Goal: Task Accomplishment & Management: Manage account settings

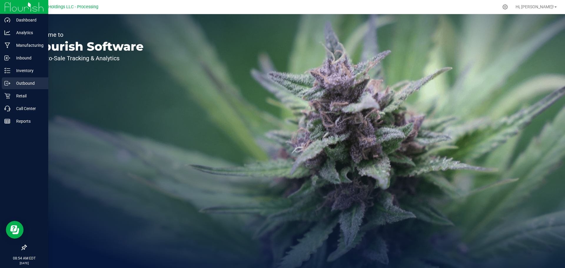
click at [30, 86] on p "Outbound" at bounding box center [27, 83] width 35 height 7
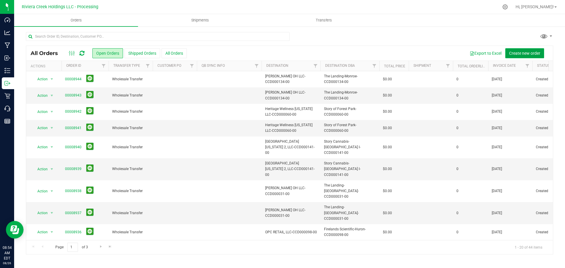
click at [526, 54] on span "Create new order" at bounding box center [524, 53] width 31 height 5
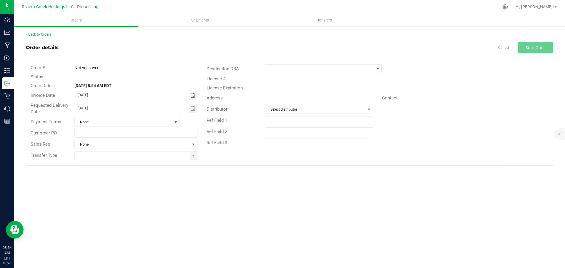
click at [192, 97] on span "Toggle calendar" at bounding box center [192, 95] width 5 height 5
click at [127, 163] on span "27" at bounding box center [127, 162] width 9 height 9
type input "[DATE]"
click at [191, 157] on span at bounding box center [193, 155] width 5 height 5
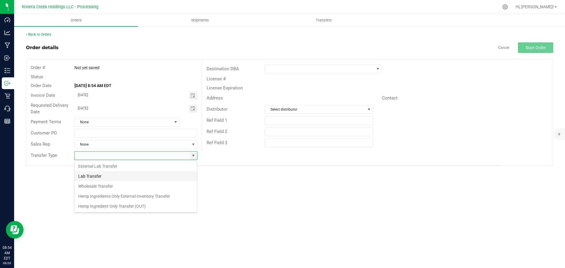
scroll to position [9, 123]
click at [101, 187] on li "Wholesale Transfer" at bounding box center [136, 186] width 122 height 10
type input "Wholesale Transfer"
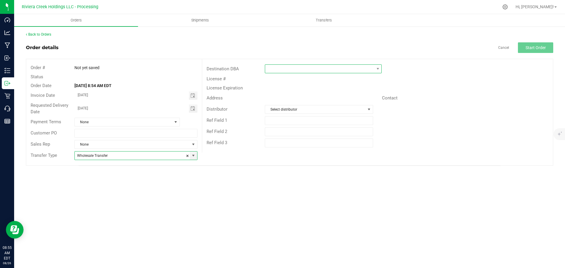
click at [271, 68] on span at bounding box center [319, 69] width 109 height 8
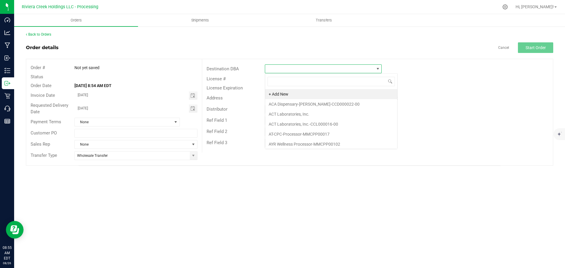
scroll to position [9, 117]
type input "y"
type input "upli"
click at [291, 96] on li "Uplift-Milford-CCD000085-00" at bounding box center [323, 94] width 116 height 10
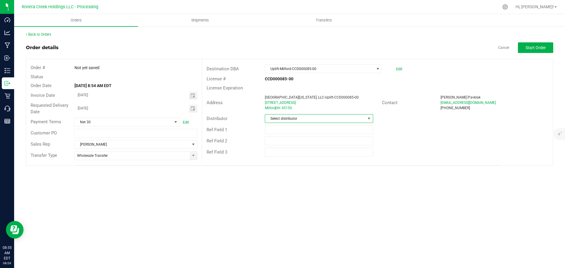
click at [296, 117] on span "Select distributor" at bounding box center [315, 119] width 100 height 8
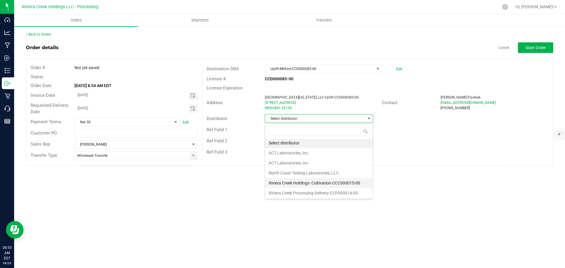
scroll to position [1, 0]
click at [302, 192] on li "Riviera Creek Processing-Delivery-CCP000014-00" at bounding box center [318, 193] width 107 height 10
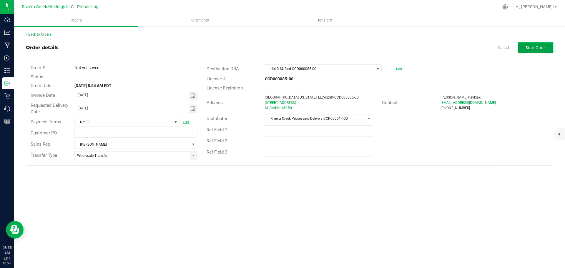
click at [537, 47] on span "Start Order" at bounding box center [536, 47] width 20 height 5
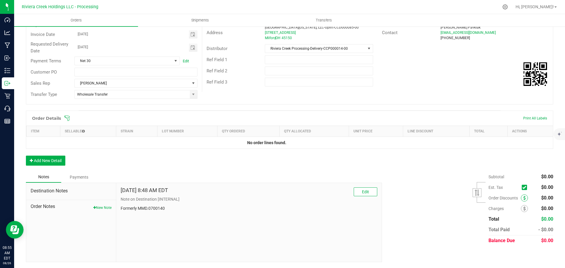
click at [523, 199] on icon at bounding box center [524, 198] width 2 height 4
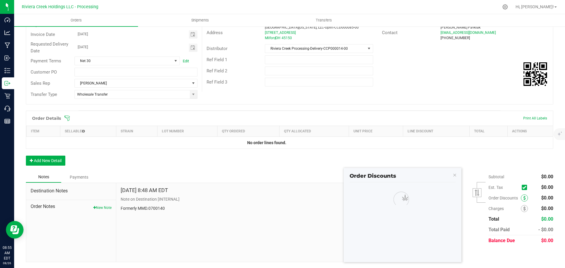
scroll to position [70, 0]
click at [374, 202] on span at bounding box center [390, 200] width 80 height 8
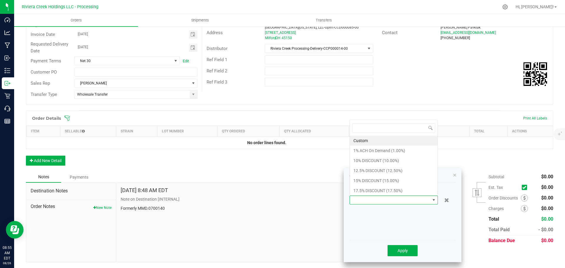
scroll to position [9, 88]
click at [363, 180] on li "15% DISCOUNT (15.00%)" at bounding box center [394, 181] width 88 height 10
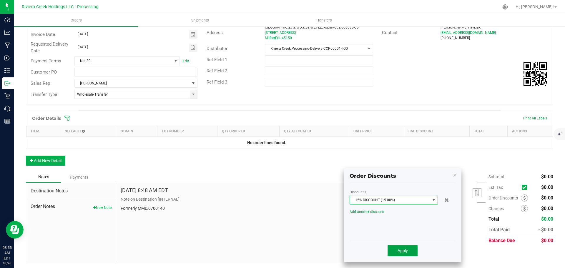
click at [404, 253] on span "Apply" at bounding box center [403, 250] width 10 height 5
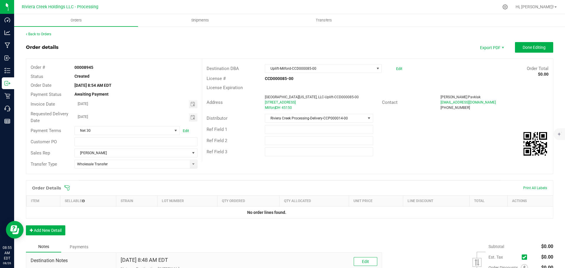
scroll to position [0, 0]
click at [530, 50] on button "Done Editing" at bounding box center [534, 47] width 38 height 11
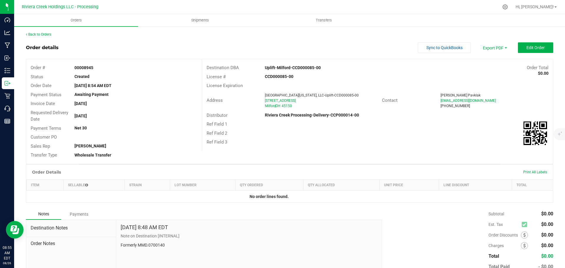
drag, startPoint x: 72, startPoint y: 68, endPoint x: 98, endPoint y: 70, distance: 25.4
click at [98, 70] on div "00008945" at bounding box center [136, 68] width 132 height 6
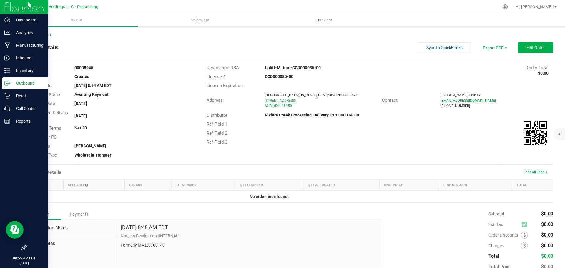
copy strong "00008945"
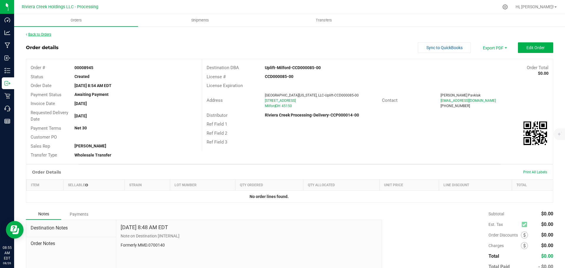
click at [44, 33] on link "Back to Orders" at bounding box center [38, 34] width 25 height 4
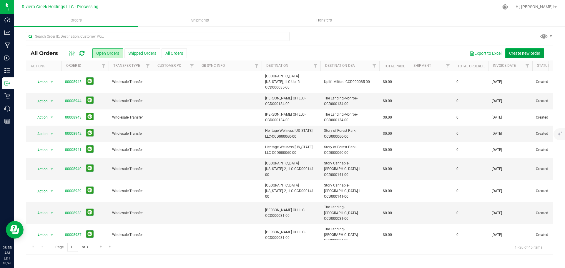
click at [528, 53] on span "Create new order" at bounding box center [524, 53] width 31 height 5
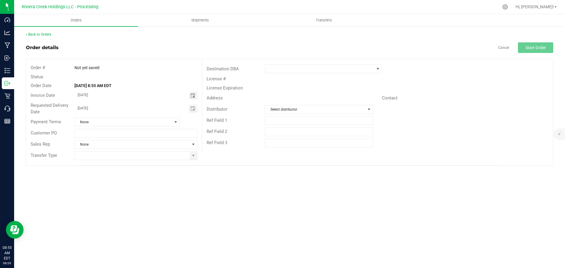
click at [192, 97] on span "Toggle calendar" at bounding box center [192, 95] width 5 height 5
click at [126, 163] on span "27" at bounding box center [127, 162] width 9 height 9
type input "[DATE]"
click at [195, 157] on span at bounding box center [193, 155] width 5 height 5
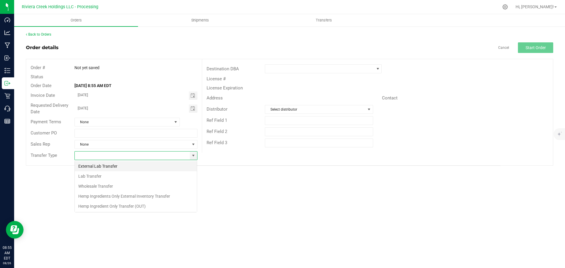
scroll to position [9, 123]
click at [100, 189] on li "Wholesale Transfer" at bounding box center [136, 186] width 122 height 10
type input "Wholesale Transfer"
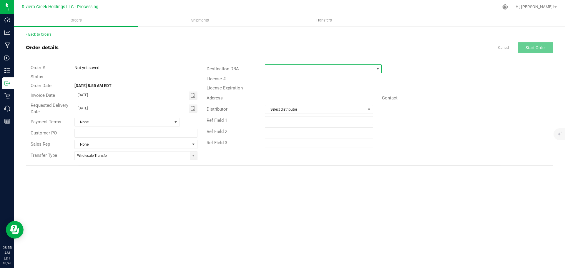
click at [274, 68] on span at bounding box center [319, 69] width 109 height 8
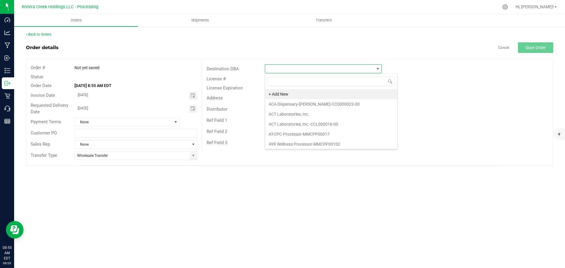
scroll to position [9, 117]
type input "up"
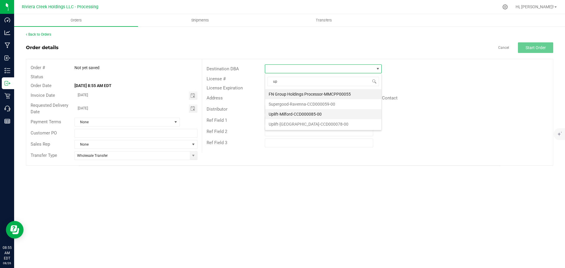
click at [291, 111] on li "Uplift-Milford-CCD000085-00" at bounding box center [323, 114] width 116 height 10
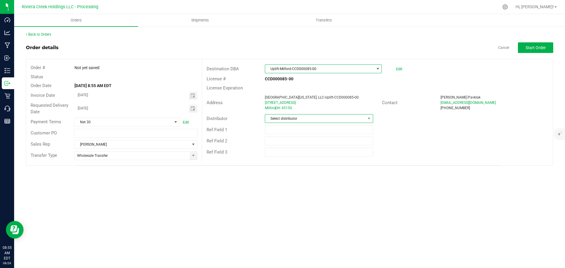
click at [290, 119] on span "Select distributor" at bounding box center [315, 119] width 100 height 8
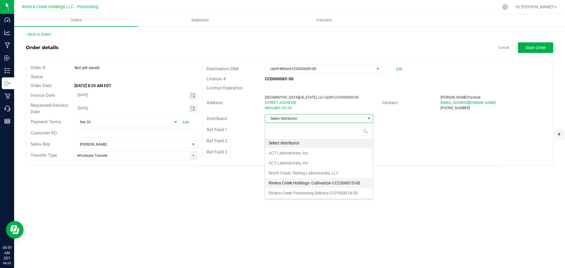
scroll to position [1, 0]
click at [305, 194] on li "Riviera Creek Processing-Delivery-CCP000014-00" at bounding box center [318, 193] width 107 height 10
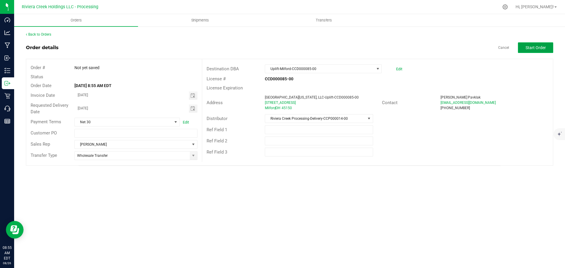
click at [533, 51] on button "Start Order" at bounding box center [535, 47] width 35 height 11
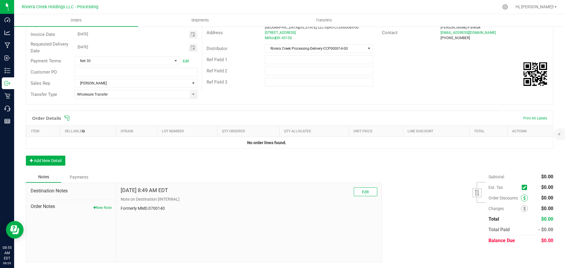
click at [523, 199] on icon at bounding box center [524, 198] width 2 height 4
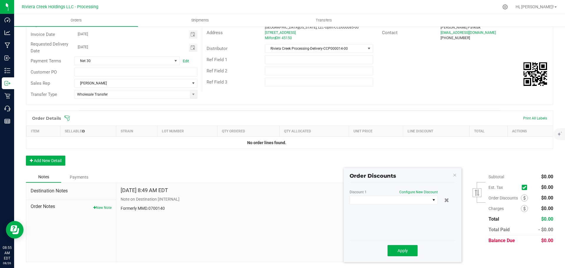
scroll to position [70, 0]
click at [394, 201] on span at bounding box center [390, 200] width 80 height 8
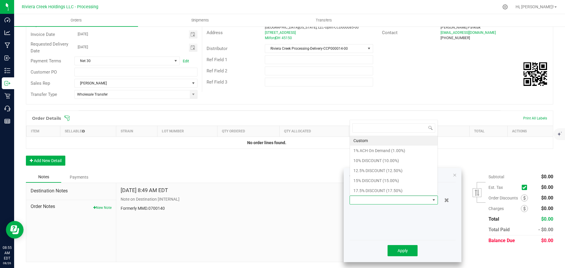
scroll to position [9, 88]
click at [364, 178] on li "15% DISCOUNT (15.00%)" at bounding box center [394, 181] width 88 height 10
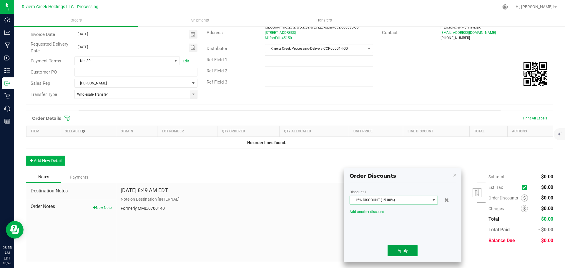
click at [402, 251] on span "Apply" at bounding box center [403, 250] width 10 height 5
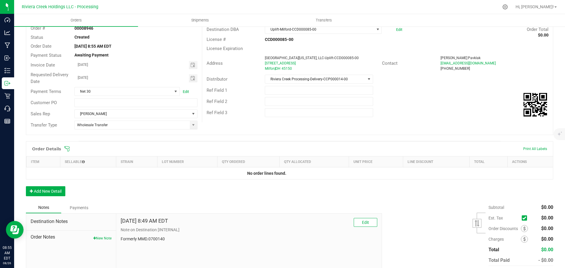
scroll to position [0, 0]
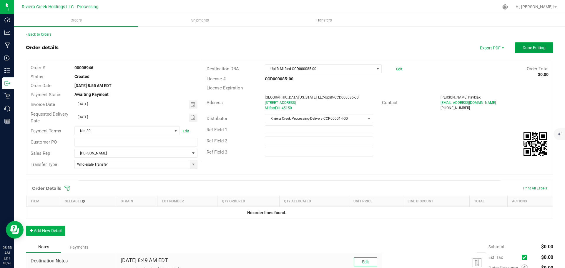
click at [526, 48] on span "Done Editing" at bounding box center [534, 47] width 23 height 5
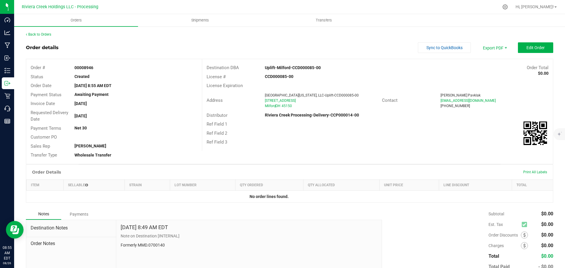
drag, startPoint x: 72, startPoint y: 67, endPoint x: 103, endPoint y: 70, distance: 31.1
click at [103, 70] on div "00008946" at bounding box center [136, 68] width 132 height 6
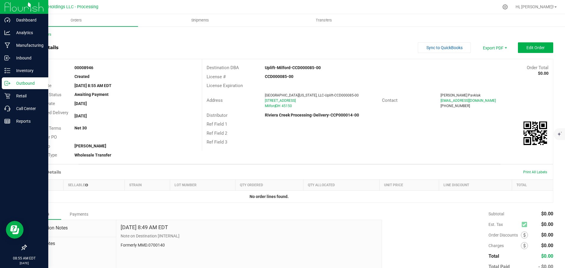
copy strong "00008946"
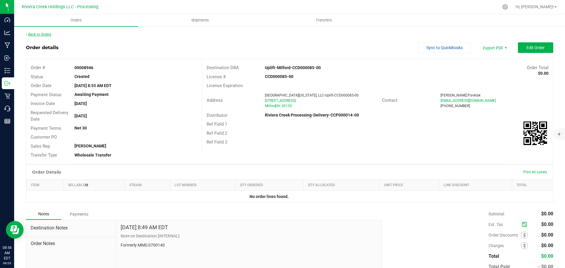
click at [44, 34] on link "Back to Orders" at bounding box center [38, 34] width 25 height 4
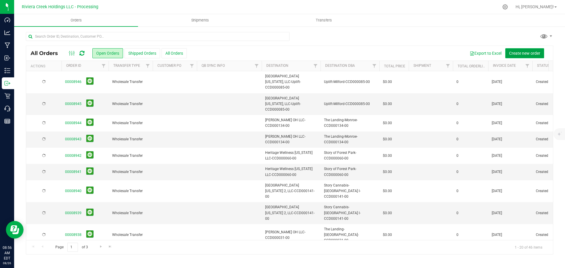
click at [515, 52] on span "Create new order" at bounding box center [524, 53] width 31 height 5
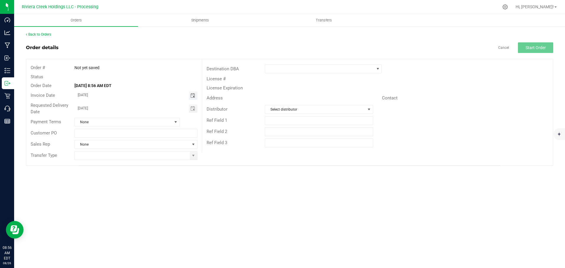
click at [193, 94] on span "Toggle calendar" at bounding box center [192, 95] width 5 height 5
click at [129, 165] on span "27" at bounding box center [127, 162] width 9 height 9
type input "[DATE]"
drag, startPoint x: 195, startPoint y: 158, endPoint x: 174, endPoint y: 159, distance: 21.2
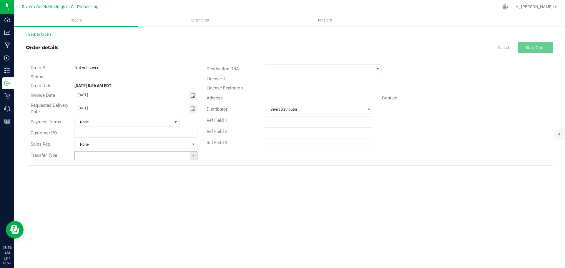
click at [195, 157] on span at bounding box center [193, 155] width 5 height 5
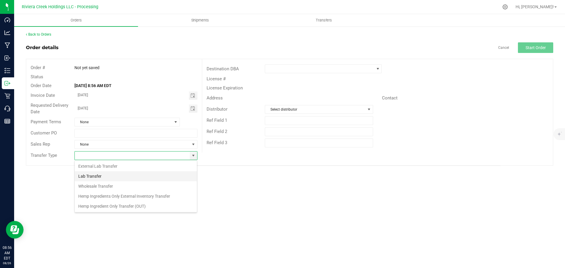
scroll to position [9, 123]
click at [95, 186] on li "Wholesale Transfer" at bounding box center [136, 186] width 122 height 10
type input "Wholesale Transfer"
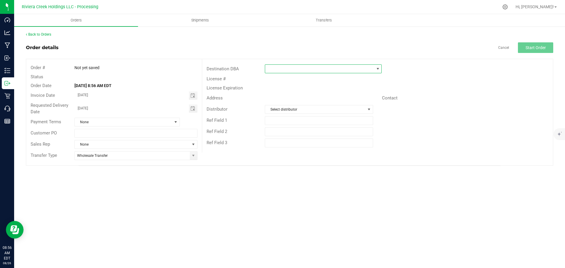
click at [273, 70] on span at bounding box center [319, 69] width 109 height 8
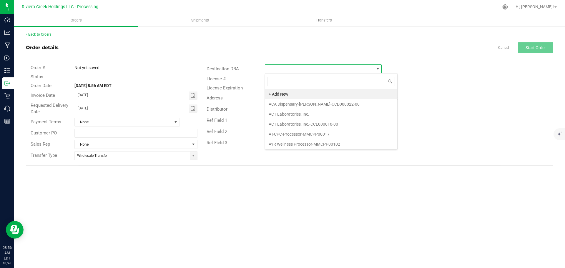
scroll to position [9, 117]
type input "uplift"
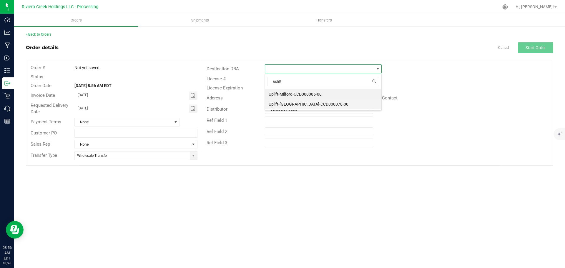
click at [292, 103] on li "Uplift-[GEOGRAPHIC_DATA]-CCD000078-00" at bounding box center [323, 104] width 116 height 10
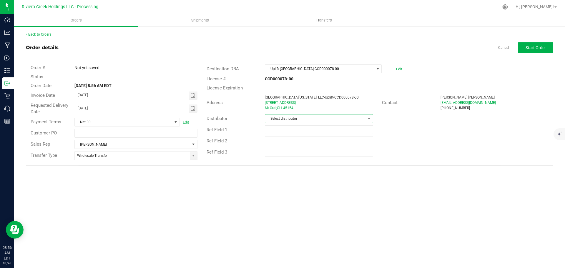
click at [289, 120] on span "Select distributor" at bounding box center [315, 119] width 100 height 8
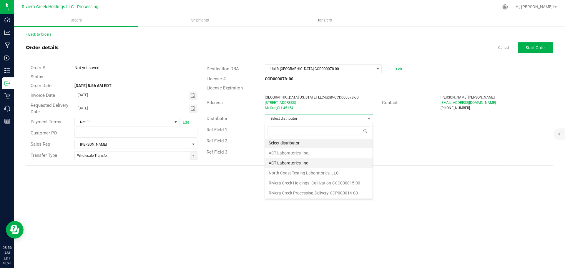
scroll to position [1, 0]
click at [297, 193] on li "Riviera Creek Processing-Delivery-CCP000014-00" at bounding box center [318, 193] width 107 height 10
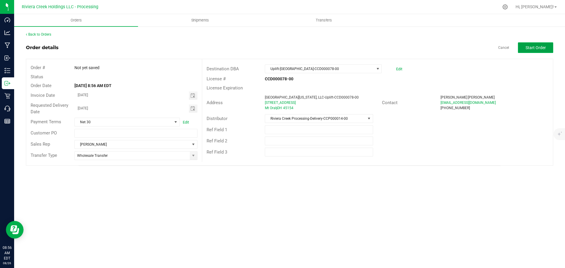
click at [532, 48] on span "Start Order" at bounding box center [536, 47] width 20 height 5
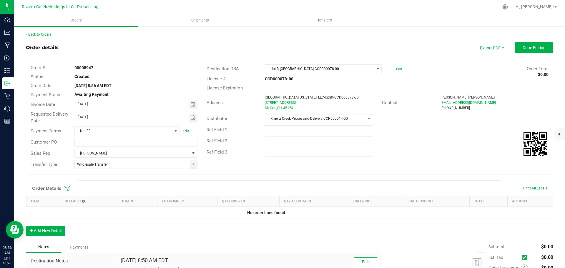
scroll to position [70, 0]
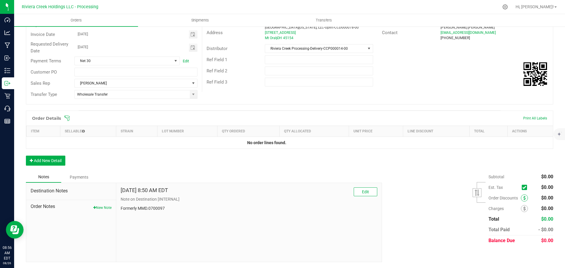
click at [522, 199] on span at bounding box center [524, 198] width 7 height 7
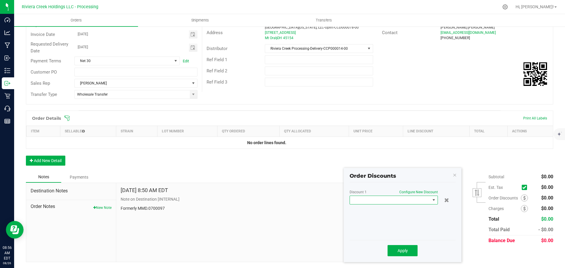
click at [404, 204] on span at bounding box center [394, 200] width 88 height 9
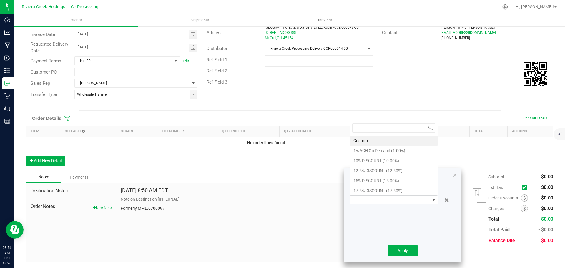
scroll to position [9, 88]
click at [364, 180] on li "15% DISCOUNT (15.00%)" at bounding box center [394, 181] width 88 height 10
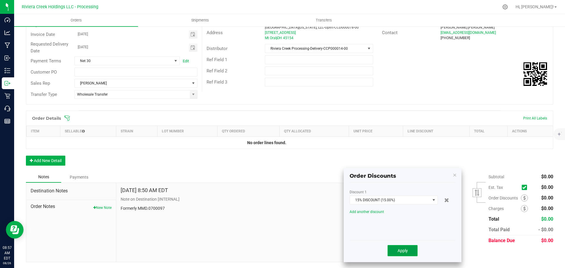
click at [398, 252] on span "Apply" at bounding box center [403, 250] width 10 height 5
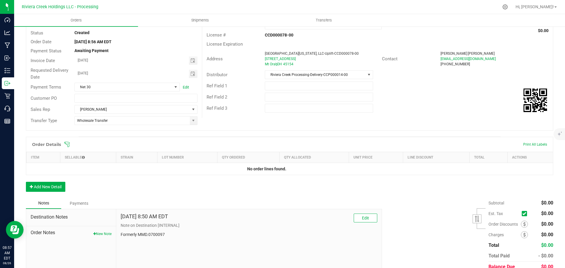
scroll to position [0, 0]
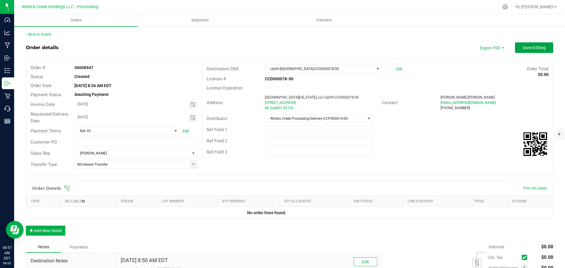
click at [518, 50] on button "Done Editing" at bounding box center [534, 47] width 38 height 11
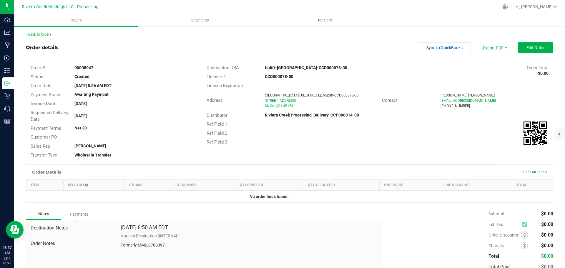
drag, startPoint x: 73, startPoint y: 68, endPoint x: 103, endPoint y: 70, distance: 29.5
click at [103, 70] on div "00008947" at bounding box center [136, 68] width 132 height 6
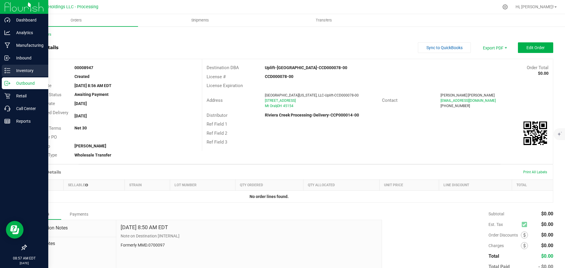
copy strong "00008947"
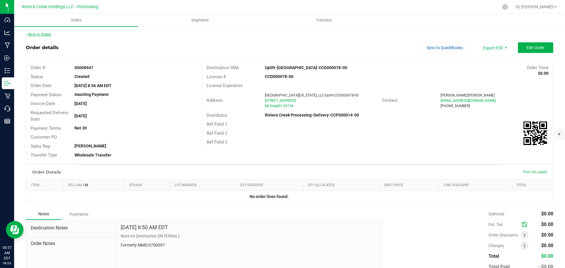
click at [42, 33] on link "Back to Orders" at bounding box center [38, 34] width 25 height 4
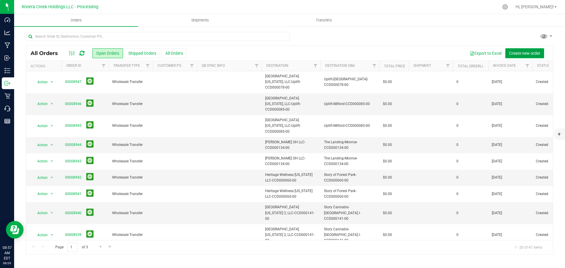
click at [511, 56] on button "Create new order" at bounding box center [524, 53] width 39 height 10
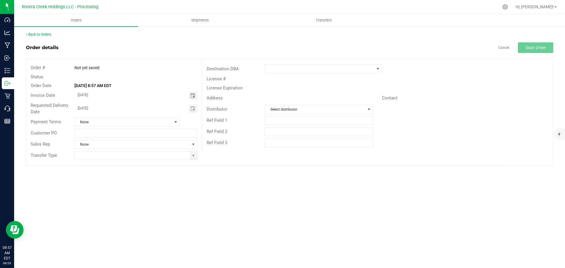
click at [191, 97] on span "Toggle calendar" at bounding box center [192, 95] width 5 height 5
click at [127, 164] on span "27" at bounding box center [127, 162] width 9 height 9
type input "[DATE]"
click at [193, 157] on span at bounding box center [193, 155] width 5 height 5
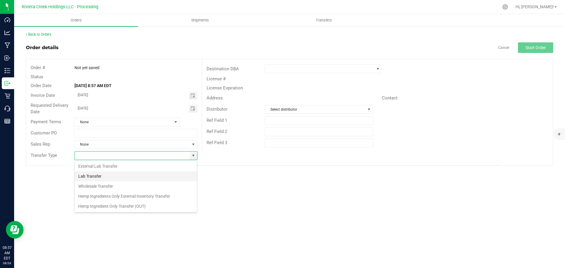
scroll to position [9, 123]
click at [106, 185] on li "Wholesale Transfer" at bounding box center [136, 186] width 122 height 10
type input "Wholesale Transfer"
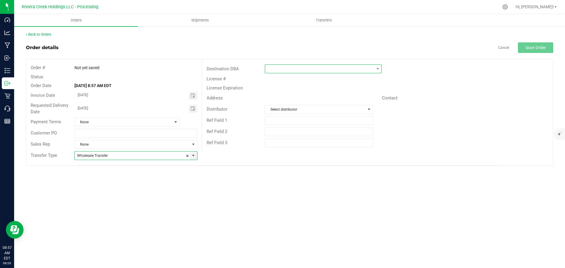
click at [274, 71] on span at bounding box center [319, 69] width 109 height 8
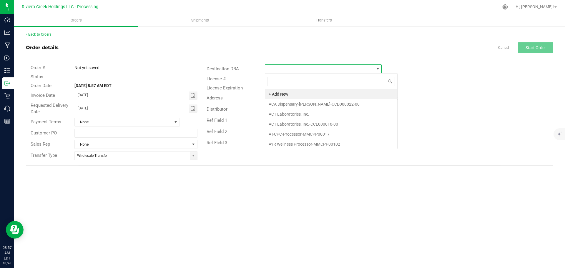
scroll to position [9, 117]
type input "uplift"
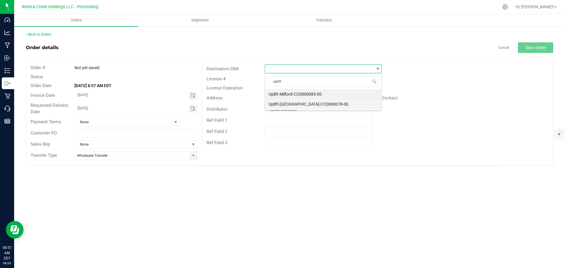
click at [292, 104] on li "Uplift-[GEOGRAPHIC_DATA]-CCD000078-00" at bounding box center [323, 104] width 116 height 10
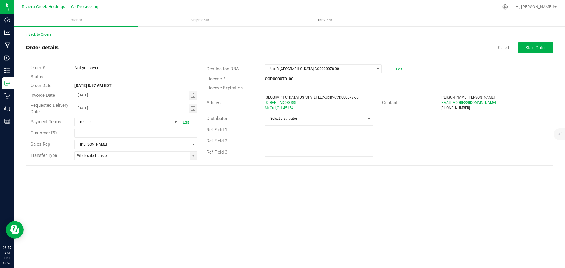
click at [290, 119] on span "Select distributor" at bounding box center [315, 119] width 100 height 8
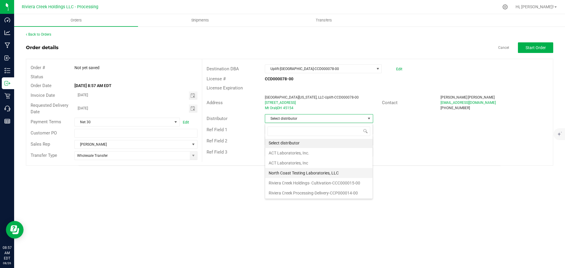
scroll to position [1, 0]
click at [299, 192] on li "Riviera Creek Processing-Delivery-CCP000014-00" at bounding box center [318, 193] width 107 height 10
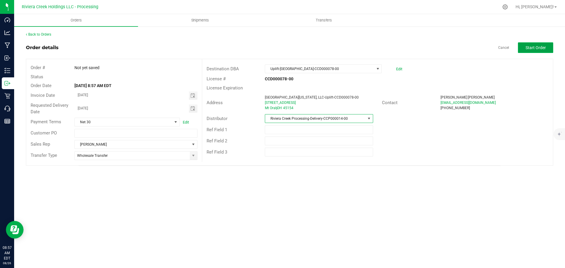
click at [532, 43] on button "Start Order" at bounding box center [535, 47] width 35 height 11
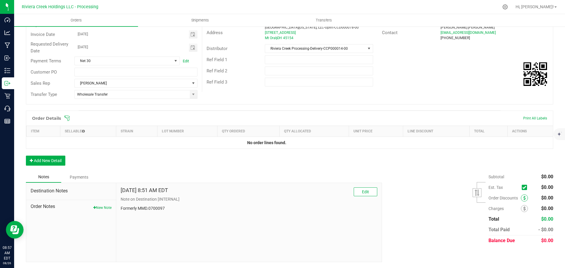
click at [523, 198] on icon at bounding box center [524, 198] width 2 height 4
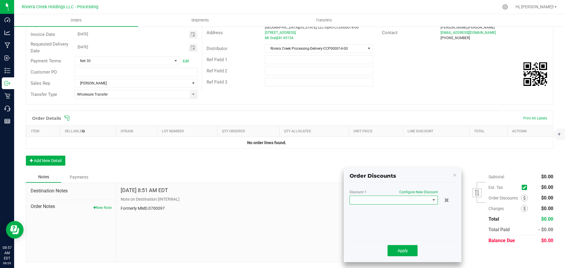
click at [376, 200] on span at bounding box center [390, 200] width 80 height 8
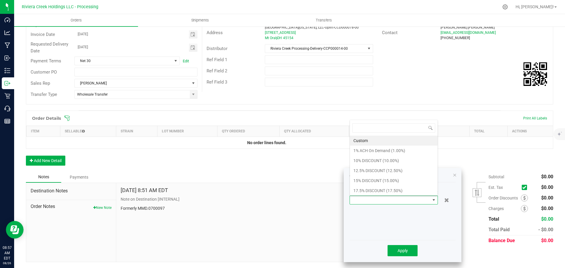
scroll to position [9, 88]
click at [373, 179] on li "15% DISCOUNT (15.00%)" at bounding box center [394, 181] width 88 height 10
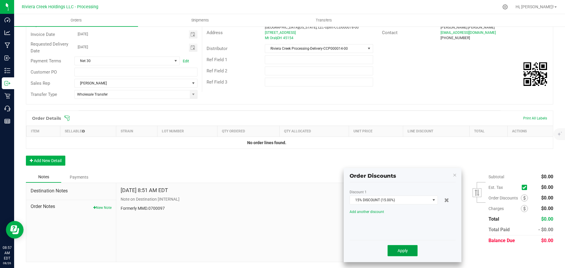
click at [404, 251] on span "Apply" at bounding box center [403, 250] width 10 height 5
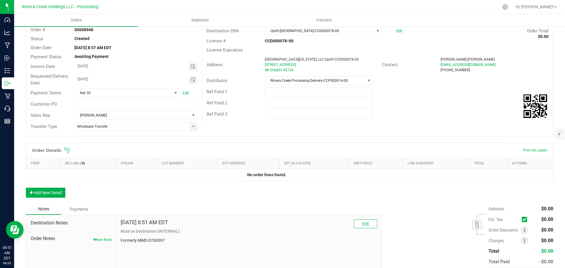
scroll to position [0, 0]
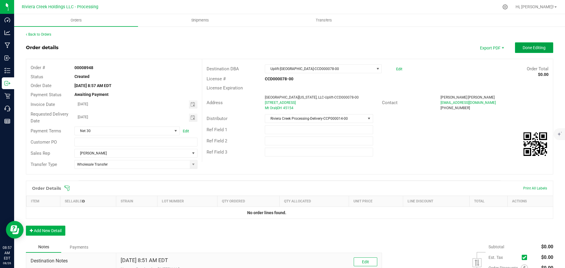
click at [521, 51] on button "Done Editing" at bounding box center [534, 47] width 38 height 11
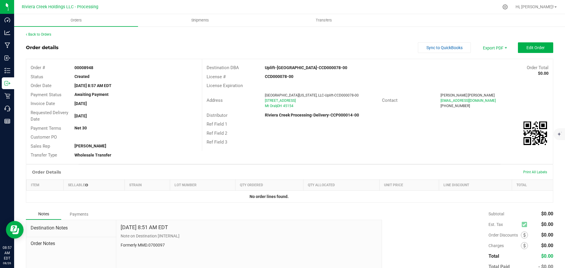
drag, startPoint x: 73, startPoint y: 67, endPoint x: 96, endPoint y: 67, distance: 23.3
click at [96, 67] on div "00008948" at bounding box center [136, 68] width 132 height 6
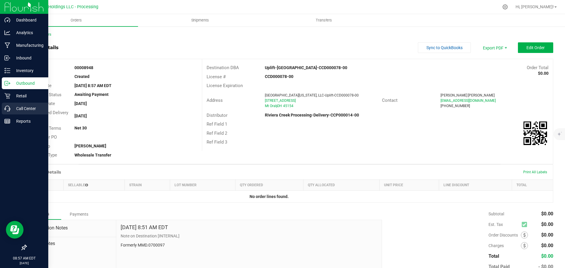
copy strong "00008948"
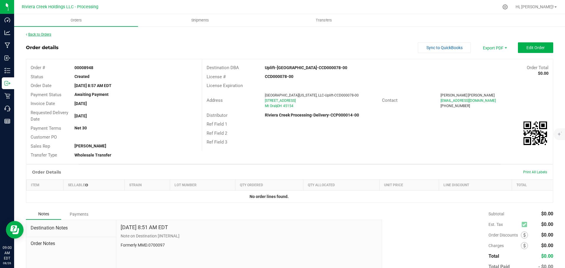
click at [49, 33] on link "Back to Orders" at bounding box center [38, 34] width 25 height 4
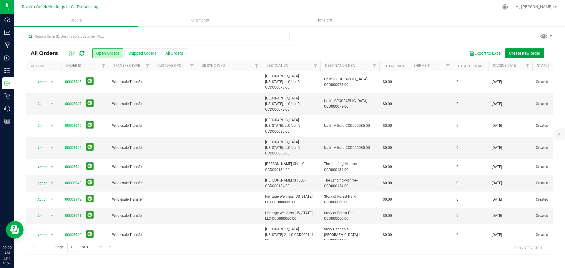
click at [510, 54] on span "Create new order" at bounding box center [524, 53] width 31 height 5
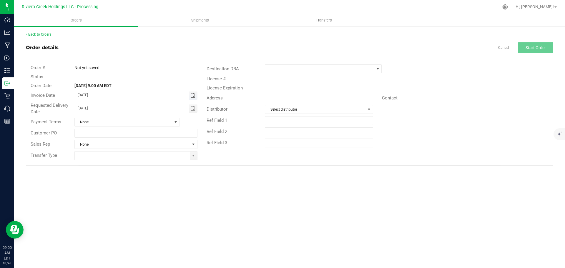
click at [192, 96] on span "Toggle calendar" at bounding box center [192, 95] width 5 height 5
click at [128, 163] on span "27" at bounding box center [127, 162] width 9 height 9
type input "[DATE]"
click at [193, 157] on span at bounding box center [193, 155] width 5 height 5
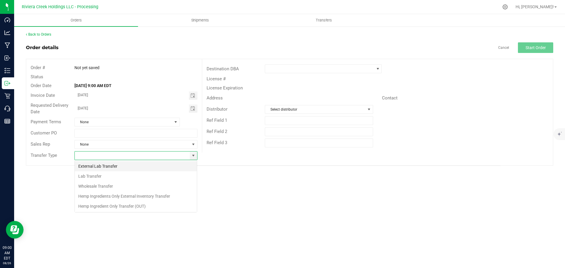
scroll to position [9, 123]
click at [99, 185] on li "Wholesale Transfer" at bounding box center [136, 186] width 122 height 10
type input "Wholesale Transfer"
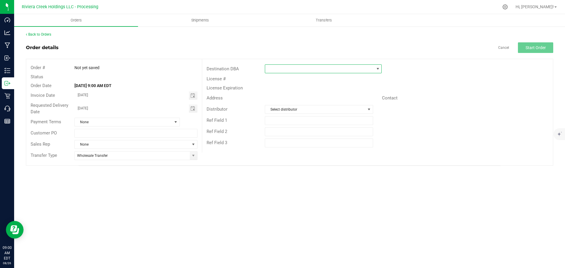
click at [281, 71] on span at bounding box center [319, 69] width 109 height 8
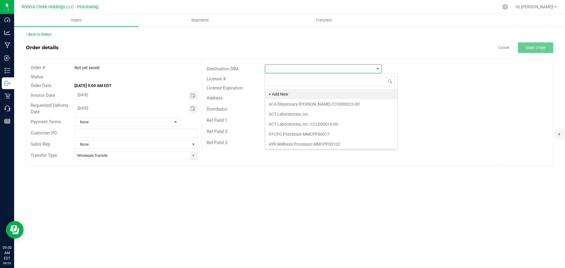
scroll to position [9, 117]
type input "Klu"
click at [251, 180] on div "Orders Shipments Transfers Back to Orders Order details Cancel Start Order Orde…" at bounding box center [289, 141] width 551 height 254
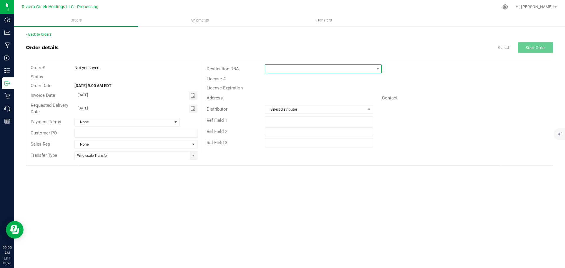
click at [277, 72] on span at bounding box center [319, 69] width 109 height 8
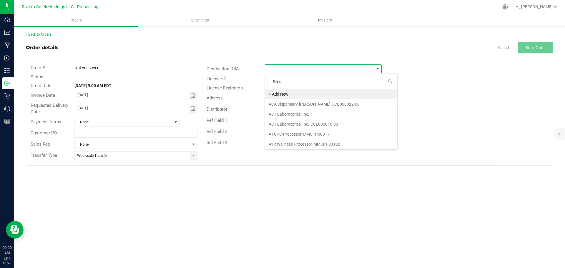
type input "the ci"
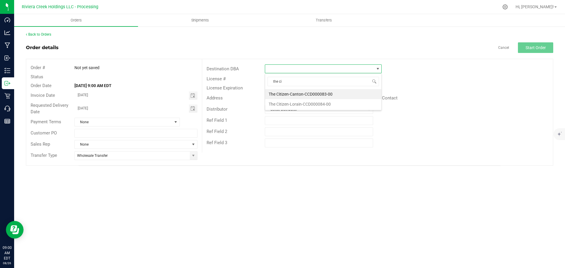
click at [259, 177] on div "Orders Shipments Transfers Back to Orders Order details Cancel Start Order Orde…" at bounding box center [289, 141] width 551 height 254
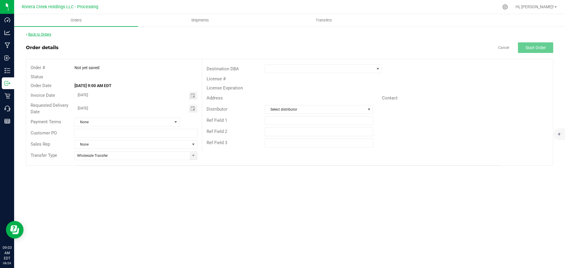
click at [50, 35] on link "Back to Orders" at bounding box center [38, 34] width 25 height 4
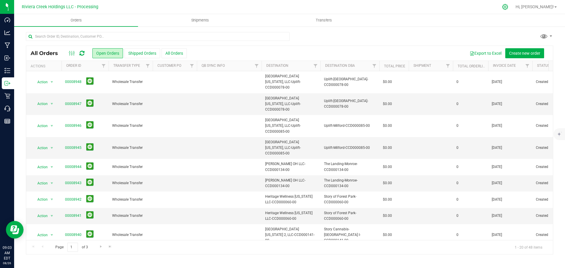
click at [508, 7] on icon at bounding box center [505, 7] width 6 height 6
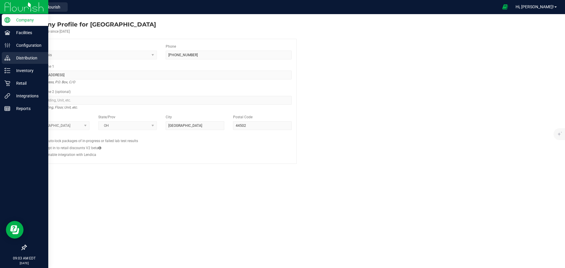
click at [28, 55] on p "Distribution" at bounding box center [27, 57] width 35 height 7
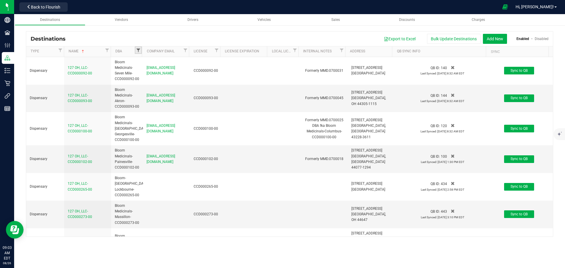
click at [138, 49] on span "Filter" at bounding box center [138, 50] width 5 height 5
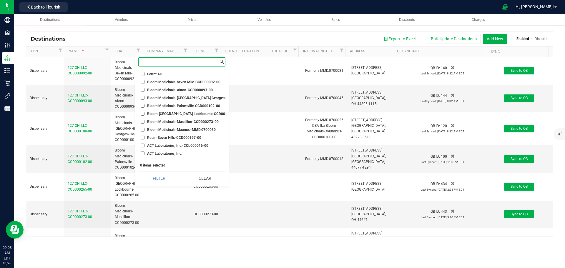
click at [148, 66] on input at bounding box center [179, 62] width 80 height 9
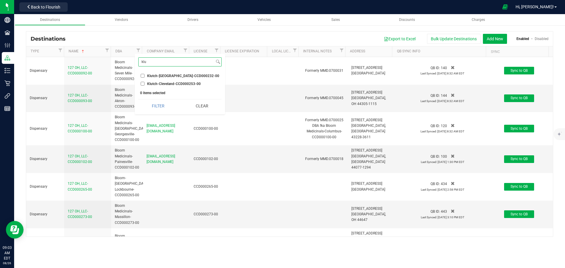
type input "klu"
click at [142, 76] on input "Klutch-Loudonville-CCD000232-00" at bounding box center [143, 76] width 4 height 4
checkbox input "true"
click at [142, 84] on input "Klutch-Cleveland-CCD000253-00" at bounding box center [143, 84] width 4 height 4
checkbox input "true"
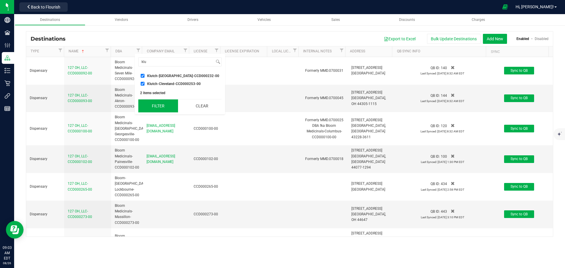
click at [153, 104] on button "Filter" at bounding box center [157, 105] width 39 height 13
checkbox input "true"
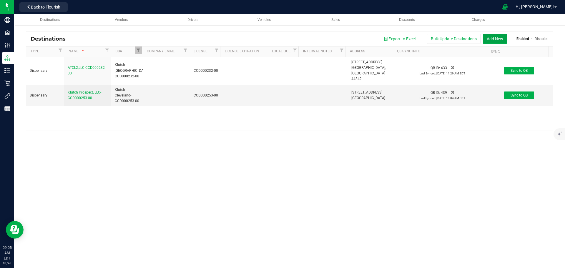
click at [488, 41] on button "Add New" at bounding box center [495, 39] width 24 height 10
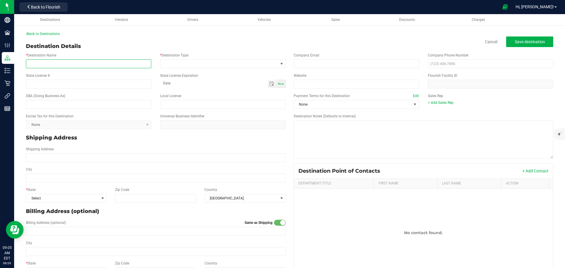
click at [49, 65] on input "* Destination Name" at bounding box center [88, 63] width 125 height 9
click at [35, 64] on input "Klutch Northfield, LLC" at bounding box center [88, 63] width 125 height 9
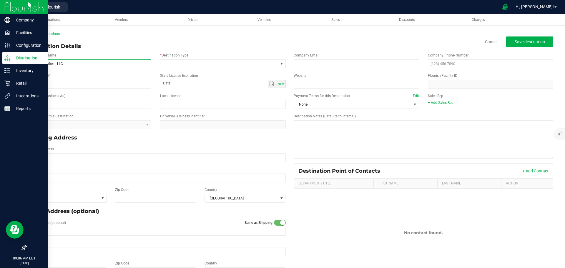
type input "Klutch Northfield, LLC"
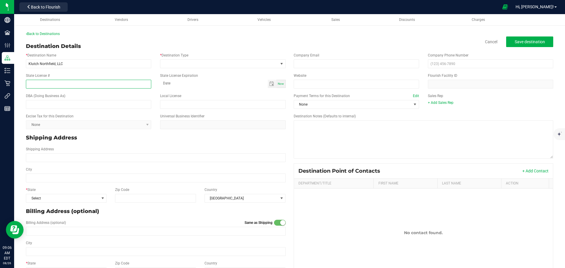
click at [46, 82] on input "State License #" at bounding box center [88, 84] width 125 height 9
paste input "CCD000248-00"
type input "CCD000248-00"
click at [56, 64] on input "Klutch Northfield, LLC" at bounding box center [88, 63] width 125 height 9
click at [39, 65] on input "Klutch Northfield, LLC" at bounding box center [88, 63] width 125 height 9
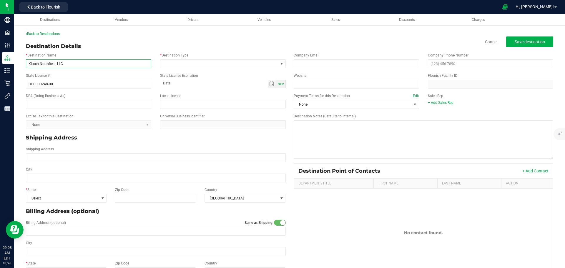
click at [68, 65] on input "Klutch Northfield, LLC" at bounding box center [88, 63] width 125 height 9
paste input "CCD000248-00"
type input "Klutch Northfield, LLC -CCD000248-00"
drag, startPoint x: 89, startPoint y: 64, endPoint x: 28, endPoint y: 64, distance: 60.9
click at [28, 64] on input "Klutch Northfield, LLC -CCD000248-00" at bounding box center [88, 63] width 125 height 9
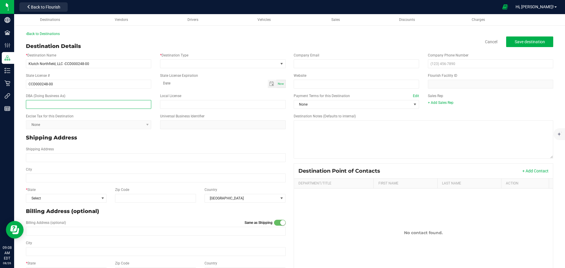
click at [37, 103] on input "text" at bounding box center [88, 104] width 125 height 9
paste input "Klutch Northfield, LLC -CCD000248-00"
click at [57, 106] on input "Klutch Northfield, LLC -CCD000248-00" at bounding box center [88, 104] width 125 height 9
click at [39, 105] on input "Klutch Northfield, LLC -CCD000248-00" at bounding box center [88, 104] width 125 height 9
type input "Klutch-[GEOGRAPHIC_DATA]-CCD000248-00"
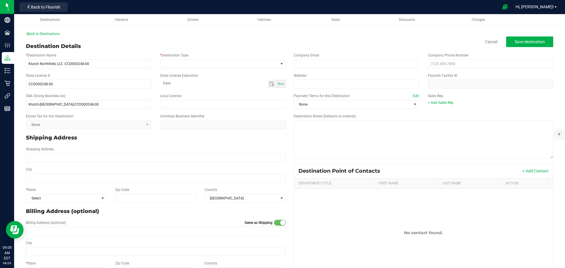
click at [116, 122] on kendo-dropdownlist "None" at bounding box center [88, 124] width 125 height 9
click at [41, 157] on input "Shipping Address" at bounding box center [156, 157] width 260 height 9
type input "10650 Northfield Rd"
click at [38, 178] on input "City" at bounding box center [156, 178] width 260 height 9
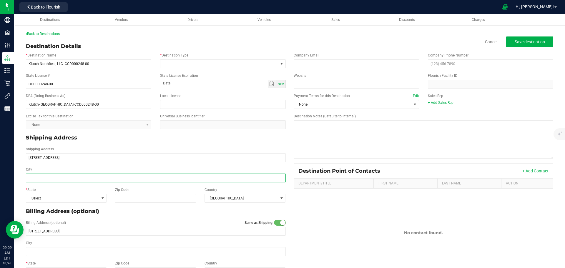
type input "M"
type input "[GEOGRAPHIC_DATA]"
click at [99, 199] on span at bounding box center [102, 198] width 7 height 8
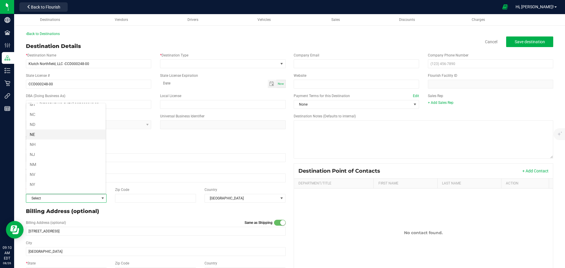
scroll to position [294, 0]
click at [51, 165] on li "OH" at bounding box center [65, 165] width 79 height 10
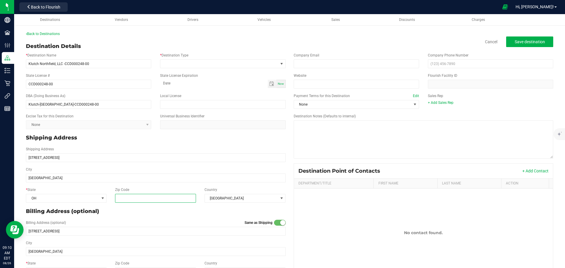
click at [130, 199] on input "Zip Code" at bounding box center [155, 198] width 81 height 9
type input "44607"
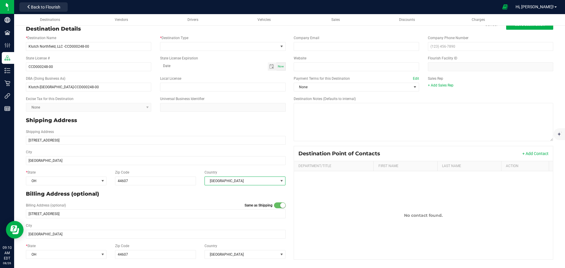
scroll to position [0, 0]
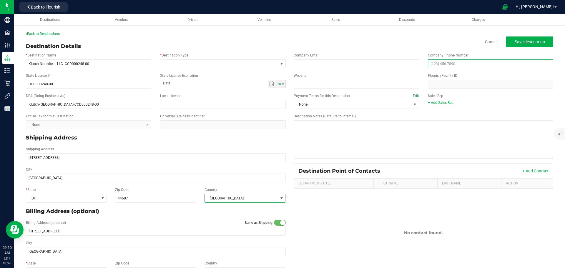
click at [438, 66] on input "text" at bounding box center [490, 63] width 125 height 9
click at [445, 64] on input "text" at bounding box center [490, 63] width 125 height 9
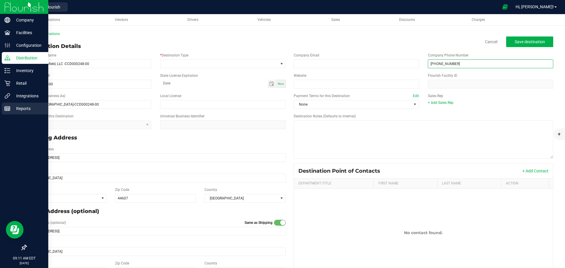
type input "(330) 752-1171"
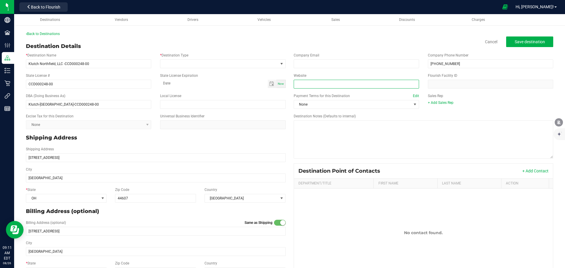
click at [306, 84] on input "Website" at bounding box center [356, 84] width 125 height 9
paste input "https://www.klutchcannabis.com/"
type input "https://www.klutchcannabis.com/"
click at [521, 43] on span "Save destination" at bounding box center [530, 41] width 30 height 5
click at [278, 64] on span at bounding box center [281, 64] width 7 height 8
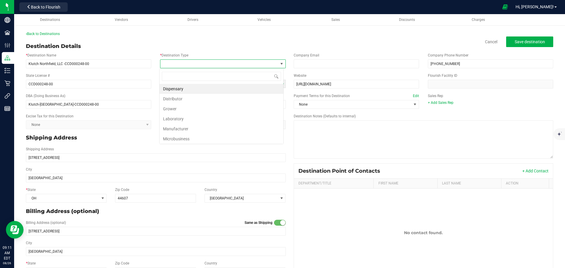
scroll to position [9, 124]
click at [195, 90] on li "Dispensary" at bounding box center [222, 89] width 124 height 10
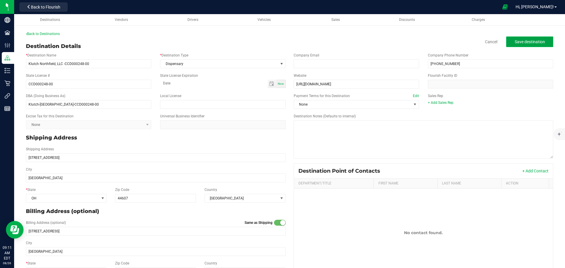
click at [518, 43] on span "Save destination" at bounding box center [530, 41] width 30 height 5
click at [340, 106] on span "None" at bounding box center [352, 104] width 117 height 8
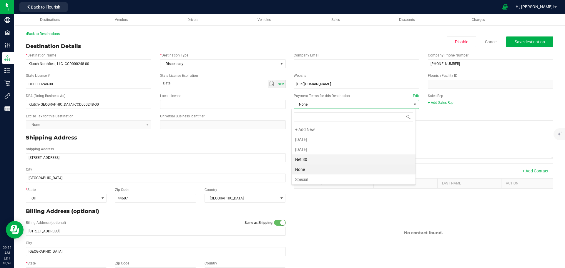
click at [308, 157] on li "Net 30" at bounding box center [354, 160] width 124 height 10
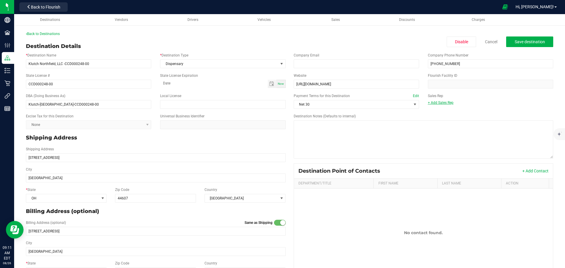
click at [436, 105] on link "+ Add Sales Rep" at bounding box center [441, 103] width 26 height 4
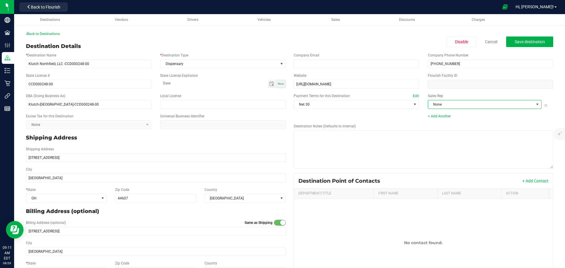
click at [441, 101] on span "None" at bounding box center [481, 104] width 106 height 8
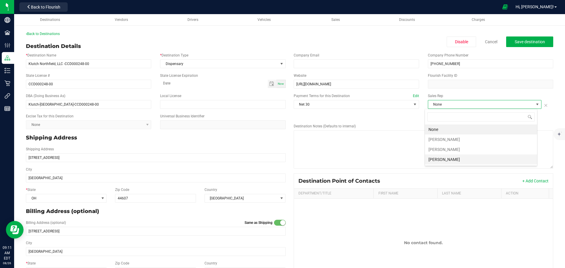
click at [436, 160] on li "Michael Costello" at bounding box center [481, 160] width 112 height 10
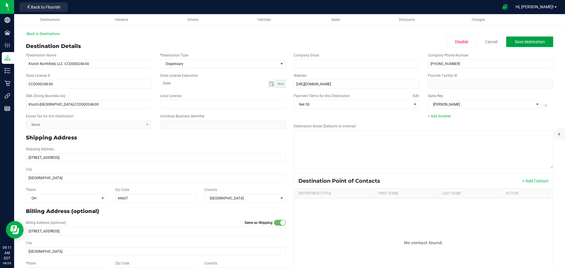
click at [511, 44] on button "Save destination" at bounding box center [529, 42] width 47 height 11
click at [515, 44] on span "Save destination" at bounding box center [530, 41] width 30 height 5
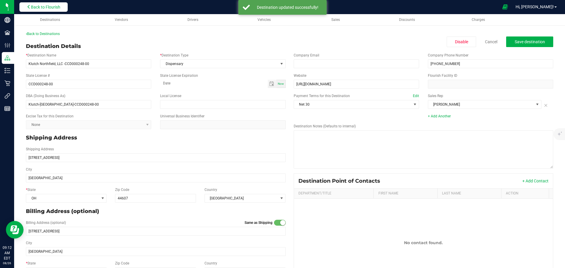
click at [48, 10] on button "Back to Flourish" at bounding box center [43, 6] width 48 height 9
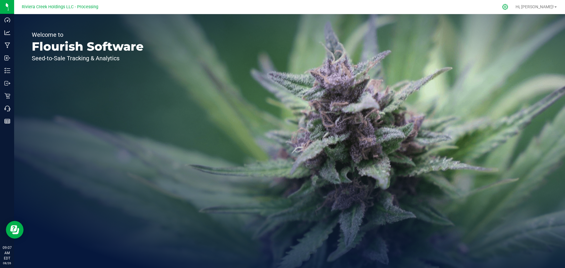
click at [508, 6] on icon at bounding box center [505, 7] width 6 height 6
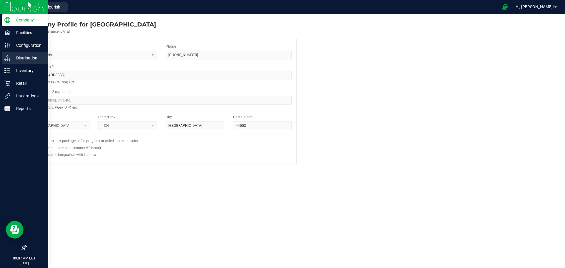
click at [17, 59] on p "Distribution" at bounding box center [27, 57] width 35 height 7
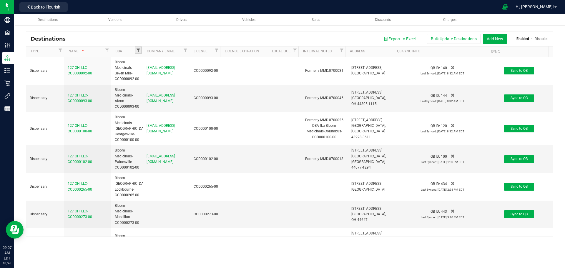
click at [139, 50] on span "Filter" at bounding box center [138, 50] width 5 height 5
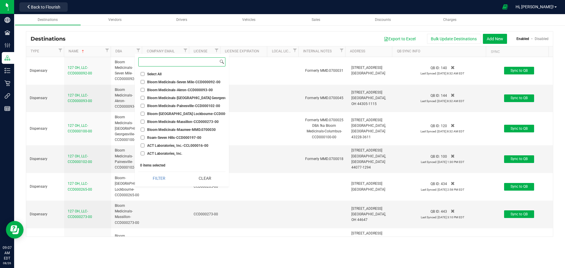
click at [145, 64] on input at bounding box center [179, 62] width 80 height 9
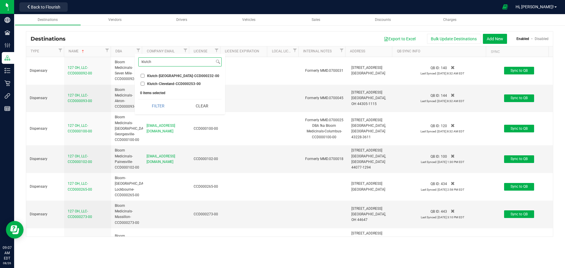
type input "klutch"
click at [143, 83] on input "Klutch-Cleveland-CCD000253-00" at bounding box center [143, 84] width 4 height 4
checkbox input "true"
click at [143, 76] on input "Klutch-[GEOGRAPHIC_DATA]-CCD000232-00" at bounding box center [143, 76] width 4 height 4
click at [162, 105] on button "Filter" at bounding box center [157, 105] width 39 height 13
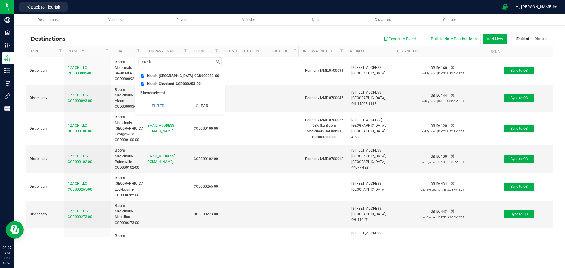
checkbox input "true"
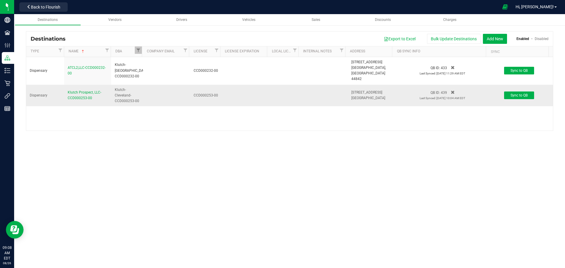
click at [94, 90] on div "Klutch Prospect, LLC-CCD000253-00" at bounding box center [88, 95] width 40 height 11
click at [82, 93] on span "Klutch Prospect, LLC-CCD000253-00" at bounding box center [85, 95] width 34 height 10
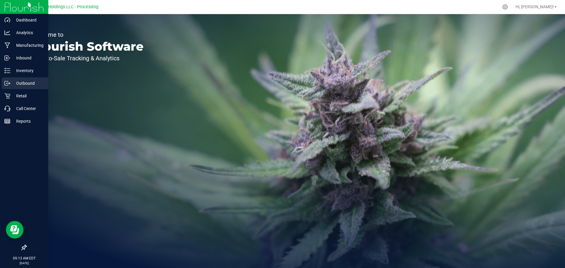
click at [21, 81] on p "Outbound" at bounding box center [27, 83] width 35 height 7
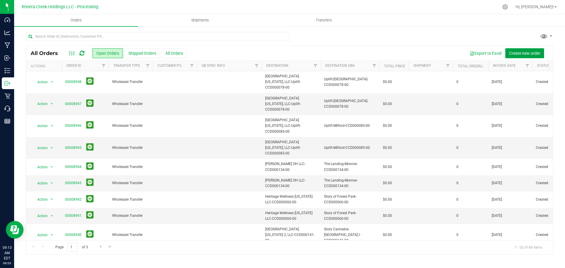
click at [516, 56] on button "Create new order" at bounding box center [524, 53] width 39 height 10
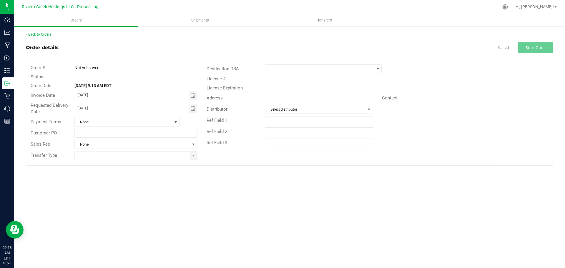
click at [190, 95] on span "Toggle calendar" at bounding box center [193, 96] width 9 height 8
click at [127, 162] on span "27" at bounding box center [127, 162] width 9 height 9
type input "[DATE]"
click at [193, 158] on span at bounding box center [193, 156] width 7 height 8
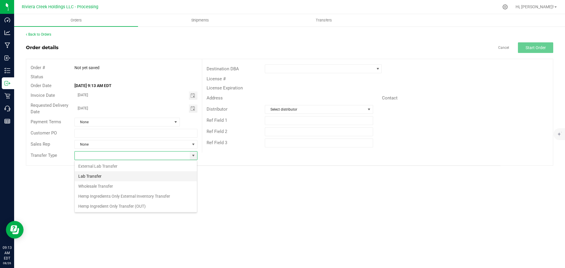
scroll to position [9, 123]
click at [110, 185] on li "Wholesale Transfer" at bounding box center [136, 186] width 122 height 10
type input "Wholesale Transfer"
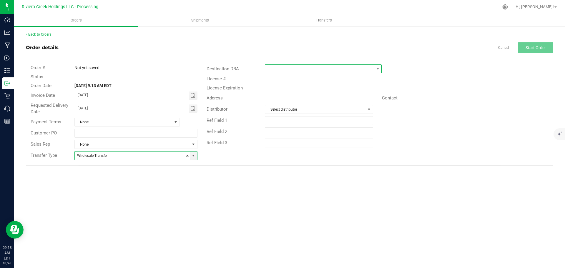
click at [278, 70] on span at bounding box center [319, 69] width 109 height 8
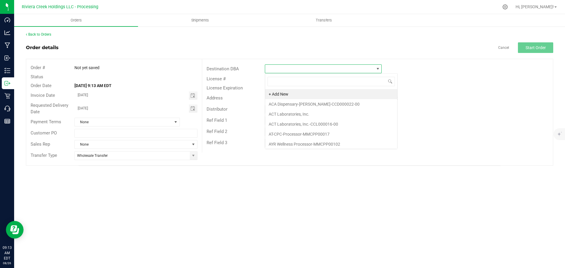
scroll to position [9, 117]
type input "klu"
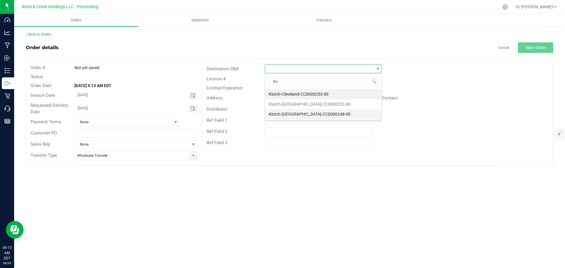
click at [276, 112] on li "Klutch-[GEOGRAPHIC_DATA]-CCD000248-00" at bounding box center [323, 114] width 116 height 10
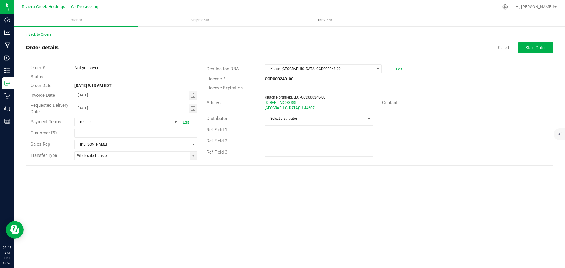
click at [304, 120] on span "Select distributor" at bounding box center [315, 119] width 100 height 8
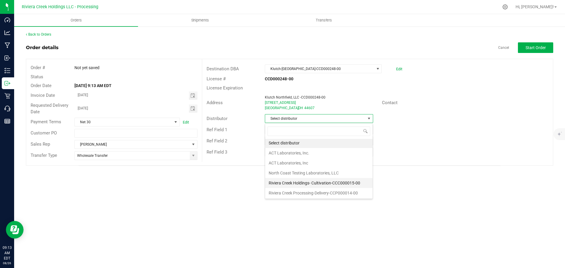
scroll to position [1, 0]
click at [308, 196] on li "Riviera Creek Processing-Delivery-CCP000014-00" at bounding box center [318, 193] width 107 height 10
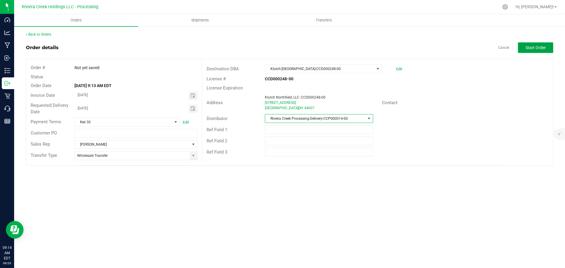
click at [536, 48] on span "Start Order" at bounding box center [536, 47] width 20 height 5
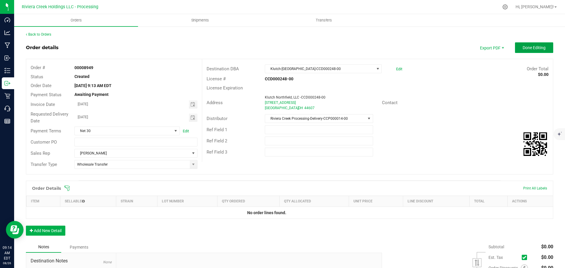
click at [535, 48] on span "Done Editing" at bounding box center [534, 47] width 23 height 5
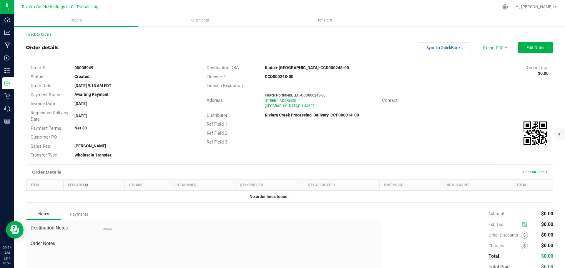
drag, startPoint x: 73, startPoint y: 68, endPoint x: 93, endPoint y: 70, distance: 20.7
click at [93, 70] on div "00008949" at bounding box center [136, 68] width 132 height 6
copy strong "00008949"
click at [43, 33] on link "Back to Orders" at bounding box center [38, 34] width 25 height 4
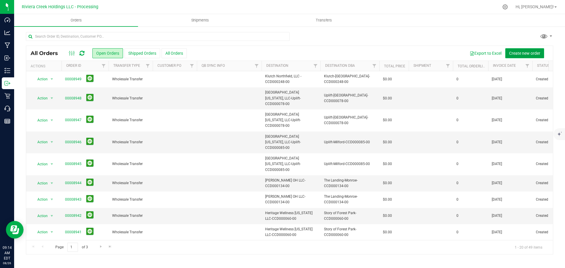
click at [519, 54] on span "Create new order" at bounding box center [524, 53] width 31 height 5
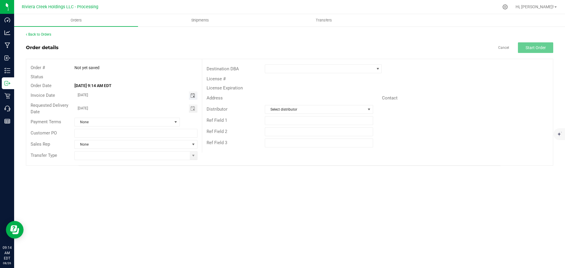
click at [193, 97] on span "Toggle calendar" at bounding box center [192, 95] width 5 height 5
click at [125, 161] on span "27" at bounding box center [127, 162] width 9 height 9
type input "[DATE]"
click at [194, 156] on span at bounding box center [193, 155] width 5 height 5
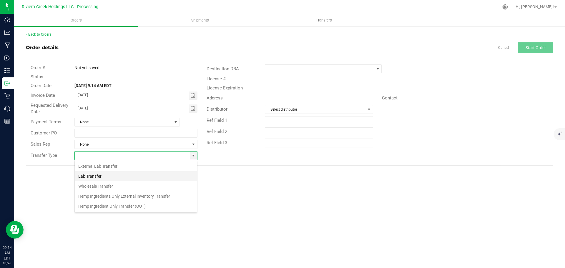
scroll to position [9, 123]
click at [111, 187] on li "Wholesale Transfer" at bounding box center [136, 186] width 122 height 10
type input "Wholesale Transfer"
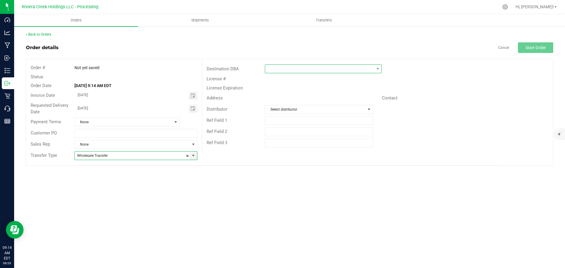
click at [284, 70] on span at bounding box center [319, 69] width 109 height 8
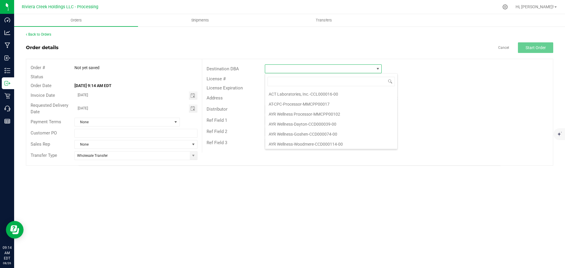
scroll to position [29, 0]
click at [278, 82] on input at bounding box center [331, 81] width 127 height 9
type input "klu"
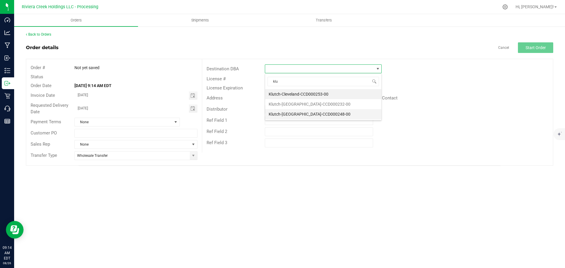
click at [292, 115] on li "Klutch-[GEOGRAPHIC_DATA]-CCD000248-00" at bounding box center [323, 114] width 116 height 10
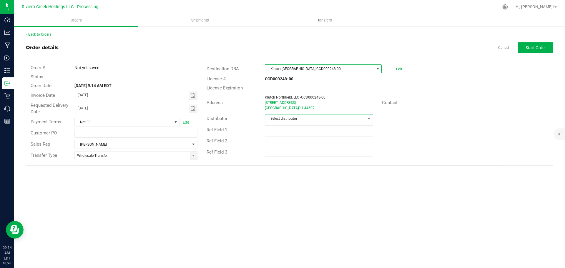
click at [291, 119] on span "Select distributor" at bounding box center [315, 119] width 100 height 8
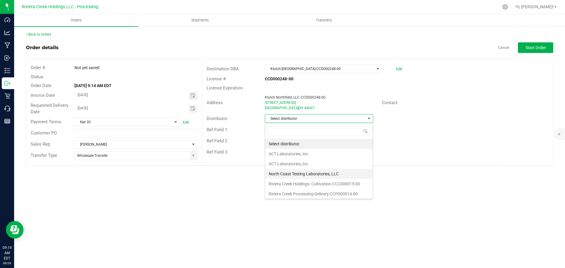
scroll to position [1, 0]
click at [298, 193] on li "Riviera Creek Processing-Delivery-CCP000014-00" at bounding box center [318, 193] width 107 height 10
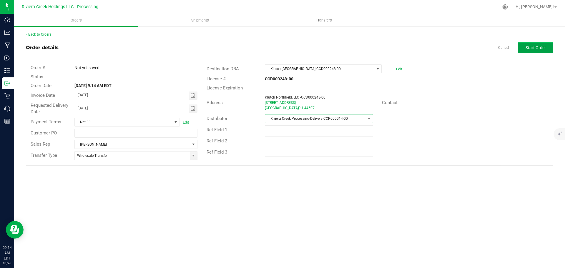
click at [525, 50] on button "Start Order" at bounding box center [535, 47] width 35 height 11
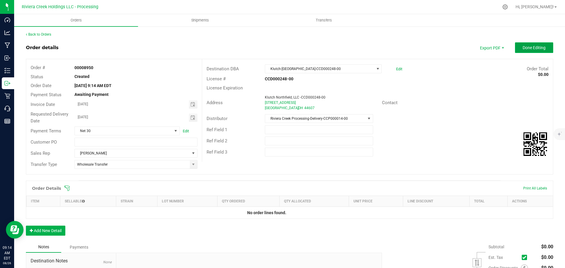
click at [524, 50] on span "Done Editing" at bounding box center [534, 47] width 23 height 5
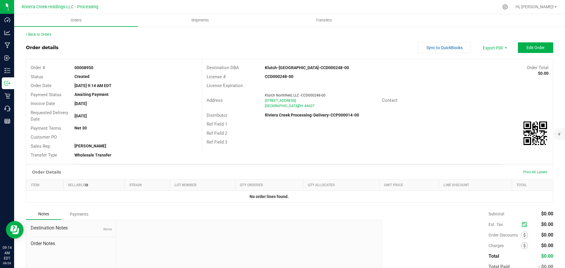
drag, startPoint x: 72, startPoint y: 67, endPoint x: 97, endPoint y: 67, distance: 25.9
click at [97, 67] on div "00008950" at bounding box center [136, 68] width 132 height 6
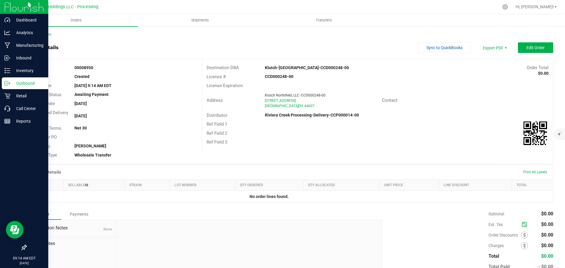
copy strong "00008950"
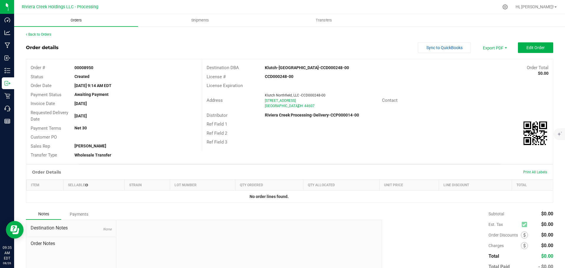
click at [78, 19] on span "Orders" at bounding box center [76, 20] width 27 height 5
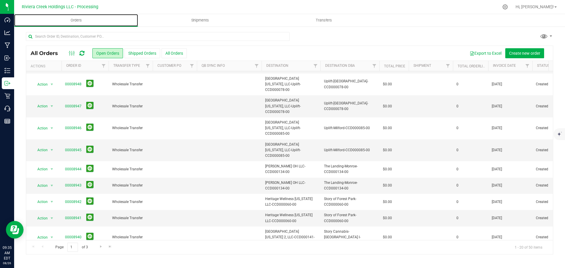
scroll to position [161, 0]
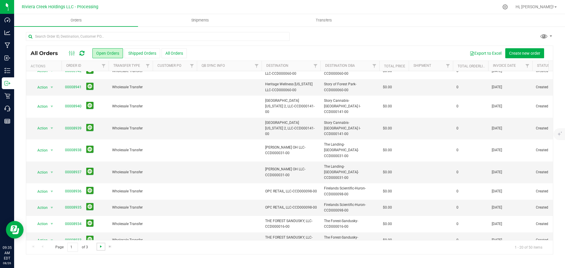
click at [99, 247] on span "Go to the next page" at bounding box center [101, 246] width 5 height 5
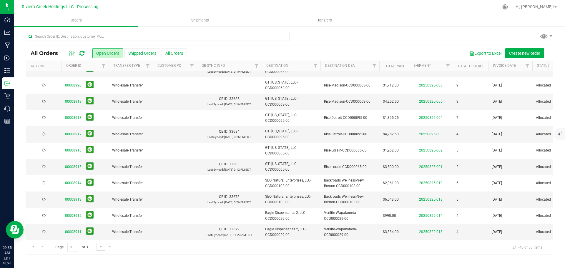
scroll to position [0, 0]
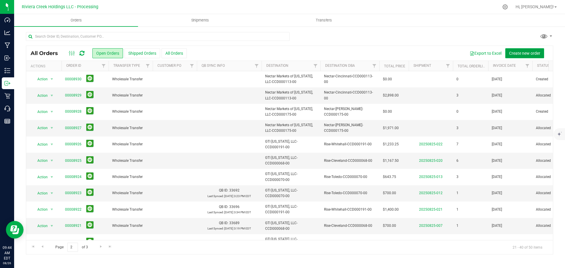
click at [518, 54] on span "Create new order" at bounding box center [524, 53] width 31 height 5
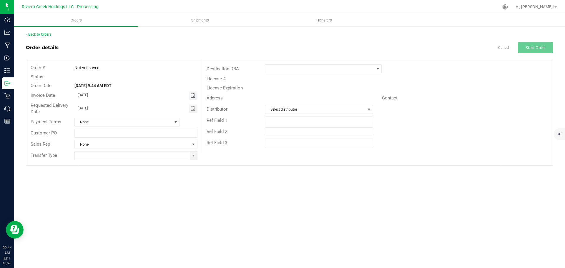
click at [194, 96] on span "Toggle calendar" at bounding box center [192, 95] width 5 height 5
click at [127, 162] on span "27" at bounding box center [127, 162] width 9 height 9
type input "[DATE]"
click at [192, 157] on span at bounding box center [193, 155] width 5 height 5
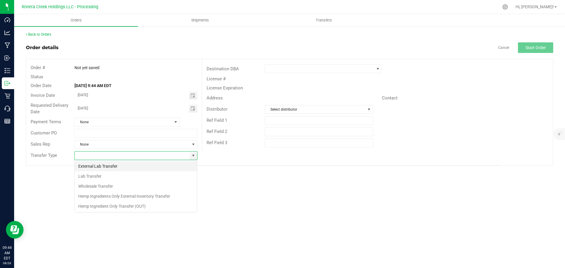
scroll to position [9, 123]
click at [97, 186] on li "Wholesale Transfer" at bounding box center [136, 186] width 122 height 10
type input "Wholesale Transfer"
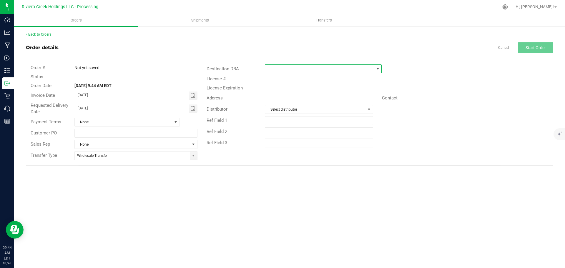
click at [279, 69] on span at bounding box center [319, 69] width 109 height 8
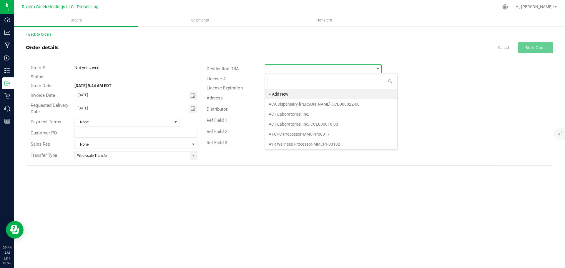
scroll to position [9, 117]
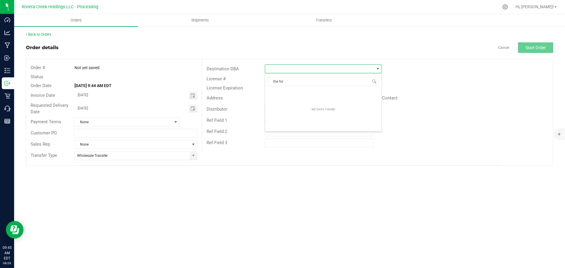
type input "the fore"
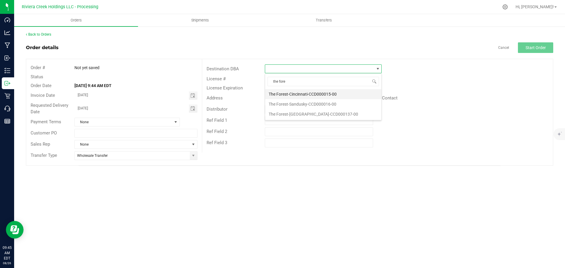
click at [295, 95] on li "The Forest-Cincinnati-CCD000015-00" at bounding box center [323, 94] width 116 height 10
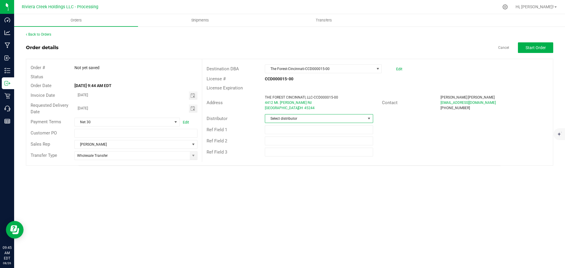
click at [284, 120] on span "Select distributor" at bounding box center [315, 119] width 100 height 8
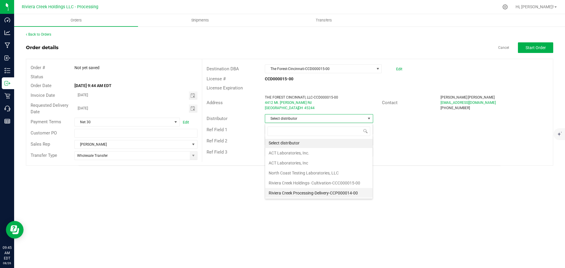
scroll to position [1, 0]
click at [284, 194] on li "Riviera Creek Processing-Delivery-CCP000014-00" at bounding box center [318, 193] width 107 height 10
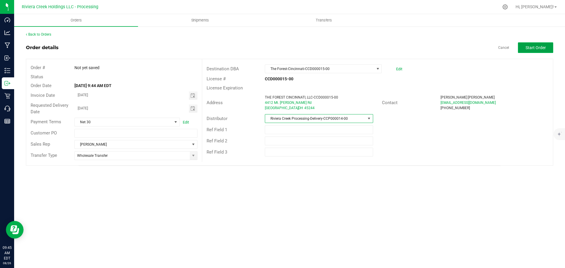
click at [525, 49] on button "Start Order" at bounding box center [535, 47] width 35 height 11
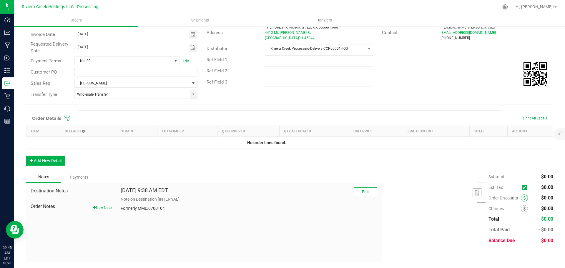
click at [523, 198] on icon at bounding box center [524, 198] width 2 height 4
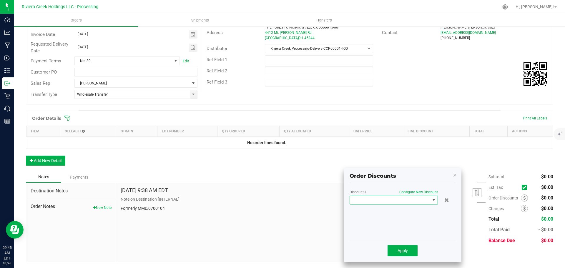
click at [400, 202] on span at bounding box center [390, 200] width 80 height 8
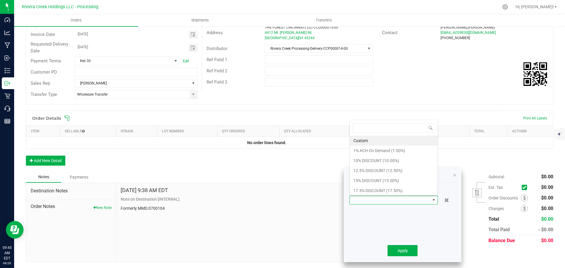
scroll to position [9, 88]
click at [369, 179] on li "15% DISCOUNT (15.00%)" at bounding box center [394, 181] width 88 height 10
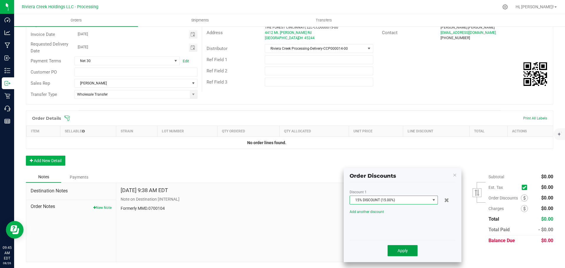
click at [404, 252] on span "Apply" at bounding box center [403, 250] width 10 height 5
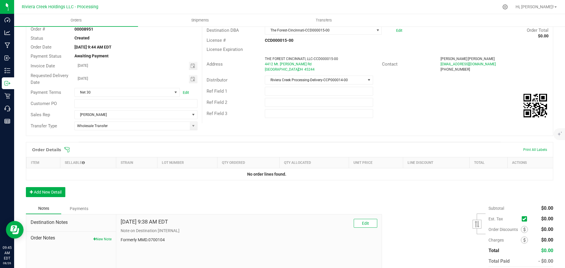
scroll to position [0, 0]
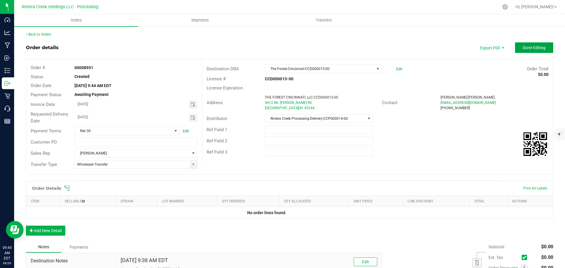
click at [525, 42] on button "Done Editing" at bounding box center [534, 47] width 38 height 11
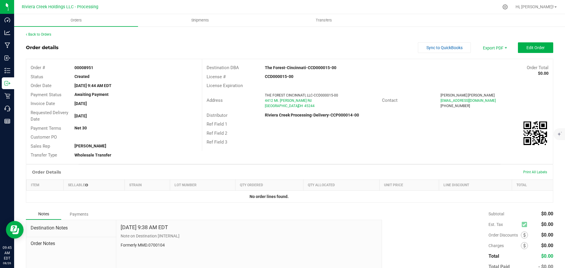
drag, startPoint x: 74, startPoint y: 68, endPoint x: 98, endPoint y: 72, distance: 24.2
click at [98, 72] on div "Order # 00008951" at bounding box center [114, 67] width 176 height 9
copy strong "00008951"
click at [31, 34] on link "Back to Orders" at bounding box center [38, 34] width 25 height 4
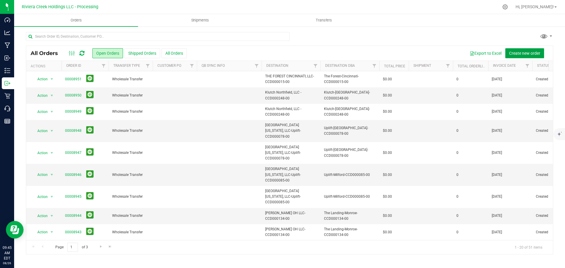
click at [524, 55] on span "Create new order" at bounding box center [524, 53] width 31 height 5
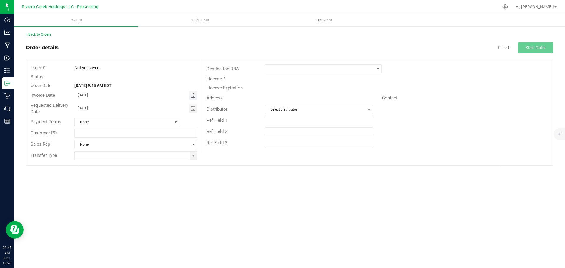
click at [193, 96] on span "Toggle calendar" at bounding box center [192, 95] width 5 height 5
click at [127, 162] on span "27" at bounding box center [127, 162] width 9 height 9
type input "[DATE]"
click at [194, 157] on span at bounding box center [193, 155] width 5 height 5
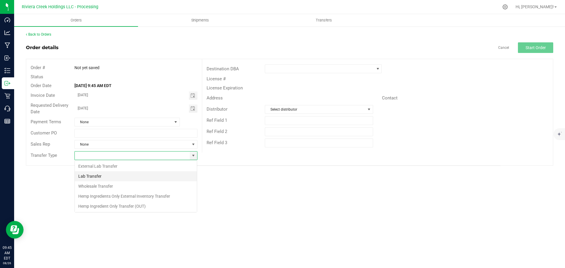
scroll to position [9, 123]
click at [106, 187] on li "Wholesale Transfer" at bounding box center [136, 186] width 122 height 10
type input "Wholesale Transfer"
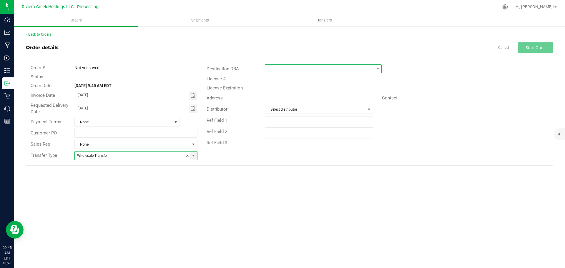
click at [270, 68] on span at bounding box center [319, 69] width 109 height 8
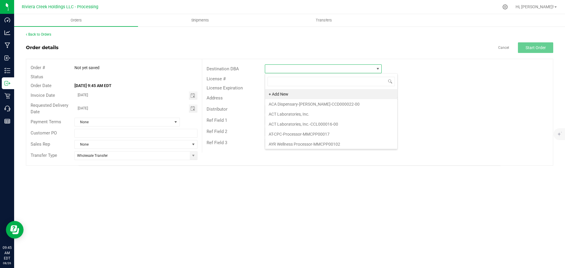
scroll to position [9, 117]
type input "the fore"
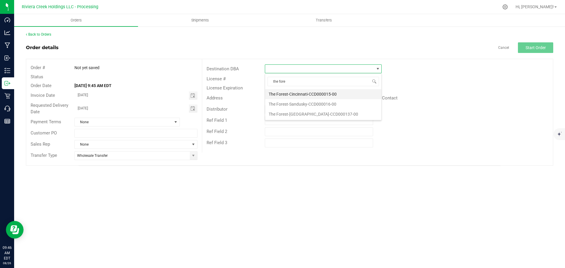
click at [293, 94] on li "The Forest-Cincinnati-CCD000015-00" at bounding box center [323, 94] width 116 height 10
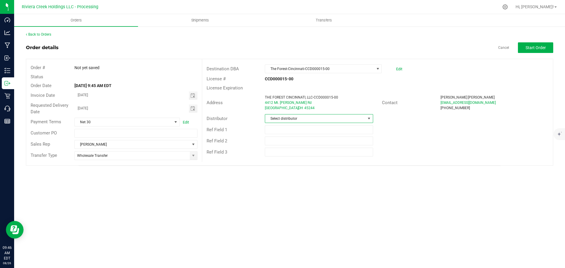
click at [296, 120] on span "Select distributor" at bounding box center [315, 119] width 100 height 8
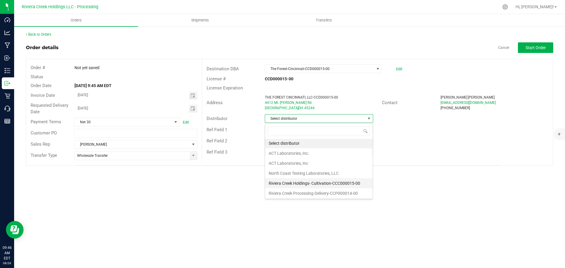
scroll to position [1, 0]
click at [293, 192] on li "Riviera Creek Processing-Delivery-CCP000014-00" at bounding box center [318, 193] width 107 height 10
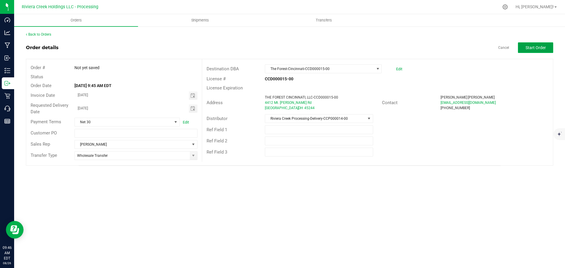
click at [525, 49] on button "Start Order" at bounding box center [535, 47] width 35 height 11
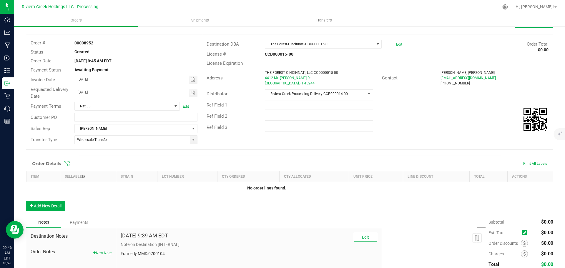
scroll to position [70, 0]
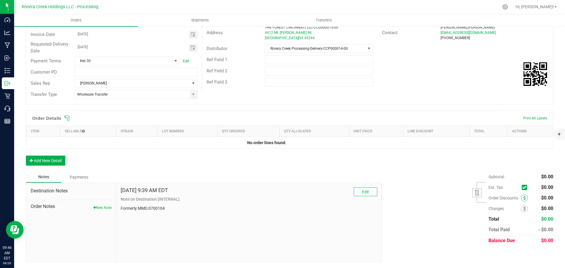
click at [521, 199] on span at bounding box center [524, 198] width 7 height 7
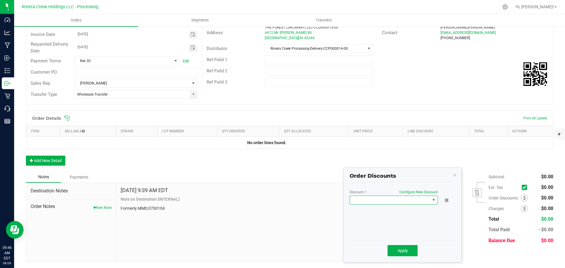
click at [376, 202] on span at bounding box center [390, 200] width 80 height 8
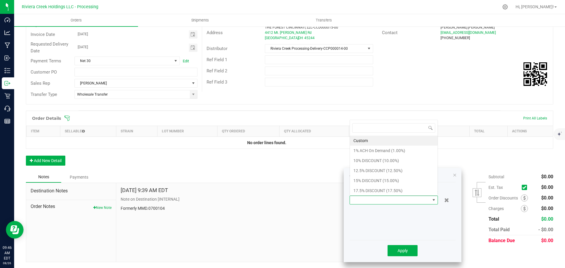
scroll to position [9, 88]
click at [366, 179] on li "15% DISCOUNT (15.00%)" at bounding box center [394, 181] width 88 height 10
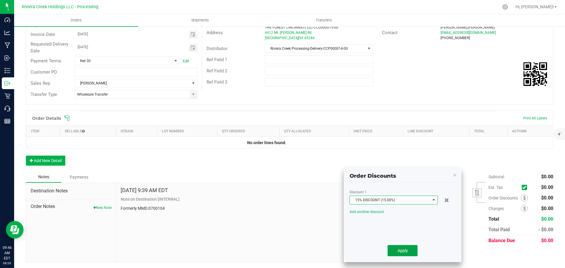
click at [405, 250] on span "Apply" at bounding box center [403, 250] width 10 height 5
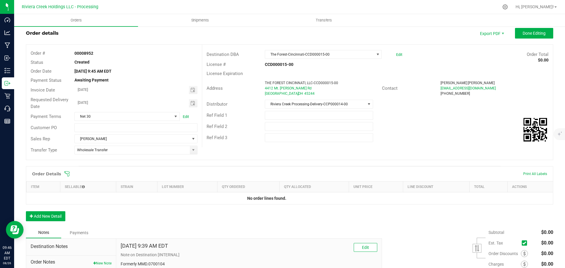
scroll to position [0, 0]
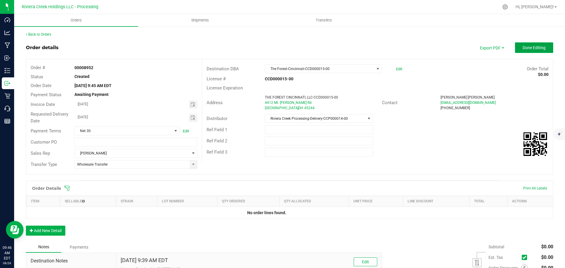
click at [519, 50] on button "Done Editing" at bounding box center [534, 47] width 38 height 11
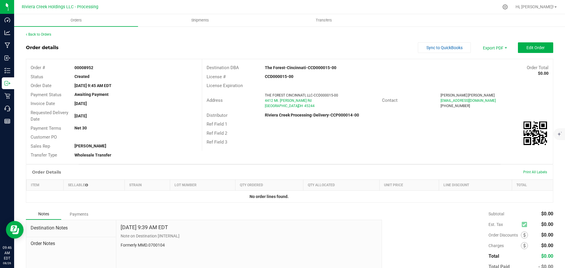
drag, startPoint x: 71, startPoint y: 68, endPoint x: 103, endPoint y: 68, distance: 32.1
click at [103, 68] on div "00008952" at bounding box center [136, 68] width 132 height 6
copy strong "00008952"
click at [45, 36] on link "Back to Orders" at bounding box center [38, 34] width 25 height 4
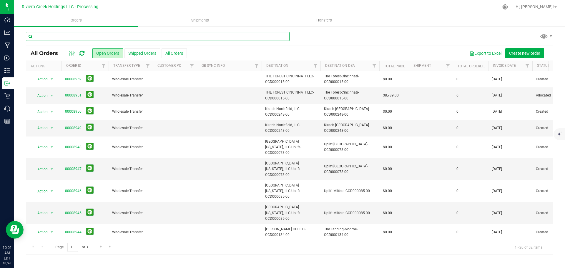
click at [56, 35] on input "text" at bounding box center [158, 36] width 264 height 9
paste input "CCD000065-00"
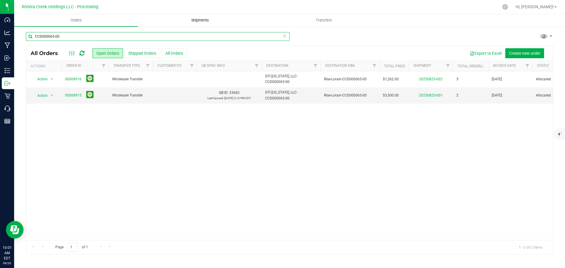
type input "CCD000065-00"
click at [196, 20] on span "Shipments" at bounding box center [200, 20] width 34 height 5
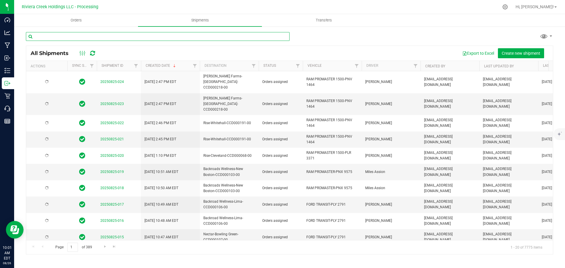
click at [66, 38] on input "text" at bounding box center [158, 36] width 264 height 9
paste input "CCD000065-00"
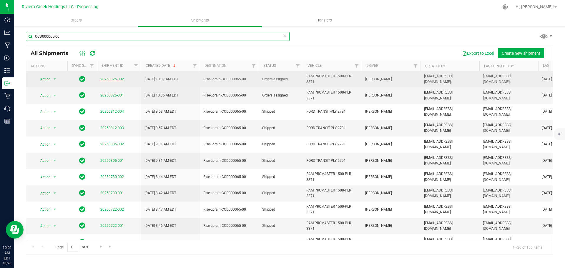
type input "CCD000065-00"
click at [108, 79] on link "20250825-002" at bounding box center [112, 79] width 24 height 4
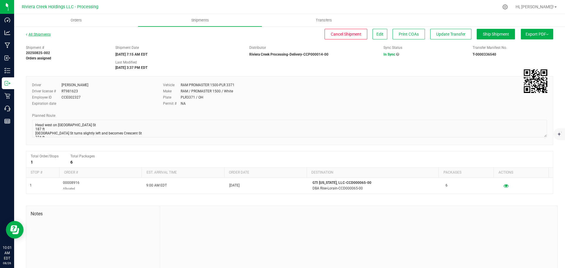
click at [39, 34] on link "All Shipments" at bounding box center [38, 34] width 25 height 4
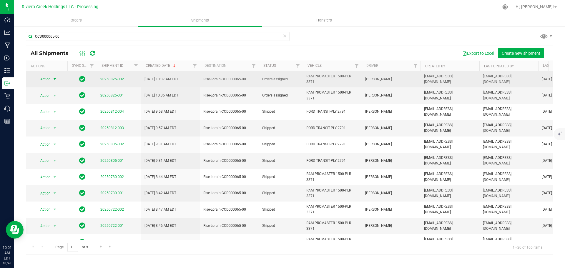
click at [54, 80] on span "select" at bounding box center [54, 79] width 5 height 5
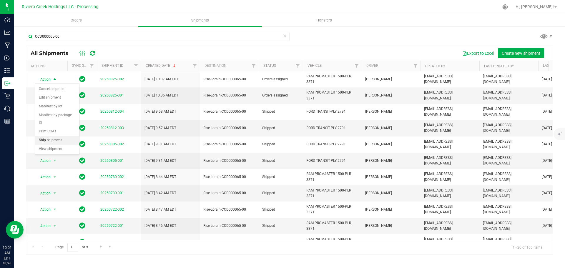
click at [44, 136] on li "Ship shipment" at bounding box center [57, 140] width 44 height 9
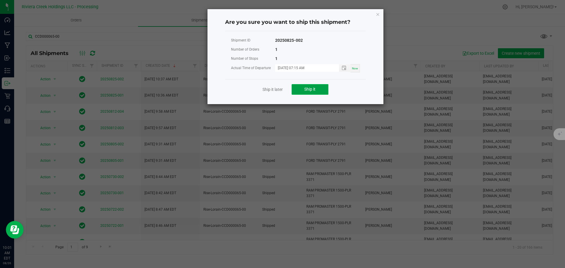
click at [294, 93] on button "Ship it" at bounding box center [310, 89] width 37 height 11
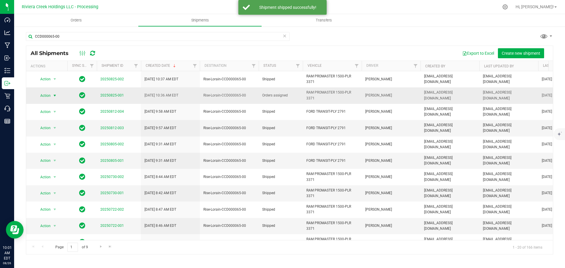
click at [52, 96] on span "select" at bounding box center [54, 96] width 7 height 8
click at [48, 152] on li "Ship shipment" at bounding box center [57, 156] width 44 height 9
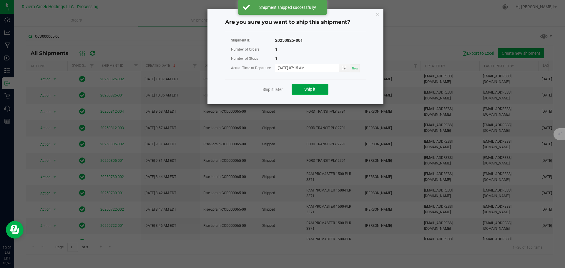
click at [311, 92] on button "Ship it" at bounding box center [310, 89] width 37 height 11
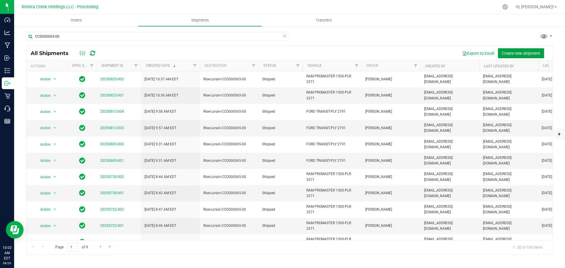
click at [511, 56] on button "Create new shipment" at bounding box center [521, 53] width 46 height 10
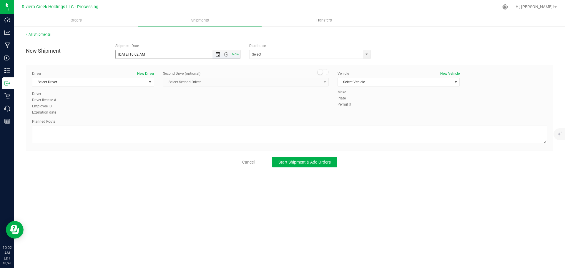
click at [216, 55] on span "Open the date view" at bounding box center [217, 54] width 5 height 5
click at [146, 124] on link "27" at bounding box center [146, 123] width 9 height 9
click at [228, 55] on span "Open the time view" at bounding box center [226, 54] width 5 height 5
click at [125, 117] on li "11:00 PM" at bounding box center [178, 118] width 124 height 8
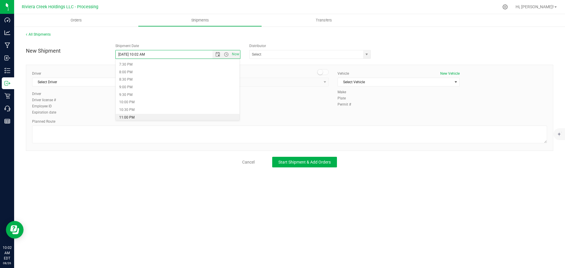
type input "8/27/2025 11:00 PM"
click at [365, 54] on span "select" at bounding box center [366, 54] width 5 height 5
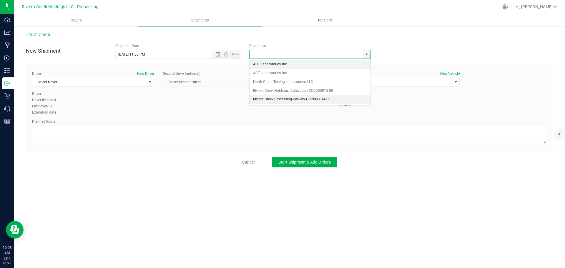
click at [262, 99] on li "Riviera Creek Processing-Delivery-CCP000014-00" at bounding box center [310, 99] width 121 height 9
type input "Riviera Creek Processing-Delivery-CCP000014-00"
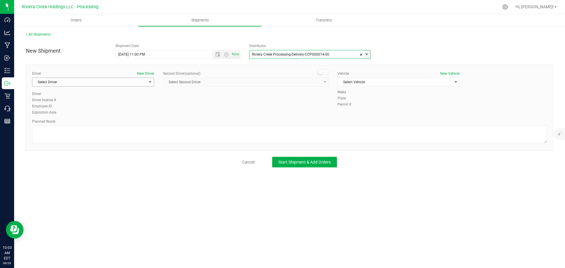
click at [55, 83] on span "Select Driver" at bounding box center [89, 82] width 114 height 8
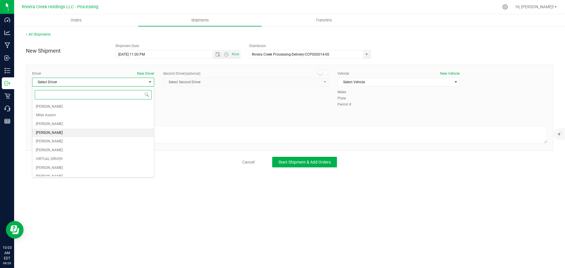
click at [58, 134] on li "Taon Belcher" at bounding box center [93, 133] width 122 height 9
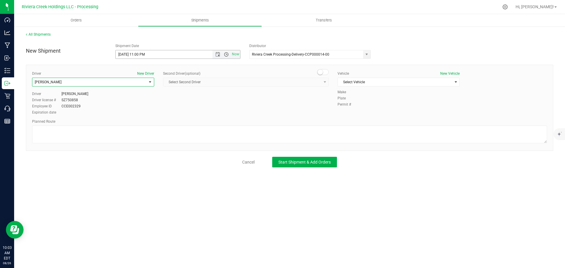
click at [228, 55] on span "Open the time view" at bounding box center [226, 54] width 5 height 5
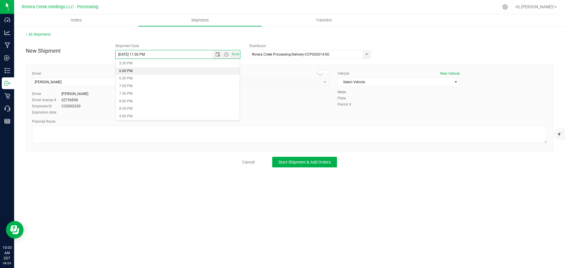
click at [136, 69] on li "6:00 PM" at bounding box center [178, 71] width 124 height 8
type input "8/27/2025 6:00 PM"
click at [455, 83] on span "select" at bounding box center [456, 82] width 5 height 5
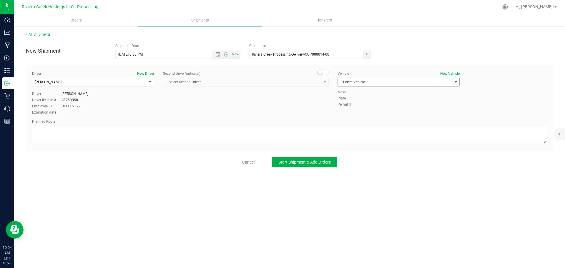
click at [379, 81] on span "Select Vehicle" at bounding box center [395, 82] width 114 height 8
click at [375, 110] on li "FORD TRANSIT-PLY 2791" at bounding box center [399, 109] width 122 height 9
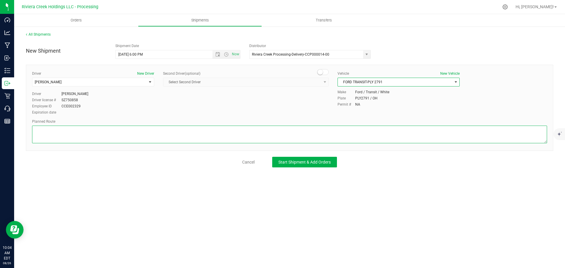
click at [67, 138] on textarea at bounding box center [289, 135] width 515 height 18
paste textarea "Head west on St Clair St toward Crescent St 230 ft St Clair St turns slightly l…"
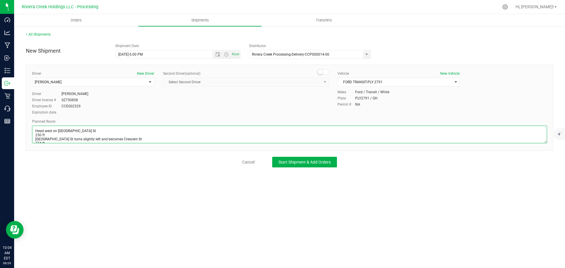
scroll to position [151, 0]
type textarea "Head west on St Clair St toward Crescent St 230 ft St Clair St turns slightly l…"
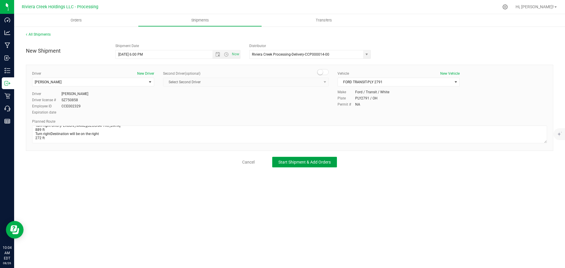
click at [284, 160] on span "Start Shipment & Add Orders" at bounding box center [304, 162] width 52 height 5
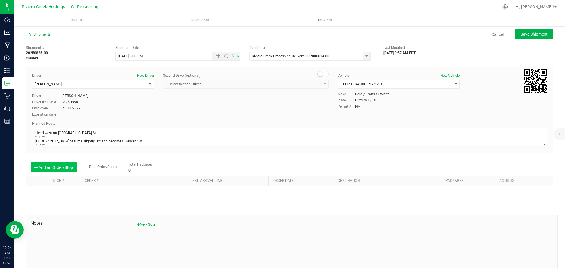
click at [65, 167] on button "Add an Order/Stop" at bounding box center [54, 167] width 46 height 10
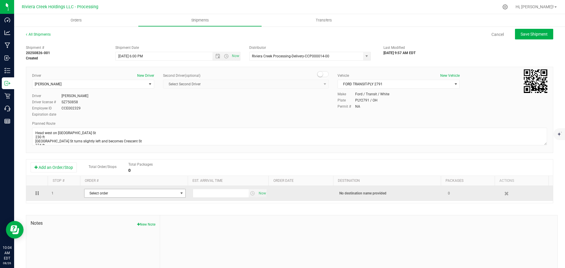
click at [117, 194] on span "Select order" at bounding box center [131, 193] width 94 height 8
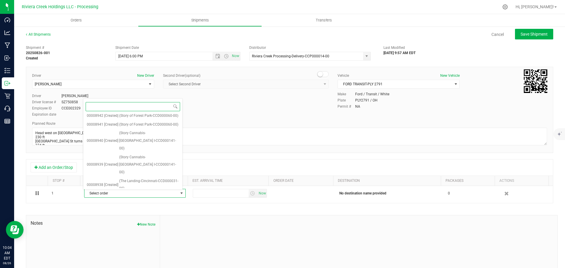
scroll to position [275, 0]
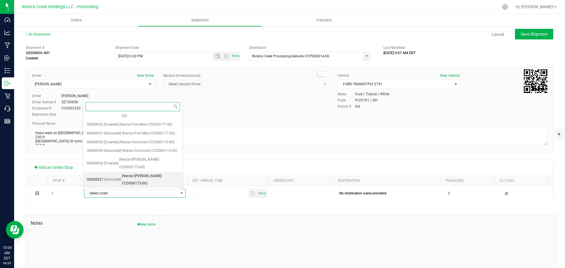
click at [146, 183] on span "(Nectar-Harrison-CCD000175-00)" at bounding box center [150, 180] width 57 height 15
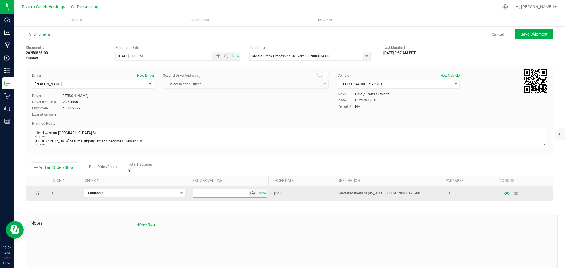
click at [250, 196] on span "select" at bounding box center [252, 193] width 5 height 5
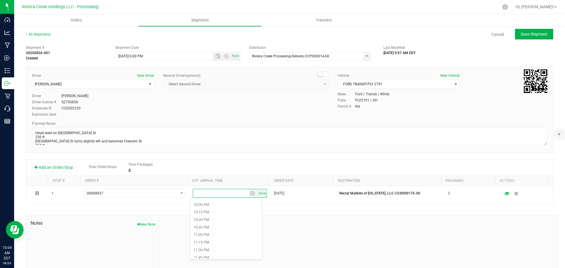
scroll to position [667, 0]
click at [210, 233] on li "11:00 PM" at bounding box center [226, 232] width 72 height 8
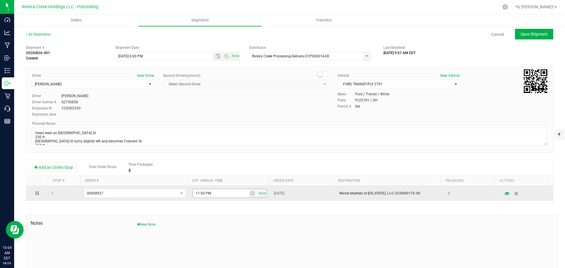
click at [250, 194] on span "select" at bounding box center [252, 193] width 5 height 5
click at [205, 193] on input "11:00 PM" at bounding box center [221, 193] width 56 height 8
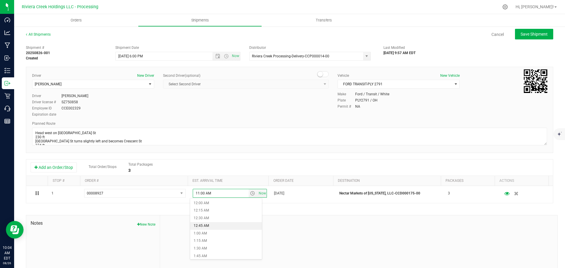
type input "11:00 PM"
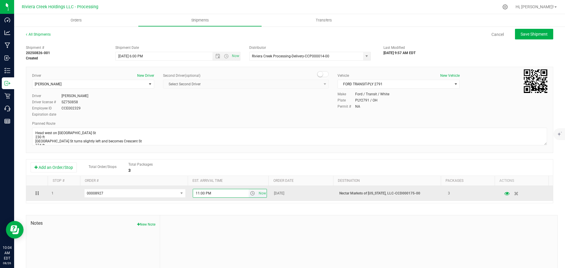
drag, startPoint x: 204, startPoint y: 193, endPoint x: 208, endPoint y: 193, distance: 4.7
click at [208, 193] on input "11:00 PM" at bounding box center [221, 193] width 56 height 8
click at [251, 194] on span "select" at bounding box center [252, 193] width 5 height 5
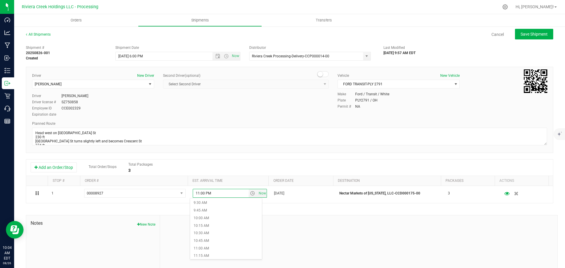
scroll to position [294, 0]
click at [213, 241] on li "11:00 AM" at bounding box center [226, 242] width 72 height 8
click at [519, 37] on button "Save Shipment" at bounding box center [534, 34] width 38 height 11
type input "8/27/2025 10:00 PM"
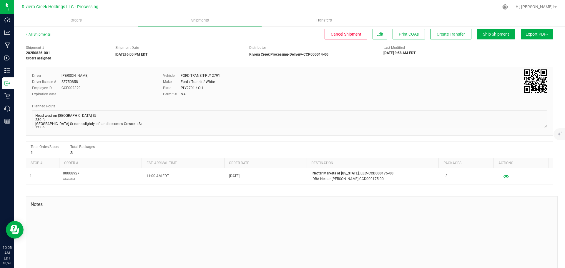
click at [42, 37] on div "All Shipments" at bounding box center [43, 36] width 35 height 9
click at [43, 35] on link "All Shipments" at bounding box center [38, 34] width 25 height 4
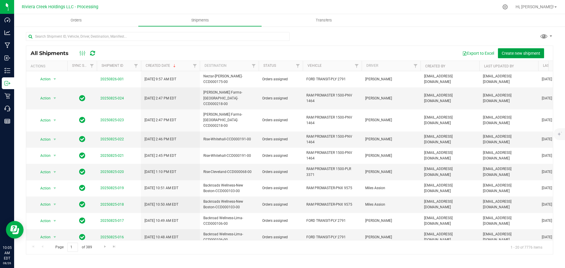
click at [515, 53] on span "Create new shipment" at bounding box center [521, 53] width 39 height 5
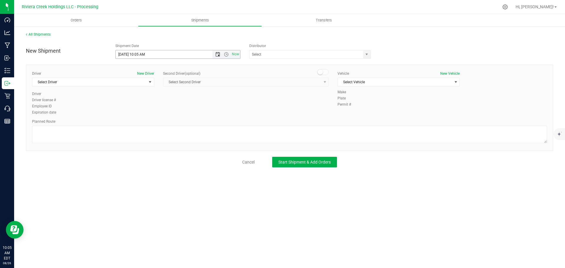
click at [217, 56] on span "Open the date view" at bounding box center [217, 54] width 5 height 5
click at [147, 125] on link "27" at bounding box center [146, 123] width 9 height 9
click at [225, 54] on span "Open the time view" at bounding box center [226, 54] width 5 height 5
click at [137, 98] on li "6:00 AM" at bounding box center [178, 96] width 124 height 8
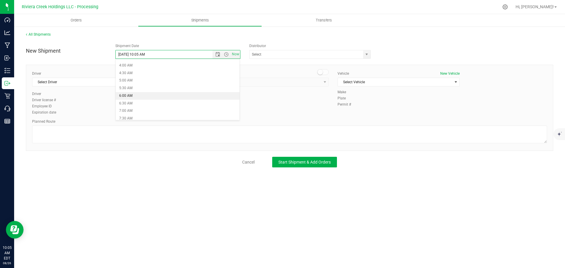
type input "8/27/2025 6:00 AM"
click at [366, 57] on span "select" at bounding box center [366, 54] width 7 height 8
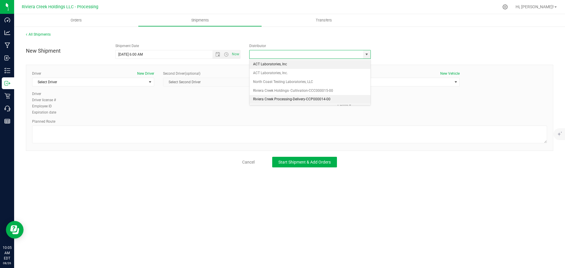
click at [259, 99] on li "Riviera Creek Processing-Delivery-CCP000014-00" at bounding box center [310, 99] width 121 height 9
type input "Riviera Creek Processing-Delivery-CCP000014-00"
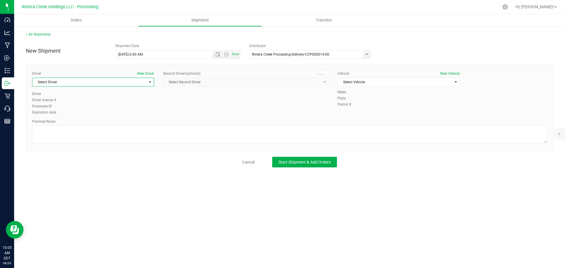
click at [62, 83] on span "Select Driver" at bounding box center [89, 82] width 114 height 8
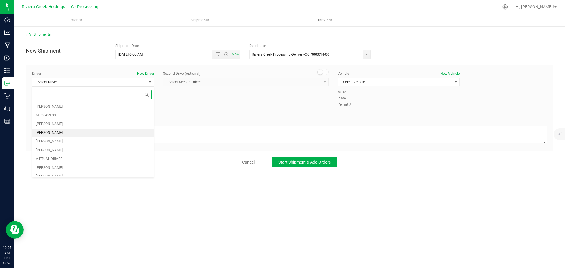
click at [54, 134] on span "[PERSON_NAME]" at bounding box center [49, 133] width 27 height 8
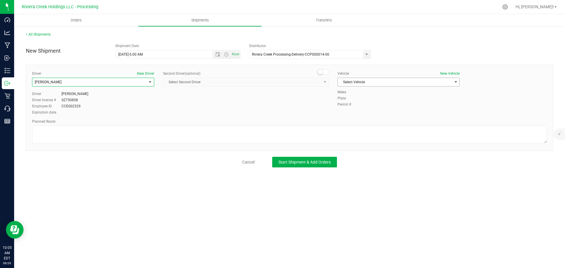
click at [359, 81] on span "Select Vehicle" at bounding box center [395, 82] width 114 height 8
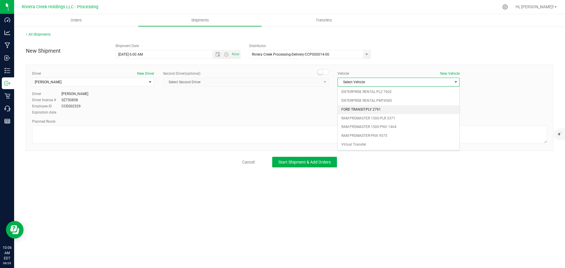
click at [375, 110] on li "FORD TRANSIT-PLY 2791" at bounding box center [399, 109] width 122 height 9
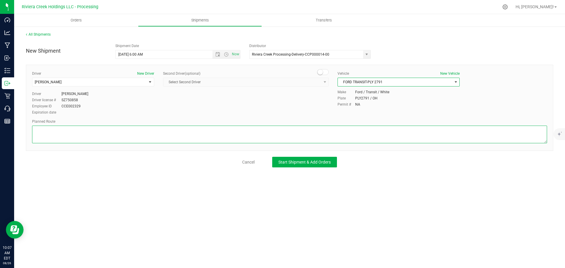
click at [98, 133] on textarea at bounding box center [289, 135] width 515 height 18
paste textarea "Head west on St Clair St toward Crescent St 230 ft St Clair St turns slightly l…"
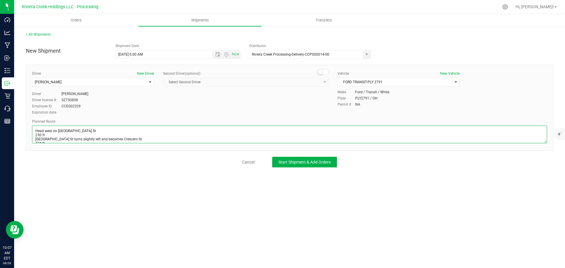
scroll to position [151, 0]
type textarea "Head west on St Clair St toward Crescent St 230 ft St Clair St turns slightly l…"
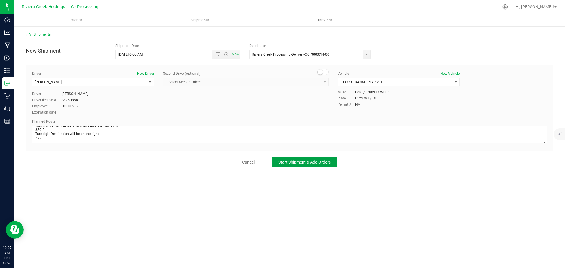
click at [295, 165] on span "Start Shipment & Add Orders" at bounding box center [304, 162] width 52 height 5
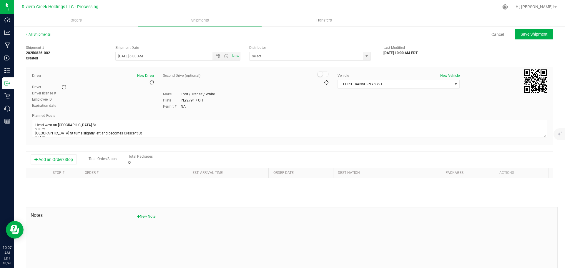
type input "Riviera Creek Processing-Delivery-CCP000014-00"
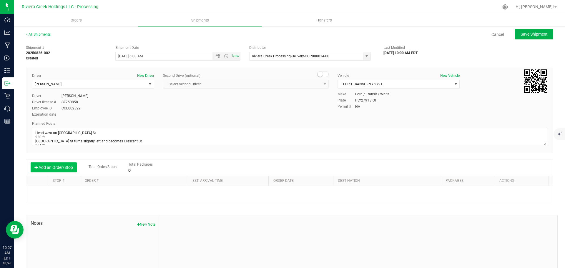
click at [52, 171] on button "Add an Order/Stop" at bounding box center [54, 167] width 46 height 10
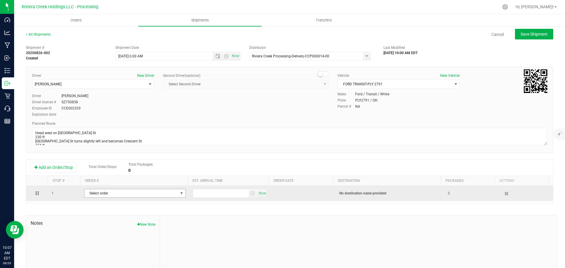
click at [129, 195] on span "Select order" at bounding box center [131, 193] width 94 height 8
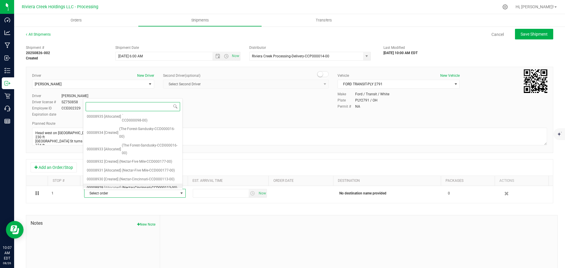
scroll to position [266, 0]
click at [142, 183] on span "(Nectar-Harrison-CCD000175-00)" at bounding box center [149, 179] width 60 height 15
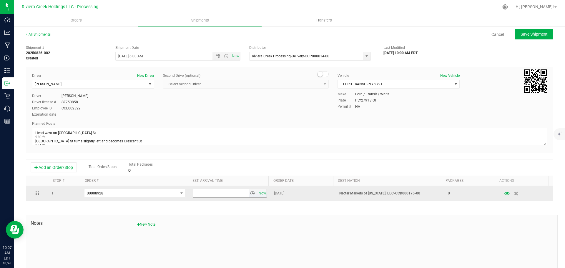
click at [250, 194] on span "select" at bounding box center [252, 193] width 5 height 5
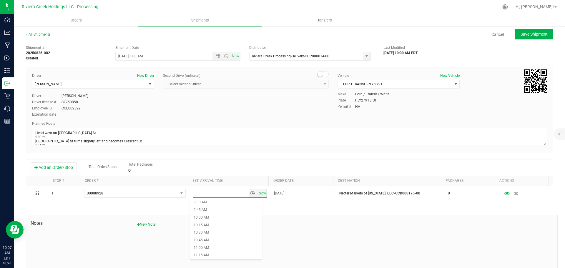
scroll to position [294, 0]
click at [210, 243] on li "11:00 AM" at bounding box center [226, 242] width 72 height 8
click at [521, 34] on span "Save Shipment" at bounding box center [534, 34] width 27 height 5
type input "8/27/2025 10:00 AM"
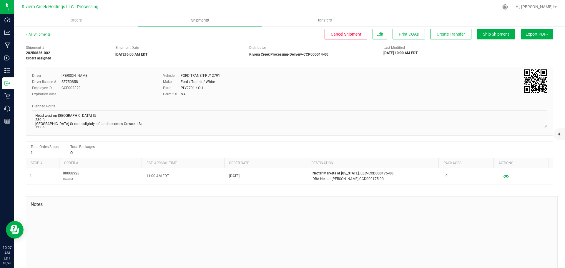
click at [193, 22] on span "Shipments" at bounding box center [200, 20] width 34 height 5
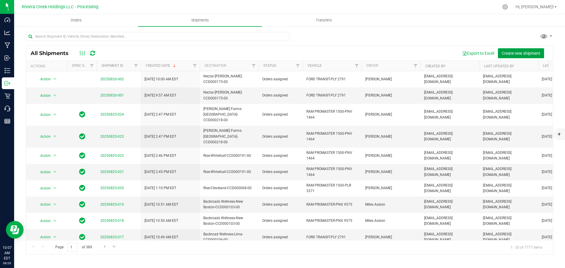
click at [513, 54] on span "Create new shipment" at bounding box center [521, 53] width 39 height 5
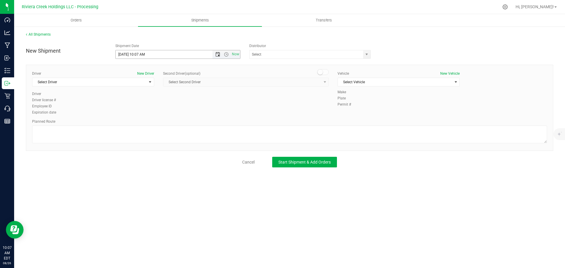
click at [216, 54] on span "Open the date view" at bounding box center [217, 54] width 5 height 5
click at [147, 126] on link "27" at bounding box center [146, 123] width 9 height 9
click at [227, 55] on span "Open the time view" at bounding box center [226, 54] width 5 height 5
click at [138, 98] on li "6:00 AM" at bounding box center [178, 96] width 124 height 8
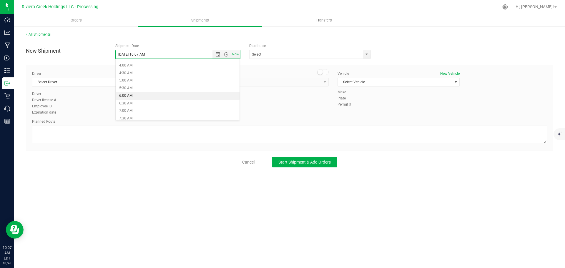
type input "8/27/2025 6:00 AM"
click at [366, 55] on span "select" at bounding box center [366, 54] width 5 height 5
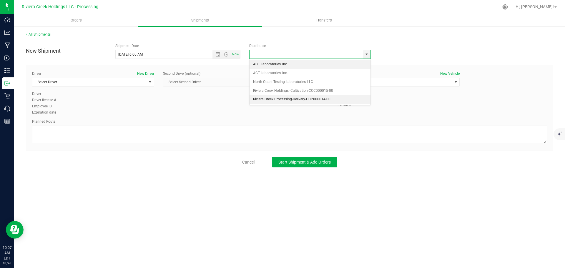
click at [265, 98] on li "Riviera Creek Processing-Delivery-CCP000014-00" at bounding box center [310, 99] width 121 height 9
type input "Riviera Creek Processing-Delivery-CCP000014-00"
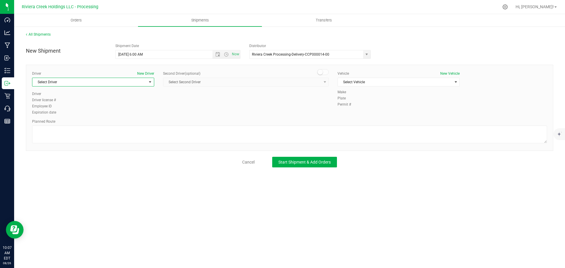
click at [69, 84] on span "Select Driver" at bounding box center [89, 82] width 114 height 8
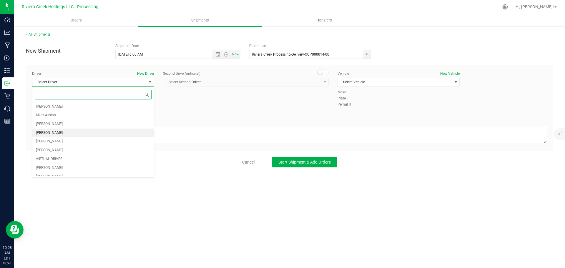
click at [49, 135] on span "[PERSON_NAME]" at bounding box center [49, 133] width 27 height 8
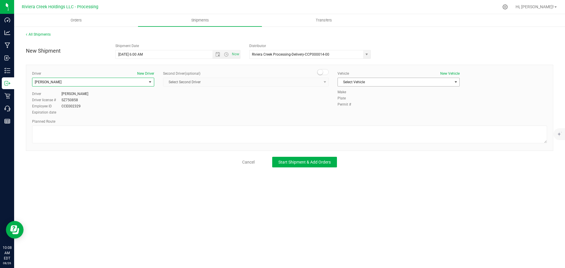
click at [351, 83] on span "Select Vehicle" at bounding box center [395, 82] width 114 height 8
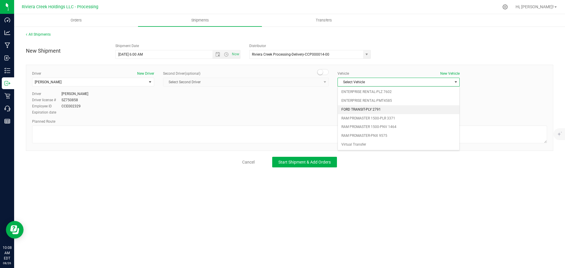
click at [351, 109] on li "FORD TRANSIT-PLY 2791" at bounding box center [399, 109] width 122 height 9
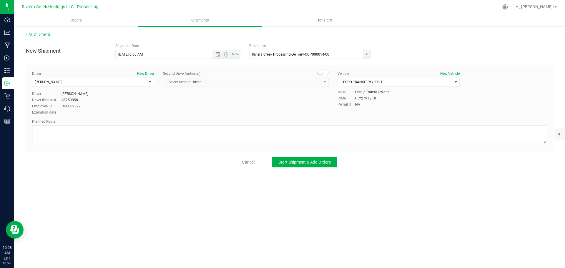
click at [79, 127] on textarea at bounding box center [289, 135] width 515 height 18
paste textarea "Head southeast toward Harrison Ave 335 ft Turn left onto Harrison Ave 0.280 mi …"
type textarea "Head southeast toward Harrison Ave 335 ft Turn left onto Harrison Ave 0.280 mi …"
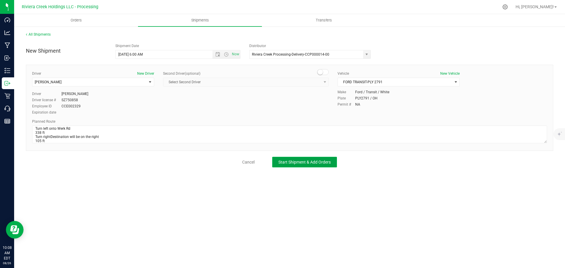
click at [296, 165] on button "Start Shipment & Add Orders" at bounding box center [304, 162] width 65 height 11
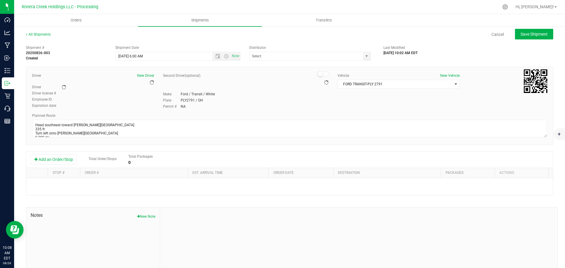
type input "Riviera Creek Processing-Delivery-CCP000014-00"
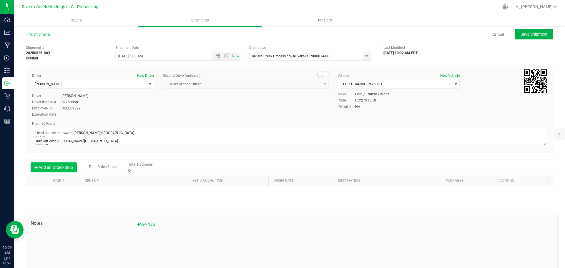
click at [50, 169] on button "Add an Order/Stop" at bounding box center [54, 167] width 46 height 10
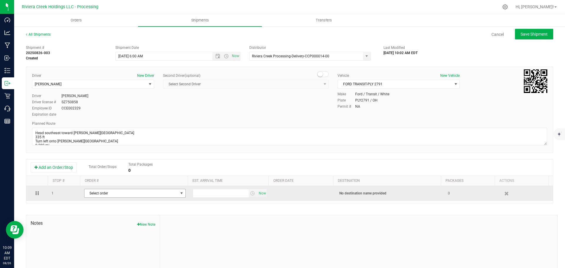
click at [98, 195] on span "Select order" at bounding box center [131, 193] width 94 height 8
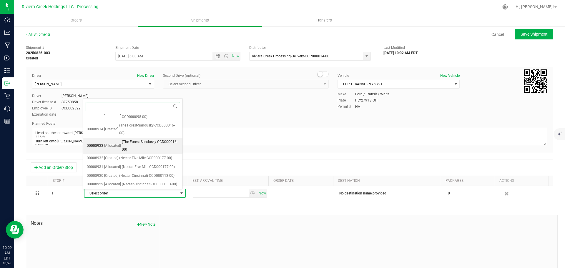
scroll to position [257, 0]
click at [122, 180] on span "(Nectar-Cincinnati-CCD000113-00)" at bounding box center [149, 184] width 55 height 8
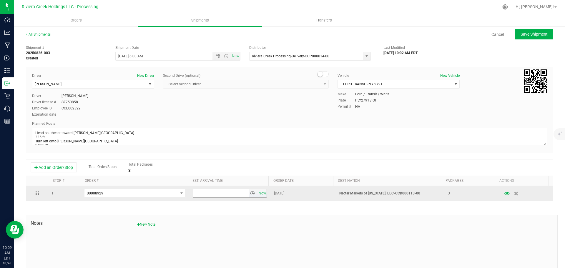
click at [250, 195] on span "select" at bounding box center [252, 193] width 5 height 5
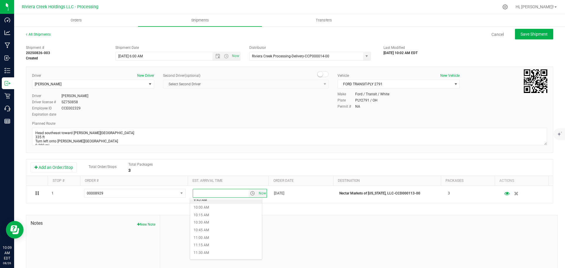
scroll to position [324, 0]
click at [205, 241] on li "12:00 PM" at bounding box center [226, 243] width 72 height 8
click at [524, 36] on span "Save Shipment" at bounding box center [534, 34] width 27 height 5
type input "8/27/2025 10:00 AM"
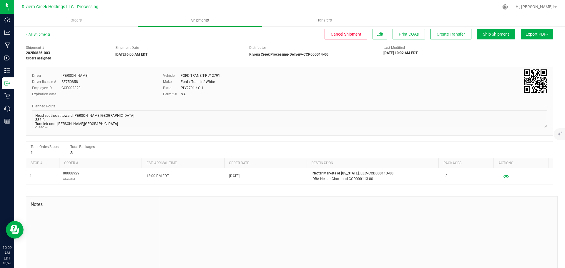
click at [197, 22] on span "Shipments" at bounding box center [200, 20] width 34 height 5
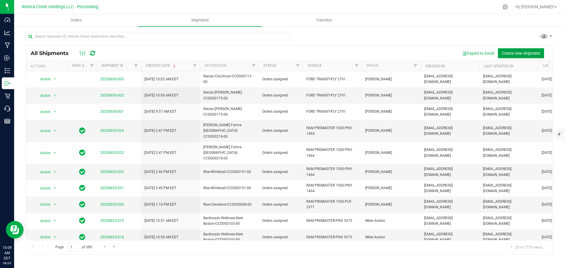
click at [514, 57] on button "Create new shipment" at bounding box center [521, 53] width 46 height 10
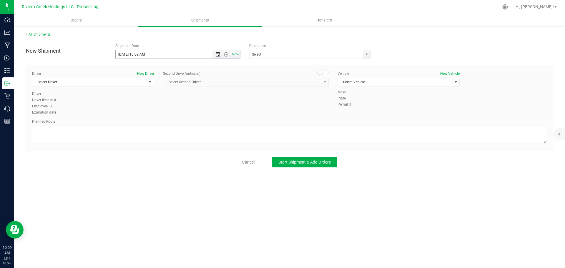
click at [217, 55] on span "Open the date view" at bounding box center [217, 54] width 5 height 5
click at [147, 124] on link "27" at bounding box center [146, 123] width 9 height 9
click at [227, 54] on span "Open the time view" at bounding box center [226, 54] width 5 height 5
click at [138, 94] on li "6:00 AM" at bounding box center [178, 96] width 124 height 8
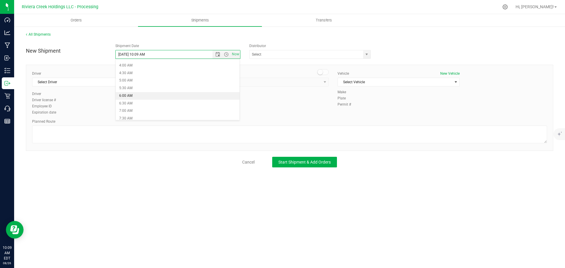
type input "8/27/2025 6:00 AM"
click at [367, 55] on span "select" at bounding box center [366, 54] width 5 height 5
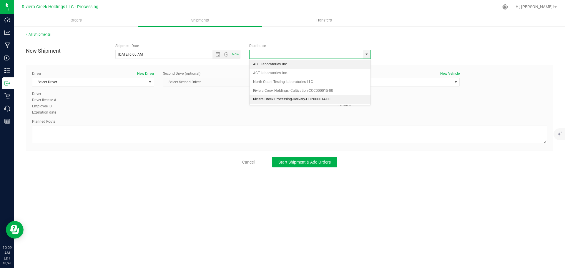
click at [256, 101] on li "Riviera Creek Processing-Delivery-CCP000014-00" at bounding box center [310, 99] width 121 height 9
type input "Riviera Creek Processing-Delivery-CCP000014-00"
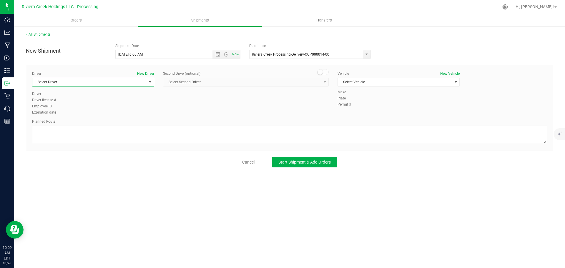
click at [92, 84] on span "Select Driver" at bounding box center [89, 82] width 114 height 8
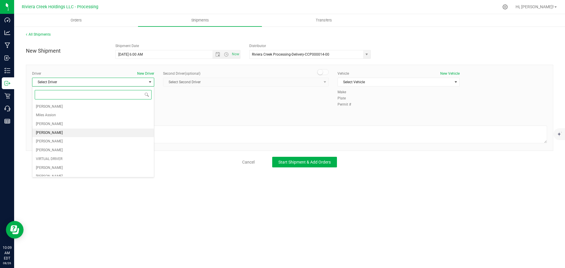
click at [42, 132] on span "Taon Belcher" at bounding box center [49, 133] width 27 height 8
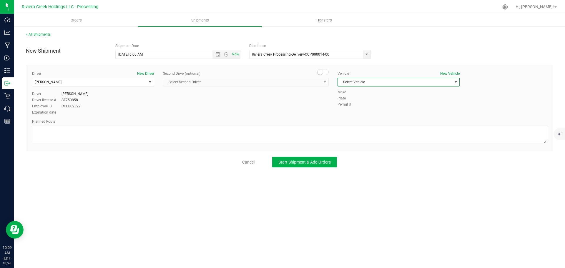
click at [357, 82] on span "Select Vehicle" at bounding box center [395, 82] width 114 height 8
click at [362, 109] on li "FORD TRANSIT-PLY 2791" at bounding box center [399, 109] width 122 height 9
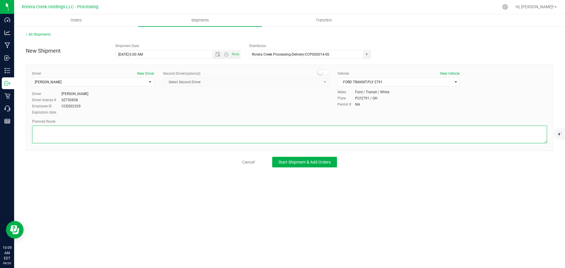
click at [210, 135] on textarea at bounding box center [289, 135] width 515 height 18
paste textarea "Head southeast toward Harrison Ave 335 ft Turn left onto Harrison Ave 0.280 mi …"
type textarea "Head southeast toward Harrison Ave 335 ft Turn left onto Harrison Ave 0.280 mi …"
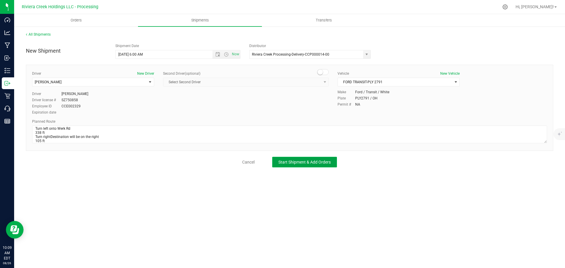
click at [311, 165] on span "Start Shipment & Add Orders" at bounding box center [304, 162] width 52 height 5
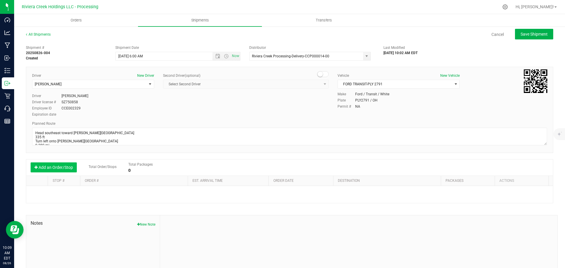
click at [49, 167] on button "Add an Order/Stop" at bounding box center [54, 167] width 46 height 10
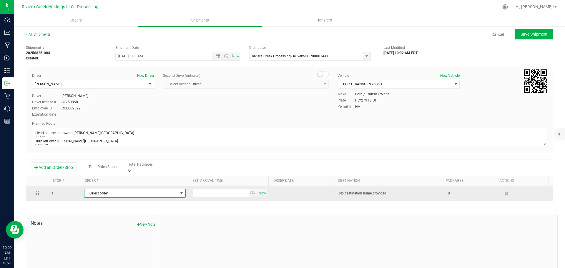
click at [117, 197] on span "Select order" at bounding box center [131, 193] width 94 height 8
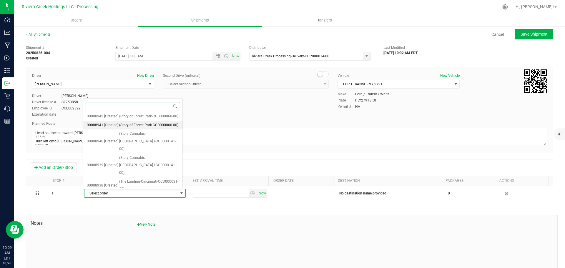
scroll to position [241, 0]
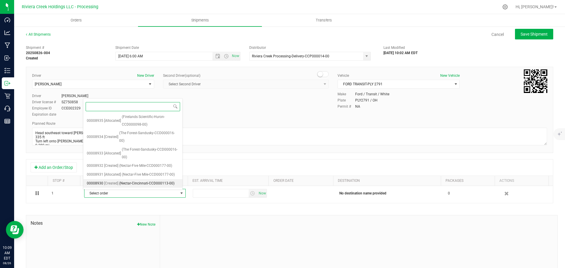
click at [136, 182] on span "(Nectar-Cincinnati-CCD000113-00)" at bounding box center [146, 184] width 55 height 8
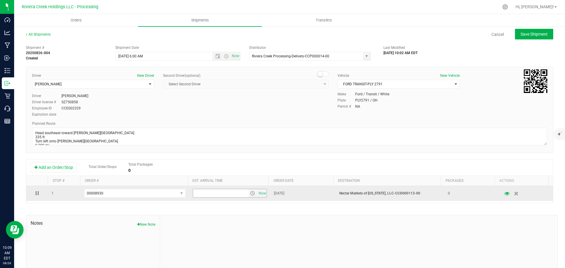
click at [250, 195] on span "select" at bounding box center [252, 193] width 5 height 5
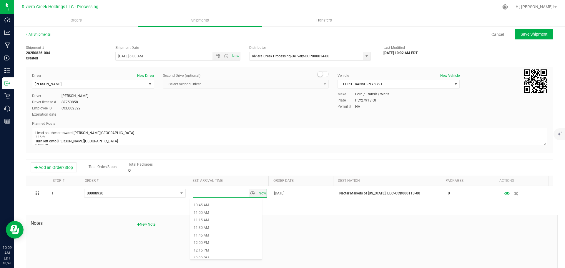
scroll to position [324, 0]
click at [209, 243] on li "12:00 PM" at bounding box center [226, 243] width 72 height 8
click at [539, 35] on span "Save Shipment" at bounding box center [534, 34] width 27 height 5
type input "8/27/2025 10:00 AM"
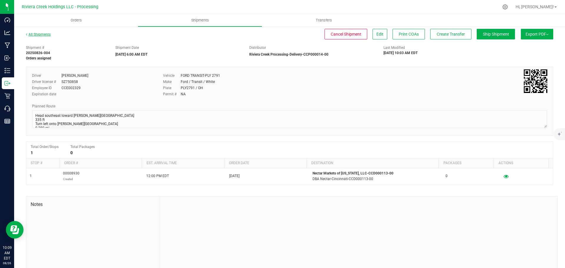
click at [42, 34] on link "All Shipments" at bounding box center [38, 34] width 25 height 4
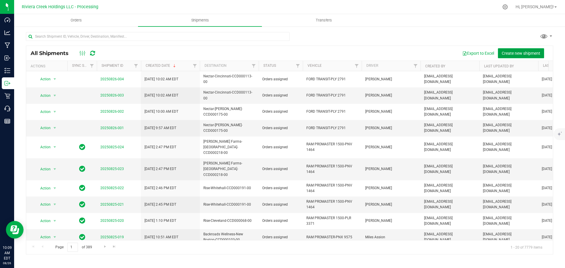
click at [517, 53] on span "Create new shipment" at bounding box center [521, 53] width 39 height 5
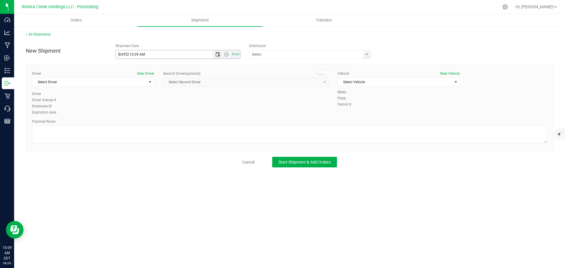
click at [218, 56] on span "Open the date view" at bounding box center [217, 54] width 5 height 5
click at [147, 123] on link "27" at bounding box center [146, 123] width 9 height 9
click at [228, 56] on span "Open the time view" at bounding box center [226, 54] width 5 height 5
click at [139, 97] on li "6:00 AM" at bounding box center [178, 96] width 124 height 8
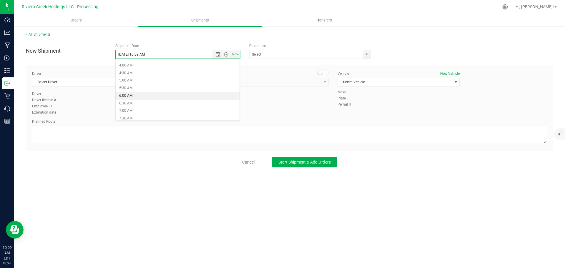
type input "8/27/2025 6:00 AM"
click at [367, 54] on span "select" at bounding box center [366, 54] width 5 height 5
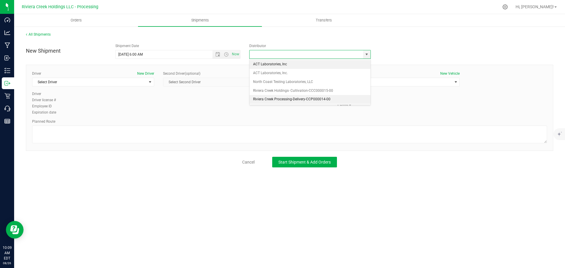
click at [282, 99] on li "Riviera Creek Processing-Delivery-CCP000014-00" at bounding box center [310, 99] width 121 height 9
type input "Riviera Creek Processing-Delivery-CCP000014-00"
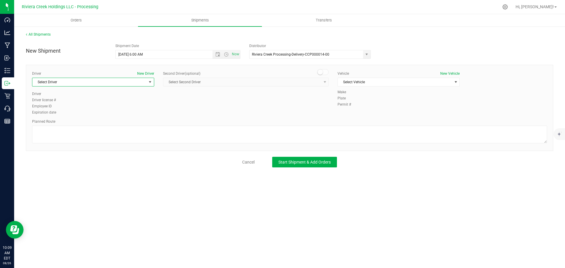
click at [132, 82] on span "Select Driver" at bounding box center [89, 82] width 114 height 8
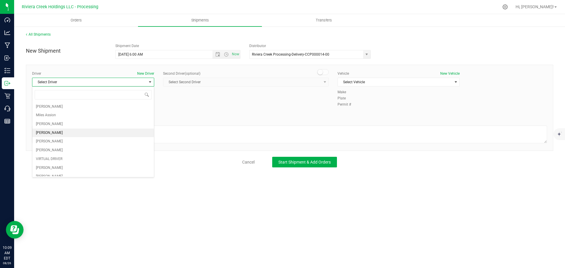
click at [43, 132] on span "Taon Belcher" at bounding box center [49, 133] width 27 height 8
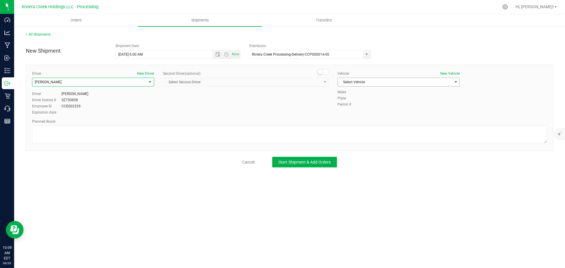
click at [347, 80] on span "Select Vehicle" at bounding box center [395, 82] width 114 height 8
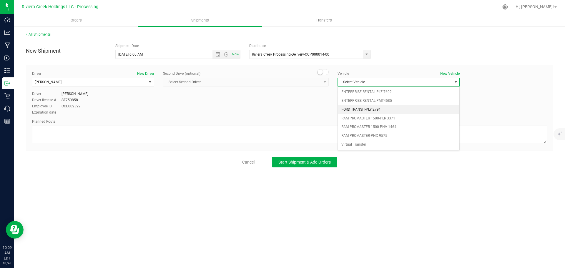
click at [358, 109] on li "FORD TRANSIT-PLY 2791" at bounding box center [399, 109] width 122 height 9
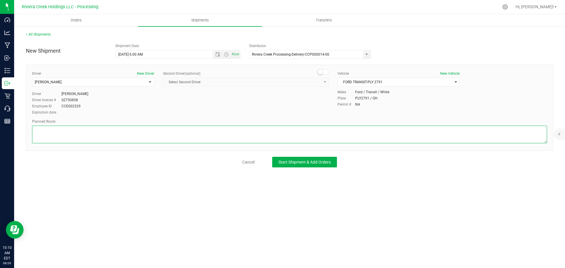
click at [51, 134] on textarea at bounding box center [289, 135] width 515 height 18
paste textarea "Head north toward Werk Rd 105 ft Turn right onto Werk Rd 0.286 mi Turn right on…"
type textarea "Head north toward Werk Rd 105 ft Turn right onto Werk Rd 0.286 mi Turn right on…"
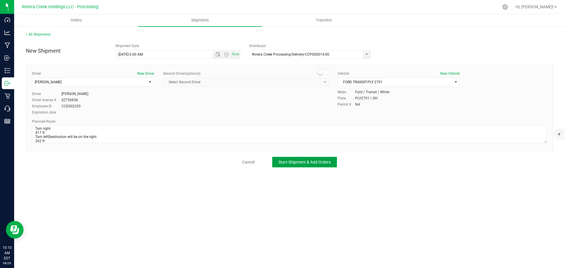
click at [295, 164] on span "Start Shipment & Add Orders" at bounding box center [304, 162] width 52 height 5
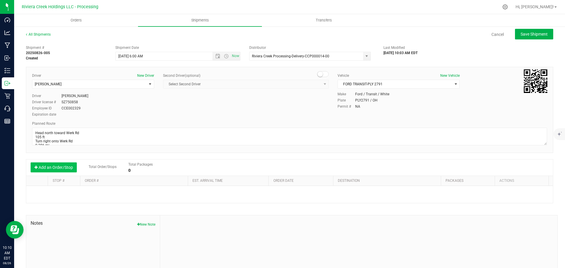
click at [66, 167] on button "Add an Order/Stop" at bounding box center [54, 167] width 46 height 10
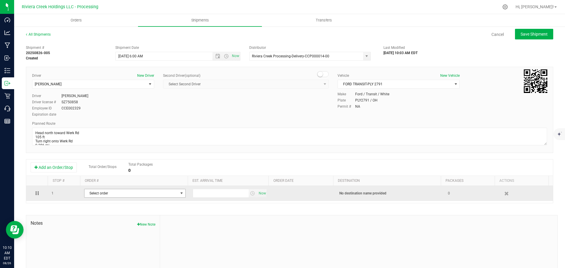
click at [117, 194] on span "Select order" at bounding box center [131, 193] width 94 height 8
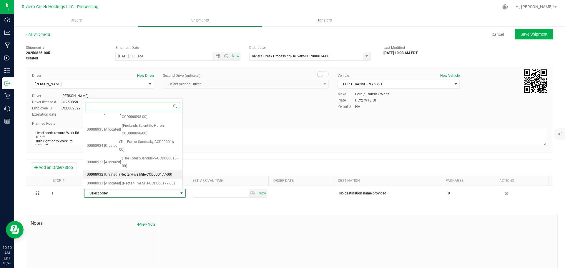
scroll to position [232, 0]
click at [139, 183] on span "(Nectar-Five Mile-CCD000177-00)" at bounding box center [148, 184] width 53 height 8
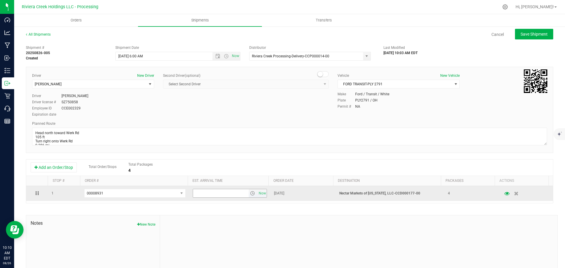
click at [250, 196] on span "select" at bounding box center [252, 193] width 5 height 5
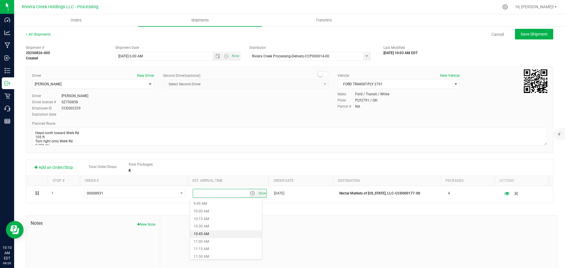
scroll to position [353, 0]
click at [207, 242] on li "1:00 PM" at bounding box center [226, 244] width 72 height 8
click at [536, 35] on span "Save Shipment" at bounding box center [534, 34] width 27 height 5
type input "8/27/2025 10:00 AM"
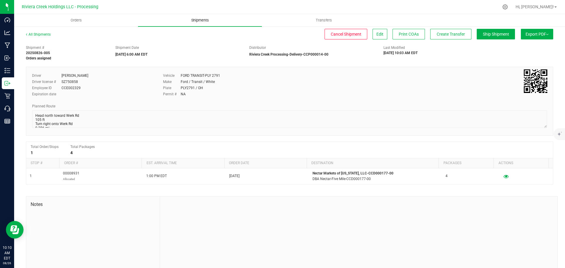
click at [199, 21] on span "Shipments" at bounding box center [200, 20] width 34 height 5
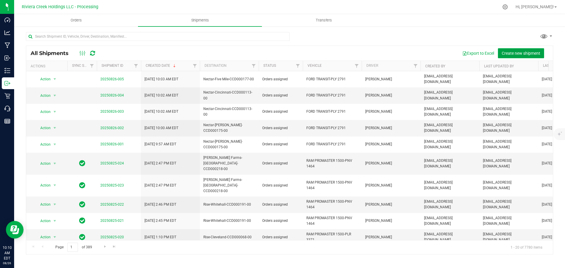
click at [520, 53] on span "Create new shipment" at bounding box center [521, 53] width 39 height 5
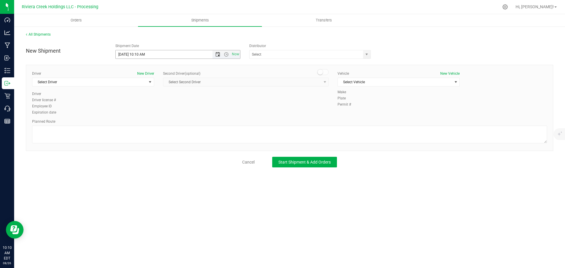
click at [218, 56] on span "Open the date view" at bounding box center [217, 54] width 5 height 5
click at [147, 123] on link "27" at bounding box center [146, 123] width 9 height 9
click at [226, 55] on span "Open the time view" at bounding box center [226, 54] width 5 height 5
click at [139, 94] on li "6:00 AM" at bounding box center [178, 96] width 124 height 8
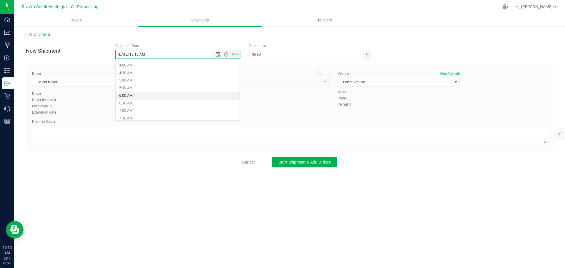
type input "8/27/2025 6:00 AM"
click at [367, 54] on span "select" at bounding box center [366, 54] width 5 height 5
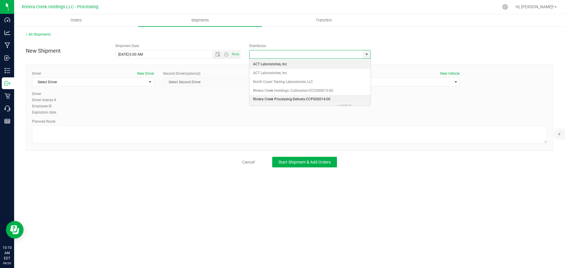
drag, startPoint x: 263, startPoint y: 99, endPoint x: 135, endPoint y: 99, distance: 128.6
click at [263, 99] on li "Riviera Creek Processing-Delivery-CCP000014-00" at bounding box center [310, 99] width 121 height 9
type input "Riviera Creek Processing-Delivery-CCP000014-00"
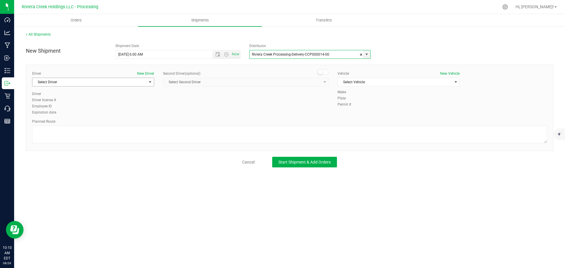
click at [74, 83] on span "Select Driver" at bounding box center [89, 82] width 114 height 8
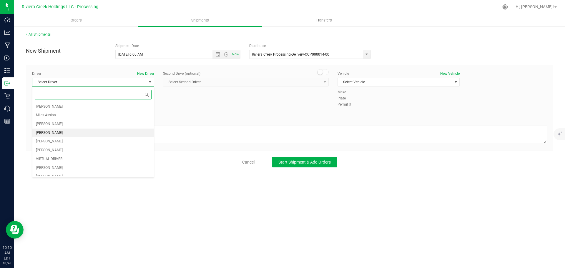
click at [45, 134] on span "Taon Belcher" at bounding box center [49, 133] width 27 height 8
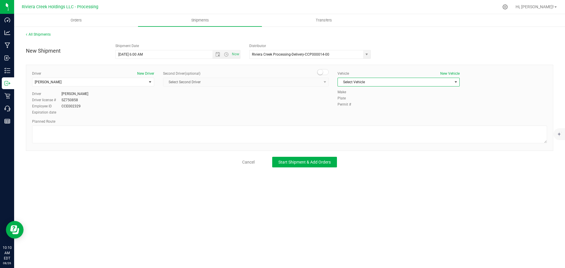
click at [346, 84] on span "Select Vehicle" at bounding box center [395, 82] width 114 height 8
click at [357, 111] on li "FORD TRANSIT-PLY 2791" at bounding box center [399, 109] width 122 height 9
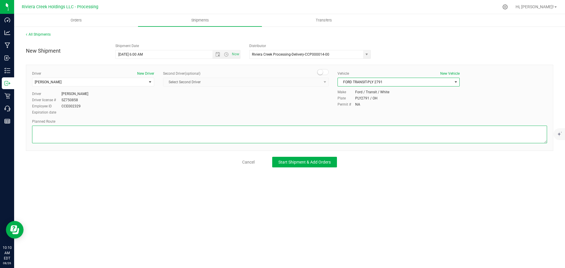
click at [220, 135] on textarea at bounding box center [289, 135] width 515 height 18
paste textarea "Head north toward Werk Rd 105 ft Turn right onto Werk Rd 0.286 mi Turn right on…"
type textarea "Head north toward Werk Rd 105 ft Turn right onto Werk Rd 0.286 mi Turn right on…"
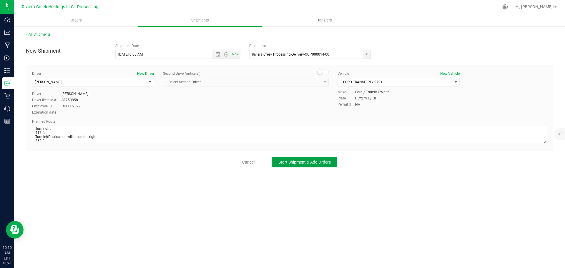
click at [334, 164] on button "Start Shipment & Add Orders" at bounding box center [304, 162] width 65 height 11
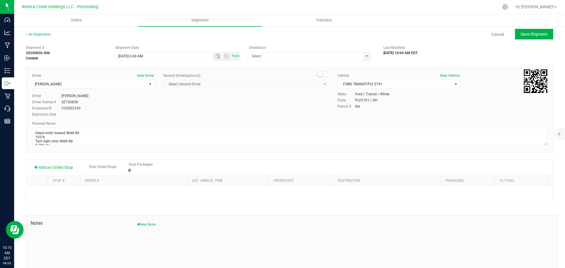
type input "Riviera Creek Processing-Delivery-CCP000014-00"
click at [64, 168] on button "Add an Order/Stop" at bounding box center [54, 167] width 46 height 10
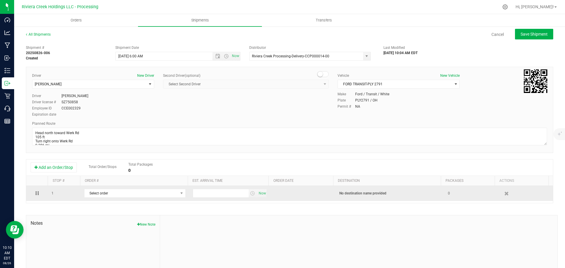
click at [145, 200] on td "Select order 00008952 00008951 00008950 00008949 00008948 00008947 00008946 000…" at bounding box center [135, 193] width 109 height 15
click at [145, 196] on span "Select order" at bounding box center [131, 193] width 94 height 8
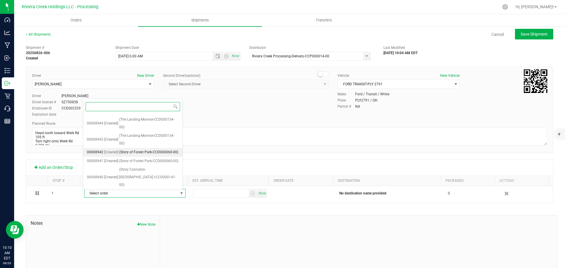
scroll to position [223, 0]
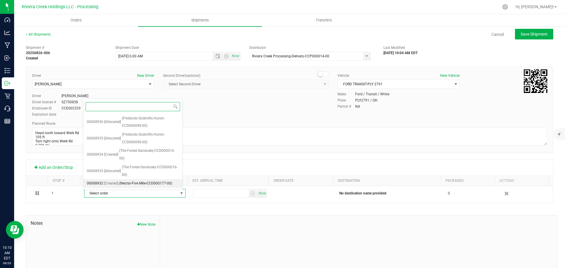
click at [142, 183] on span "(Nectar-Five Mile-CCD000177-00)" at bounding box center [145, 184] width 53 height 8
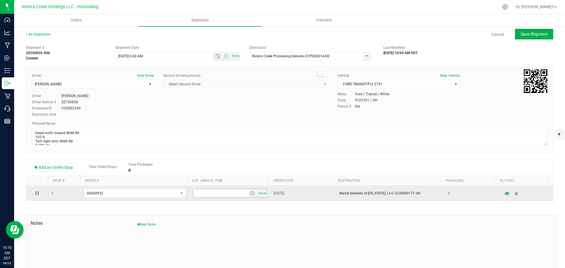
click at [250, 194] on span "select" at bounding box center [252, 193] width 5 height 5
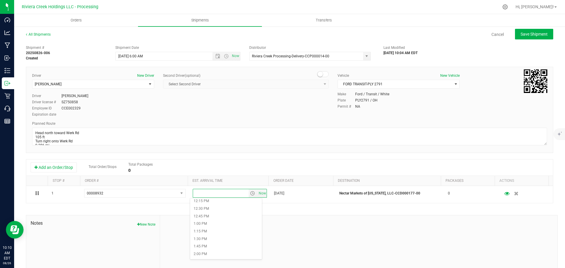
scroll to position [383, 0]
click at [214, 215] on li "1:00 PM" at bounding box center [226, 214] width 72 height 8
click at [521, 38] on button "Save Shipment" at bounding box center [534, 34] width 38 height 11
type input "8/27/2025 10:00 AM"
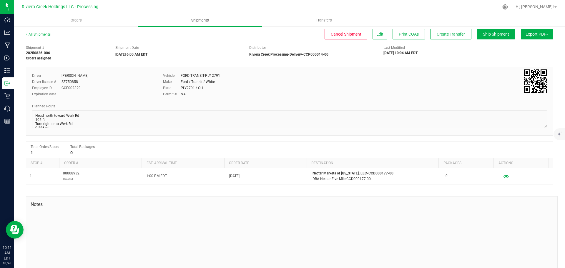
click at [199, 21] on span "Shipments" at bounding box center [200, 20] width 34 height 5
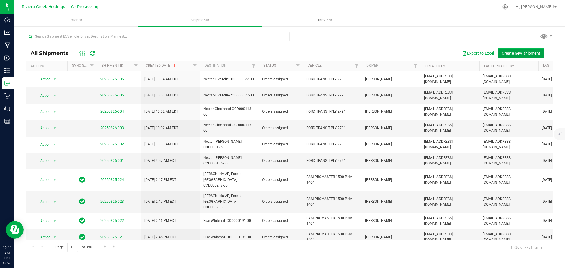
click at [513, 54] on span "Create new shipment" at bounding box center [521, 53] width 39 height 5
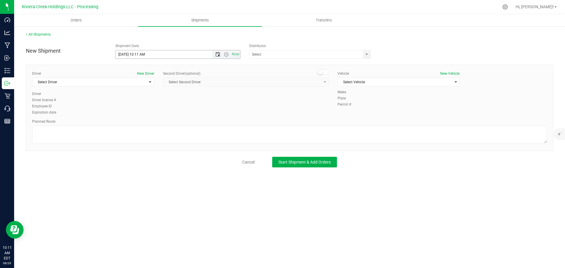
click at [218, 55] on span "Open the date view" at bounding box center [217, 54] width 5 height 5
click at [147, 124] on link "27" at bounding box center [146, 123] width 9 height 9
click at [226, 56] on span "Open the time view" at bounding box center [226, 54] width 5 height 5
click at [137, 97] on li "6:00 AM" at bounding box center [178, 96] width 124 height 8
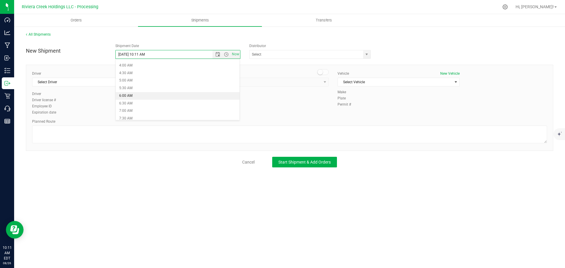
type input "8/27/2025 6:00 AM"
click at [368, 58] on span "select" at bounding box center [366, 54] width 7 height 8
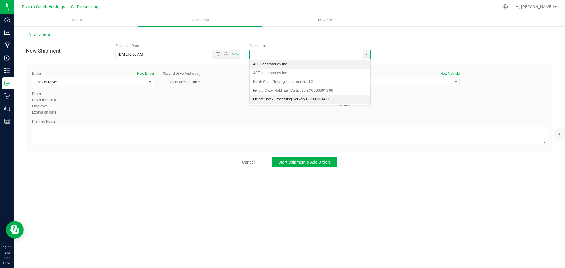
click at [259, 98] on li "Riviera Creek Processing-Delivery-CCP000014-00" at bounding box center [310, 99] width 121 height 9
type input "Riviera Creek Processing-Delivery-CCP000014-00"
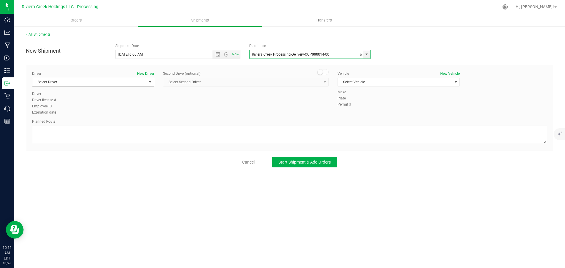
click at [87, 84] on span "Select Driver" at bounding box center [89, 82] width 114 height 8
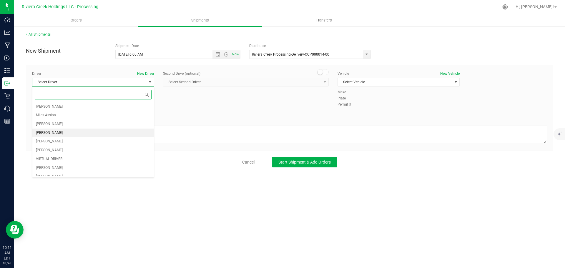
click at [48, 131] on span "Taon Belcher" at bounding box center [49, 133] width 27 height 8
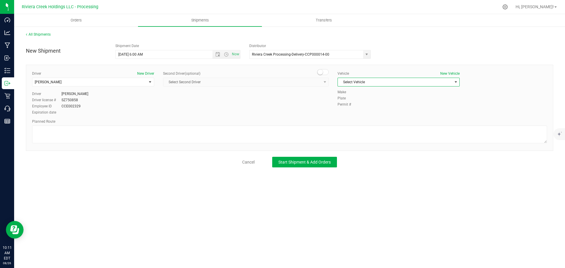
click at [362, 84] on span "Select Vehicle" at bounding box center [395, 82] width 114 height 8
click at [370, 110] on li "FORD TRANSIT-PLY 2791" at bounding box center [399, 109] width 122 height 9
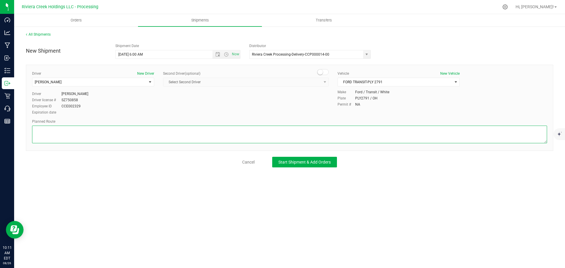
click at [78, 134] on textarea at bounding box center [289, 135] width 515 height 18
paste textarea "Head north toward Clough Rd/Clough Pike 594 ft Turn right toward Five Mile Rd 1…"
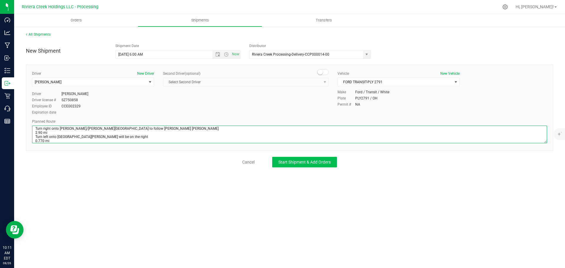
type textarea "Head north toward Clough Rd/Clough Pike 594 ft Turn right toward Five Mile Rd 1…"
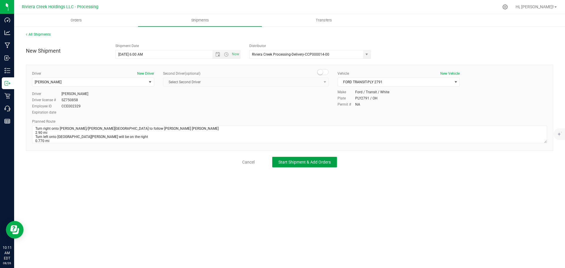
click at [279, 162] on span "Start Shipment & Add Orders" at bounding box center [304, 162] width 52 height 5
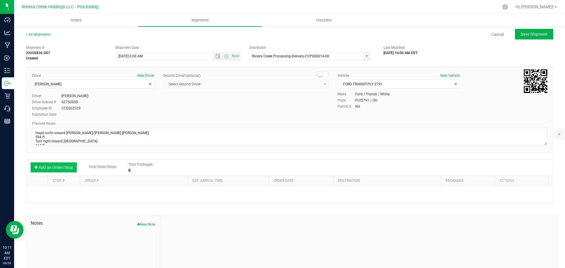
click at [66, 169] on button "Add an Order/Stop" at bounding box center [54, 167] width 46 height 10
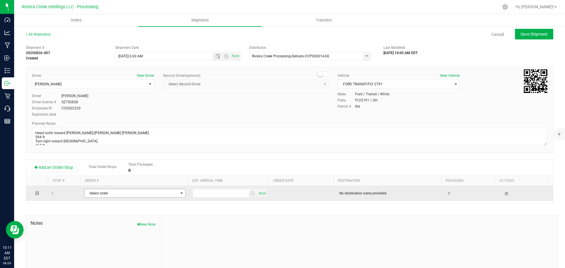
click at [140, 196] on span "Select order" at bounding box center [131, 193] width 94 height 8
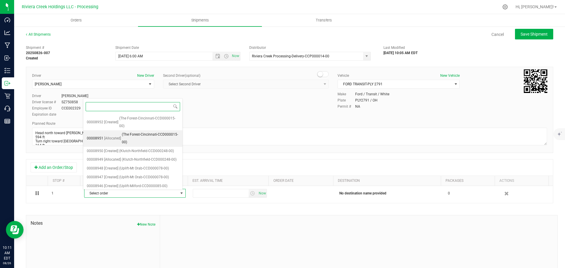
click at [148, 141] on span "(The Forest-Cincinnati-CCD000015-00)" at bounding box center [150, 138] width 57 height 15
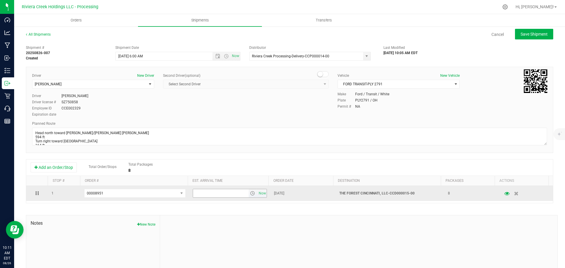
click at [250, 195] on span "select" at bounding box center [252, 193] width 5 height 5
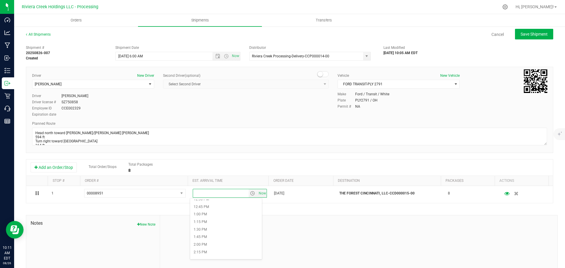
scroll to position [383, 0]
click at [205, 244] on li "2:00 PM" at bounding box center [226, 245] width 72 height 8
click at [536, 37] on button "Save Shipment" at bounding box center [534, 34] width 38 height 11
type input "8/27/2025 10:00 AM"
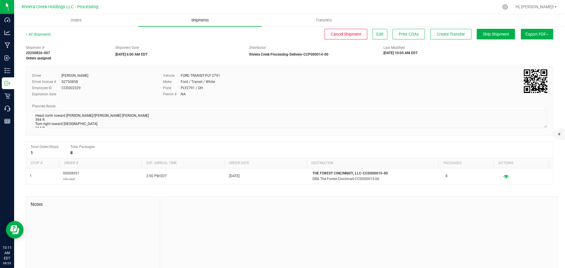
click at [199, 22] on span "Shipments" at bounding box center [200, 20] width 34 height 5
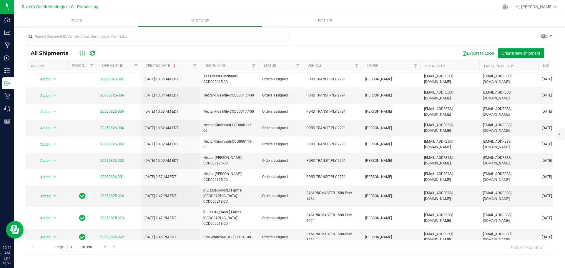
click at [512, 54] on span "Create new shipment" at bounding box center [521, 53] width 39 height 5
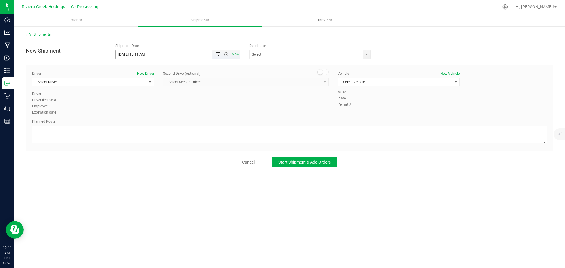
click at [215, 55] on span "Open the date view" at bounding box center [217, 54] width 5 height 5
click at [147, 124] on link "27" at bounding box center [146, 123] width 9 height 9
click at [225, 54] on span "Open the time view" at bounding box center [226, 54] width 5 height 5
click at [145, 99] on li "6:00 AM" at bounding box center [178, 96] width 124 height 8
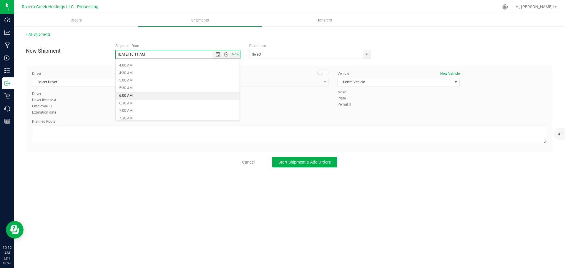
type input "8/27/2025 6:00 AM"
click at [366, 54] on span "select" at bounding box center [366, 54] width 5 height 5
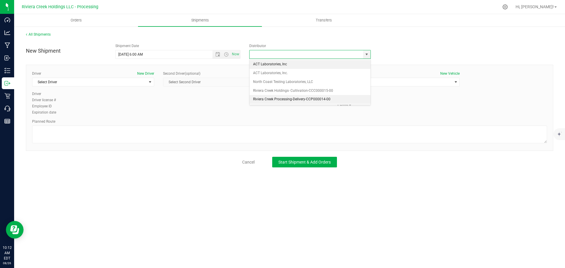
click at [256, 99] on li "Riviera Creek Processing-Delivery-CCP000014-00" at bounding box center [310, 99] width 121 height 9
type input "Riviera Creek Processing-Delivery-CCP000014-00"
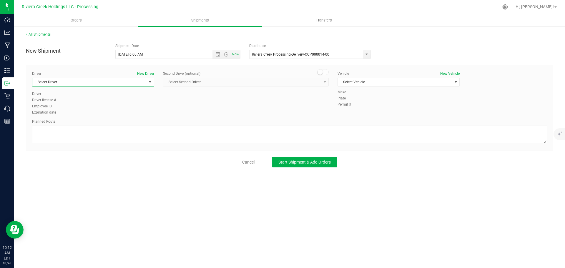
click at [92, 80] on span "Select Driver" at bounding box center [89, 82] width 114 height 8
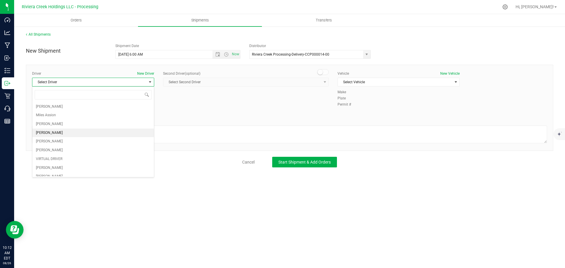
click at [56, 136] on span "Taon Belcher" at bounding box center [49, 133] width 27 height 8
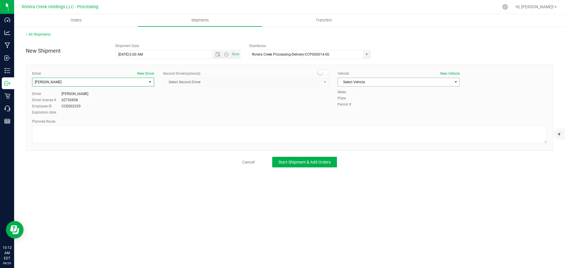
click at [352, 82] on span "Select Vehicle" at bounding box center [395, 82] width 114 height 8
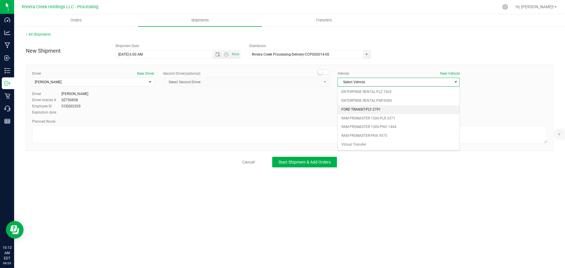
click at [369, 108] on li "FORD TRANSIT-PLY 2791" at bounding box center [399, 109] width 122 height 9
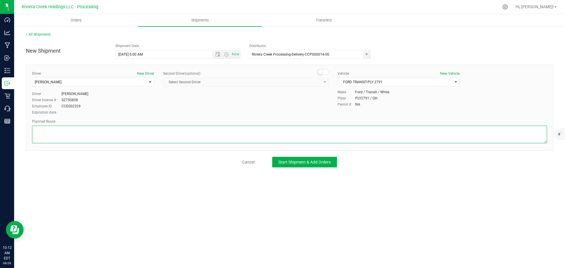
click at [190, 142] on textarea at bounding box center [289, 135] width 515 height 18
paste textarea "Head north toward Clough Rd/Clough Pike 594 ft Turn right toward Five Mile Rd 1…"
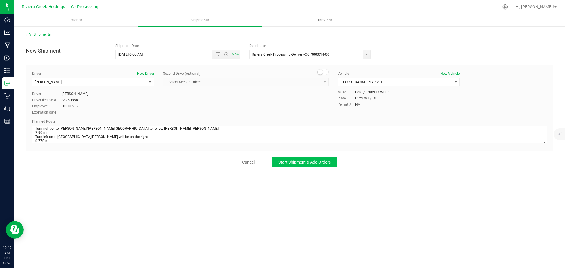
type textarea "Head north toward Clough Rd/Clough Pike 594 ft Turn right toward Five Mile Rd 1…"
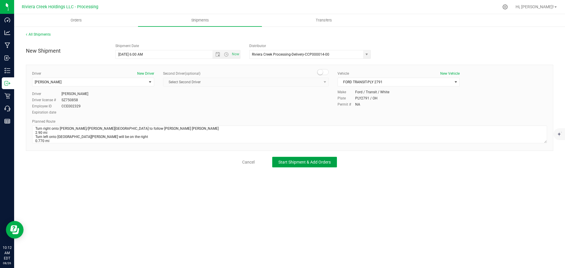
click at [286, 161] on span "Start Shipment & Add Orders" at bounding box center [304, 162] width 52 height 5
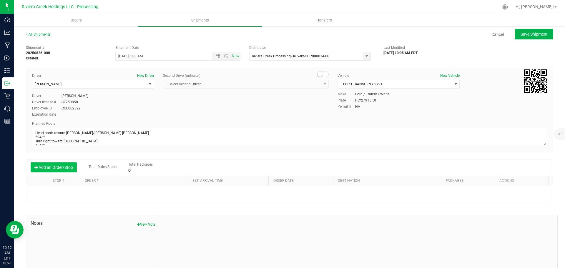
click at [60, 169] on button "Add an Order/Stop" at bounding box center [54, 167] width 46 height 10
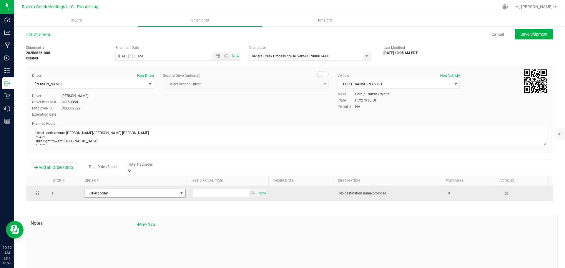
click at [143, 197] on span "Select order" at bounding box center [131, 193] width 94 height 8
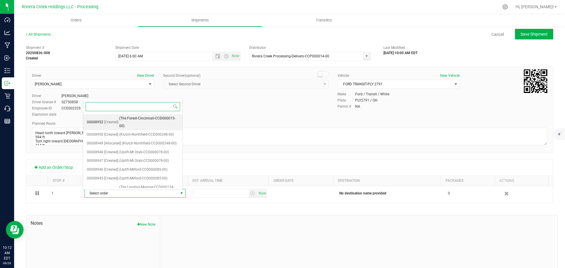
click at [148, 125] on span "(The Forest-Cincinnati-CCD000015-00)" at bounding box center [149, 122] width 60 height 15
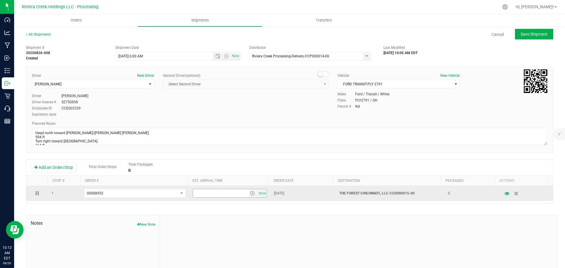
click at [250, 195] on span "select" at bounding box center [252, 193] width 5 height 5
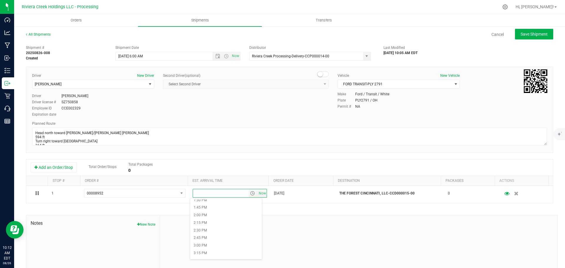
scroll to position [412, 0]
click at [208, 216] on li "2:00 PM" at bounding box center [226, 215] width 72 height 8
click at [530, 35] on span "Save Shipment" at bounding box center [534, 34] width 27 height 5
type input "8/27/2025 10:00 AM"
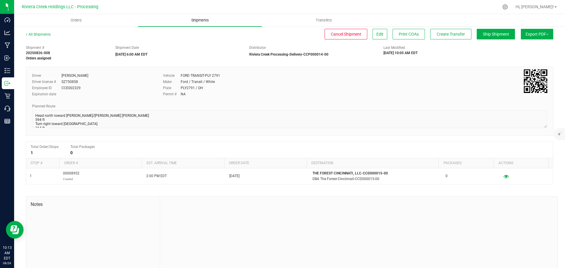
click at [197, 19] on span "Shipments" at bounding box center [200, 20] width 34 height 5
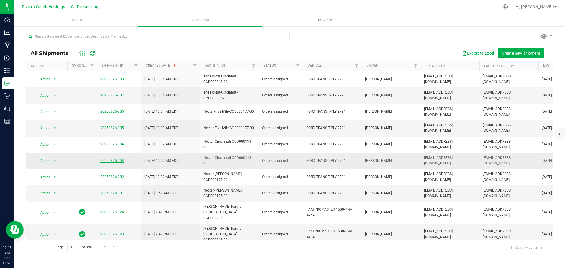
click at [118, 159] on link "20250826-003" at bounding box center [112, 161] width 24 height 4
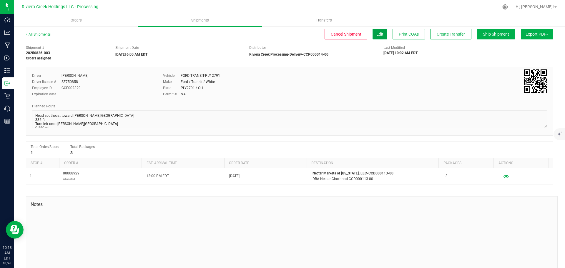
click at [374, 37] on button "Edit" at bounding box center [380, 34] width 15 height 11
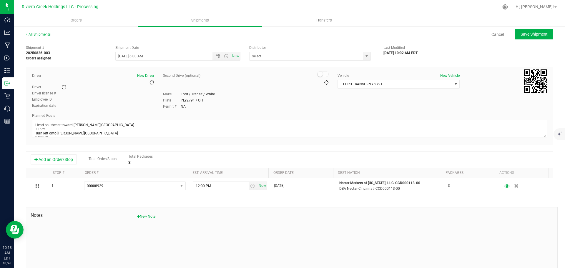
type input "Riviera Creek Processing-Delivery-CCP000014-00"
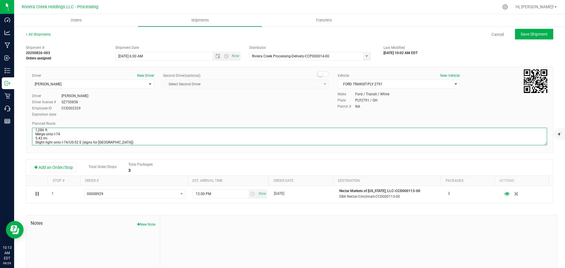
scroll to position [104, 0]
drag, startPoint x: 35, startPoint y: 132, endPoint x: 174, endPoint y: 152, distance: 140.4
click at [174, 152] on div "Driver New Driver Taon Belcher Select Driver Matthew Andruswicz Miles Assion Ja…" at bounding box center [290, 110] width 528 height 86
paste textarea "north toward Werk Rd 105 ft Turn right onto Werk Rd 0.286 mi Turn right onto Qu…"
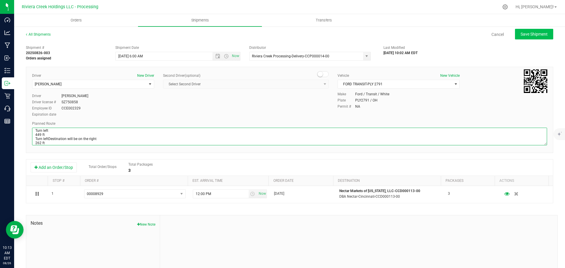
type textarea "Head north toward Werk Rd 105 ft Turn right onto Werk Rd 0.286 mi Turn right on…"
click at [528, 34] on span "Save Shipment" at bounding box center [534, 34] width 27 height 5
type input "8/27/2025 10:00 AM"
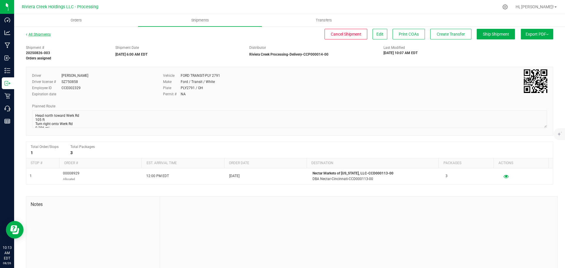
click at [42, 35] on link "All Shipments" at bounding box center [38, 34] width 25 height 4
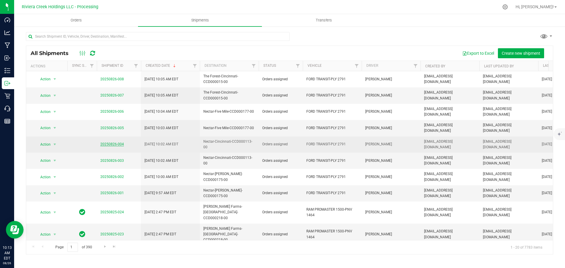
click at [114, 142] on link "20250826-004" at bounding box center [112, 144] width 24 height 4
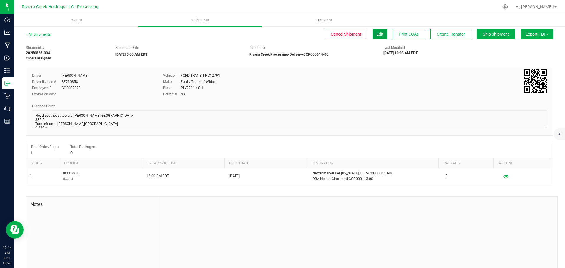
click at [376, 36] on span "Edit" at bounding box center [379, 34] width 7 height 5
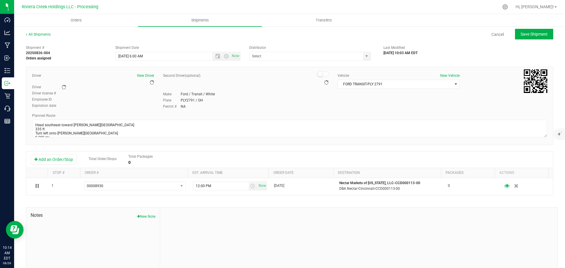
type input "Riviera Creek Processing-Delivery-CCP000014-00"
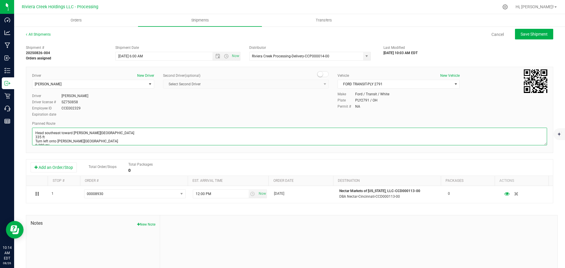
scroll to position [104, 0]
drag, startPoint x: 34, startPoint y: 132, endPoint x: 239, endPoint y: 183, distance: 210.8
click at [239, 183] on div "Shipment # 20250826-004 Orders assigned Shipment Date 8/27/2025 6:00 AM Now Dis…" at bounding box center [290, 168] width 528 height 252
paste textarea "north toward Werk Rd 105 ft Turn right onto Werk Rd 0.286 mi Turn right onto Qu…"
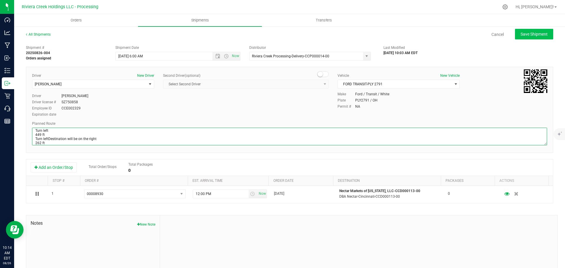
type textarea "Head north toward Werk Rd 105 ft Turn right onto Werk Rd 0.286 mi Turn right on…"
click at [521, 34] on span "Save Shipment" at bounding box center [534, 34] width 27 height 5
type input "8/27/2025 10:00 AM"
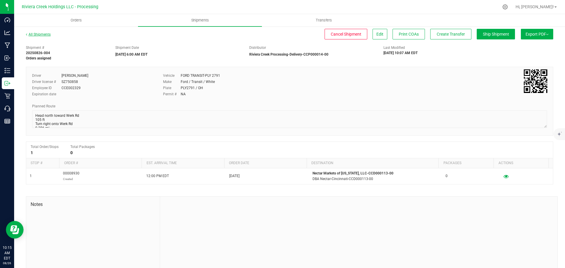
click at [47, 35] on link "All Shipments" at bounding box center [38, 34] width 25 height 4
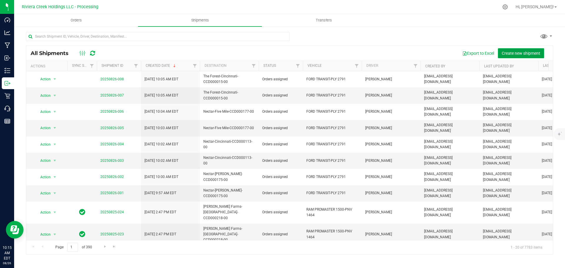
click at [514, 55] on span "Create new shipment" at bounding box center [521, 53] width 39 height 5
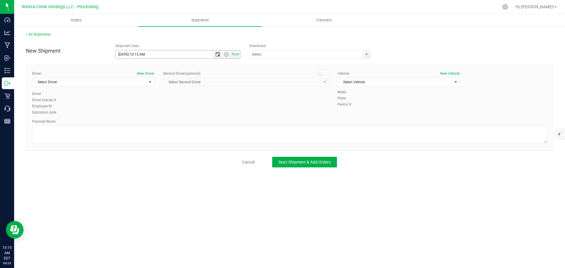
click at [217, 56] on span "Open the date view" at bounding box center [217, 54] width 5 height 5
click at [146, 124] on link "27" at bounding box center [146, 123] width 9 height 9
click at [225, 55] on span "Open the time view" at bounding box center [226, 54] width 5 height 5
drag, startPoint x: 146, startPoint y: 56, endPoint x: 137, endPoint y: 58, distance: 9.4
click at [137, 58] on input "8/27/2025 10:15 AM" at bounding box center [178, 54] width 125 height 8
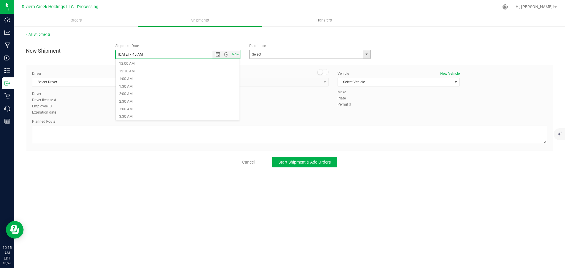
click at [369, 54] on span "select" at bounding box center [366, 54] width 5 height 5
type input "8/27/2025 7:45 AM"
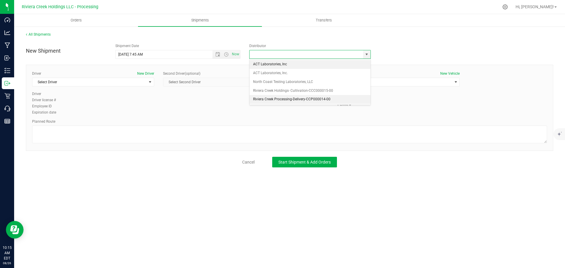
click at [269, 98] on li "Riviera Creek Processing-Delivery-CCP000014-00" at bounding box center [310, 99] width 121 height 9
type input "Riviera Creek Processing-Delivery-CCP000014-00"
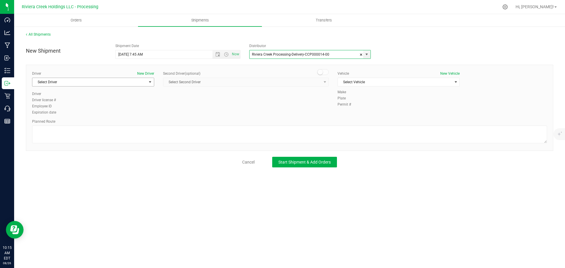
click at [82, 84] on span "Select Driver" at bounding box center [89, 82] width 114 height 8
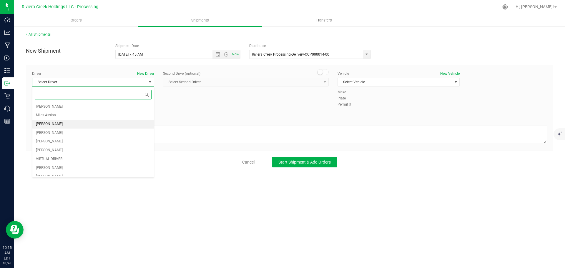
click at [55, 123] on span "James Bednar Jr." at bounding box center [49, 124] width 27 height 8
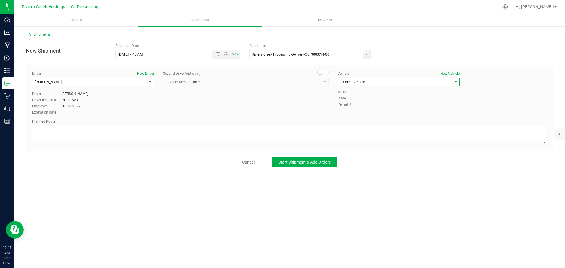
click at [371, 82] on span "Select Vehicle" at bounding box center [395, 82] width 114 height 8
click at [366, 120] on li "RAM PROMASTER 1500-PLR 3371" at bounding box center [399, 118] width 122 height 9
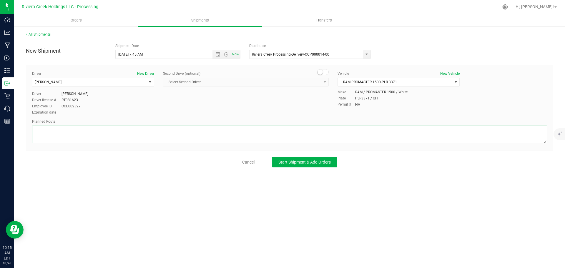
click at [188, 138] on textarea at bounding box center [289, 135] width 515 height 18
paste textarea "Head west on St Clair St toward Crescent St 187 ft St Clair St turns slightly l…"
type textarea "Head west on St Clair St toward Crescent St 187 ft St Clair St turns slightly l…"
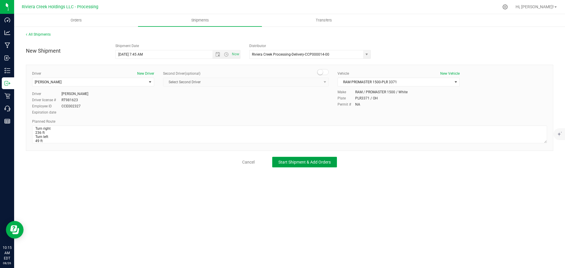
click at [280, 160] on span "Start Shipment & Add Orders" at bounding box center [304, 162] width 52 height 5
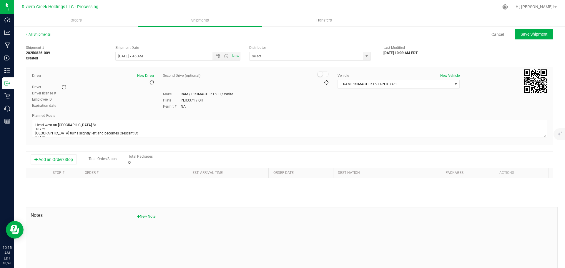
type input "Riviera Creek Processing-Delivery-CCP000014-00"
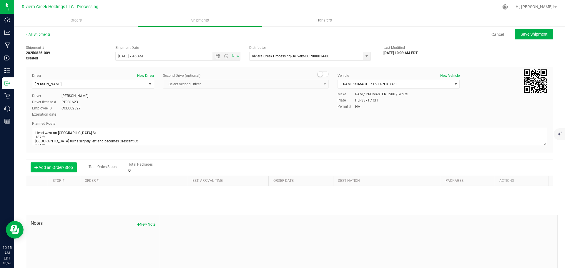
click at [50, 168] on button "Add an Order/Stop" at bounding box center [54, 167] width 46 height 10
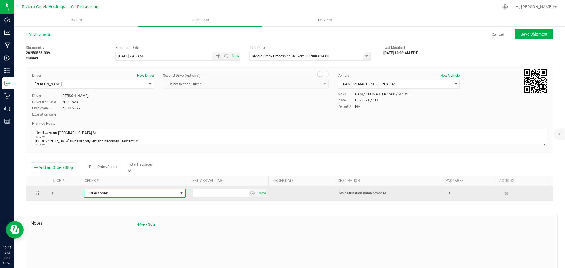
click at [105, 193] on span "Select order" at bounding box center [131, 193] width 94 height 8
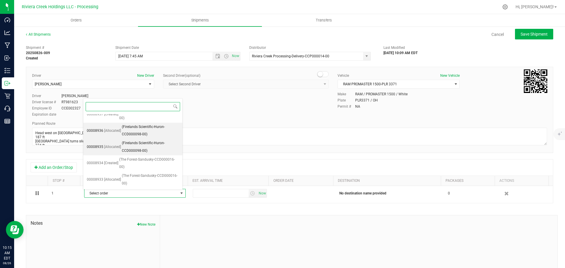
scroll to position [182, 0]
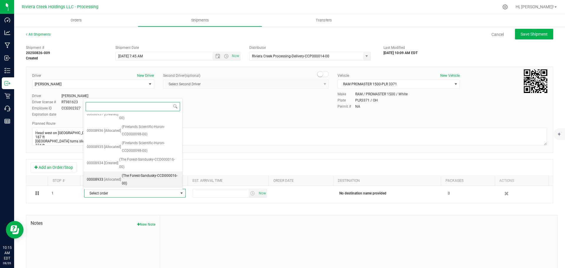
drag, startPoint x: 126, startPoint y: 179, endPoint x: 135, endPoint y: 186, distance: 11.5
click at [125, 179] on span "(The Forest-Sandusky-CCD000016-00)" at bounding box center [150, 179] width 57 height 15
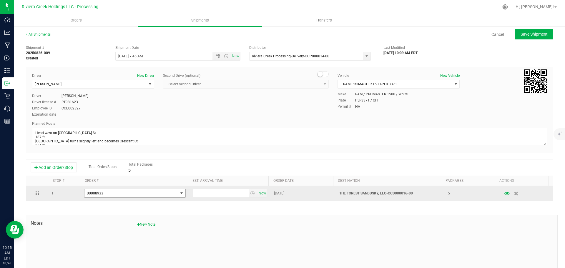
click at [179, 196] on span "select" at bounding box center [181, 193] width 5 height 5
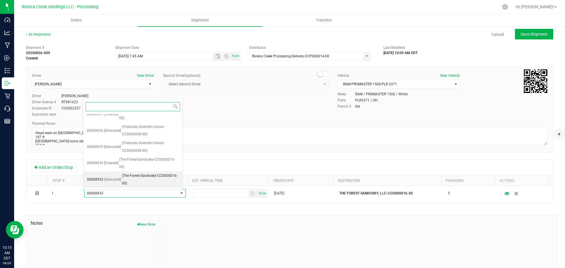
click at [156, 181] on span "(The Forest-Sandusky-CCD000016-00)" at bounding box center [150, 179] width 57 height 15
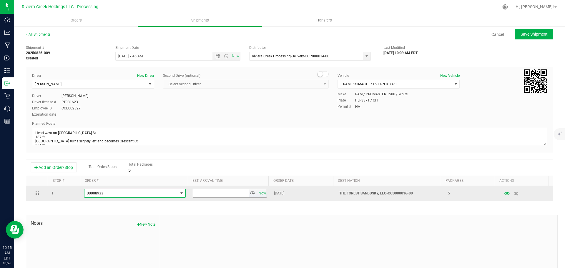
click at [250, 195] on span "select" at bounding box center [252, 193] width 5 height 5
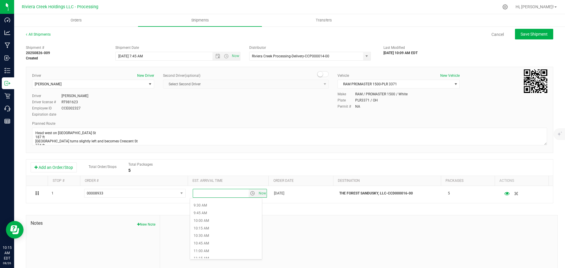
scroll to position [294, 0]
click at [215, 211] on li "10:00 AM" at bounding box center [226, 212] width 72 height 8
click at [533, 36] on span "Save Shipment" at bounding box center [534, 34] width 27 height 5
type input "8/27/2025 11:45 AM"
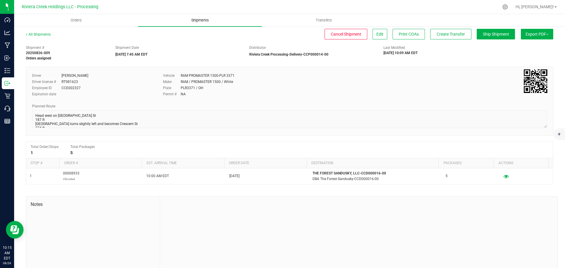
click at [195, 22] on span "Shipments" at bounding box center [200, 20] width 34 height 5
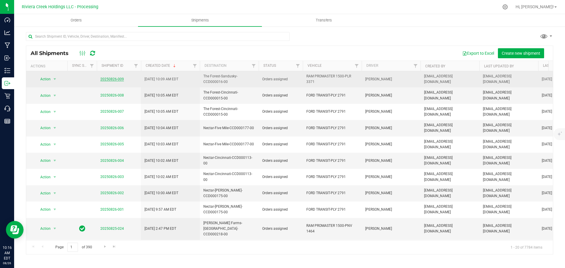
click at [115, 79] on link "20250826-009" at bounding box center [112, 79] width 24 height 4
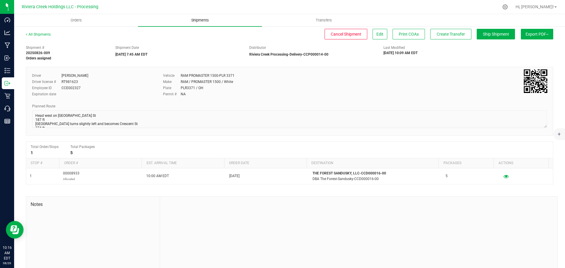
click at [204, 25] on uib-tab-heading "Shipments" at bounding box center [200, 20] width 124 height 12
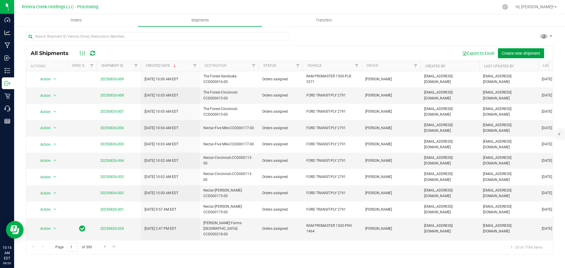
click at [510, 53] on span "Create new shipment" at bounding box center [521, 53] width 39 height 5
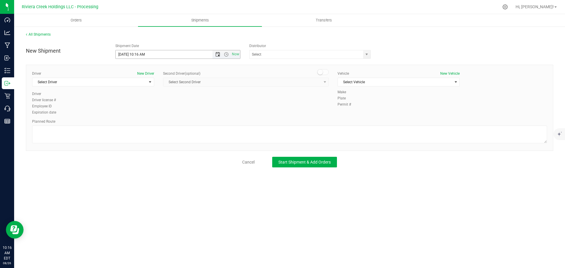
click at [217, 55] on span "Open the date view" at bounding box center [217, 54] width 5 height 5
click at [147, 123] on link "27" at bounding box center [146, 123] width 9 height 9
drag, startPoint x: 145, startPoint y: 55, endPoint x: 137, endPoint y: 57, distance: 8.4
click at [137, 57] on input "8/27/2025 10:16 AM" at bounding box center [169, 54] width 107 height 8
click at [367, 55] on span "select" at bounding box center [366, 54] width 5 height 5
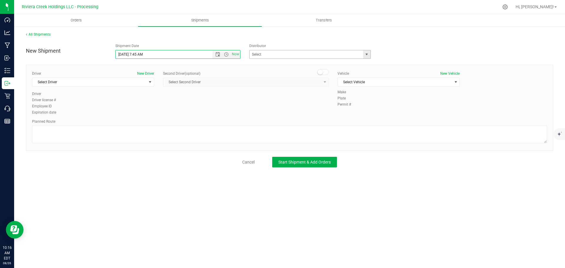
type input "8/27/2025 7:45 AM"
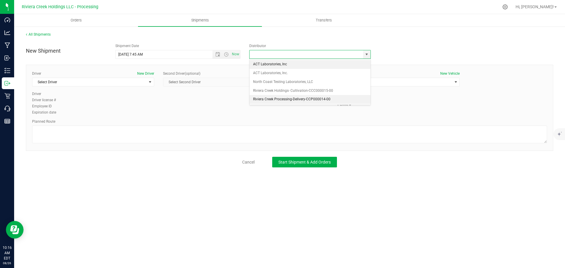
click at [267, 98] on li "Riviera Creek Processing-Delivery-CCP000014-00" at bounding box center [310, 99] width 121 height 9
type input "Riviera Creek Processing-Delivery-CCP000014-00"
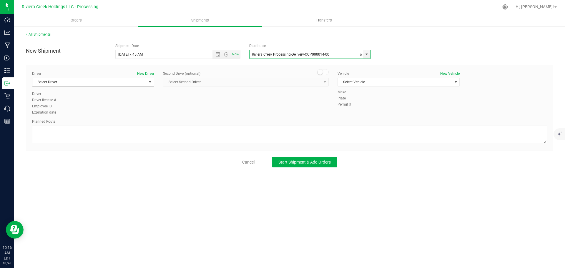
click at [66, 82] on span "Select Driver" at bounding box center [89, 82] width 114 height 8
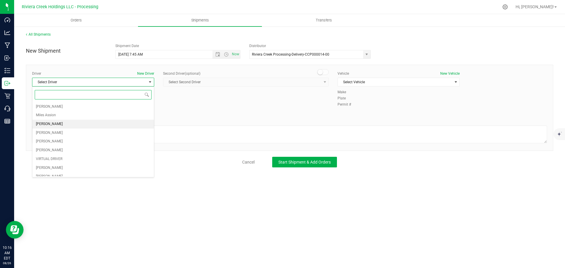
click at [63, 123] on span "James Bednar Jr." at bounding box center [49, 124] width 27 height 8
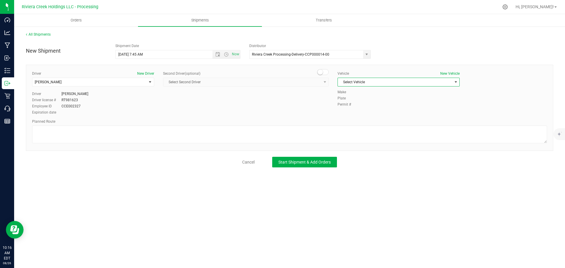
click at [353, 82] on span "Select Vehicle" at bounding box center [395, 82] width 114 height 8
click at [362, 117] on li "RAM PROMASTER 1500-PLR 3371" at bounding box center [399, 118] width 122 height 9
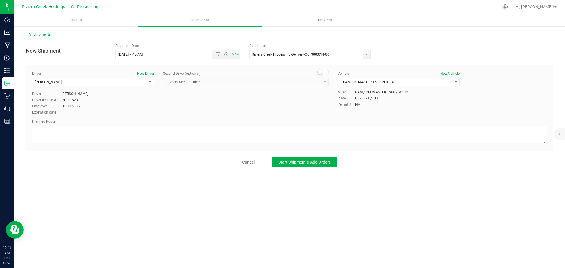
click at [261, 137] on textarea at bounding box center [289, 135] width 515 height 18
paste textarea "Head west on St Clair St toward Crescent St 187 ft St Clair St turns slightly l…"
type textarea "Head west on St Clair St toward Crescent St 187 ft St Clair St turns slightly l…"
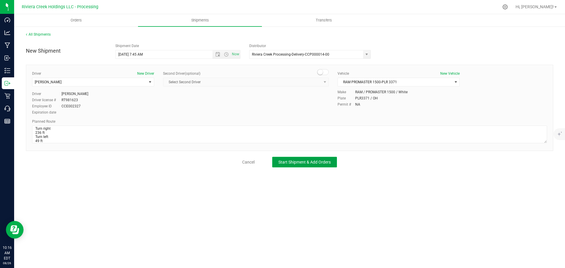
click at [295, 161] on span "Start Shipment & Add Orders" at bounding box center [304, 162] width 52 height 5
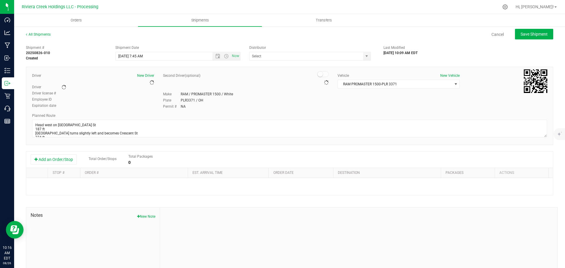
type input "Riviera Creek Processing-Delivery-CCP000014-00"
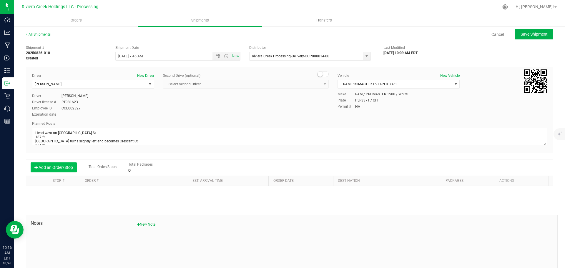
click at [61, 169] on button "Add an Order/Stop" at bounding box center [54, 167] width 46 height 10
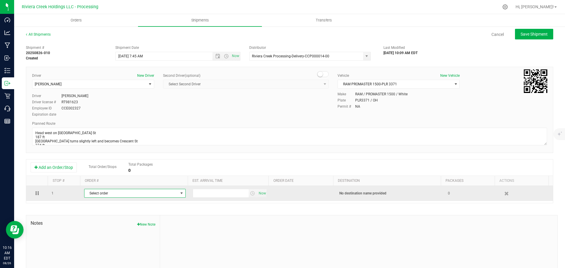
click at [114, 195] on span "Select order" at bounding box center [131, 193] width 94 height 8
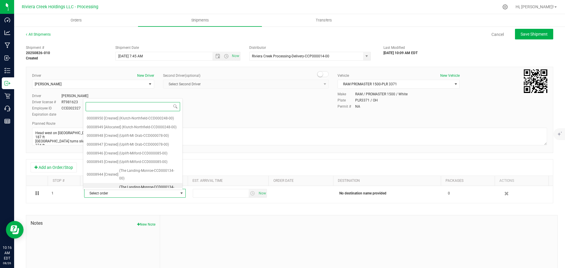
scroll to position [166, 0]
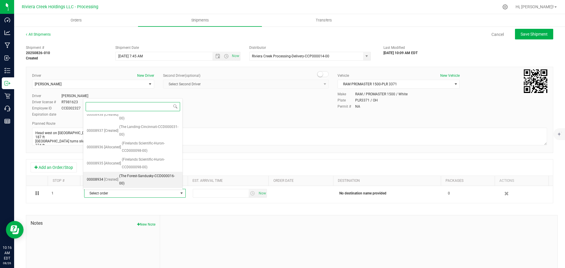
click at [132, 178] on span "(The Forest-Sandusky-CCD000016-00)" at bounding box center [149, 180] width 60 height 15
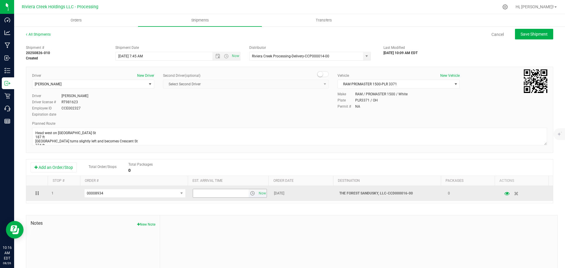
click at [250, 195] on span "select" at bounding box center [252, 193] width 5 height 5
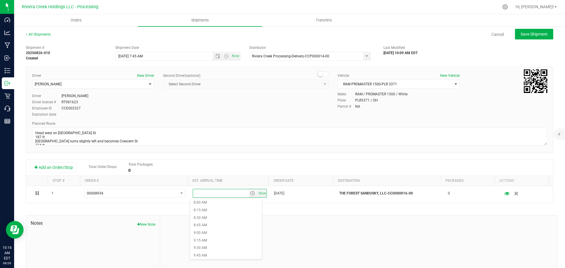
scroll to position [265, 0]
click at [206, 238] on li "10:00 AM" at bounding box center [226, 241] width 72 height 8
click at [521, 36] on span "Save Shipment" at bounding box center [534, 34] width 27 height 5
type input "8/27/2025 11:45 AM"
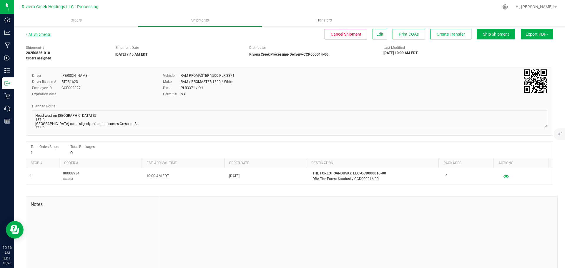
click at [39, 34] on link "All Shipments" at bounding box center [38, 34] width 25 height 4
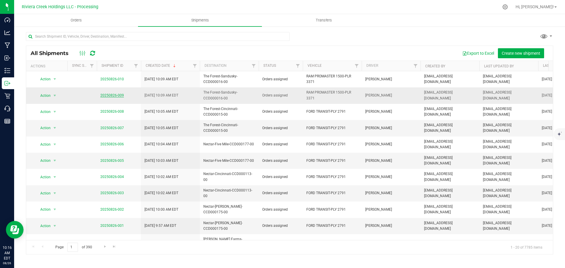
click at [110, 95] on link "20250826-009" at bounding box center [112, 95] width 24 height 4
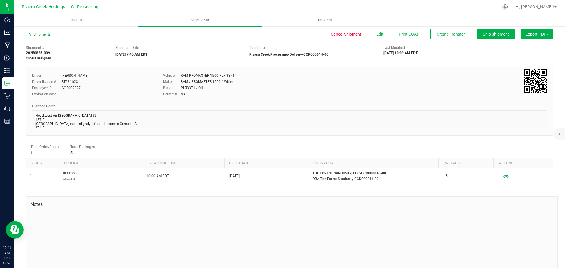
click at [199, 19] on span "Shipments" at bounding box center [200, 20] width 34 height 5
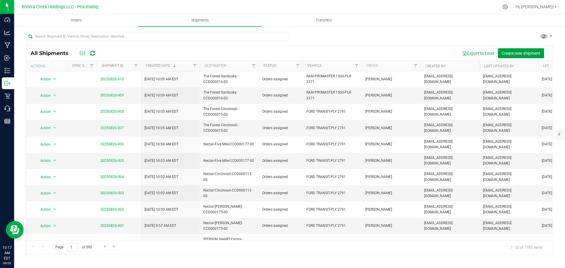
click at [512, 52] on span "Create new shipment" at bounding box center [521, 53] width 39 height 5
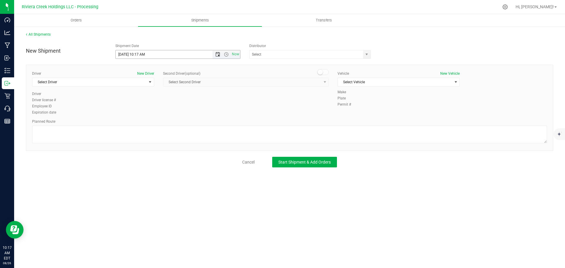
click at [215, 54] on span "Open the date view" at bounding box center [217, 54] width 5 height 5
click at [146, 124] on link "27" at bounding box center [146, 123] width 9 height 9
drag, startPoint x: 145, startPoint y: 54, endPoint x: 136, endPoint y: 56, distance: 8.7
click at [136, 56] on input "8/27/2025 10:17 AM" at bounding box center [169, 54] width 107 height 8
click at [366, 56] on span "select" at bounding box center [366, 54] width 5 height 5
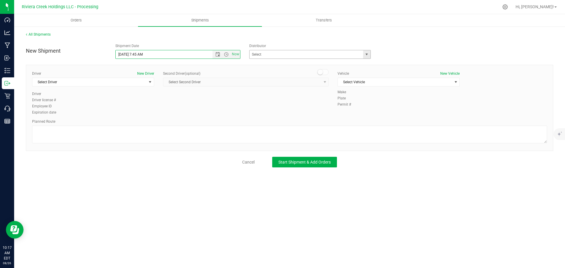
type input "8/27/2025 7:45 AM"
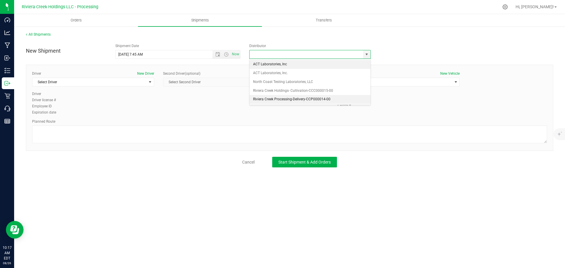
click at [263, 101] on li "Riviera Creek Processing-Delivery-CCP000014-00" at bounding box center [310, 99] width 121 height 9
type input "Riviera Creek Processing-Delivery-CCP000014-00"
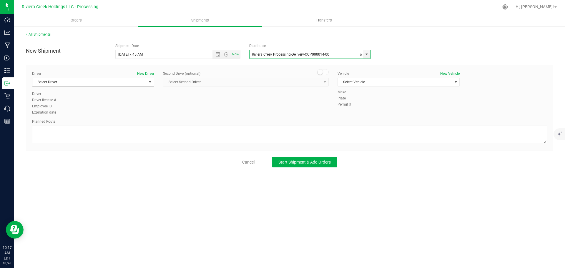
click at [58, 81] on span "Select Driver" at bounding box center [89, 82] width 114 height 8
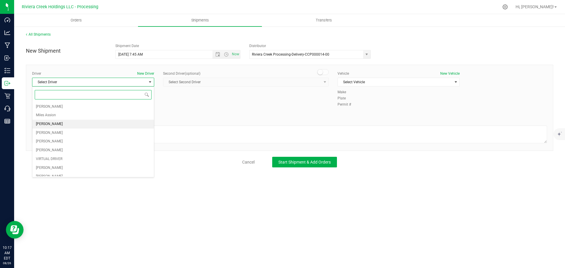
click at [58, 123] on span "James Bednar Jr." at bounding box center [49, 124] width 27 height 8
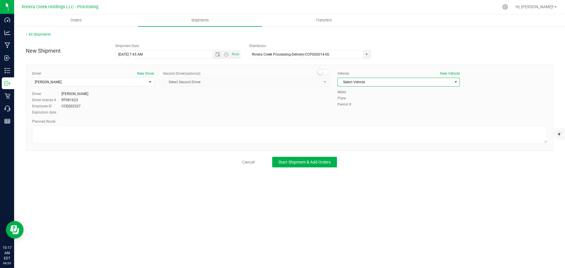
click at [344, 84] on span "Select Vehicle" at bounding box center [395, 82] width 114 height 8
click at [355, 119] on li "RAM PROMASTER 1500-PLR 3371" at bounding box center [399, 118] width 122 height 9
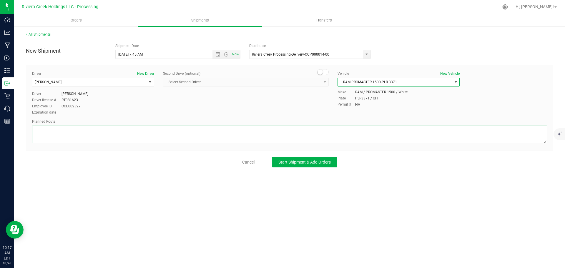
click at [155, 136] on textarea at bounding box center [289, 135] width 515 height 18
paste textarea "Head northeast toward US-250 E/Milan Rd 49 ft Turn right toward US-250 E/Milan …"
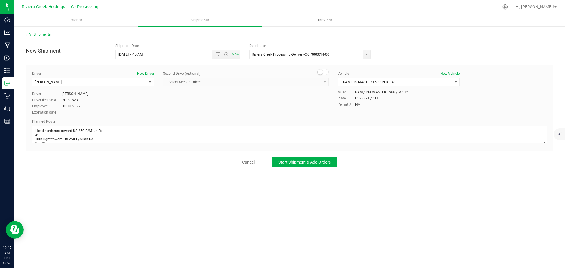
scroll to position [68, 0]
type textarea "Head northeast toward US-250 E/Milan Rd 49 ft Turn right toward US-250 E/Milan …"
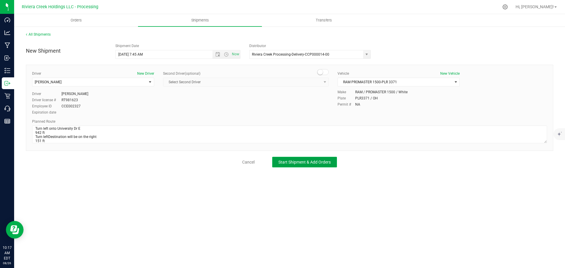
click at [289, 163] on span "Start Shipment & Add Orders" at bounding box center [304, 162] width 52 height 5
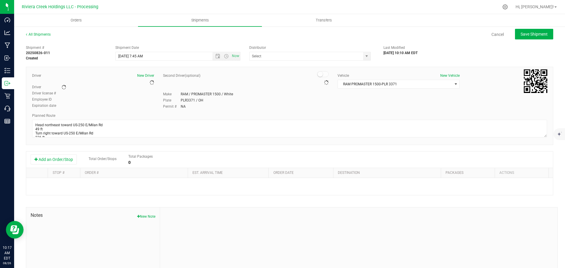
type input "Riviera Creek Processing-Delivery-CCP000014-00"
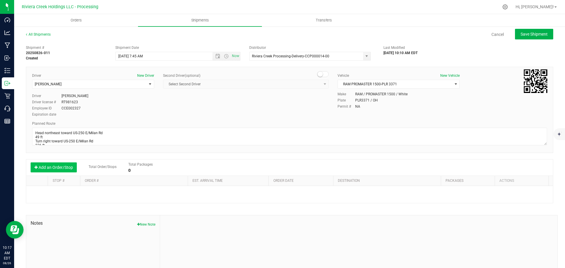
click at [59, 169] on button "Add an Order/Stop" at bounding box center [54, 167] width 46 height 10
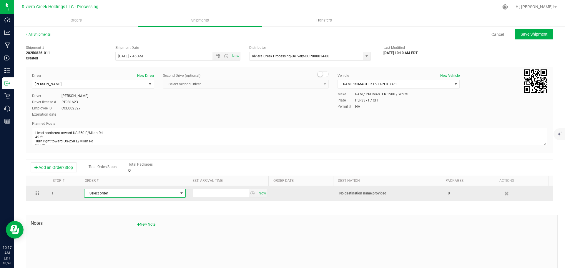
click at [112, 195] on span "Select order" at bounding box center [131, 193] width 94 height 8
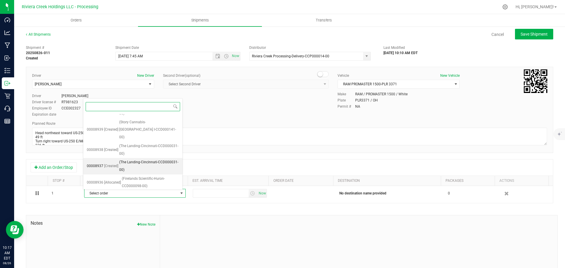
scroll to position [149, 0]
click at [139, 180] on span "(Firelands Scientific-Huron-CCD000098-00)" at bounding box center [150, 179] width 57 height 15
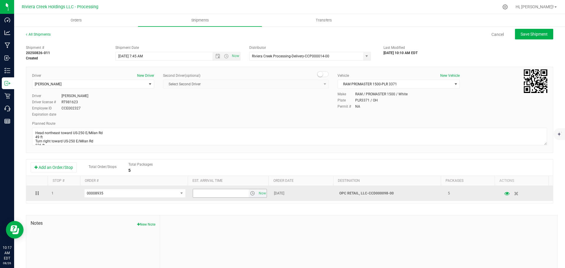
click at [250, 195] on span "select" at bounding box center [252, 193] width 5 height 5
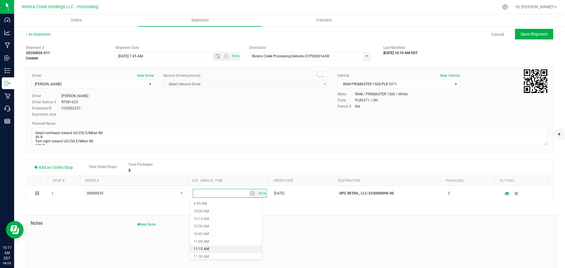
scroll to position [324, 0]
click at [210, 243] on li "12:00 PM" at bounding box center [226, 243] width 72 height 8
click at [521, 37] on span "Save Shipment" at bounding box center [534, 34] width 27 height 5
type input "8/27/2025 11:45 AM"
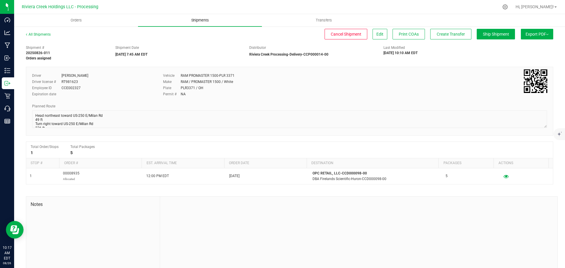
click at [201, 22] on span "Shipments" at bounding box center [200, 20] width 34 height 5
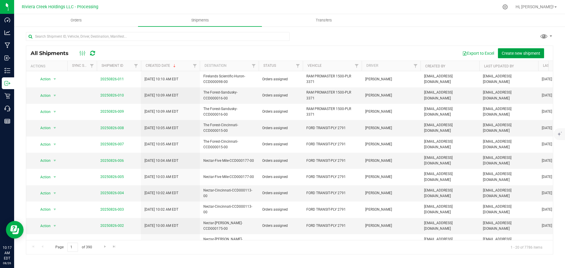
click at [517, 53] on span "Create new shipment" at bounding box center [521, 53] width 39 height 5
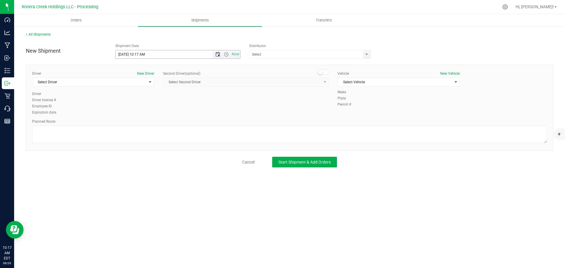
click at [216, 56] on span "Open the date view" at bounding box center [217, 54] width 5 height 5
click at [148, 124] on link "27" at bounding box center [146, 123] width 9 height 9
drag, startPoint x: 145, startPoint y: 55, endPoint x: 137, endPoint y: 58, distance: 8.4
click at [137, 58] on input "8/27/2025 10:17 AM" at bounding box center [169, 54] width 107 height 8
click at [365, 56] on span "select" at bounding box center [366, 54] width 5 height 5
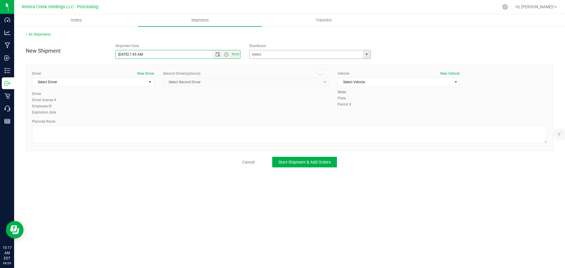
type input "8/27/2025 7:45 AM"
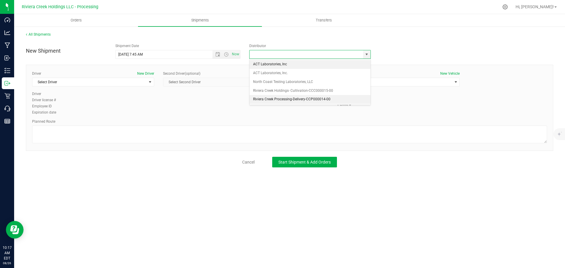
click at [266, 100] on li "Riviera Creek Processing-Delivery-CCP000014-00" at bounding box center [310, 99] width 121 height 9
type input "Riviera Creek Processing-Delivery-CCP000014-00"
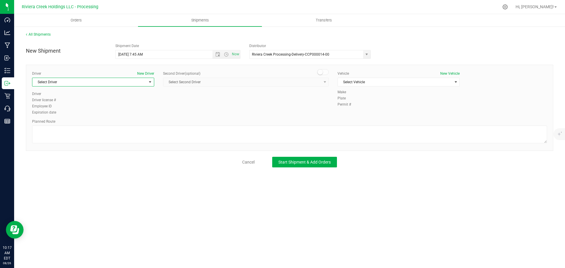
click at [70, 84] on span "Select Driver" at bounding box center [89, 82] width 114 height 8
click at [52, 124] on span "James Bednar Jr." at bounding box center [49, 124] width 27 height 8
click at [360, 81] on span "Select Vehicle" at bounding box center [395, 82] width 114 height 8
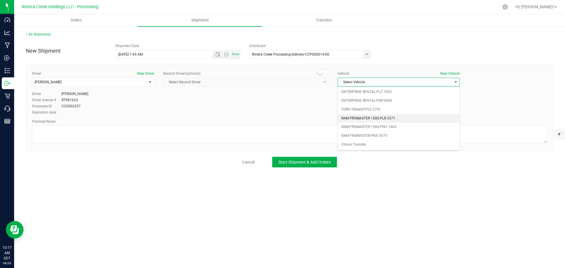
drag, startPoint x: 371, startPoint y: 118, endPoint x: 324, endPoint y: 130, distance: 48.7
click at [371, 118] on li "RAM PROMASTER 1500-PLR 3371" at bounding box center [399, 118] width 122 height 9
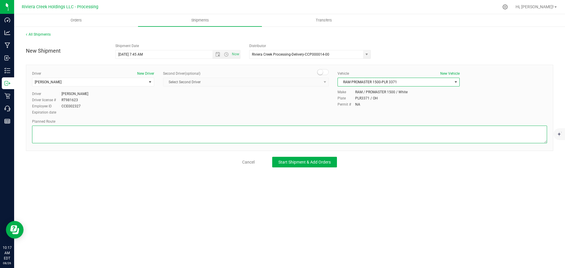
click at [266, 138] on textarea at bounding box center [289, 135] width 515 height 18
paste textarea "Head northeast toward US-250 E/Milan Rd 49 ft Turn right toward US-250 E/Milan …"
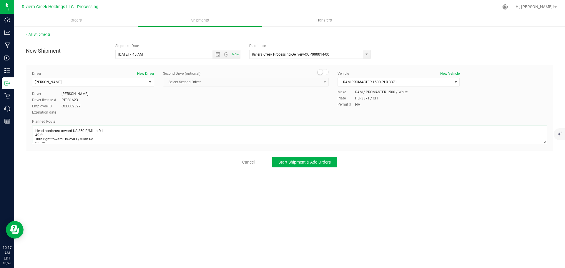
scroll to position [68, 0]
type textarea "Head northeast toward US-250 E/Milan Rd 49 ft Turn right toward US-250 E/Milan …"
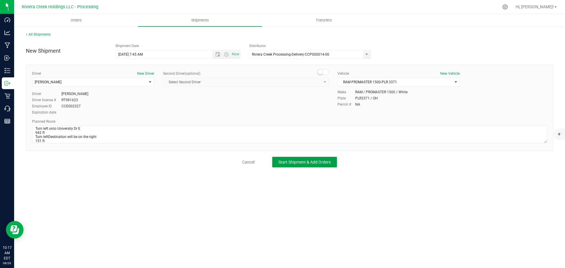
click at [282, 161] on span "Start Shipment & Add Orders" at bounding box center [304, 162] width 52 height 5
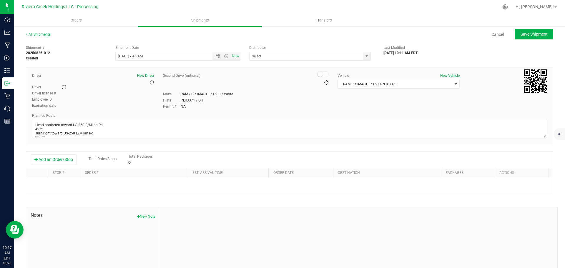
type input "Riviera Creek Processing-Delivery-CCP000014-00"
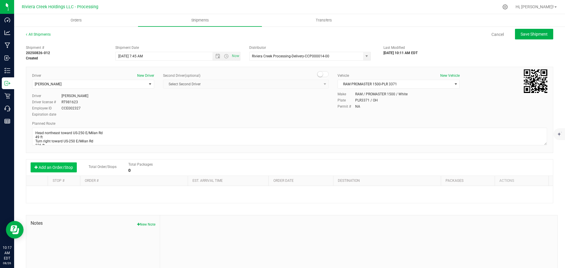
click at [59, 169] on button "Add an Order/Stop" at bounding box center [54, 167] width 46 height 10
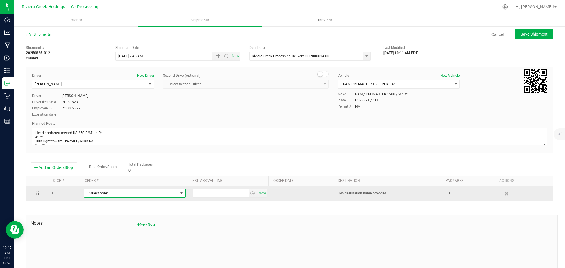
click at [93, 193] on span "Select order" at bounding box center [131, 193] width 94 height 8
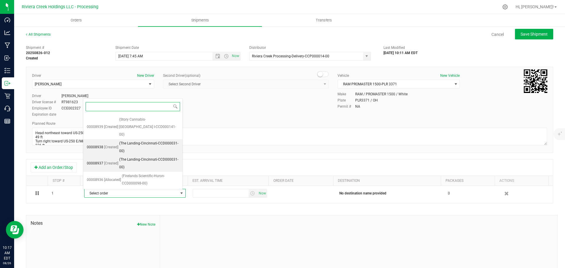
scroll to position [133, 0]
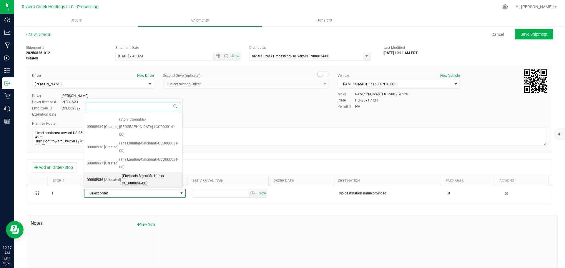
click at [145, 179] on span "(Firelands Scientific-Huron-CCD000098-00)" at bounding box center [150, 180] width 57 height 15
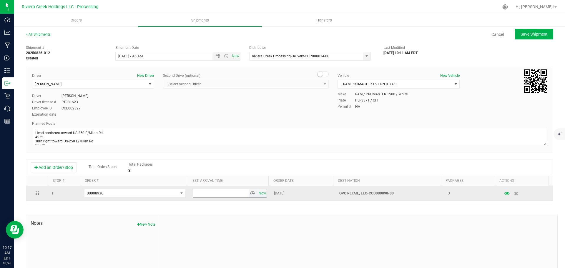
click at [250, 195] on span "select" at bounding box center [252, 193] width 5 height 5
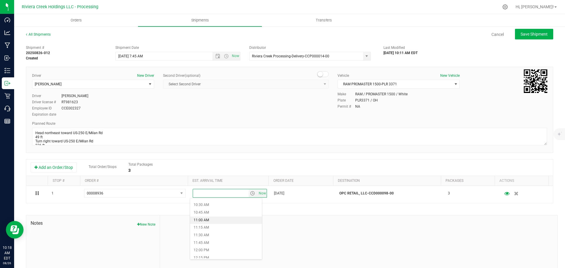
scroll to position [324, 0]
click at [203, 241] on li "12:00 PM" at bounding box center [226, 243] width 72 height 8
click at [531, 34] on span "Save Shipment" at bounding box center [534, 34] width 27 height 5
type input "8/27/2025 11:45 AM"
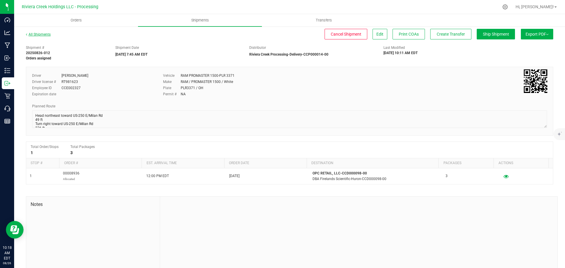
click at [43, 35] on link "All Shipments" at bounding box center [38, 34] width 25 height 4
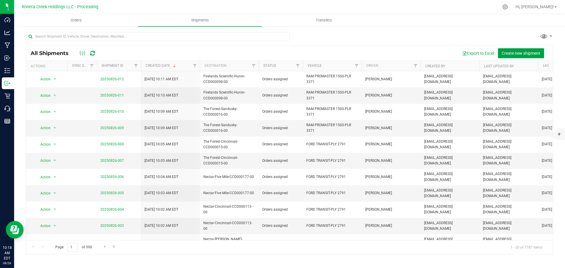
click at [515, 52] on span "Create new shipment" at bounding box center [521, 53] width 39 height 5
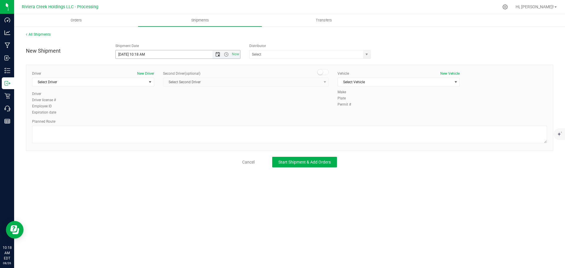
click at [218, 55] on span "Open the date view" at bounding box center [217, 54] width 5 height 5
click at [147, 122] on link "27" at bounding box center [146, 123] width 9 height 9
drag, startPoint x: 145, startPoint y: 54, endPoint x: 136, endPoint y: 57, distance: 9.5
click at [136, 57] on input "8/27/2025 10:18 AM" at bounding box center [169, 54] width 107 height 8
click at [367, 54] on span "select" at bounding box center [366, 54] width 5 height 5
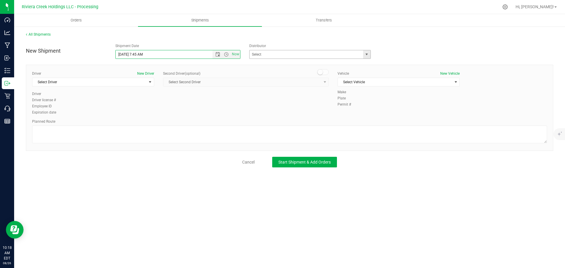
type input "8/27/2025 7:45 AM"
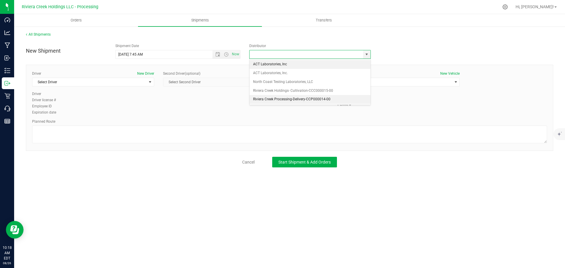
click at [266, 96] on li "Riviera Creek Processing-Delivery-CCP000014-00" at bounding box center [310, 99] width 121 height 9
type input "Riviera Creek Processing-Delivery-CCP000014-00"
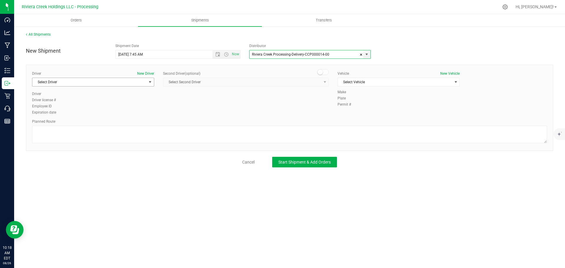
click at [104, 84] on span "Select Driver" at bounding box center [89, 82] width 114 height 8
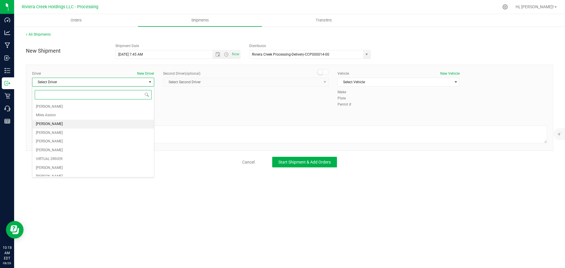
click at [65, 123] on li "James Bednar Jr." at bounding box center [93, 124] width 122 height 9
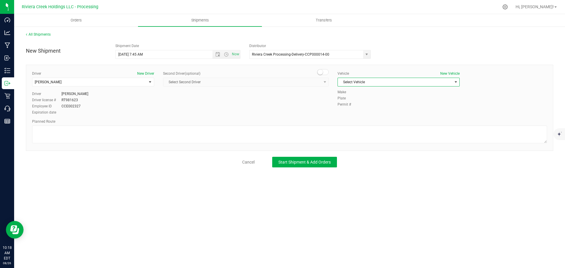
click at [364, 83] on span "Select Vehicle" at bounding box center [395, 82] width 114 height 8
click at [360, 109] on li "FORD TRANSIT-PLY 2791" at bounding box center [399, 109] width 122 height 9
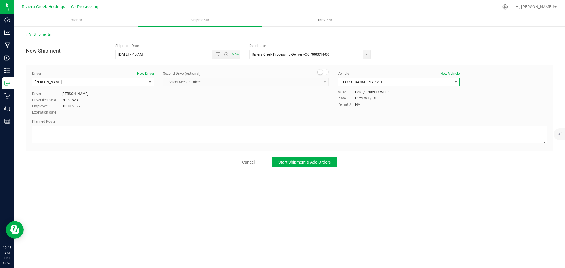
click at [249, 135] on textarea at bounding box center [289, 135] width 515 height 18
paste textarea "Head south toward University Dr E 151 ft Turn right onto University Dr E 942 ft…"
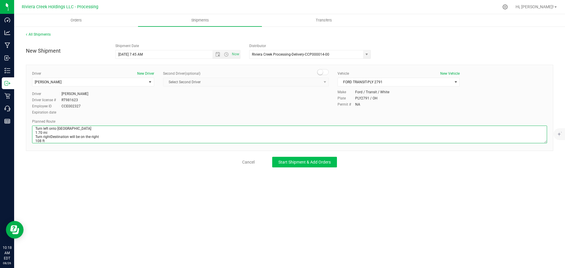
type textarea "Head south toward University Dr E 151 ft Turn right onto University Dr E 942 ft…"
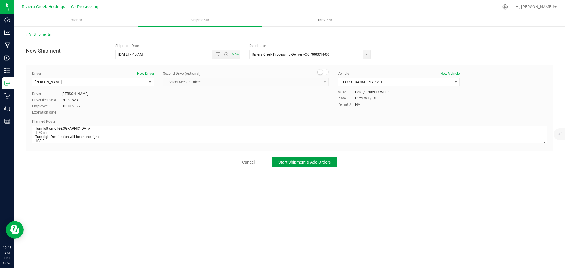
click at [277, 162] on button "Start Shipment & Add Orders" at bounding box center [304, 162] width 65 height 11
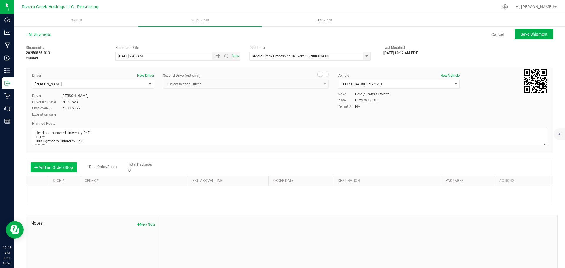
click at [51, 168] on button "Add an Order/Stop" at bounding box center [54, 167] width 46 height 10
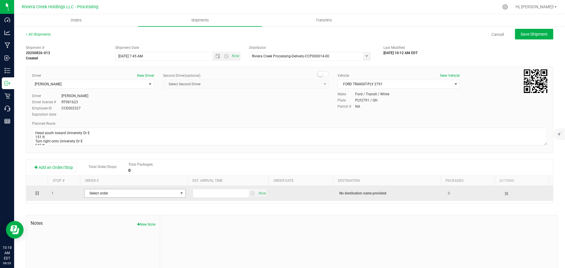
click at [96, 195] on span "Select order" at bounding box center [131, 193] width 94 height 8
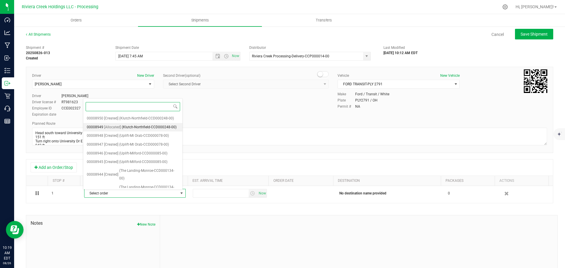
click at [129, 131] on span "(Klutch-Northfield-CCD000248-00)" at bounding box center [149, 128] width 55 height 8
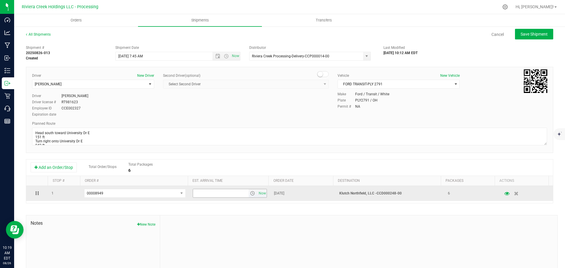
click at [250, 195] on span "select" at bounding box center [252, 193] width 5 height 5
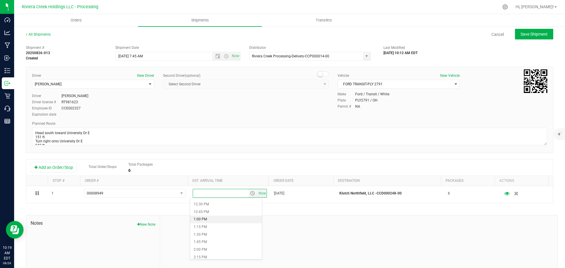
scroll to position [383, 0]
click at [204, 251] on li "2:15 PM" at bounding box center [226, 252] width 72 height 8
click at [520, 37] on button "Save Shipment" at bounding box center [534, 34] width 38 height 11
type input "8/27/2025 11:45 AM"
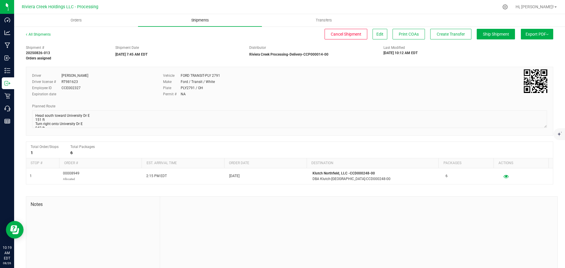
click at [205, 21] on span "Shipments" at bounding box center [200, 20] width 34 height 5
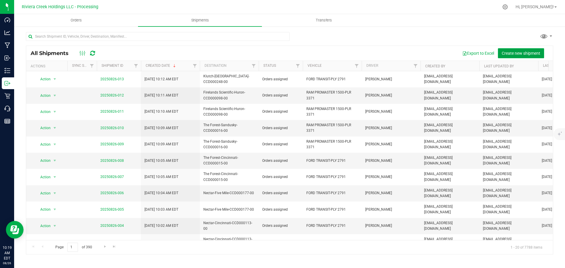
click at [515, 53] on span "Create new shipment" at bounding box center [521, 53] width 39 height 5
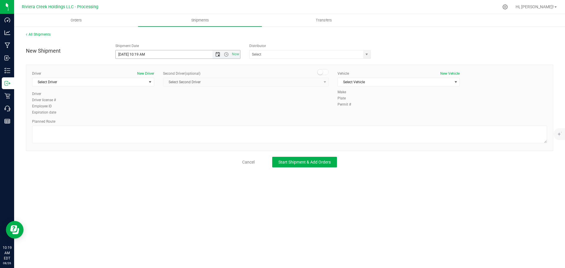
click at [217, 55] on span "Open the date view" at bounding box center [217, 54] width 5 height 5
click at [147, 123] on link "27" at bounding box center [146, 123] width 9 height 9
drag, startPoint x: 144, startPoint y: 54, endPoint x: 136, endPoint y: 58, distance: 8.8
click at [136, 58] on input "8/27/2025 10:19 AM" at bounding box center [169, 54] width 107 height 8
click at [367, 54] on span "select" at bounding box center [366, 54] width 5 height 5
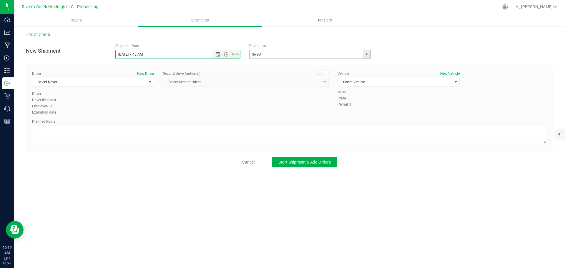
type input "8/27/2025 7:45 AM"
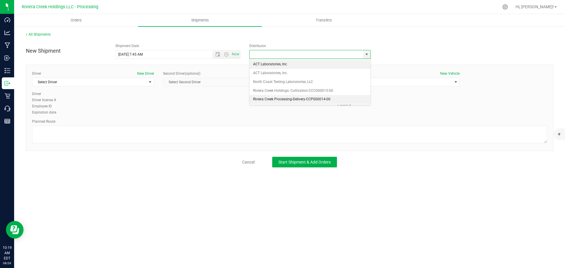
drag, startPoint x: 264, startPoint y: 97, endPoint x: 138, endPoint y: 98, distance: 126.3
click at [263, 97] on li "Riviera Creek Processing-Delivery-CCP000014-00" at bounding box center [310, 99] width 121 height 9
type input "Riviera Creek Processing-Delivery-CCP000014-00"
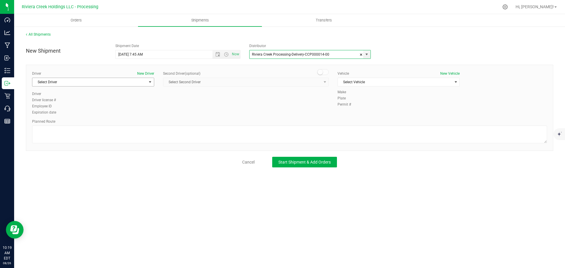
click at [72, 85] on span "Select Driver" at bounding box center [89, 82] width 114 height 8
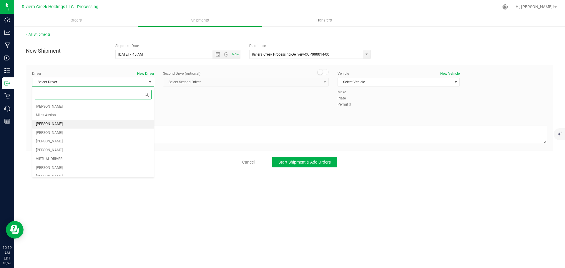
click at [57, 122] on span "James Bednar Jr." at bounding box center [49, 124] width 27 height 8
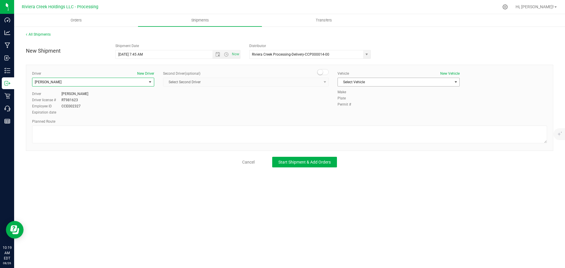
click at [351, 85] on span "Select Vehicle" at bounding box center [395, 82] width 114 height 8
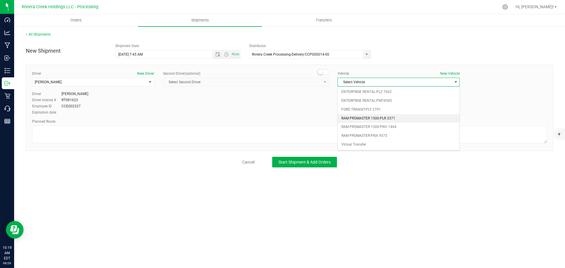
click at [353, 119] on li "RAM PROMASTER 1500-PLR 3371" at bounding box center [399, 118] width 122 height 9
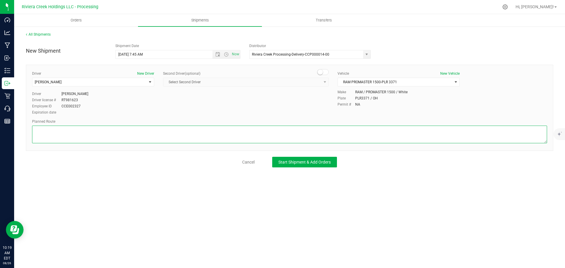
click at [200, 139] on textarea at bounding box center [289, 135] width 515 height 18
paste textarea "Head south toward University Dr E 151 ft Turn right onto University Dr E 942 ft…"
type textarea "Head south toward University Dr E 151 ft Turn right onto University Dr E 942 ft…"
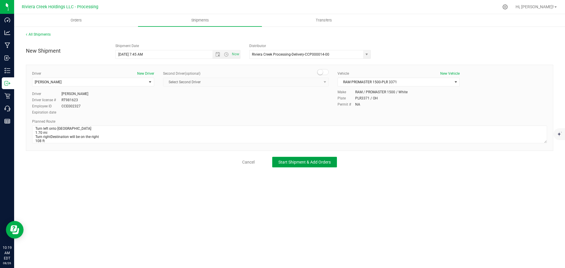
click at [289, 162] on span "Start Shipment & Add Orders" at bounding box center [304, 162] width 52 height 5
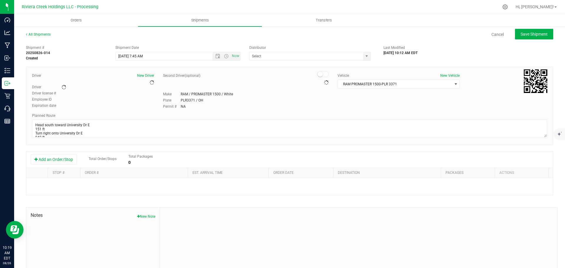
type input "Riviera Creek Processing-Delivery-CCP000014-00"
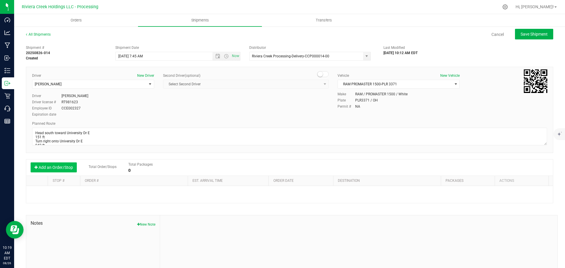
click at [59, 170] on button "Add an Order/Stop" at bounding box center [54, 167] width 46 height 10
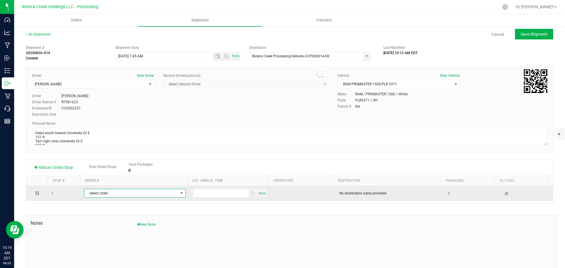
click at [92, 195] on span "Select order" at bounding box center [131, 193] width 94 height 8
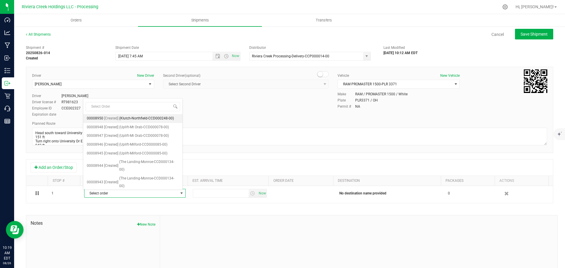
click at [133, 119] on span "(Klutch-Northfield-CCD000248-00)" at bounding box center [146, 119] width 55 height 8
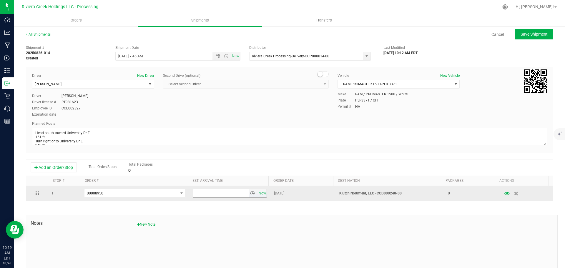
click at [250, 196] on span "select" at bounding box center [252, 193] width 5 height 5
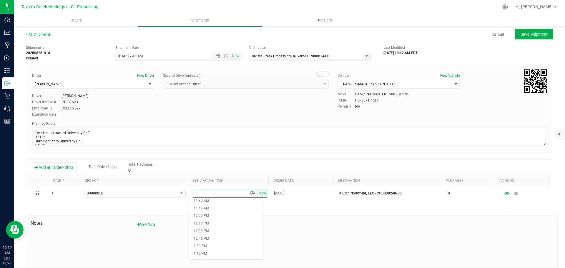
scroll to position [383, 0]
click at [204, 251] on li "2:15 PM" at bounding box center [226, 252] width 72 height 8
click at [533, 30] on button "Save Shipment" at bounding box center [534, 34] width 38 height 11
type input "8/27/2025 11:45 AM"
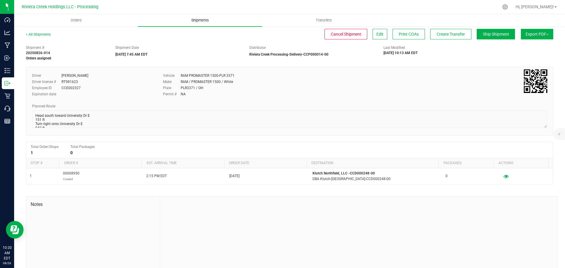
click at [197, 21] on span "Shipments" at bounding box center [200, 20] width 34 height 5
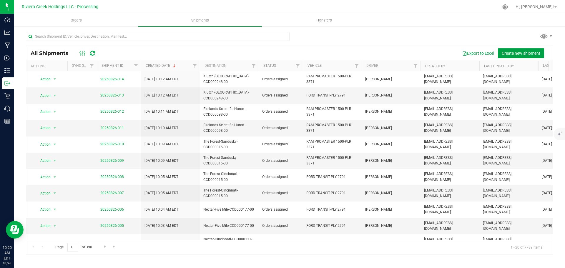
click at [512, 52] on span "Create new shipment" at bounding box center [521, 53] width 39 height 5
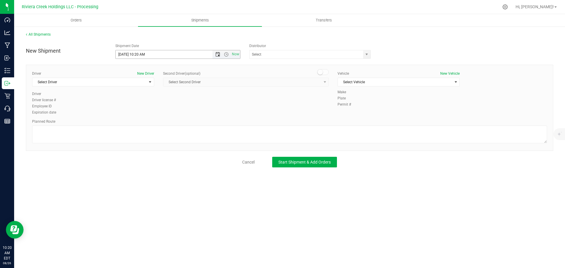
click at [219, 56] on span "Open the date view" at bounding box center [217, 54] width 5 height 5
click at [146, 126] on link "27" at bounding box center [146, 123] width 9 height 9
drag, startPoint x: 145, startPoint y: 56, endPoint x: 137, endPoint y: 57, distance: 8.1
click at [137, 57] on input "8/27/2025 10:20 AM" at bounding box center [169, 54] width 107 height 8
click at [370, 53] on span "select" at bounding box center [366, 54] width 7 height 8
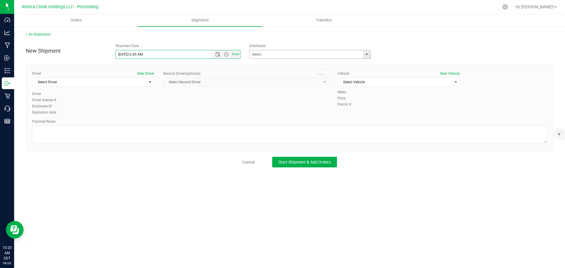
type input "8/27/2025 6:45 AM"
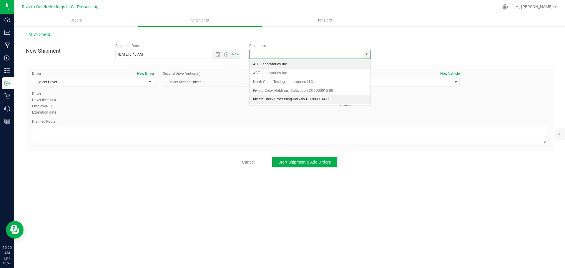
click at [265, 97] on li "Riviera Creek Processing-Delivery-CCP000014-00" at bounding box center [310, 99] width 121 height 9
type input "Riviera Creek Processing-Delivery-CCP000014-00"
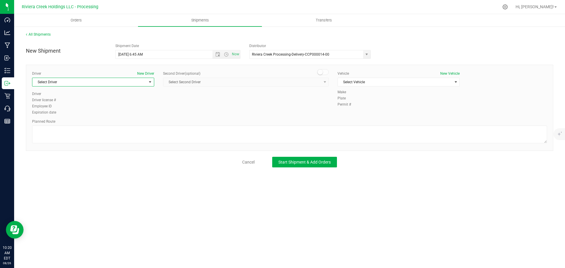
click at [65, 82] on span "Select Driver" at bounding box center [89, 82] width 114 height 8
click at [66, 115] on li "Miles Assion" at bounding box center [93, 115] width 122 height 9
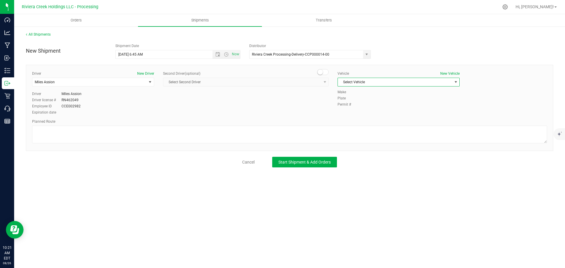
click at [354, 82] on span "Select Vehicle" at bounding box center [395, 82] width 114 height 8
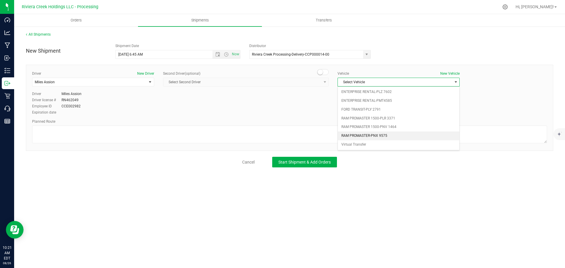
click at [389, 137] on li "RAM PROMASTER-PNX 9575" at bounding box center [399, 136] width 122 height 9
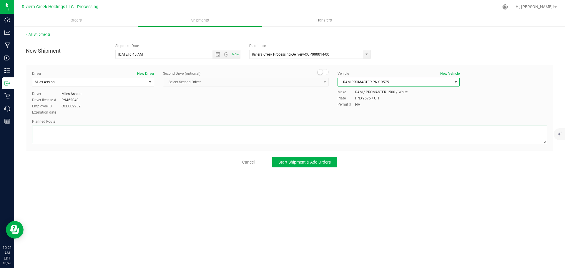
click at [100, 133] on textarea at bounding box center [289, 135] width 515 height 18
paste textarea "Head west on St Clair St toward Crescent St 187 ft St Clair St turns slightly l…"
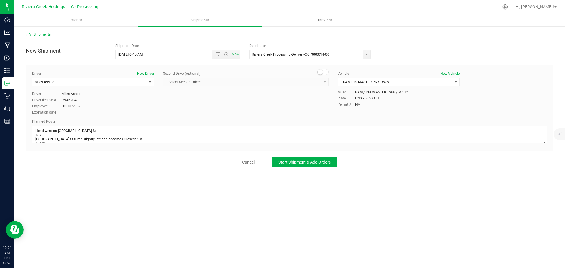
scroll to position [118, 0]
type textarea "Head west on St Clair St toward Crescent St 187 ft St Clair St turns slightly l…"
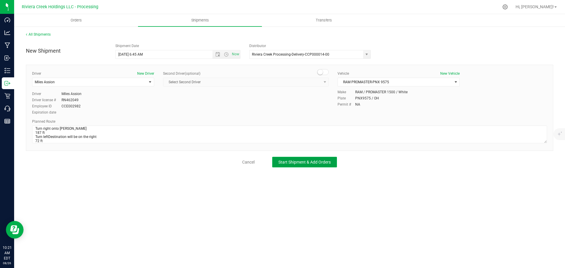
click at [292, 162] on span "Start Shipment & Add Orders" at bounding box center [304, 162] width 52 height 5
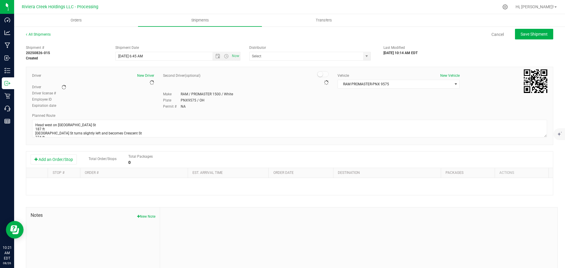
type input "Riviera Creek Processing-Delivery-CCP000014-00"
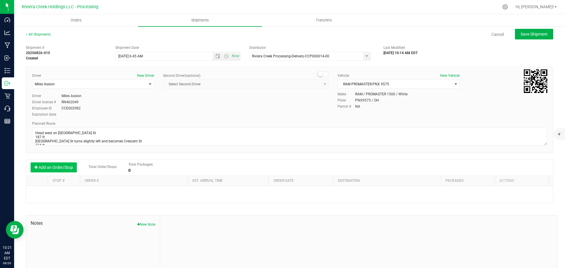
click at [56, 167] on button "Add an Order/Stop" at bounding box center [54, 167] width 46 height 10
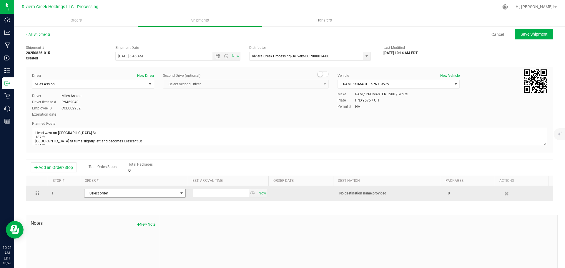
click at [122, 196] on span "Select order" at bounding box center [131, 193] width 94 height 8
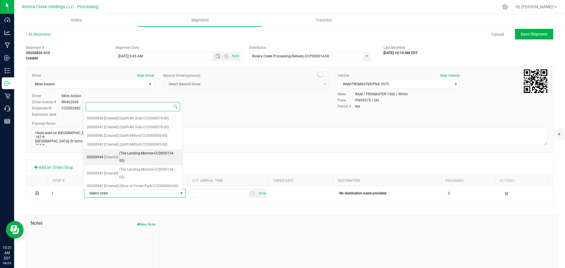
scroll to position [92, 0]
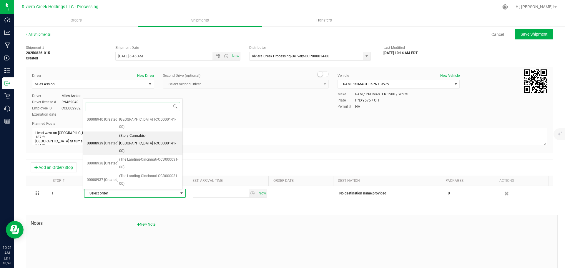
click at [137, 148] on span "(Story Cannabis-Cincinnati I-CCD000141-00)" at bounding box center [149, 143] width 60 height 23
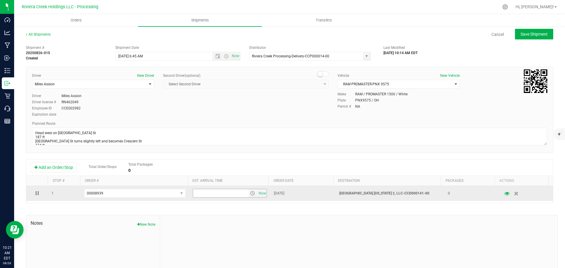
click at [250, 195] on span "select" at bounding box center [252, 193] width 5 height 5
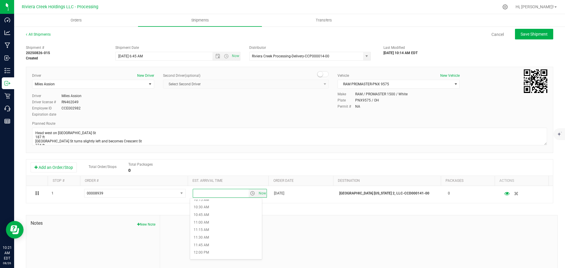
scroll to position [324, 0]
click at [208, 228] on li "11:30 AM" at bounding box center [226, 228] width 72 height 8
click at [521, 36] on span "Save Shipment" at bounding box center [534, 34] width 27 height 5
type input "8/27/2025 10:45 AM"
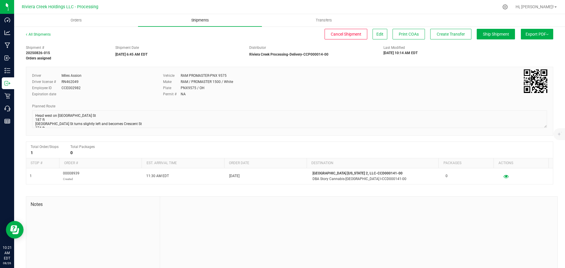
click at [195, 21] on span "Shipments" at bounding box center [200, 20] width 34 height 5
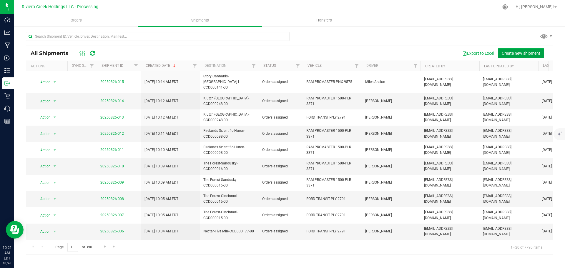
click at [510, 53] on span "Create new shipment" at bounding box center [521, 53] width 39 height 5
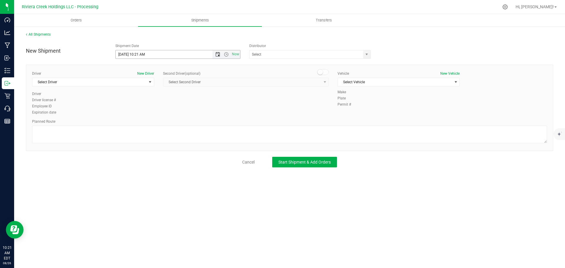
click at [217, 56] on span "Open the date view" at bounding box center [217, 54] width 5 height 5
click at [147, 123] on link "27" at bounding box center [146, 123] width 9 height 9
drag, startPoint x: 145, startPoint y: 55, endPoint x: 137, endPoint y: 56, distance: 8.6
click at [137, 56] on input "8/27/2025 10:21 AM" at bounding box center [169, 54] width 107 height 8
click at [367, 56] on span "select" at bounding box center [366, 54] width 7 height 8
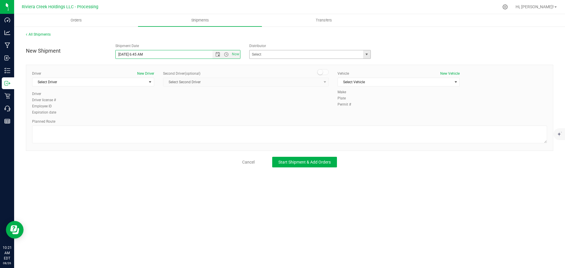
type input "8/27/2025 6:45 AM"
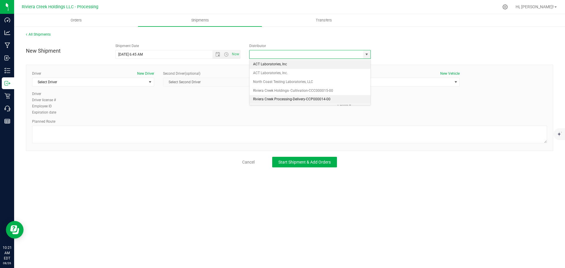
click at [277, 96] on li "Riviera Creek Processing-Delivery-CCP000014-00" at bounding box center [310, 99] width 121 height 9
type input "Riviera Creek Processing-Delivery-CCP000014-00"
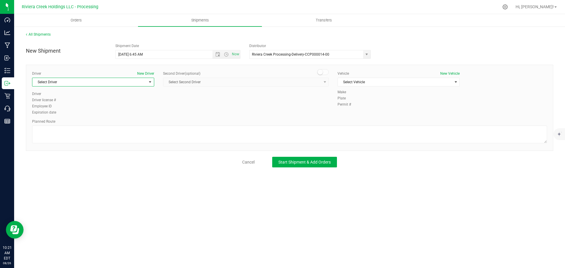
click at [68, 83] on span "Select Driver" at bounding box center [89, 82] width 114 height 8
click at [59, 117] on li "Miles Assion" at bounding box center [93, 115] width 122 height 9
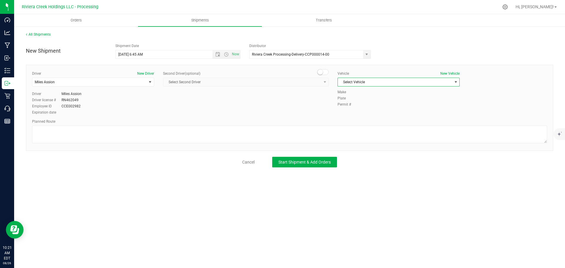
click at [354, 83] on span "Select Vehicle" at bounding box center [395, 82] width 114 height 8
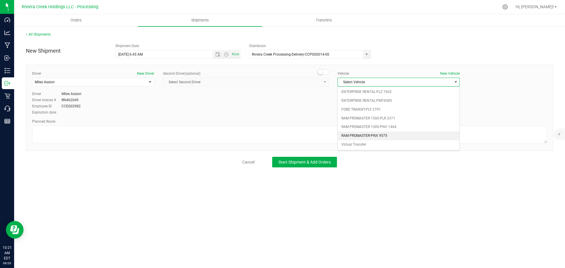
click at [354, 133] on li "RAM PROMASTER-PNX 9575" at bounding box center [399, 136] width 122 height 9
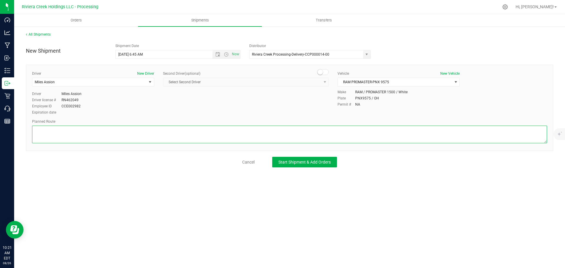
click at [198, 136] on textarea at bounding box center [289, 135] width 515 height 18
paste textarea "Head west on St Clair St toward Crescent St 187 ft St Clair St turns slightly l…"
type textarea "Head west on St Clair St toward Crescent St 187 ft St Clair St turns slightly l…"
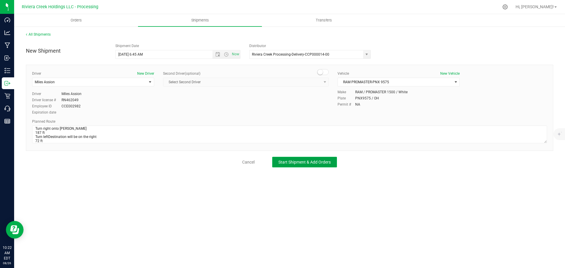
click at [291, 162] on span "Start Shipment & Add Orders" at bounding box center [304, 162] width 52 height 5
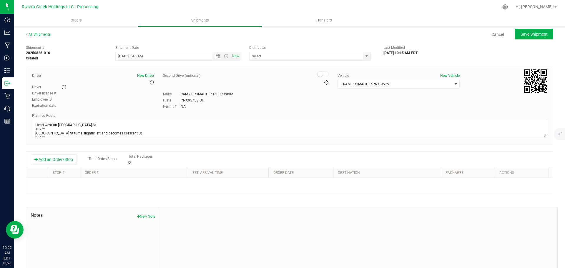
type input "Riviera Creek Processing-Delivery-CCP000014-00"
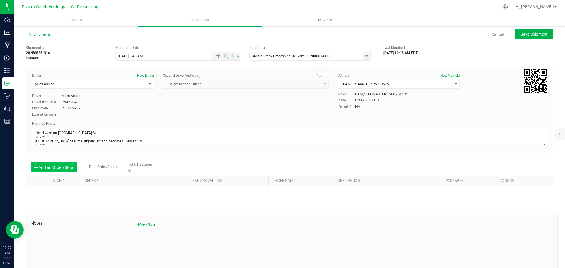
click at [60, 167] on button "Add an Order/Stop" at bounding box center [54, 167] width 46 height 10
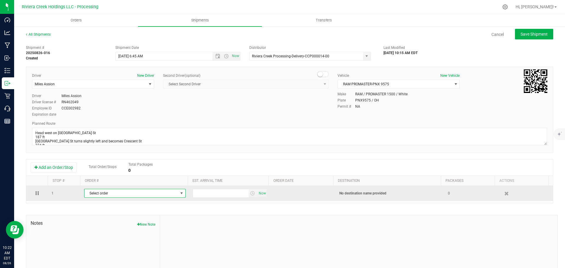
click at [105, 192] on span "Select order" at bounding box center [131, 193] width 94 height 8
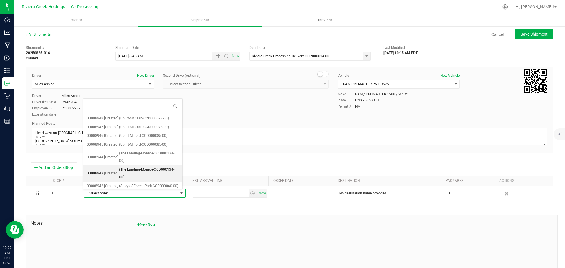
scroll to position [65, 0]
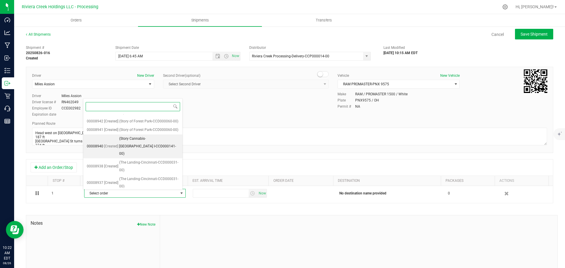
click at [140, 157] on span "(Story Cannabis-Cincinnati I-CCD000141-00)" at bounding box center [149, 146] width 60 height 23
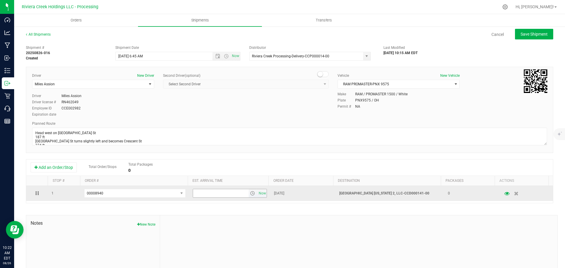
click at [250, 195] on span "select" at bounding box center [252, 193] width 5 height 5
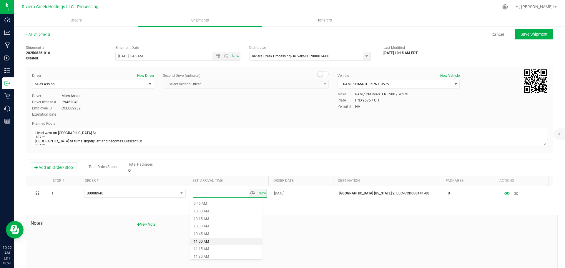
scroll to position [324, 0]
click at [206, 228] on li "11:30 AM" at bounding box center [226, 228] width 72 height 8
click at [521, 36] on span "Save Shipment" at bounding box center [534, 34] width 27 height 5
type input "8/27/2025 10:45 AM"
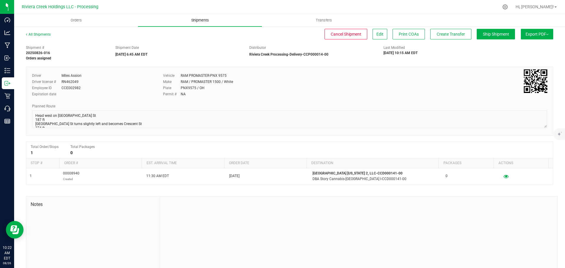
click at [201, 21] on span "Shipments" at bounding box center [200, 20] width 34 height 5
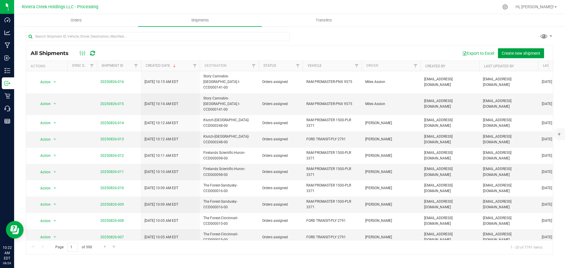
click at [518, 52] on span "Create new shipment" at bounding box center [521, 53] width 39 height 5
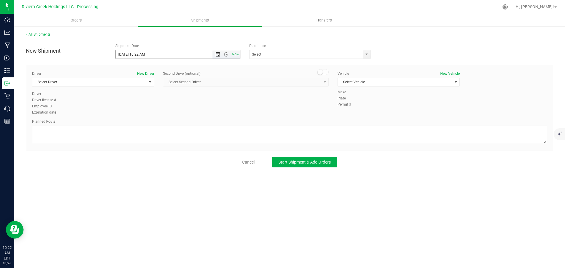
click at [218, 55] on span "Open the date view" at bounding box center [217, 54] width 5 height 5
click at [146, 123] on link "27" at bounding box center [146, 123] width 9 height 9
drag, startPoint x: 145, startPoint y: 54, endPoint x: 137, endPoint y: 57, distance: 8.6
click at [137, 57] on input "8/27/2025 10:22 AM" at bounding box center [169, 54] width 107 height 8
click at [366, 55] on span "select" at bounding box center [366, 54] width 5 height 5
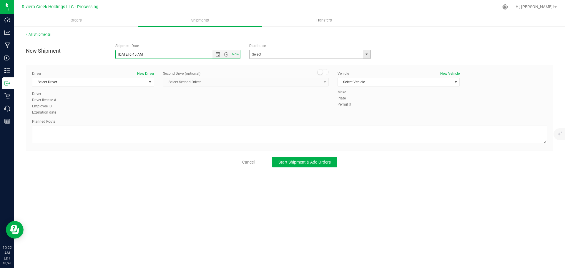
type input "8/27/2025 6:45 AM"
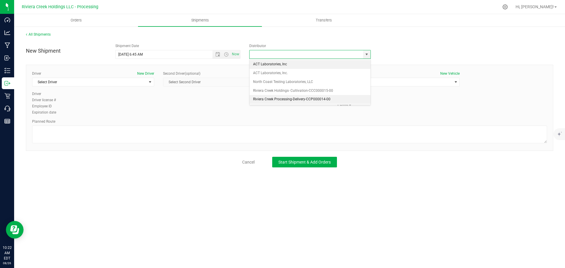
click at [267, 100] on li "Riviera Creek Processing-Delivery-CCP000014-00" at bounding box center [310, 99] width 121 height 9
type input "Riviera Creek Processing-Delivery-CCP000014-00"
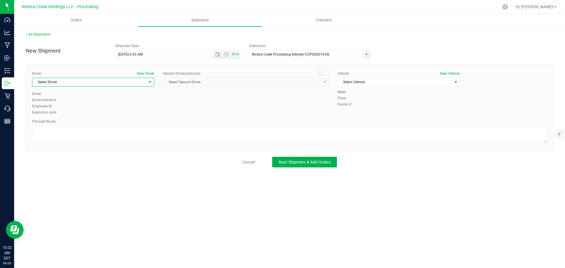
click at [73, 84] on span "Select Driver" at bounding box center [89, 82] width 114 height 8
click at [50, 115] on span "Miles Assion" at bounding box center [46, 116] width 20 height 8
click at [349, 83] on span "Select Vehicle" at bounding box center [395, 82] width 114 height 8
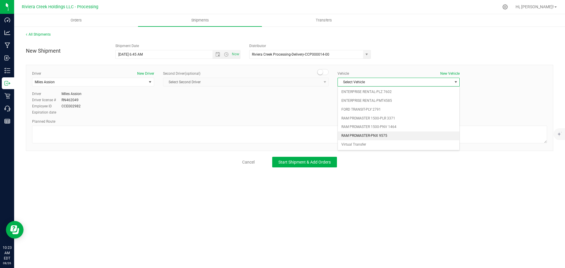
click at [362, 135] on li "RAM PROMASTER-PNX 9575" at bounding box center [399, 136] width 122 height 9
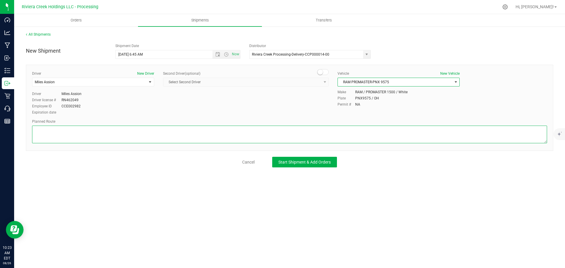
click at [207, 135] on textarea at bounding box center [289, 135] width 515 height 18
paste textarea "Head west toward Edwards Rd 72 ft Turn right at the 1st cross street onto Edwar…"
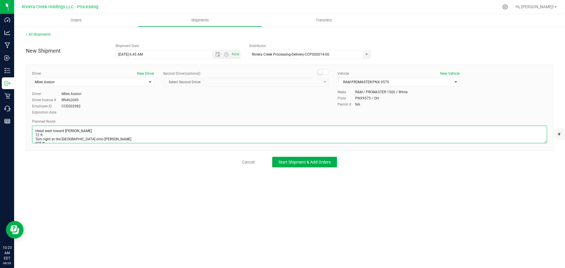
scroll to position [93, 0]
type textarea "Head west toward Edwards Rd 72 ft Turn right at the 1st cross street onto Edwar…"
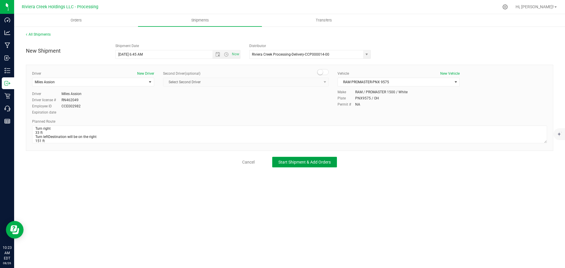
click at [305, 163] on span "Start Shipment & Add Orders" at bounding box center [304, 162] width 52 height 5
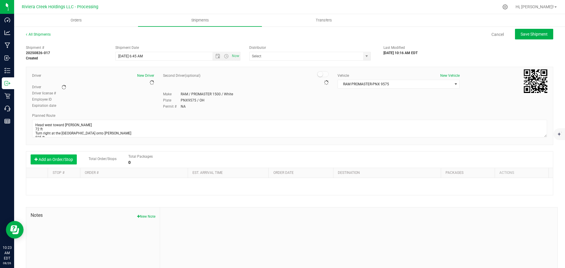
type input "Riviera Creek Processing-Delivery-CCP000014-00"
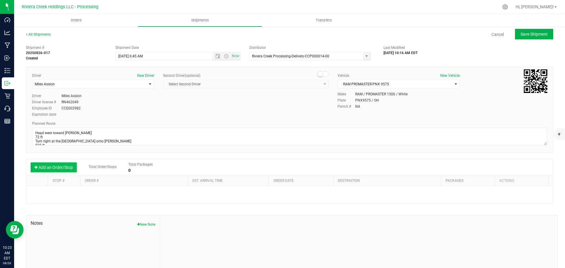
click at [61, 170] on button "Add an Order/Stop" at bounding box center [54, 167] width 46 height 10
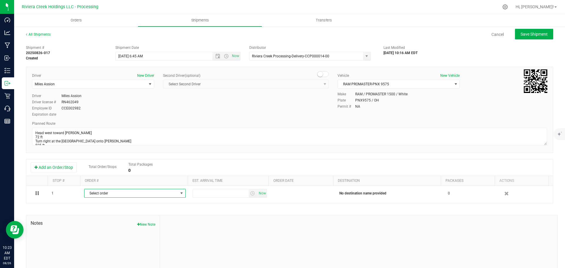
click at [127, 194] on span "Select order" at bounding box center [131, 193] width 94 height 8
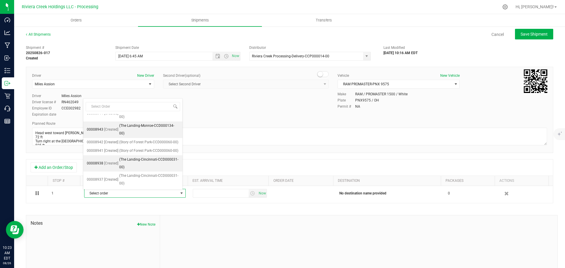
scroll to position [59, 0]
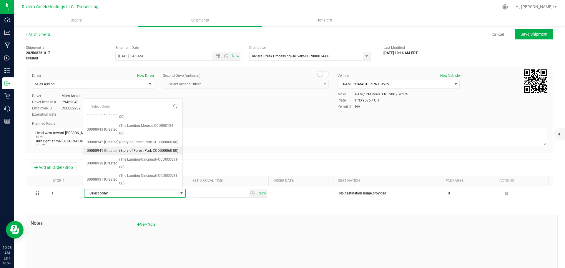
click at [141, 148] on span "(Story of Forest Park-CCD000060-00)" at bounding box center [148, 151] width 59 height 8
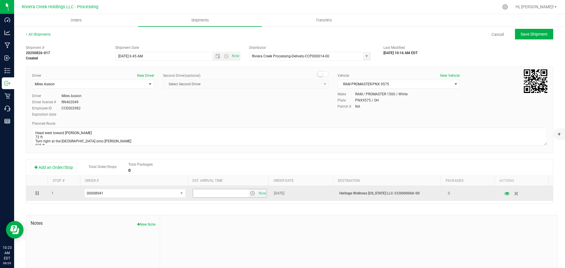
click at [249, 194] on span "select" at bounding box center [253, 193] width 9 height 8
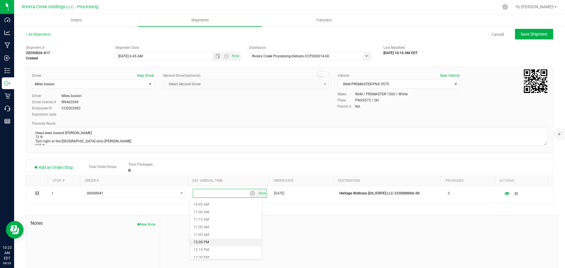
scroll to position [353, 0]
click at [203, 243] on li "1:00 PM" at bounding box center [226, 244] width 72 height 8
click at [525, 36] on span "Save Shipment" at bounding box center [534, 34] width 27 height 5
type input "8/27/2025 10:45 AM"
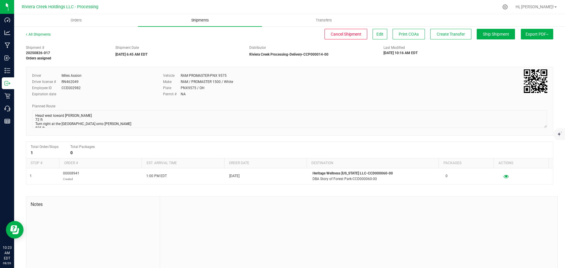
click at [200, 21] on span "Shipments" at bounding box center [200, 20] width 34 height 5
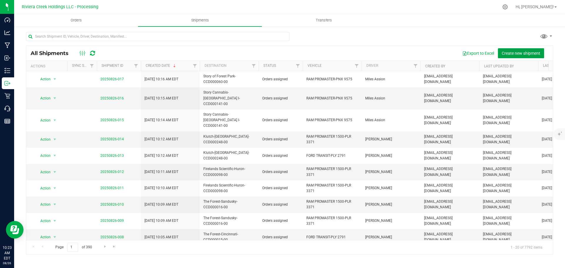
click at [512, 52] on span "Create new shipment" at bounding box center [521, 53] width 39 height 5
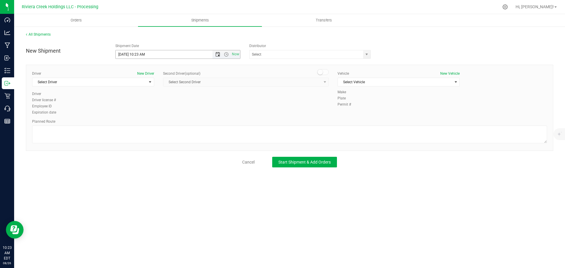
click at [218, 55] on span "Open the date view" at bounding box center [217, 54] width 5 height 5
click at [147, 123] on link "27" at bounding box center [146, 123] width 9 height 9
drag, startPoint x: 144, startPoint y: 57, endPoint x: 137, endPoint y: 58, distance: 7.5
click at [137, 58] on input "8/27/2025 10:23 AM" at bounding box center [169, 54] width 107 height 8
click at [365, 55] on span "select" at bounding box center [366, 54] width 5 height 5
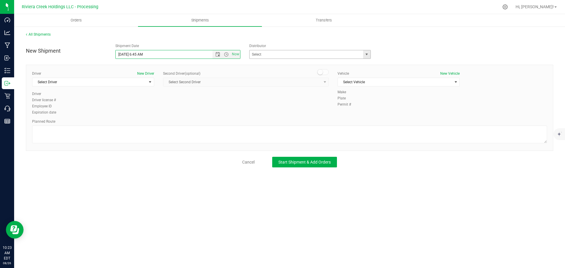
type input "8/27/2025 6:45 AM"
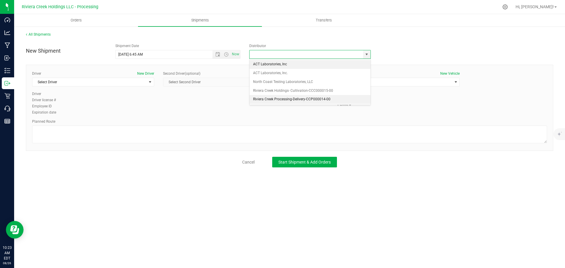
drag, startPoint x: 271, startPoint y: 97, endPoint x: 190, endPoint y: 102, distance: 81.7
click at [271, 97] on li "Riviera Creek Processing-Delivery-CCP000014-00" at bounding box center [310, 99] width 121 height 9
type input "Riviera Creek Processing-Delivery-CCP000014-00"
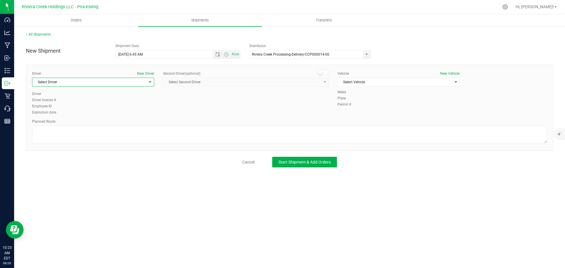
click at [93, 85] on span "Select Driver" at bounding box center [89, 82] width 114 height 8
click at [56, 113] on span "Miles Assion" at bounding box center [46, 116] width 20 height 8
click at [348, 82] on span "Select Vehicle" at bounding box center [395, 82] width 114 height 8
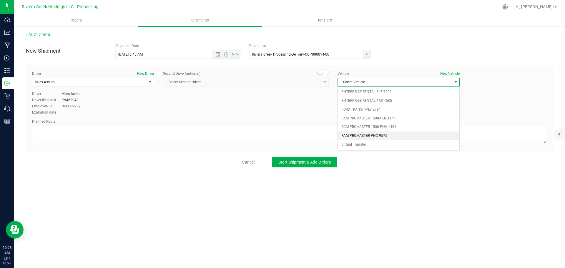
click at [356, 135] on li "RAM PROMASTER-PNX 9575" at bounding box center [399, 136] width 122 height 9
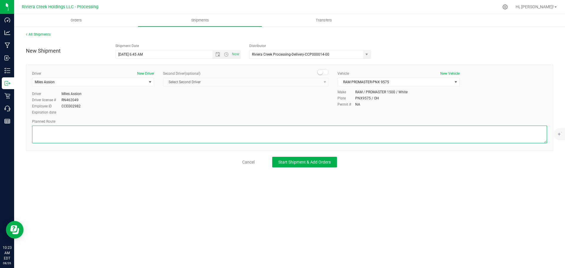
click at [243, 133] on textarea at bounding box center [289, 135] width 515 height 18
paste textarea "Head west toward Edwards Rd 72 ft Turn right at the 1st cross street onto Edwar…"
type textarea "Head west toward Edwards Rd 72 ft Turn right at the 1st cross street onto Edwar…"
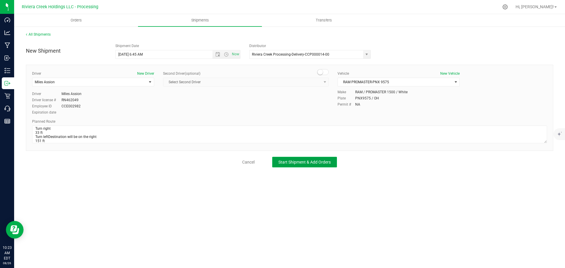
click at [283, 165] on span "Start Shipment & Add Orders" at bounding box center [304, 162] width 52 height 5
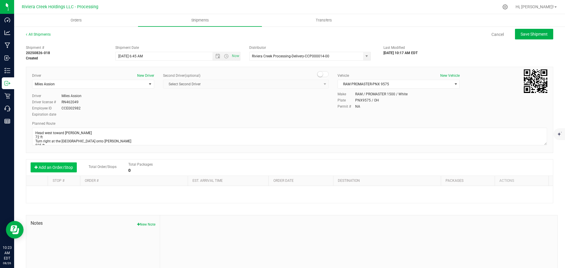
click at [49, 170] on button "Add an Order/Stop" at bounding box center [54, 167] width 46 height 10
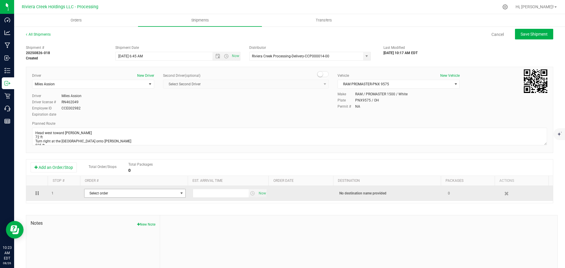
click at [132, 197] on span "Select order" at bounding box center [131, 193] width 94 height 8
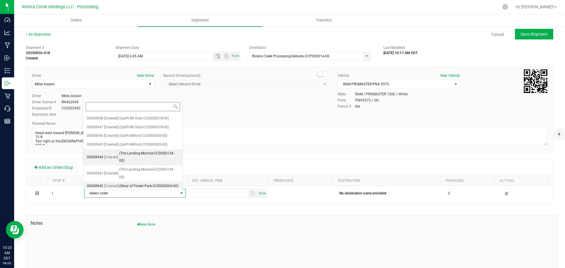
scroll to position [43, 0]
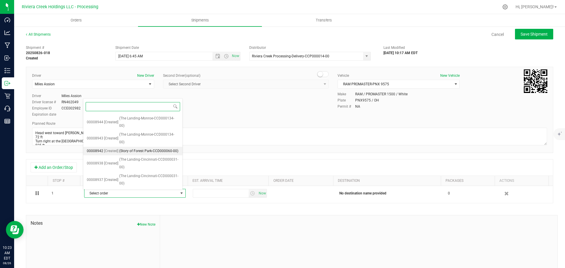
click at [147, 151] on span "(Story of Forest Park-CCD000060-00)" at bounding box center [148, 151] width 59 height 8
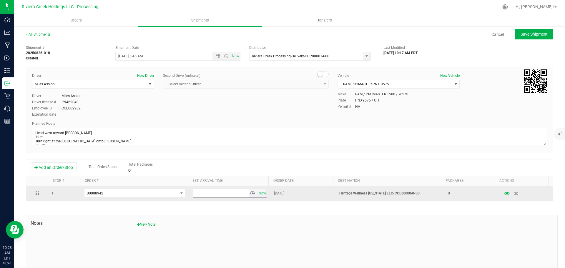
click at [250, 195] on span "select" at bounding box center [252, 193] width 5 height 5
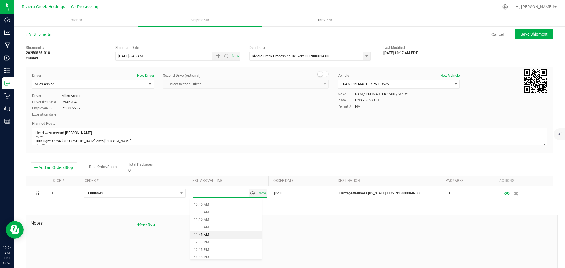
scroll to position [353, 0]
click at [209, 243] on li "1:00 PM" at bounding box center [226, 244] width 72 height 8
click at [524, 38] on button "Save Shipment" at bounding box center [534, 34] width 38 height 11
type input "8/27/2025 10:45 AM"
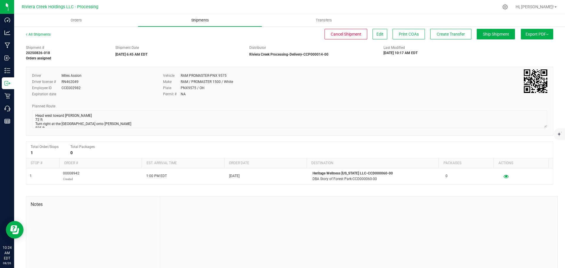
click at [197, 21] on span "Shipments" at bounding box center [200, 20] width 34 height 5
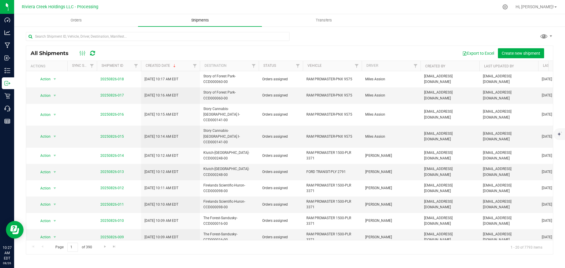
click at [194, 21] on span "Shipments" at bounding box center [200, 20] width 34 height 5
click at [510, 51] on span "Create new shipment" at bounding box center [521, 53] width 39 height 5
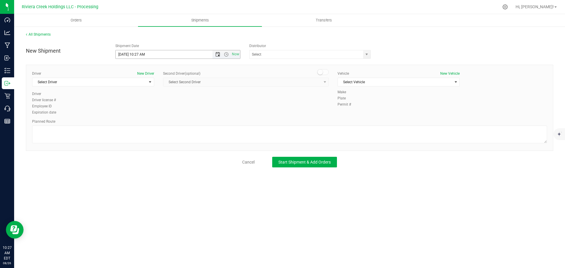
click at [216, 55] on span "Open the date view" at bounding box center [217, 54] width 5 height 5
click at [147, 124] on link "27" at bounding box center [146, 123] width 9 height 9
type input "8/27/2025 10:27 AM"
drag, startPoint x: 144, startPoint y: 55, endPoint x: 136, endPoint y: 58, distance: 8.2
click at [136, 58] on input "[DATE] 10:27 AM" at bounding box center [169, 54] width 107 height 8
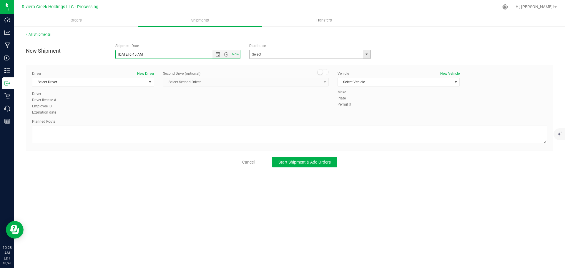
click at [369, 52] on span "select" at bounding box center [366, 54] width 5 height 5
type input "[DATE] 6:45 AM"
click at [39, 34] on link "All Shipments" at bounding box center [38, 34] width 25 height 4
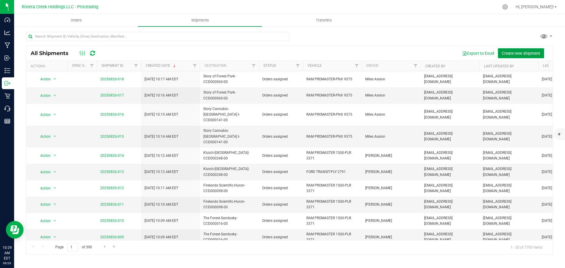
click at [525, 52] on span "Create new shipment" at bounding box center [521, 53] width 39 height 5
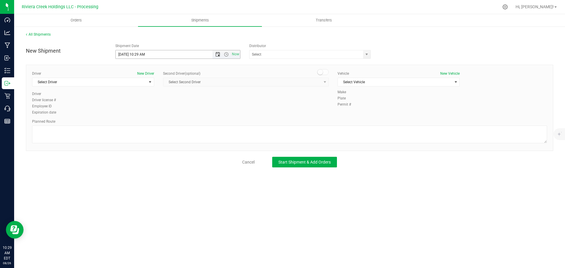
click at [217, 54] on span "Open the date view" at bounding box center [217, 54] width 5 height 5
click at [146, 123] on link "27" at bounding box center [146, 123] width 9 height 9
drag, startPoint x: 145, startPoint y: 55, endPoint x: 136, endPoint y: 57, distance: 9.3
click at [136, 57] on input "8/27/2025 10:29 AM" at bounding box center [169, 54] width 107 height 8
click at [366, 53] on span "select" at bounding box center [366, 54] width 5 height 5
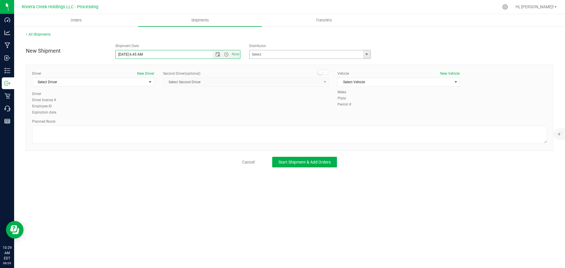
type input "[DATE] 6:45 AM"
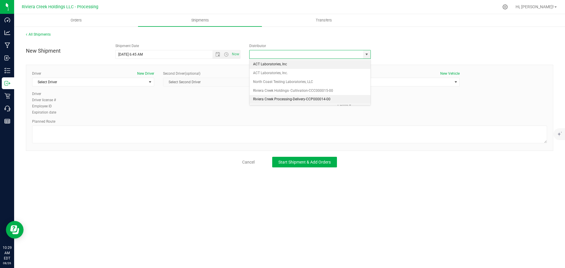
click at [273, 96] on li "Riviera Creek Processing-Delivery-CCP000014-00" at bounding box center [310, 99] width 121 height 9
type input "Riviera Creek Processing-Delivery-CCP000014-00"
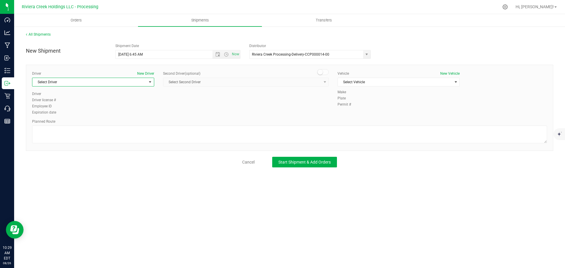
click at [69, 85] on span "Select Driver" at bounding box center [89, 82] width 114 height 8
click at [53, 113] on span "Miles Assion" at bounding box center [46, 116] width 20 height 8
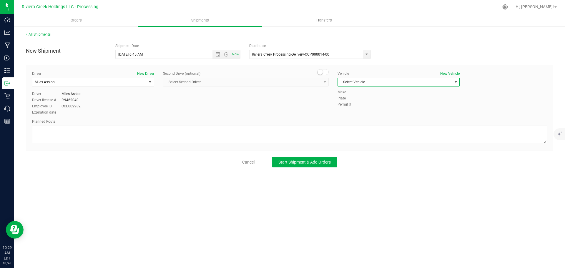
click at [353, 83] on span "Select Vehicle" at bounding box center [395, 82] width 114 height 8
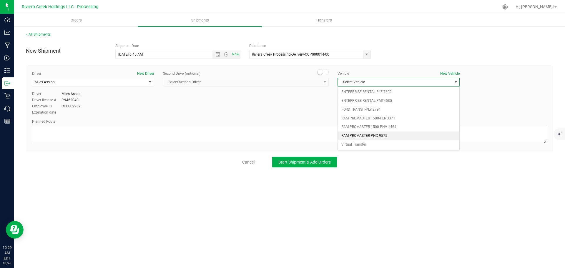
click at [357, 137] on li "RAM PROMASTER-PNX 9575" at bounding box center [399, 136] width 122 height 9
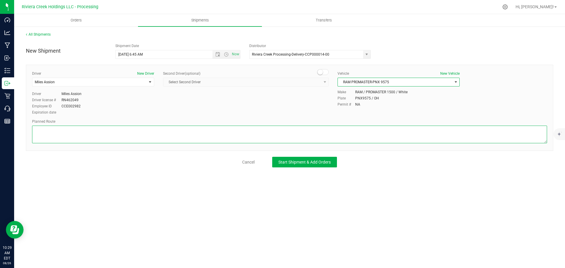
click at [120, 133] on textarea at bounding box center [289, 135] width 515 height 18
paste textarea "Head north toward Omniplex Dr 184 ft Turn left toward Omniplex Dr 69 ft Turn ri…"
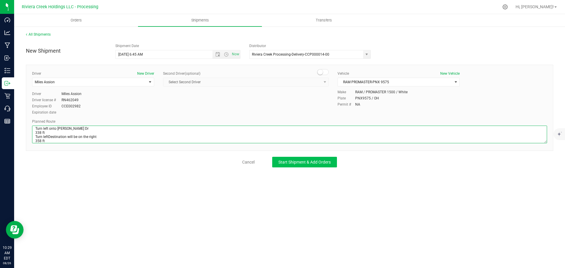
type textarea "Head north toward Omniplex Dr 184 ft Turn left toward Omniplex Dr 69 ft Turn ri…"
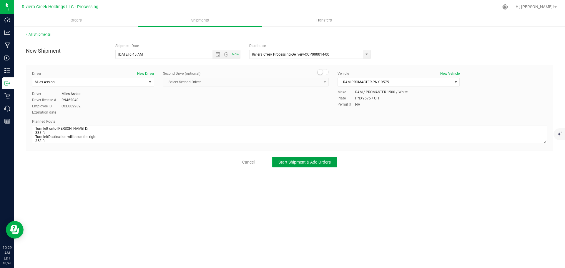
click at [289, 162] on span "Start Shipment & Add Orders" at bounding box center [304, 162] width 52 height 5
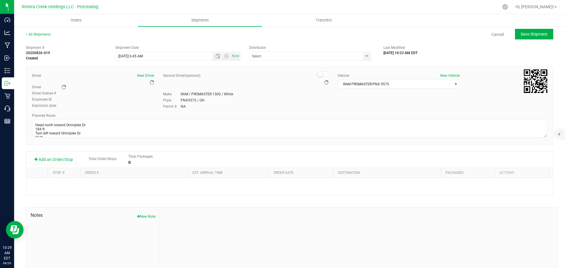
type input "Riviera Creek Processing-Delivery-CCP000014-00"
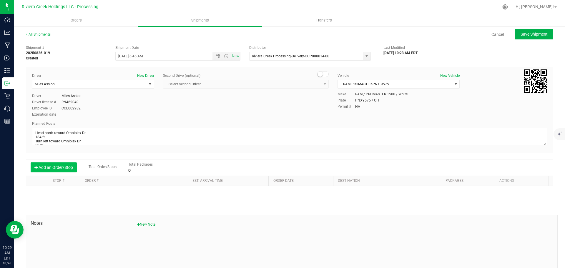
click at [63, 168] on button "Add an Order/Stop" at bounding box center [54, 167] width 46 height 10
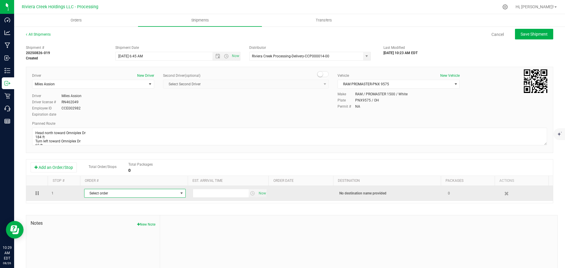
click at [132, 195] on span "Select order" at bounding box center [131, 193] width 94 height 8
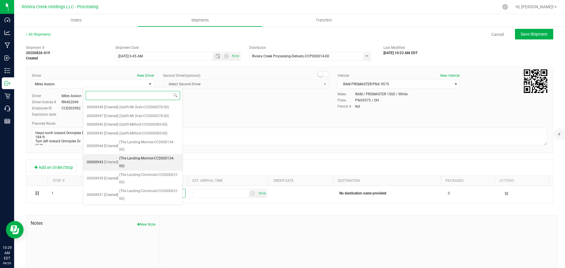
click at [138, 155] on span "(The Landing-Monroe-CCD000134-00)" at bounding box center [149, 162] width 60 height 15
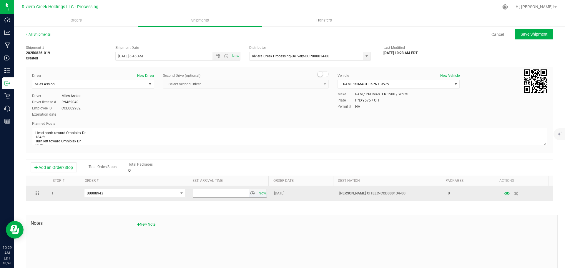
click at [250, 194] on span "select" at bounding box center [252, 193] width 5 height 5
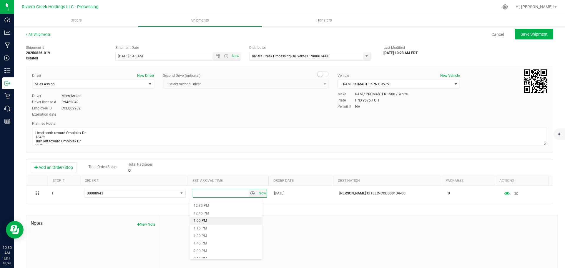
scroll to position [383, 0]
click at [203, 242] on li "2:00 PM" at bounding box center [226, 245] width 72 height 8
click at [527, 36] on span "Save Shipment" at bounding box center [534, 34] width 27 height 5
type input "[DATE] 10:45 AM"
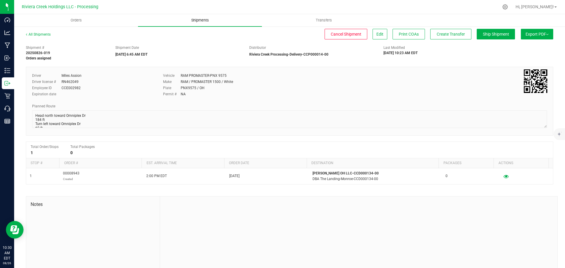
click at [200, 20] on span "Shipments" at bounding box center [200, 20] width 34 height 5
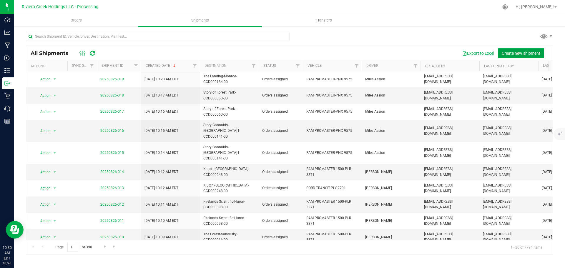
click at [509, 54] on span "Create new shipment" at bounding box center [521, 53] width 39 height 5
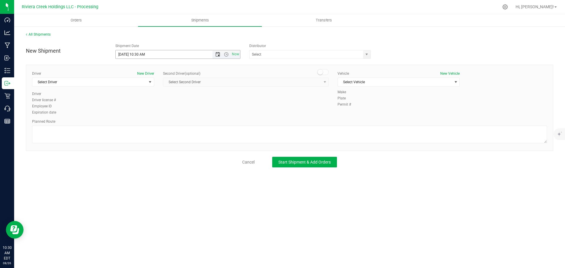
click at [217, 55] on span "Open the date view" at bounding box center [217, 54] width 5 height 5
click at [146, 125] on link "27" at bounding box center [146, 123] width 9 height 9
drag, startPoint x: 145, startPoint y: 54, endPoint x: 136, endPoint y: 56, distance: 9.3
click at [136, 56] on input "8/27/2025 10:30 AM" at bounding box center [169, 54] width 107 height 8
click at [366, 54] on span "select" at bounding box center [366, 54] width 5 height 5
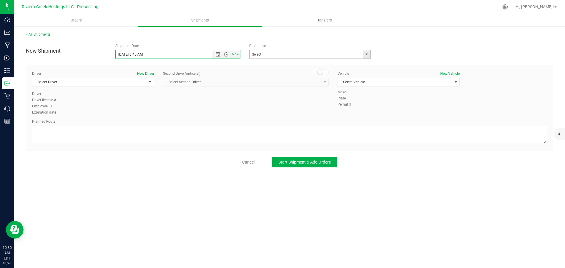
type input "[DATE] 6:45 AM"
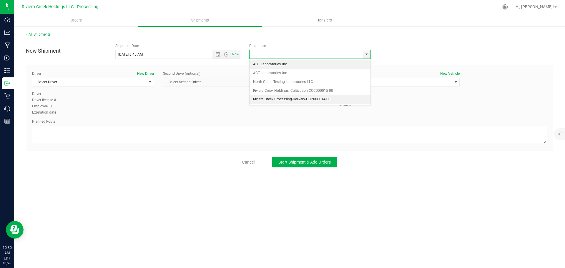
click at [267, 100] on li "Riviera Creek Processing-Delivery-CCP000014-00" at bounding box center [310, 99] width 121 height 9
type input "Riviera Creek Processing-Delivery-CCP000014-00"
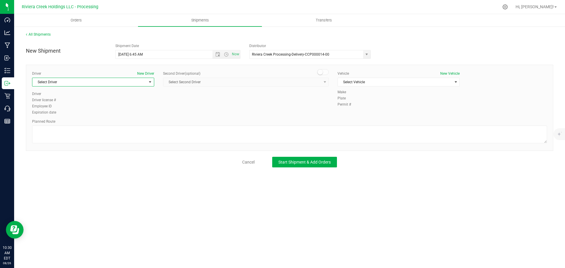
click at [64, 82] on span "Select Driver" at bounding box center [89, 82] width 114 height 8
click at [79, 116] on li "Miles Assion" at bounding box center [93, 115] width 122 height 9
click at [358, 83] on span "Select Vehicle" at bounding box center [395, 82] width 114 height 8
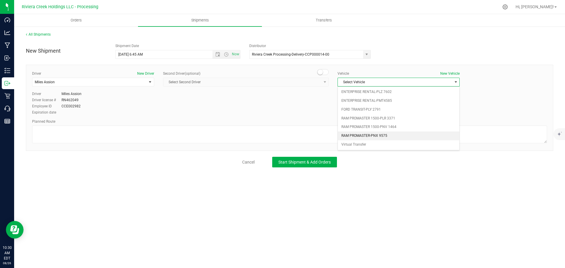
click at [380, 134] on li "RAM PROMASTER-PNX 9575" at bounding box center [399, 136] width 122 height 9
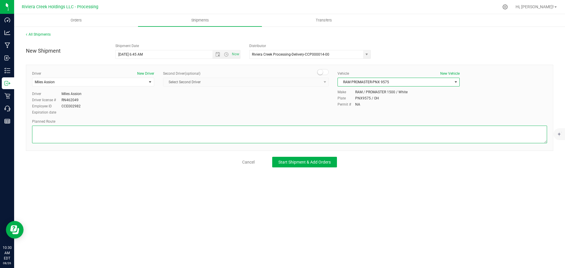
click at [158, 137] on textarea at bounding box center [289, 135] width 515 height 18
paste textarea "Head north toward Omniplex Dr 184 ft Turn left toward Omniplex Dr 69 ft Turn ri…"
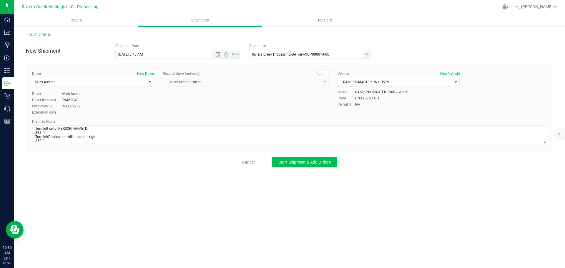
type textarea "Head north toward Omniplex Dr 184 ft Turn left toward Omniplex Dr 69 ft Turn ri…"
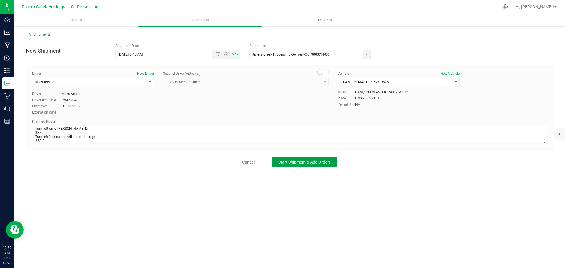
click at [295, 164] on span "Start Shipment & Add Orders" at bounding box center [304, 162] width 52 height 5
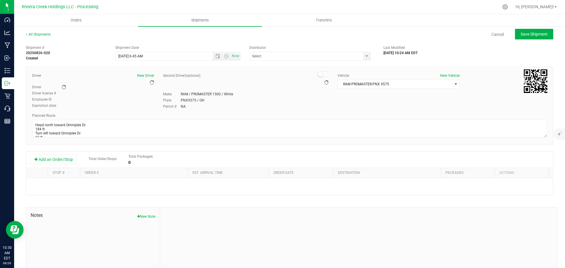
type input "Riviera Creek Processing-Delivery-CCP000014-00"
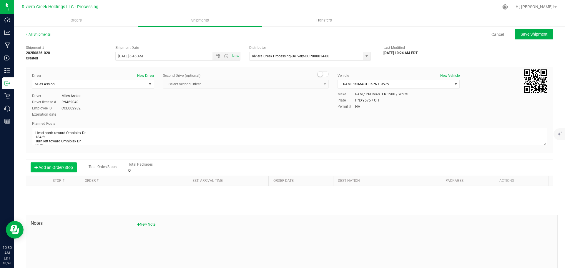
click at [60, 169] on button "Add an Order/Stop" at bounding box center [54, 167] width 46 height 10
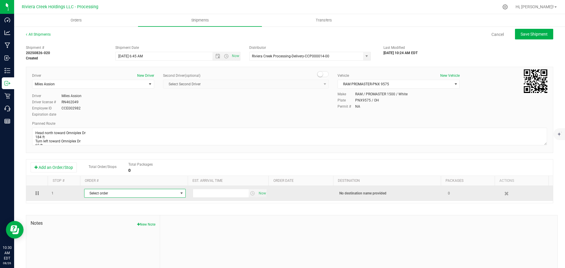
click at [90, 194] on span "Select order" at bounding box center [131, 193] width 94 height 8
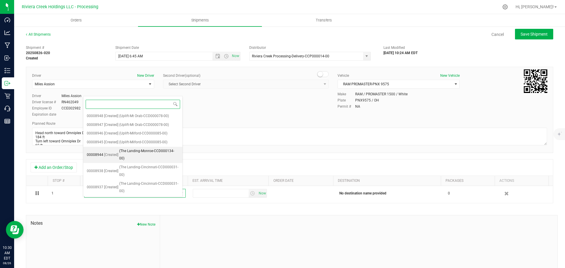
click at [139, 153] on span "(The Landing-Monroe-CCD000134-00)" at bounding box center [149, 154] width 60 height 15
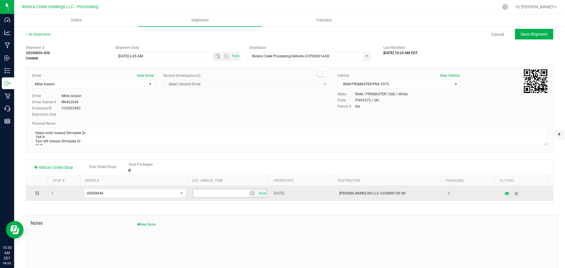
click at [250, 194] on span "select" at bounding box center [252, 193] width 5 height 5
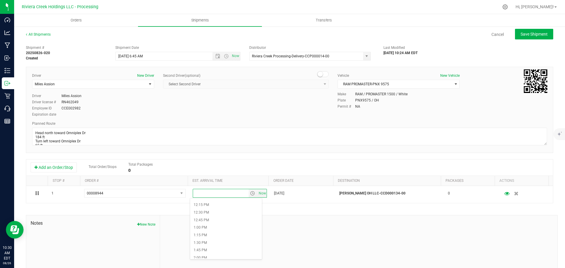
scroll to position [383, 0]
click at [208, 241] on li "2:00 PM" at bounding box center [226, 245] width 72 height 8
click at [523, 37] on span "Save Shipment" at bounding box center [534, 34] width 27 height 5
type input "[DATE] 10:45 AM"
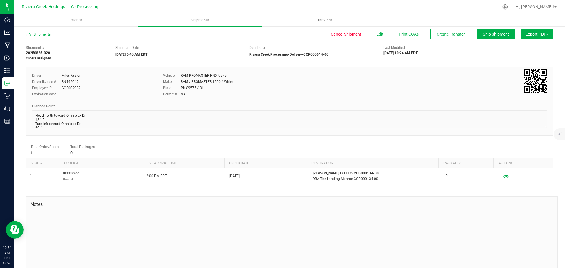
click at [35, 37] on div "All Shipments" at bounding box center [43, 36] width 35 height 9
click at [36, 36] on link "All Shipments" at bounding box center [38, 34] width 25 height 4
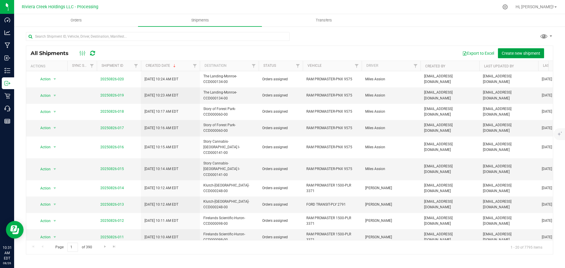
click at [514, 54] on span "Create new shipment" at bounding box center [521, 53] width 39 height 5
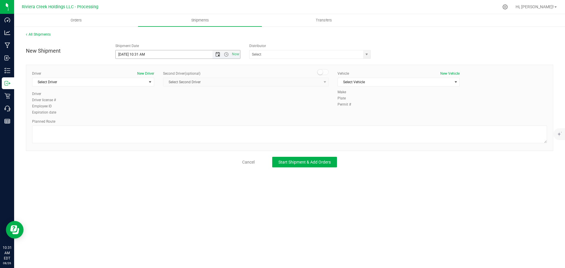
click at [217, 56] on span "Open the date view" at bounding box center [217, 54] width 5 height 5
click at [147, 122] on link "27" at bounding box center [146, 123] width 9 height 9
drag, startPoint x: 142, startPoint y: 56, endPoint x: 139, endPoint y: 56, distance: 3.3
click at [139, 56] on input "8/27/2025 10:31 AM" at bounding box center [169, 54] width 107 height 8
drag, startPoint x: 145, startPoint y: 54, endPoint x: 136, endPoint y: 55, distance: 9.1
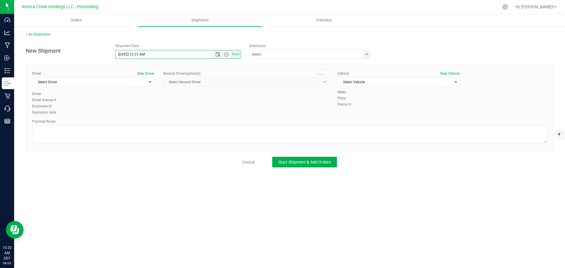
click at [136, 55] on input "8/27/2025 10:31 AM" at bounding box center [169, 54] width 107 height 8
type input "8/27/2025 5:45 AM"
click at [369, 54] on span "select" at bounding box center [366, 54] width 5 height 5
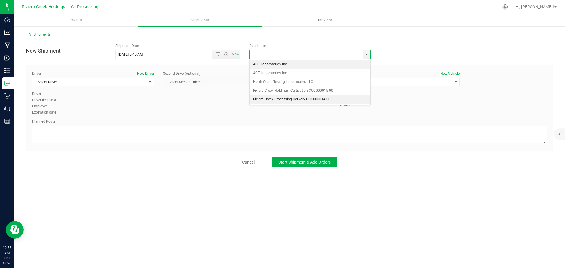
click at [271, 99] on li "Riviera Creek Processing-Delivery-CCP000014-00" at bounding box center [310, 99] width 121 height 9
type input "Riviera Creek Processing-Delivery-CCP000014-00"
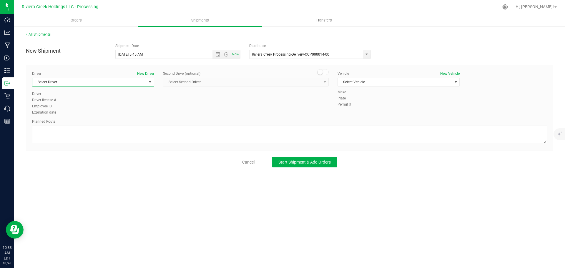
click at [128, 81] on span "Select Driver" at bounding box center [89, 82] width 114 height 8
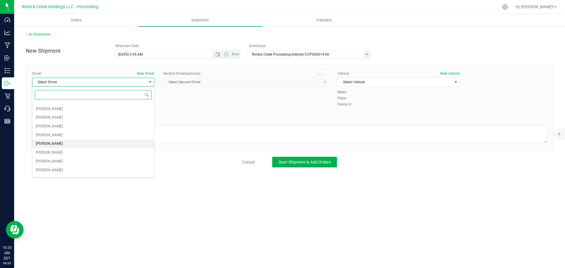
click at [47, 141] on span "Gary Jones" at bounding box center [49, 144] width 27 height 8
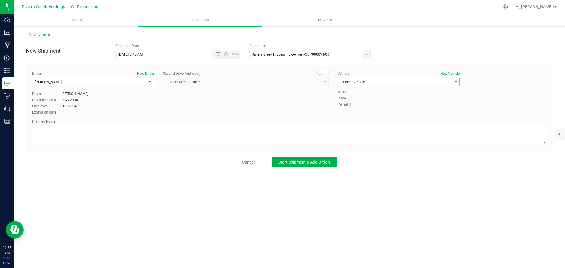
click at [384, 83] on span "Select Vehicle" at bounding box center [395, 82] width 114 height 8
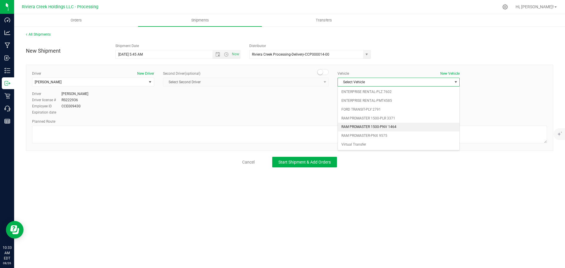
click at [397, 125] on li "RAM PROMASTER 1500-PNV 1464" at bounding box center [399, 127] width 122 height 9
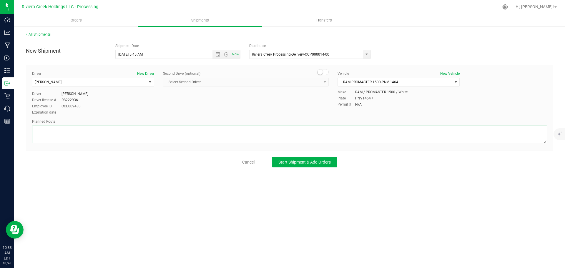
click at [234, 132] on textarea at bounding box center [289, 135] width 515 height 18
paste textarea "Head west on St Clair St toward Crescent St 187 ft St Clair St turns slightly l…"
type textarea "Head west on St Clair St toward Crescent St 187 ft St Clair St turns slightly l…"
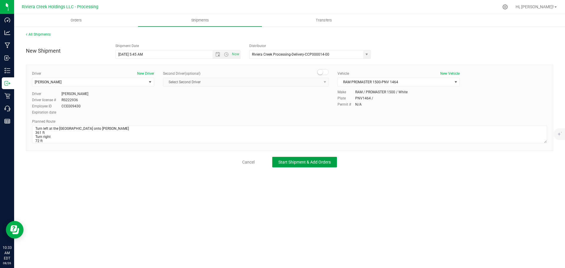
click at [290, 164] on span "Start Shipment & Add Orders" at bounding box center [304, 162] width 52 height 5
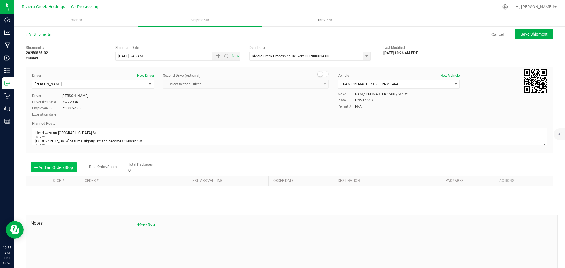
click at [62, 168] on button "Add an Order/Stop" at bounding box center [54, 167] width 46 height 10
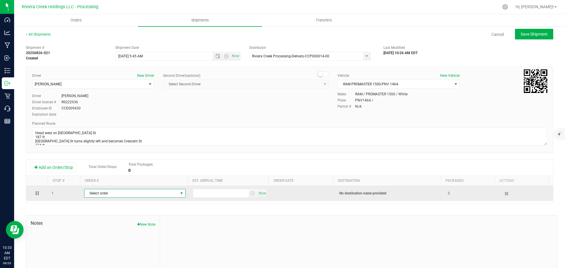
click at [95, 194] on span "Select order" at bounding box center [131, 193] width 94 height 8
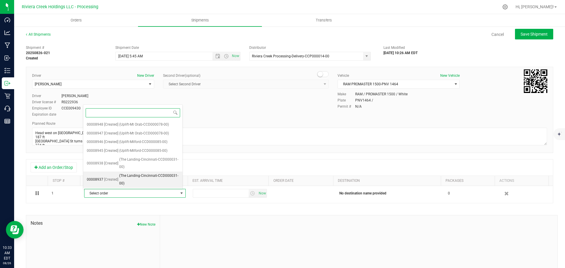
click at [144, 179] on span "(The Landing-Cincinnati-CCD000031-00)" at bounding box center [149, 179] width 60 height 15
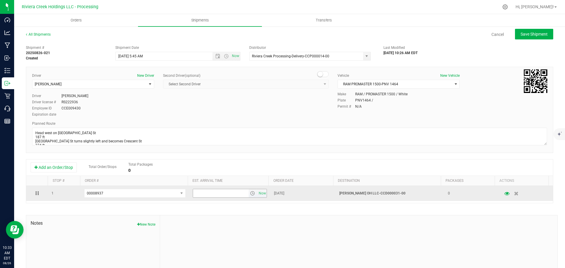
click at [250, 195] on span "select" at bounding box center [252, 193] width 5 height 5
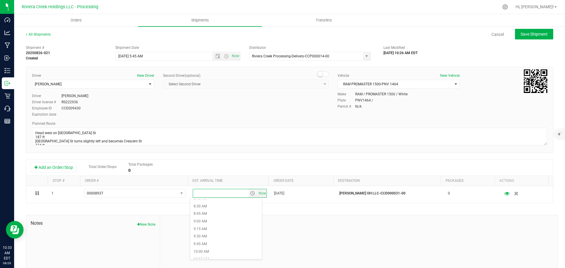
scroll to position [294, 0]
click at [211, 228] on li "10:30 AM" at bounding box center [226, 227] width 72 height 8
click at [527, 34] on span "Save Shipment" at bounding box center [534, 34] width 27 height 5
type input "8/27/2025 9:45 AM"
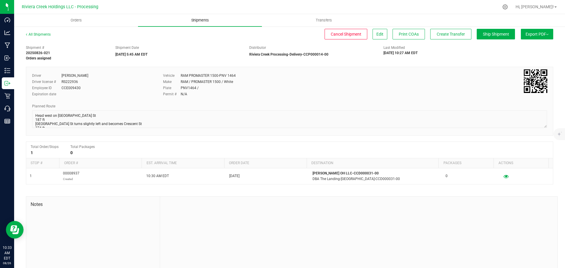
click at [200, 20] on span "Shipments" at bounding box center [200, 20] width 34 height 5
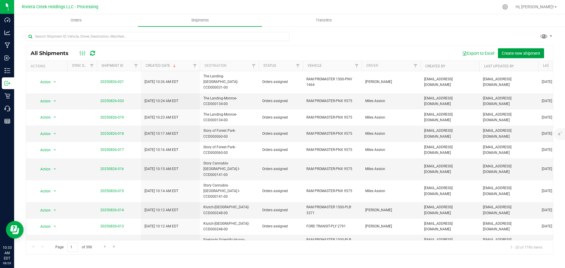
click at [523, 54] on span "Create new shipment" at bounding box center [521, 53] width 39 height 5
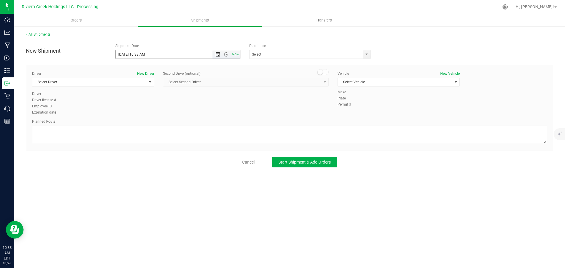
click at [216, 54] on span "Open the date view" at bounding box center [217, 54] width 5 height 5
click at [146, 125] on link "27" at bounding box center [146, 123] width 9 height 9
drag, startPoint x: 145, startPoint y: 54, endPoint x: 137, endPoint y: 57, distance: 8.9
click at [137, 57] on input "8/27/2025 10:33 AM" at bounding box center [169, 54] width 107 height 8
click at [369, 53] on span "select" at bounding box center [366, 54] width 5 height 5
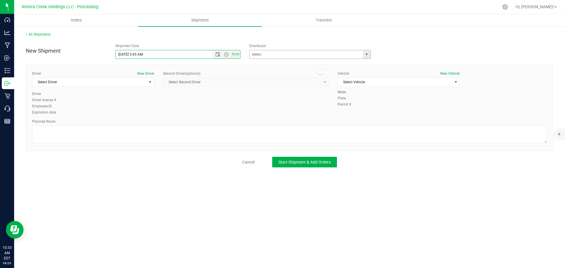
type input "8/27/2025 5:45 AM"
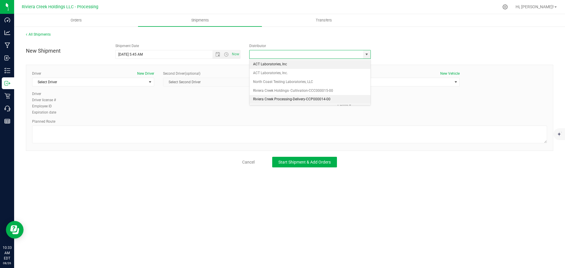
click at [270, 99] on li "Riviera Creek Processing-Delivery-CCP000014-00" at bounding box center [310, 99] width 121 height 9
type input "Riviera Creek Processing-Delivery-CCP000014-00"
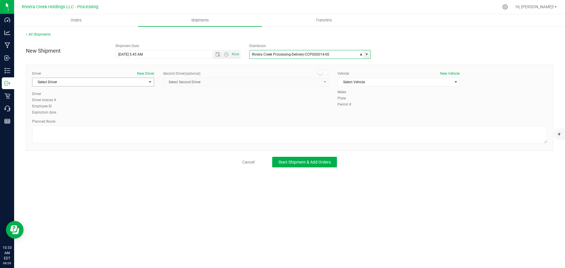
click at [66, 81] on span "Select Driver" at bounding box center [89, 82] width 114 height 8
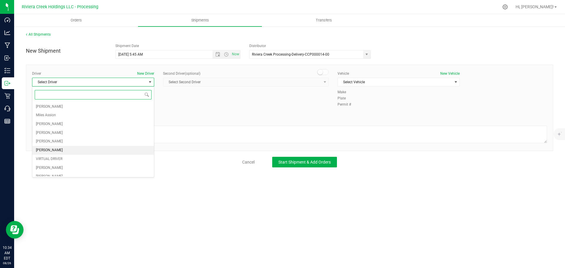
scroll to position [29, 0]
click at [45, 174] on span "Gary Jones" at bounding box center [49, 174] width 27 height 8
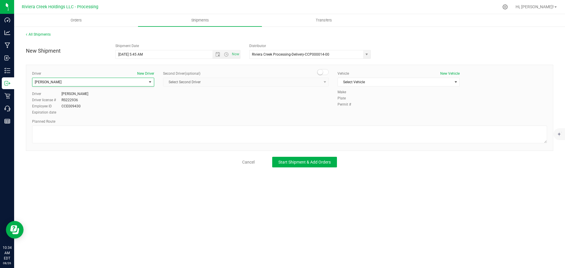
scroll to position [31, 0]
click at [369, 83] on span "Select Vehicle" at bounding box center [395, 82] width 114 height 8
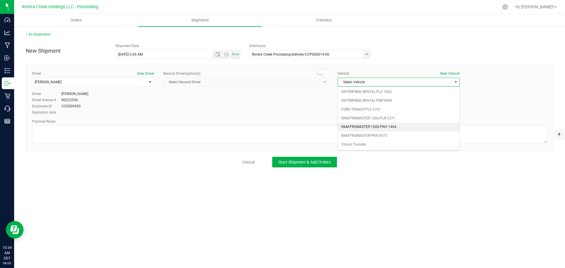
click at [380, 127] on li "RAM PROMASTER 1500-PNV 1464" at bounding box center [399, 127] width 122 height 9
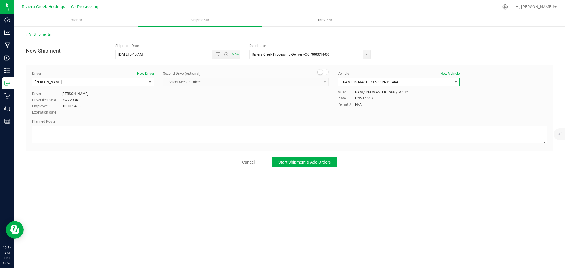
click at [122, 137] on textarea at bounding box center [289, 135] width 515 height 18
paste textarea "Head west on St Clair St toward Crescent St 187 ft St Clair St turns slightly l…"
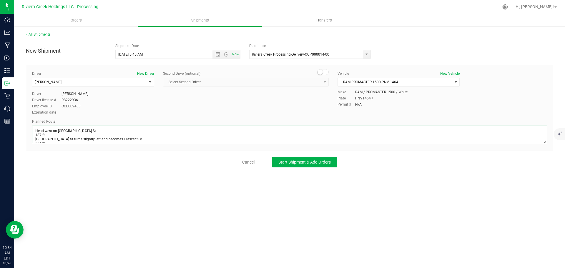
scroll to position [118, 0]
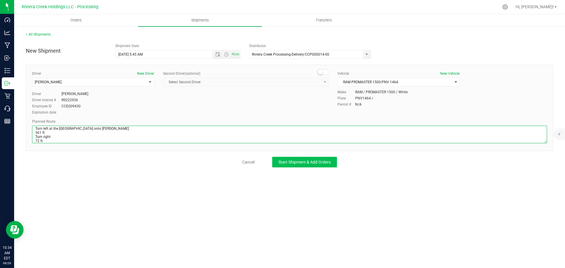
type textarea "Head west on St Clair St toward Crescent St 187 ft St Clair St turns slightly l…"
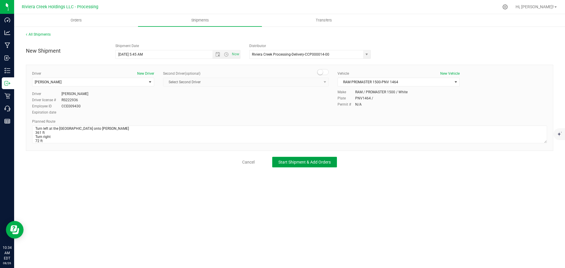
click at [305, 165] on button "Start Shipment & Add Orders" at bounding box center [304, 162] width 65 height 11
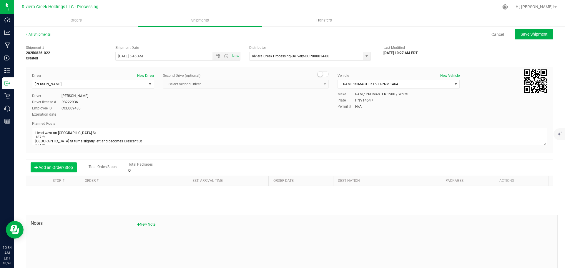
click at [63, 167] on button "Add an Order/Stop" at bounding box center [54, 167] width 46 height 10
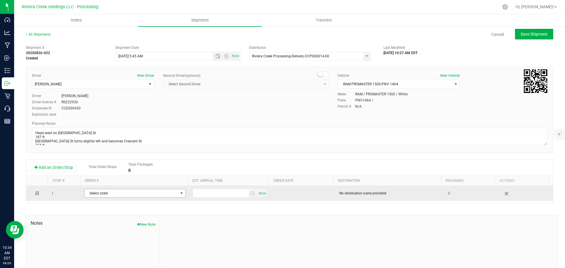
click at [95, 195] on span "Select order" at bounding box center [131, 193] width 94 height 8
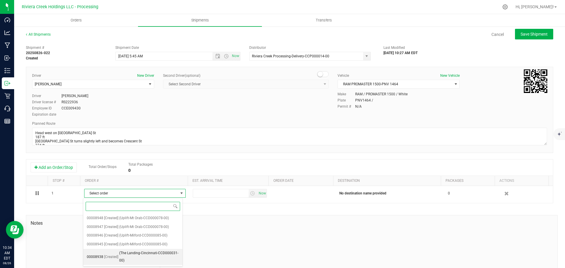
click at [149, 257] on span "(The Landing-Cincinnati-CCD000031-00)" at bounding box center [149, 257] width 60 height 15
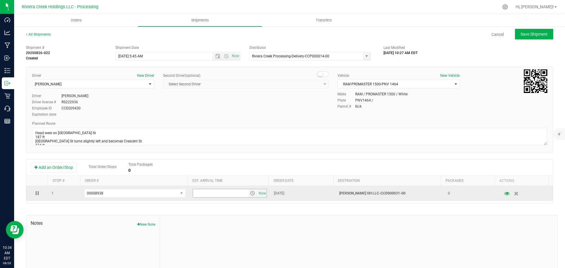
click at [250, 194] on span "select" at bounding box center [252, 193] width 5 height 5
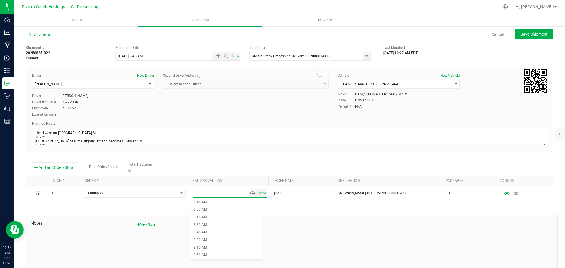
scroll to position [265, 0]
click at [206, 253] on li "10:30 AM" at bounding box center [226, 256] width 72 height 8
click at [521, 33] on span "Save Shipment" at bounding box center [534, 34] width 27 height 5
type input "8/27/2025 9:45 AM"
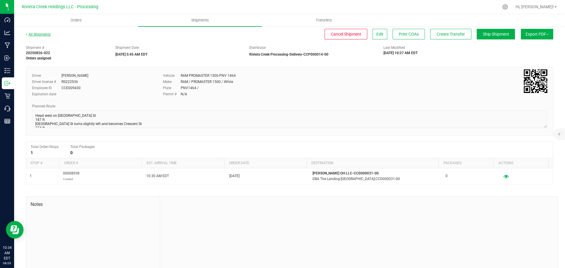
click at [37, 33] on link "All Shipments" at bounding box center [38, 34] width 25 height 4
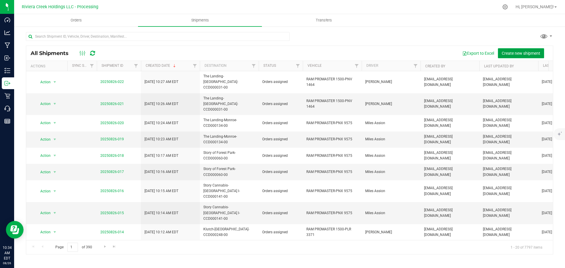
click at [525, 51] on span "Create new shipment" at bounding box center [521, 53] width 39 height 5
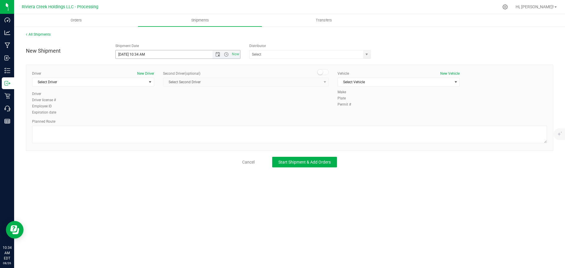
drag, startPoint x: 218, startPoint y: 55, endPoint x: 213, endPoint y: 58, distance: 5.7
click at [218, 55] on span "Open the date view" at bounding box center [217, 54] width 5 height 5
click at [146, 123] on link "27" at bounding box center [146, 123] width 9 height 9
drag, startPoint x: 145, startPoint y: 55, endPoint x: 137, endPoint y: 57, distance: 8.7
click at [137, 57] on input "8/27/2025 10:34 AM" at bounding box center [169, 54] width 107 height 8
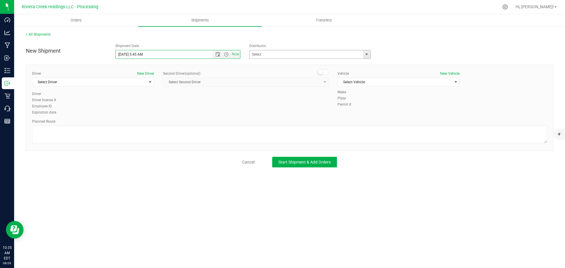
click at [367, 56] on span "select" at bounding box center [366, 54] width 5 height 5
type input "8/27/2025 5:45 AM"
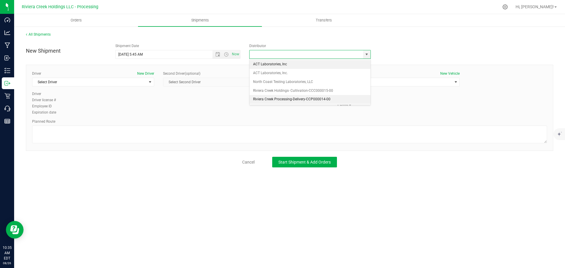
drag, startPoint x: 257, startPoint y: 99, endPoint x: 197, endPoint y: 101, distance: 59.5
click at [256, 99] on li "Riviera Creek Processing-Delivery-CCP000014-00" at bounding box center [310, 99] width 121 height 9
type input "Riviera Creek Processing-Delivery-CCP000014-00"
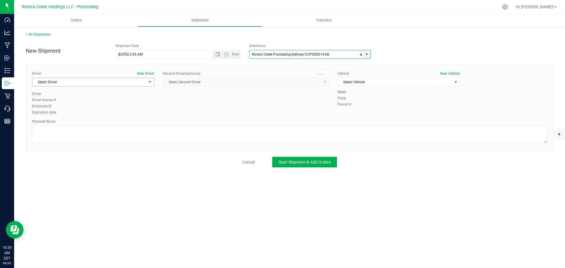
click at [38, 84] on span "Select Driver" at bounding box center [89, 82] width 114 height 8
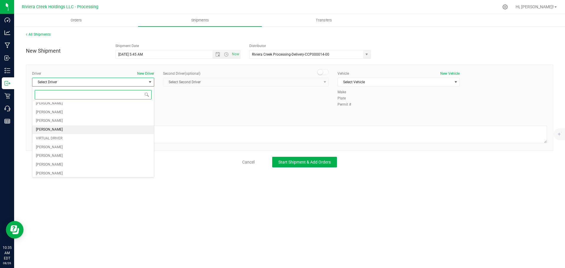
scroll to position [29, 0]
click at [51, 172] on span "Gary Jones" at bounding box center [49, 174] width 27 height 8
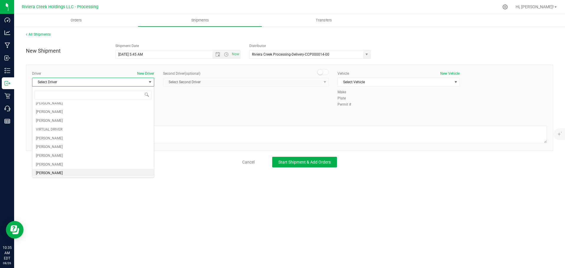
scroll to position [31, 0]
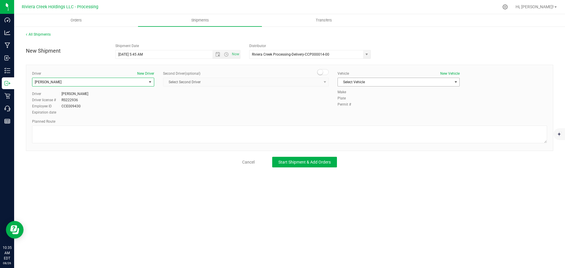
click at [402, 84] on span "Select Vehicle" at bounding box center [395, 82] width 114 height 8
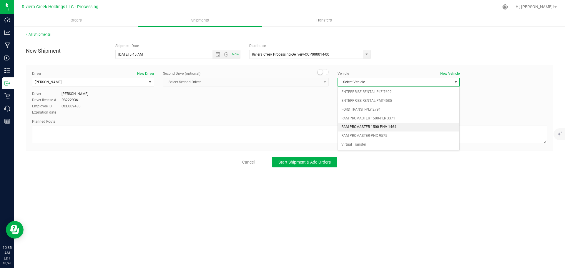
click at [394, 127] on li "RAM PROMASTER 1500-PNV 1464" at bounding box center [399, 127] width 122 height 9
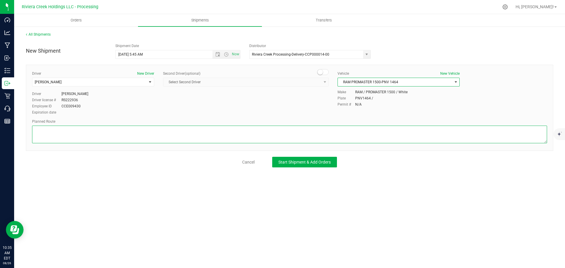
click at [198, 135] on textarea at bounding box center [289, 135] width 515 height 18
paste textarea "Head east toward Smith Rd 72 ft Turn left onto Smith Rd 361 ft Turn right onto …"
type textarea "Head east toward Smith Rd 72 ft Turn left onto Smith Rd 361 ft Turn right onto …"
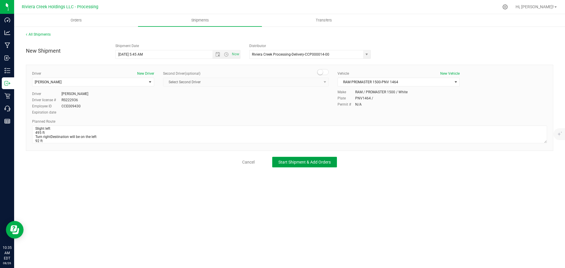
click at [291, 160] on span "Start Shipment & Add Orders" at bounding box center [304, 162] width 52 height 5
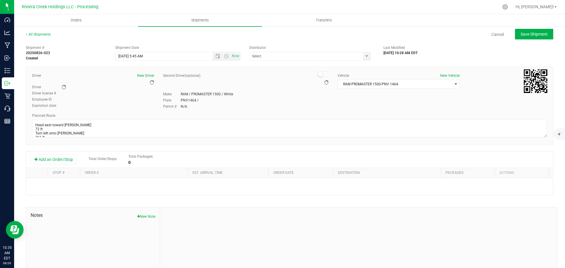
type input "Riviera Creek Processing-Delivery-CCP000014-00"
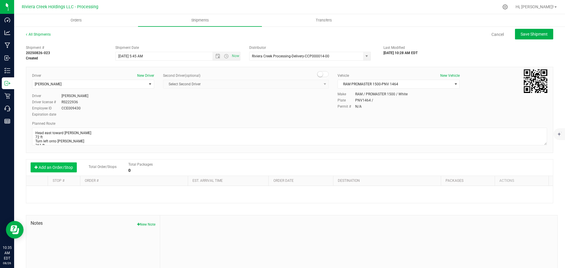
click at [57, 167] on button "Add an Order/Stop" at bounding box center [54, 167] width 46 height 10
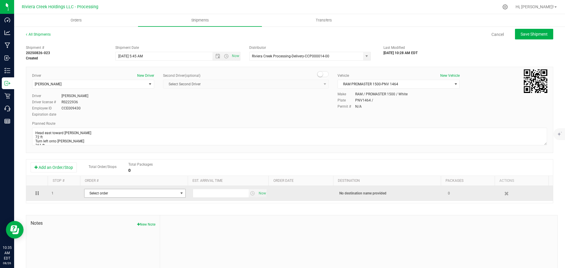
click at [156, 193] on span "Select order" at bounding box center [131, 193] width 94 height 8
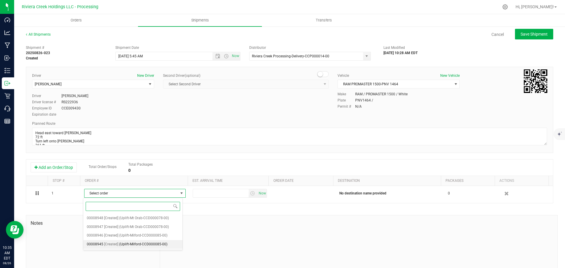
click at [151, 243] on span "(Uplift-Milford-CCD000085-00)" at bounding box center [143, 245] width 48 height 8
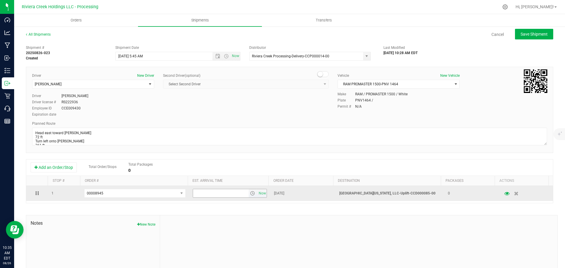
click at [251, 194] on span "select" at bounding box center [252, 193] width 5 height 5
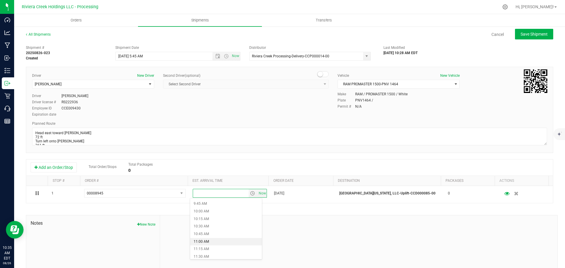
scroll to position [324, 0]
click at [216, 228] on li "11:30 AM" at bounding box center [226, 228] width 72 height 8
click at [528, 34] on span "Save Shipment" at bounding box center [534, 34] width 27 height 5
type input "8/27/2025 9:45 AM"
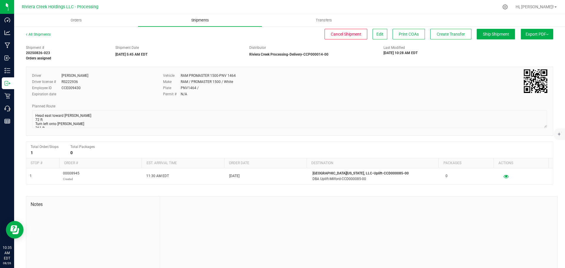
click at [195, 20] on span "Shipments" at bounding box center [200, 20] width 34 height 5
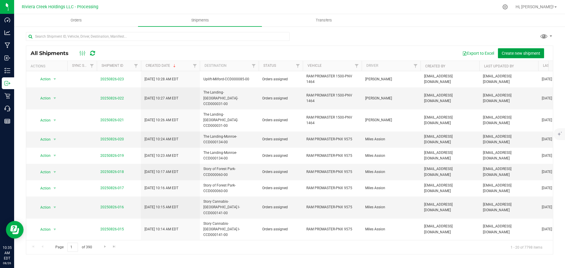
click at [512, 53] on span "Create new shipment" at bounding box center [521, 53] width 39 height 5
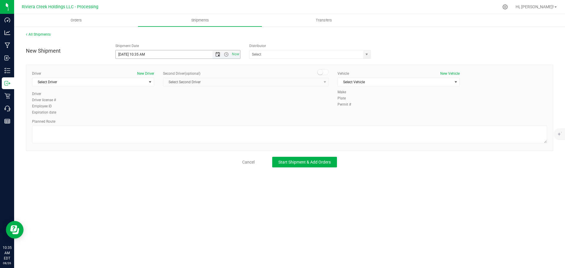
click at [218, 55] on span "Open the date view" at bounding box center [217, 54] width 5 height 5
click at [147, 122] on link "27" at bounding box center [146, 123] width 9 height 9
drag, startPoint x: 144, startPoint y: 55, endPoint x: 137, endPoint y: 58, distance: 7.5
click at [137, 58] on input "8/27/2025 10:35 AM" at bounding box center [169, 54] width 107 height 8
click at [366, 57] on span "select" at bounding box center [366, 54] width 7 height 8
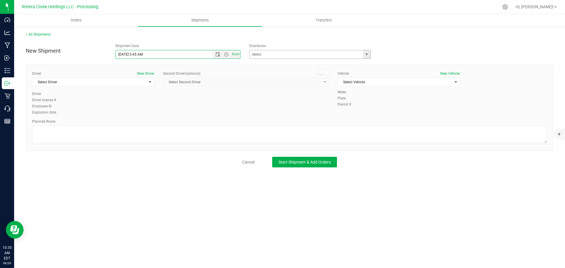
type input "8/27/2025 5:45 AM"
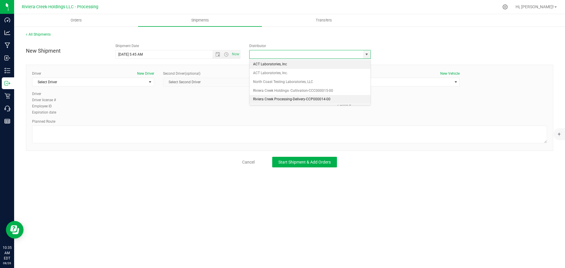
click at [275, 99] on li "Riviera Creek Processing-Delivery-CCP000014-00" at bounding box center [310, 99] width 121 height 9
type input "Riviera Creek Processing-Delivery-CCP000014-00"
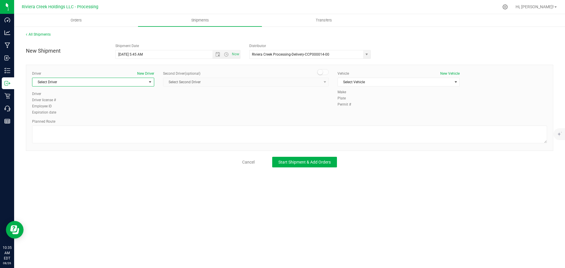
click at [74, 84] on span "Select Driver" at bounding box center [89, 82] width 114 height 8
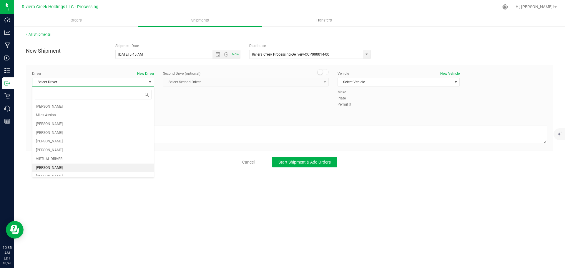
scroll to position [29, 0]
click at [52, 173] on span "Gary Jones" at bounding box center [49, 174] width 27 height 8
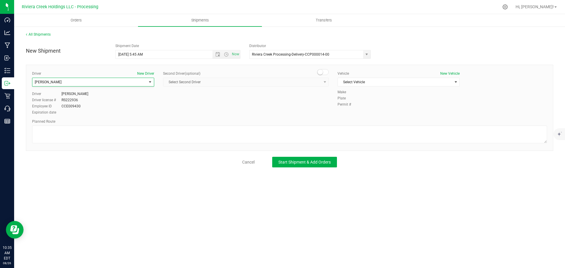
scroll to position [31, 0]
click at [380, 85] on span "Select Vehicle" at bounding box center [395, 82] width 114 height 8
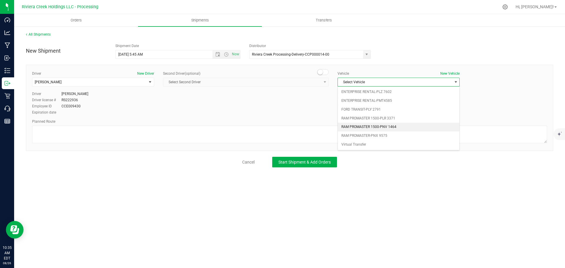
click at [388, 126] on li "RAM PROMASTER 1500-PNV 1464" at bounding box center [399, 127] width 122 height 9
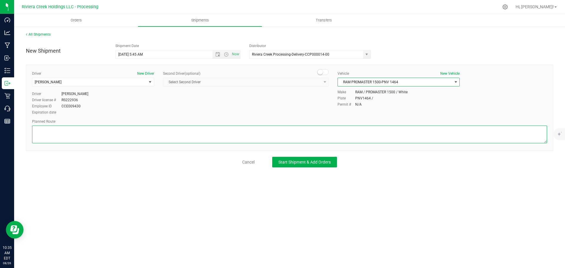
click at [85, 138] on textarea at bounding box center [289, 135] width 515 height 18
paste textarea "Head east toward Smith Rd 72 ft Turn left onto Smith Rd 361 ft Turn right onto …"
type textarea "Head east toward Smith Rd 72 ft Turn left onto Smith Rd 361 ft Turn right onto …"
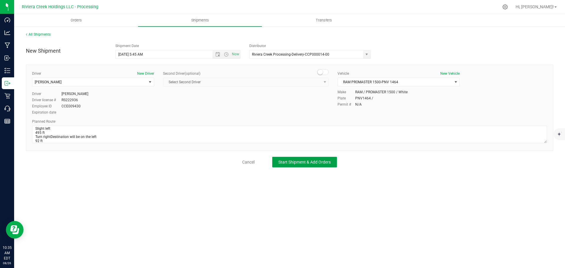
click at [312, 163] on span "Start Shipment & Add Orders" at bounding box center [304, 162] width 52 height 5
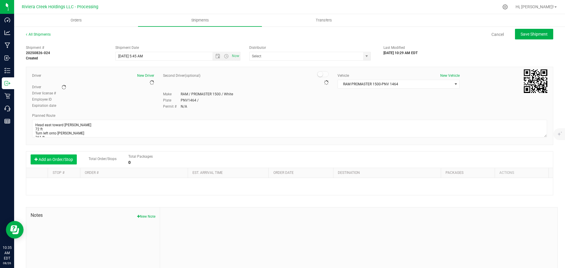
type input "Riviera Creek Processing-Delivery-CCP000014-00"
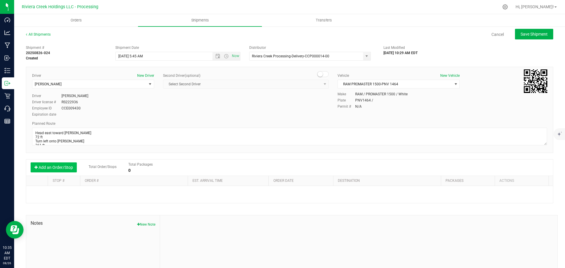
click at [59, 165] on button "Add an Order/Stop" at bounding box center [54, 167] width 46 height 10
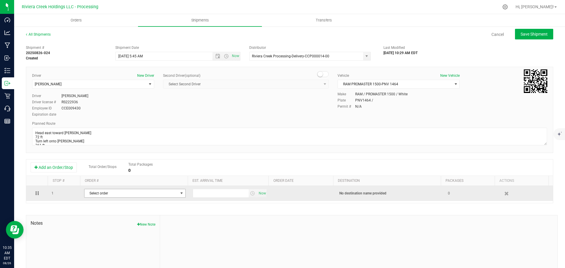
click at [110, 193] on span "Select order" at bounding box center [131, 193] width 94 height 8
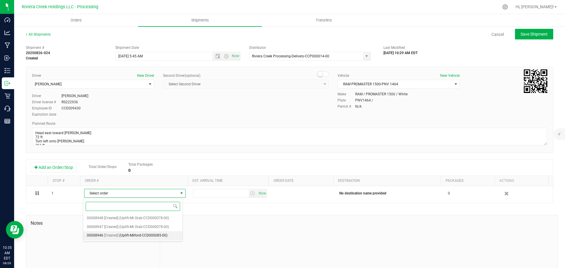
click at [115, 237] on span "[Created]" at bounding box center [111, 236] width 14 height 8
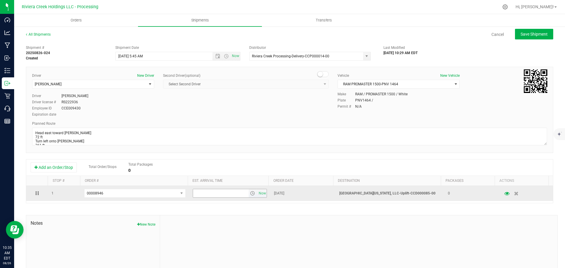
click at [250, 195] on span "select" at bounding box center [252, 193] width 5 height 5
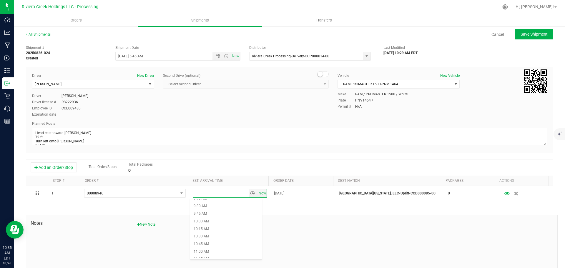
scroll to position [294, 0]
click at [204, 256] on li "11:30 AM" at bounding box center [226, 257] width 72 height 8
click at [528, 34] on span "Save Shipment" at bounding box center [534, 34] width 27 height 5
type input "8/27/2025 9:45 AM"
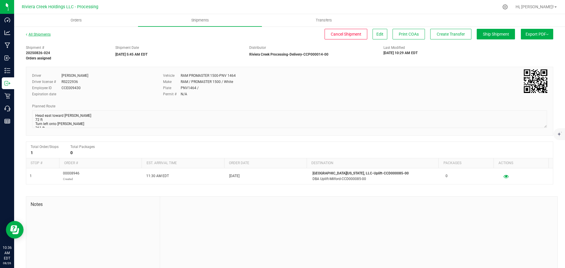
click at [35, 33] on link "All Shipments" at bounding box center [38, 34] width 25 height 4
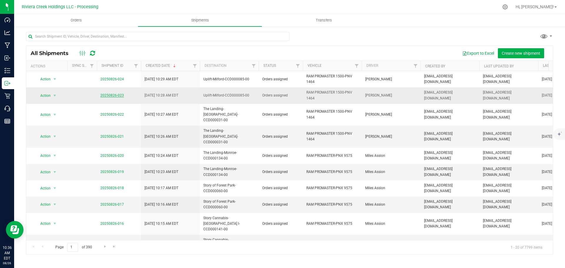
click at [118, 96] on link "20250826-023" at bounding box center [112, 95] width 24 height 4
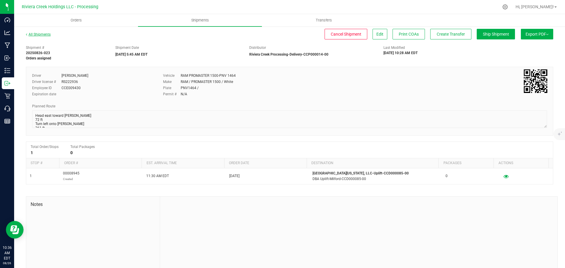
click at [44, 34] on link "All Shipments" at bounding box center [38, 34] width 25 height 4
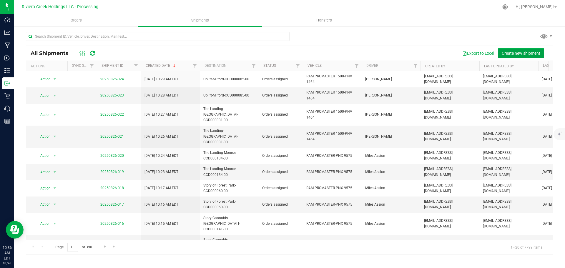
click at [510, 52] on span "Create new shipment" at bounding box center [521, 53] width 39 height 5
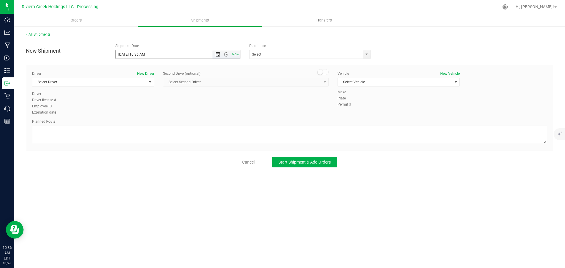
click at [216, 54] on span "Open the date view" at bounding box center [217, 54] width 5 height 5
click at [148, 123] on link "27" at bounding box center [146, 123] width 9 height 9
drag, startPoint x: 145, startPoint y: 56, endPoint x: 137, endPoint y: 59, distance: 9.0
click at [137, 59] on div "New Shipment Shipment Date 8/27/2025 10:36 AM Now Distributor ACT Laboratories,…" at bounding box center [290, 104] width 528 height 127
click at [367, 57] on span "select" at bounding box center [366, 54] width 7 height 8
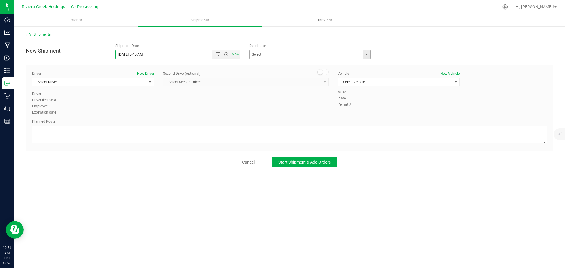
type input "8/27/2025 5:45 AM"
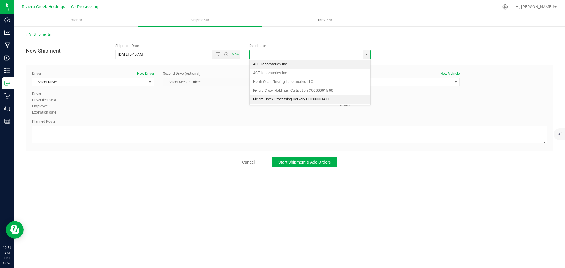
click at [263, 98] on li "Riviera Creek Processing-Delivery-CCP000014-00" at bounding box center [310, 99] width 121 height 9
type input "Riviera Creek Processing-Delivery-CCP000014-00"
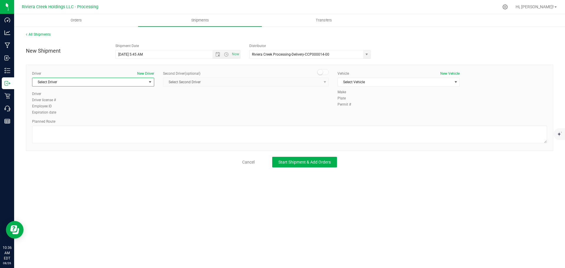
click at [75, 82] on span "Select Driver" at bounding box center [89, 82] width 114 height 8
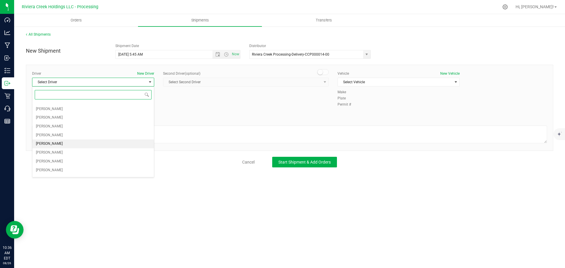
click at [58, 142] on li "Gary Jones" at bounding box center [93, 144] width 122 height 9
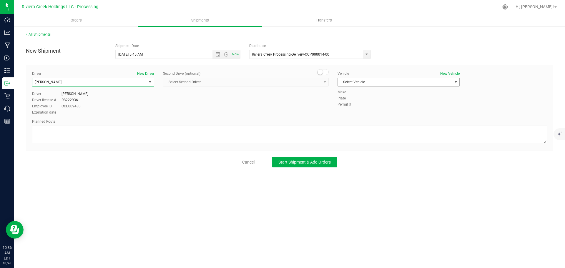
click at [375, 79] on span "Select Vehicle" at bounding box center [395, 82] width 114 height 8
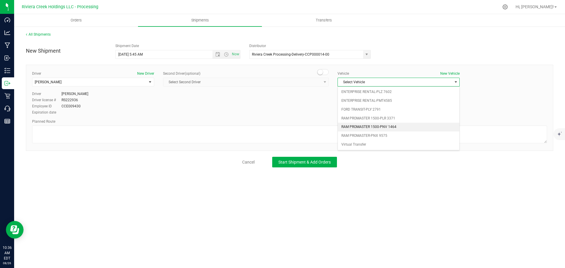
click at [380, 125] on li "RAM PROMASTER 1500-PNV 1464" at bounding box center [399, 127] width 122 height 9
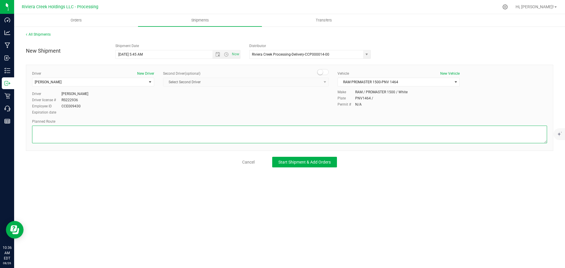
click at [277, 134] on textarea at bounding box center [289, 135] width 515 height 18
paste textarea "Head northwest 92 ft Turn left 761 ft Turn left onto Rivers Edge Dr 1,188 ft Tu…"
type textarea "Head northwest 92 ft Turn left 761 ft Turn left onto Rivers Edge Dr 1,188 ft Tu…"
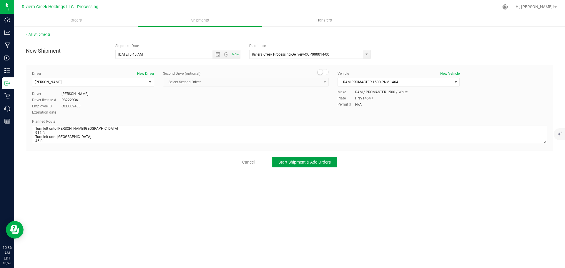
click at [333, 164] on button "Start Shipment & Add Orders" at bounding box center [304, 162] width 65 height 11
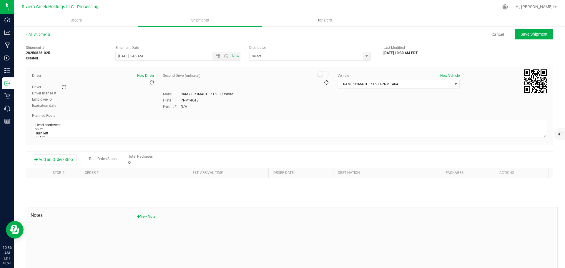
type input "Riviera Creek Processing-Delivery-CCP000014-00"
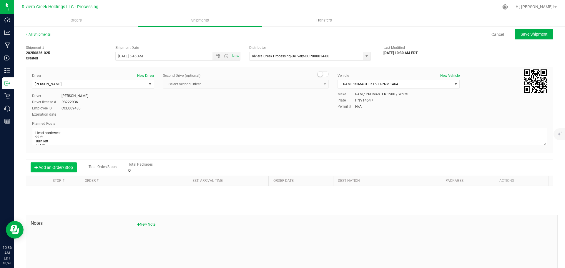
click at [55, 165] on button "Add an Order/Stop" at bounding box center [54, 167] width 46 height 10
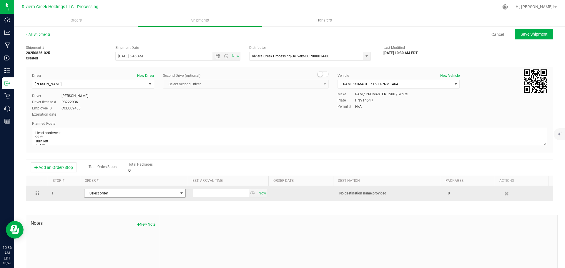
click at [102, 196] on span "Select order" at bounding box center [131, 193] width 94 height 8
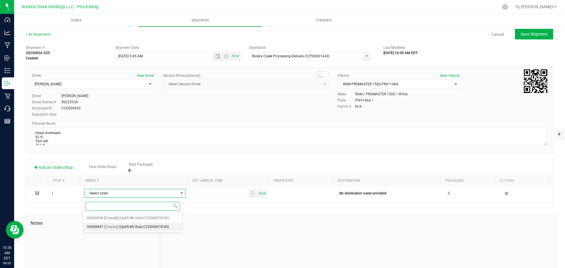
click at [128, 225] on span "(Uplift-Mt Orab-CCD000078-00)" at bounding box center [144, 227] width 50 height 8
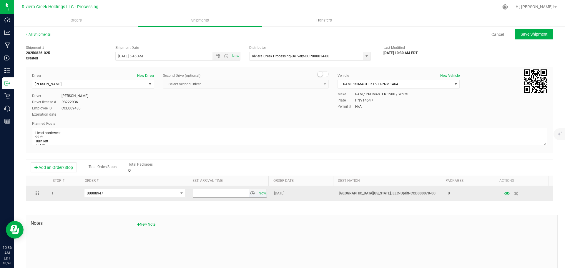
click at [250, 194] on span "select" at bounding box center [252, 193] width 5 height 5
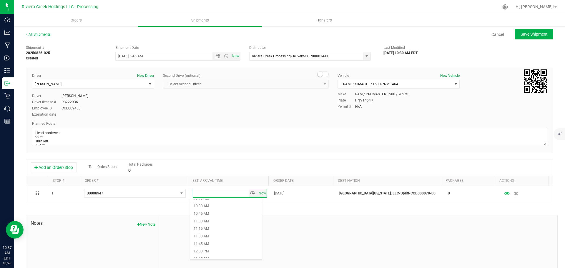
scroll to position [324, 0]
click at [206, 256] on li "12:30 PM" at bounding box center [226, 258] width 72 height 8
click at [523, 33] on span "Save Shipment" at bounding box center [534, 34] width 27 height 5
type input "8/27/2025 9:45 AM"
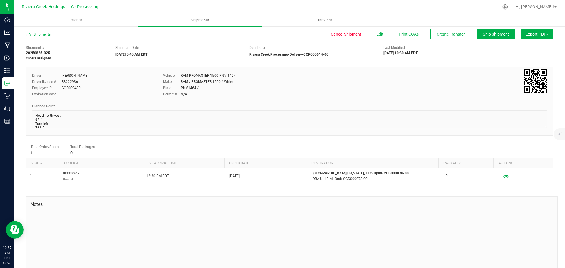
click at [195, 23] on uib-tab-heading "Shipments" at bounding box center [200, 20] width 124 height 12
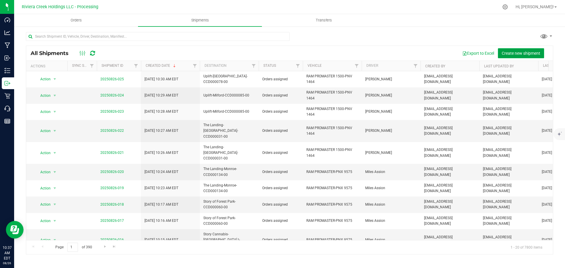
click at [515, 54] on span "Create new shipment" at bounding box center [521, 53] width 39 height 5
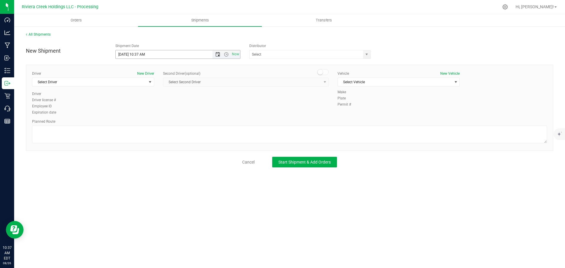
click at [217, 54] on span "Open the date view" at bounding box center [217, 54] width 5 height 5
click at [146, 124] on link "27" at bounding box center [146, 123] width 9 height 9
drag, startPoint x: 144, startPoint y: 54, endPoint x: 137, endPoint y: 54, distance: 7.1
click at [137, 54] on input "8/27/2025 10:37 AM" at bounding box center [169, 54] width 107 height 8
click at [365, 57] on span "select" at bounding box center [366, 54] width 7 height 8
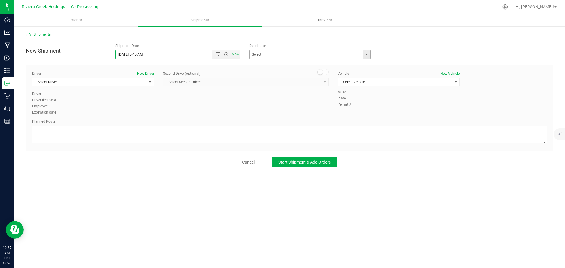
type input "8/27/2025 5:45 AM"
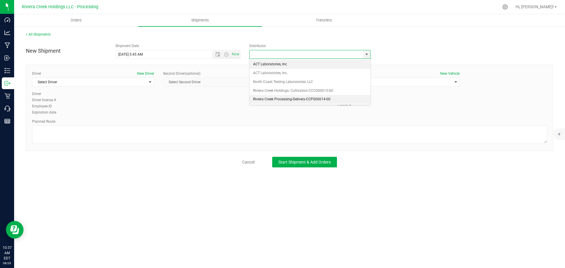
click at [272, 99] on li "Riviera Creek Processing-Delivery-CCP000014-00" at bounding box center [310, 99] width 121 height 9
type input "Riviera Creek Processing-Delivery-CCP000014-00"
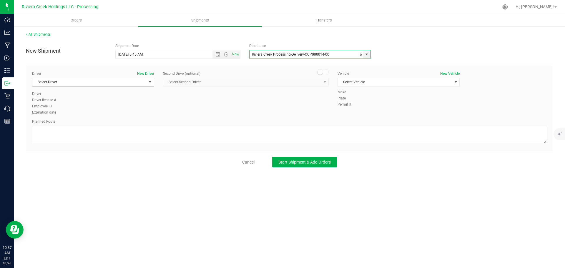
click at [67, 82] on span "Select Driver" at bounding box center [89, 82] width 114 height 8
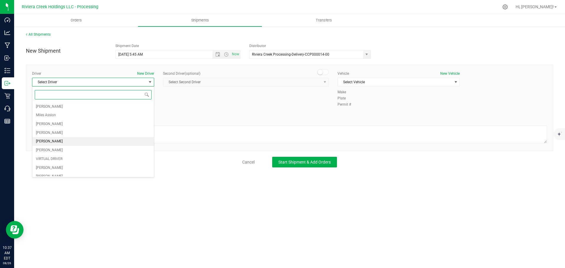
scroll to position [29, 0]
click at [54, 172] on li "Gary Jones" at bounding box center [93, 173] width 122 height 9
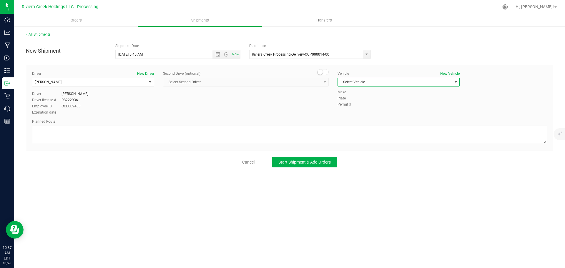
click at [355, 84] on span "Select Vehicle" at bounding box center [395, 82] width 114 height 8
click at [360, 125] on li "RAM PROMASTER 1500-PNV 1464" at bounding box center [399, 127] width 122 height 9
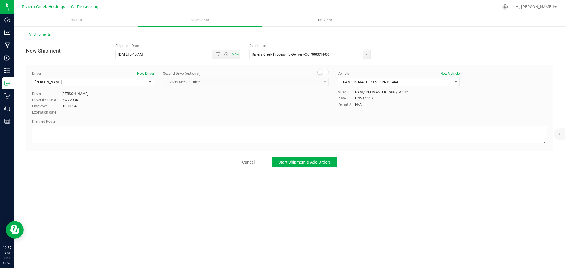
click at [148, 137] on textarea at bounding box center [289, 135] width 515 height 18
paste textarea "Head northwest 92 ft Turn left 761 ft Turn left onto Rivers Edge Dr 1,188 ft Tu…"
type textarea "Head northwest 92 ft Turn left 761 ft Turn left onto Rivers Edge Dr 1,188 ft Tu…"
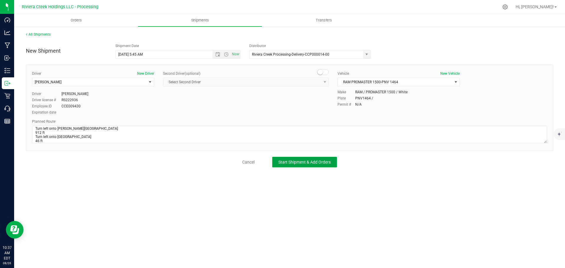
click at [284, 160] on span "Start Shipment & Add Orders" at bounding box center [304, 162] width 52 height 5
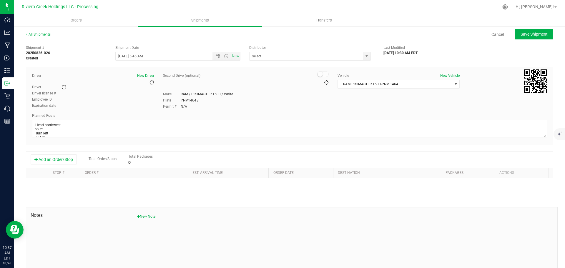
type input "Riviera Creek Processing-Delivery-CCP000014-00"
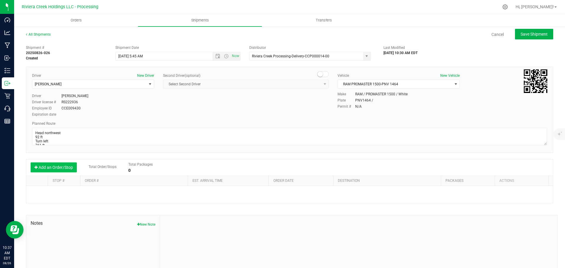
click at [62, 170] on button "Add an Order/Stop" at bounding box center [54, 167] width 46 height 10
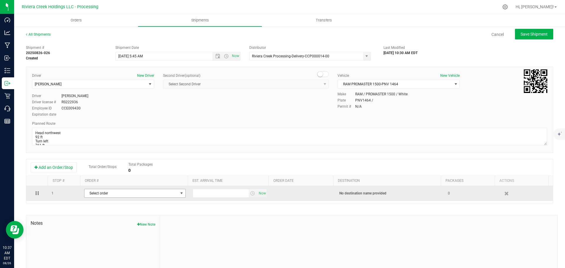
click at [109, 195] on span "Select order" at bounding box center [131, 193] width 94 height 8
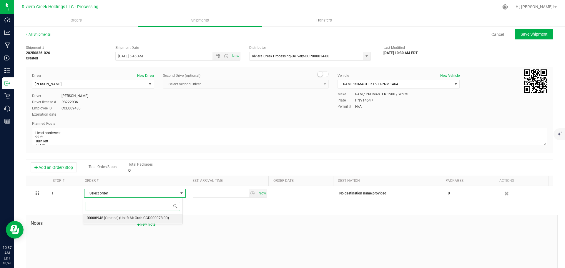
click at [140, 217] on span "(Uplift-Mt Orab-CCD000078-00)" at bounding box center [144, 219] width 50 height 8
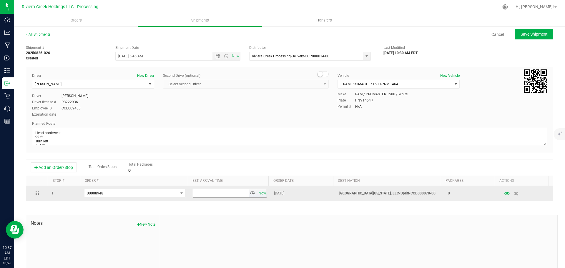
click at [250, 195] on span "select" at bounding box center [252, 193] width 5 height 5
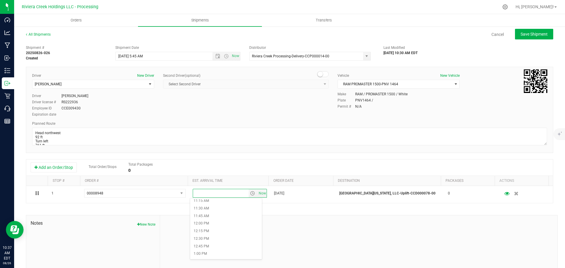
scroll to position [353, 0]
click at [210, 229] on li "12:30 PM" at bounding box center [226, 229] width 72 height 8
click at [521, 37] on span "Save Shipment" at bounding box center [534, 34] width 27 height 5
type input "8/27/2025 9:45 AM"
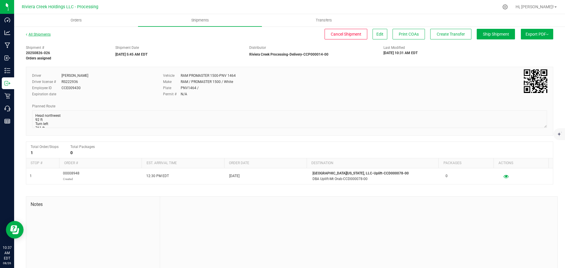
click at [42, 35] on link "All Shipments" at bounding box center [38, 34] width 25 height 4
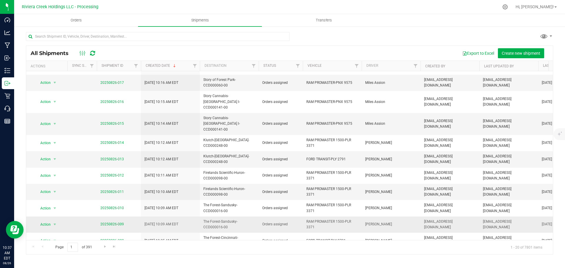
scroll to position [158, 0]
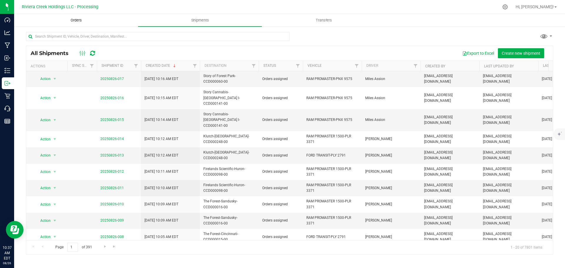
click at [75, 18] on span "Orders" at bounding box center [76, 20] width 27 height 5
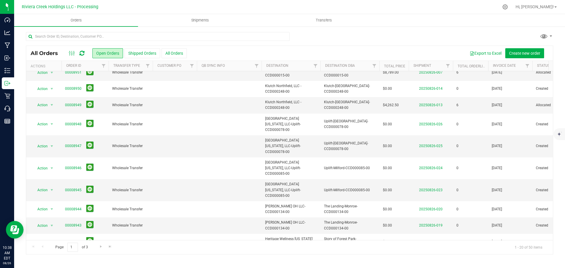
scroll to position [161, 0]
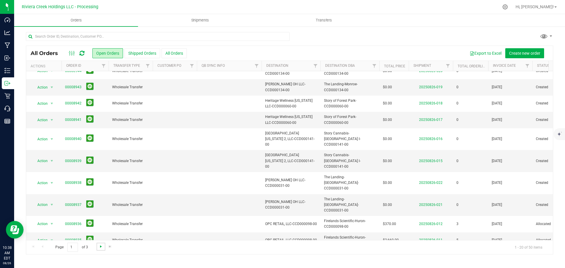
click at [99, 246] on span "Go to the next page" at bounding box center [101, 246] width 5 height 5
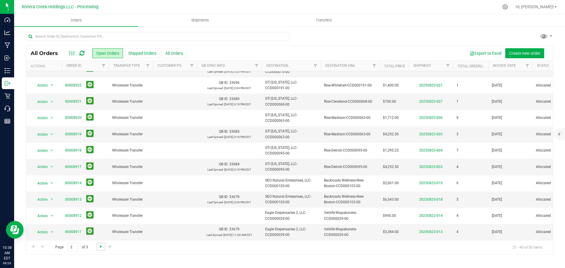
scroll to position [0, 0]
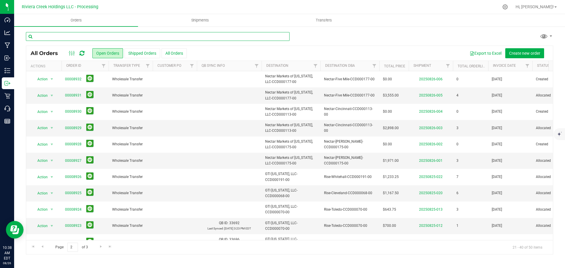
click at [63, 36] on input "text" at bounding box center [158, 36] width 264 height 9
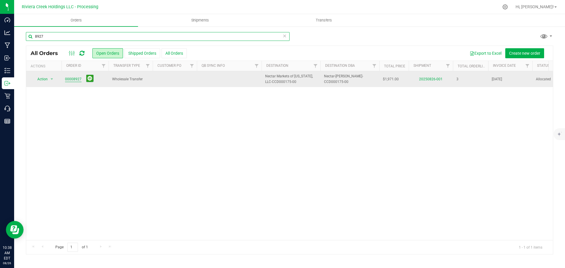
type input "8927"
click at [69, 79] on link "00008927" at bounding box center [73, 80] width 16 height 6
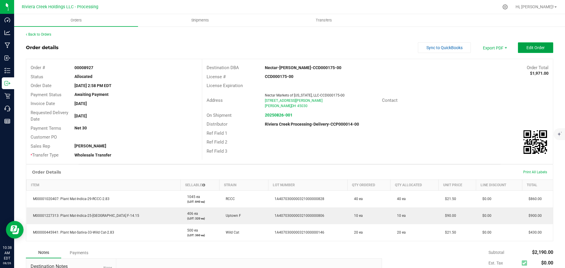
click at [527, 49] on span "Edit Order" at bounding box center [536, 47] width 18 height 5
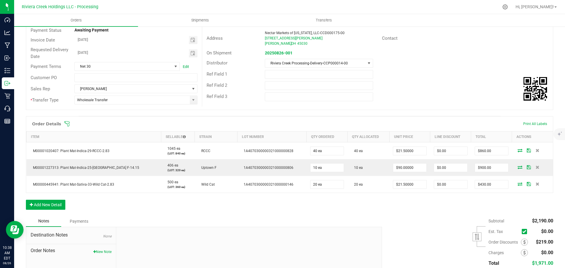
scroll to position [88, 0]
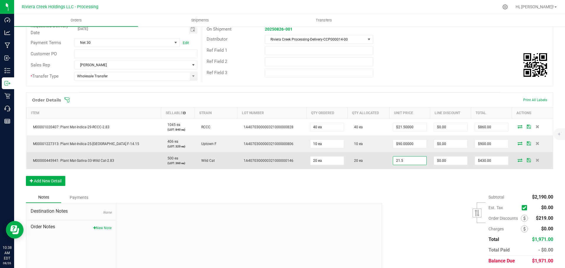
click at [396, 161] on input "21.5" at bounding box center [409, 161] width 33 height 8
type input "$20.00000"
type input "0"
type input "$400.00"
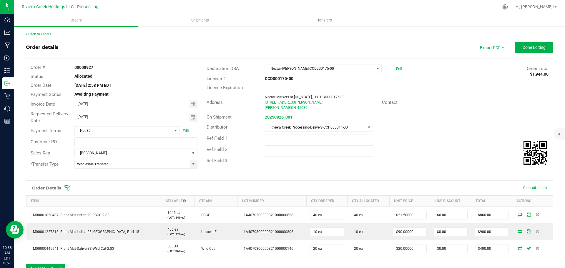
scroll to position [0, 0]
click at [523, 48] on span "Done Editing" at bounding box center [534, 47] width 23 height 5
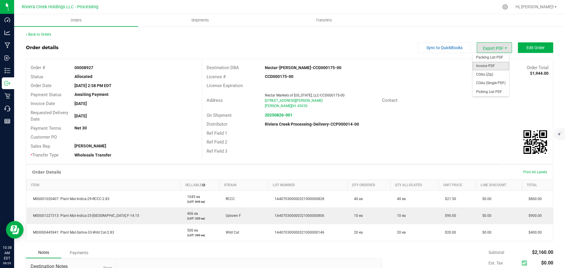
click at [483, 65] on span "Invoice PDF" at bounding box center [491, 66] width 37 height 9
click at [33, 36] on link "Back to Orders" at bounding box center [38, 34] width 25 height 4
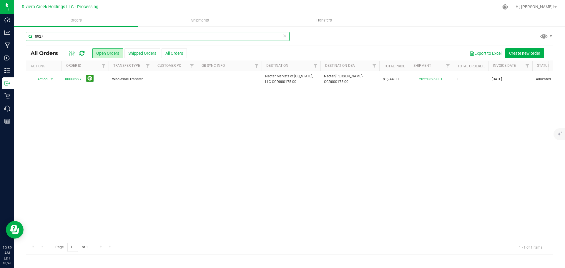
click at [53, 35] on input "8927" at bounding box center [158, 36] width 264 height 9
type input "8928"
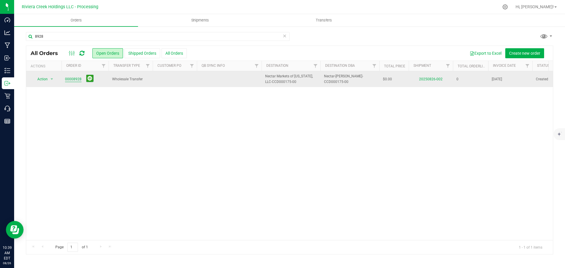
click at [72, 79] on link "00008928" at bounding box center [73, 80] width 16 height 6
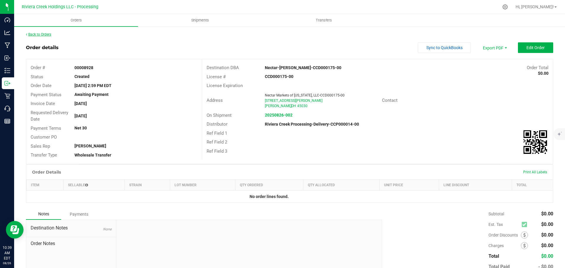
click at [46, 35] on link "Back to Orders" at bounding box center [38, 34] width 25 height 4
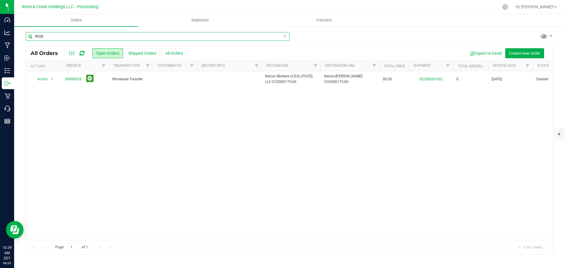
click at [49, 40] on input "8928" at bounding box center [158, 36] width 264 height 9
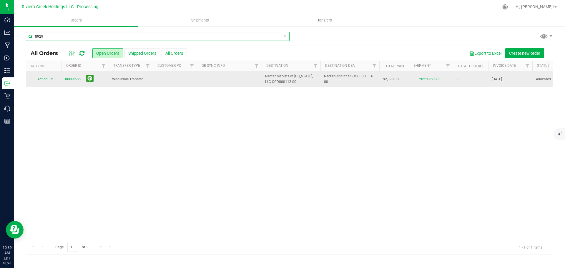
type input "8929"
click at [73, 81] on link "00008929" at bounding box center [73, 80] width 16 height 6
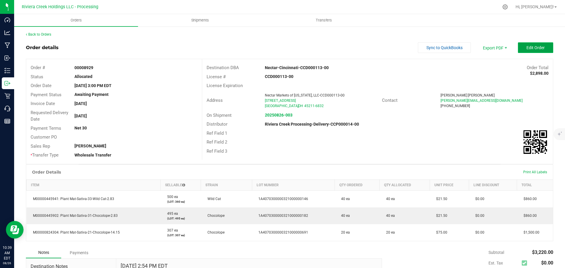
click at [527, 49] on span "Edit Order" at bounding box center [536, 47] width 18 height 5
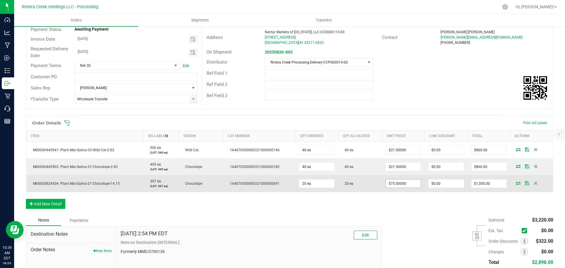
scroll to position [88, 0]
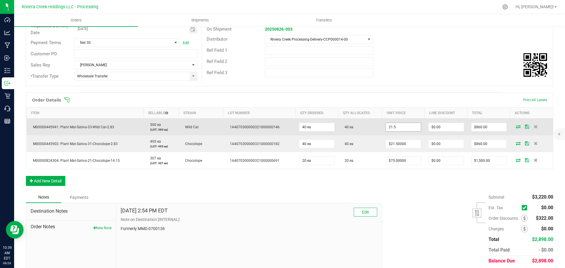
click at [393, 126] on input "21.5" at bounding box center [403, 127] width 35 height 8
type input "$20.00000"
type input "0"
type input "$800.00"
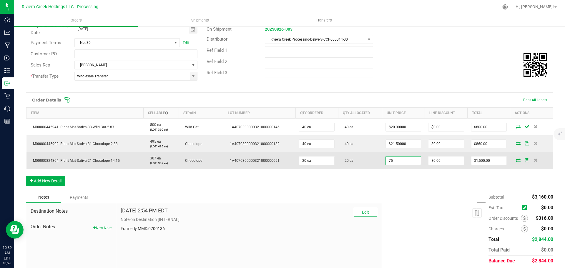
click at [401, 165] on input "75" at bounding box center [403, 161] width 35 height 8
type input "$90.00000"
type input "0"
type input "$1,800.00"
drag, startPoint x: 57, startPoint y: 162, endPoint x: 32, endPoint y: 160, distance: 25.1
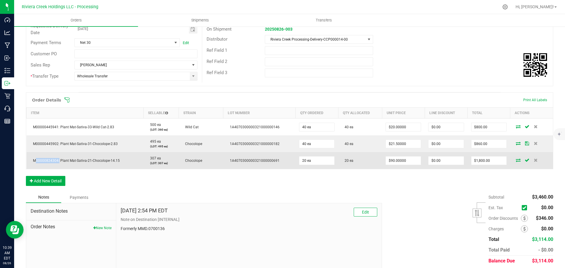
click at [32, 160] on span "M00000824304: Plant Mat-Sativa-21-Chocolope-14.15" at bounding box center [75, 161] width 90 height 4
copy span "M00000824304"
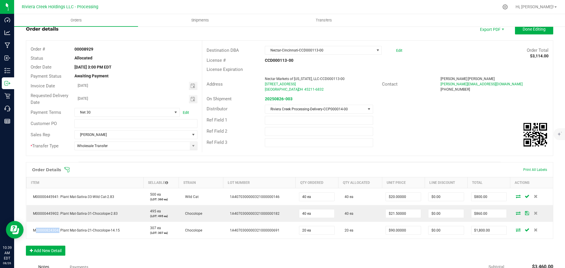
scroll to position [0, 0]
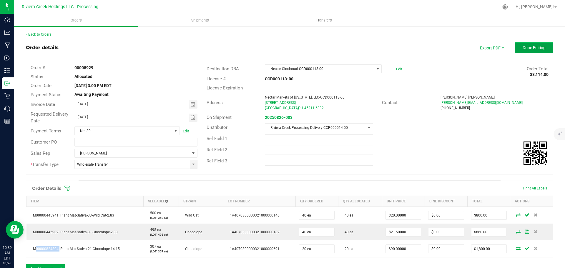
click at [530, 45] on span "Done Editing" at bounding box center [534, 47] width 23 height 5
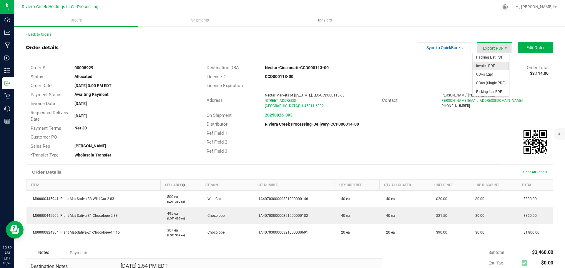
click at [483, 64] on span "Invoice PDF" at bounding box center [491, 66] width 37 height 9
click at [513, 10] on div at bounding box center [505, 7] width 15 height 13
click at [508, 6] on icon at bounding box center [505, 7] width 6 height 6
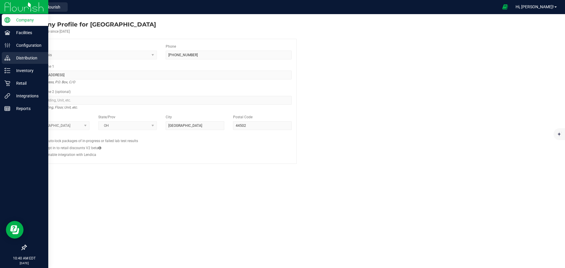
click at [28, 58] on p "Distribution" at bounding box center [27, 57] width 35 height 7
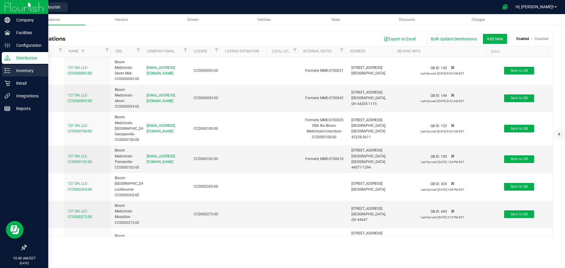
click at [16, 69] on p "Inventory" at bounding box center [27, 70] width 35 height 7
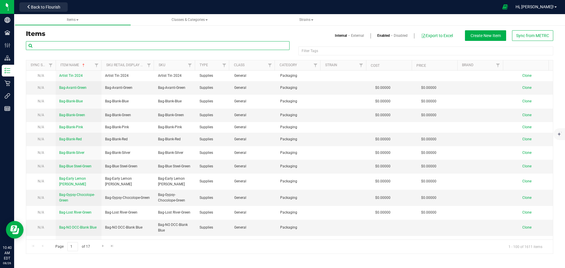
click at [72, 48] on input "text" at bounding box center [158, 45] width 264 height 9
paste input "M00000824304"
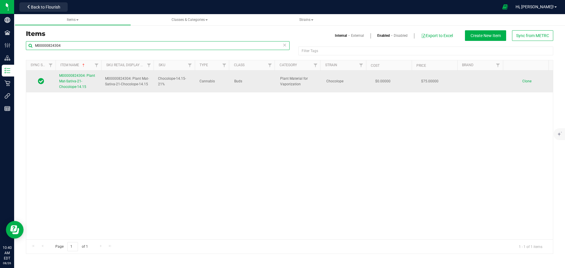
type input "M00000824304"
click at [73, 84] on link "M00000824304: Plant Mat-Sativa-21-Chocolope-14.15" at bounding box center [78, 81] width 39 height 17
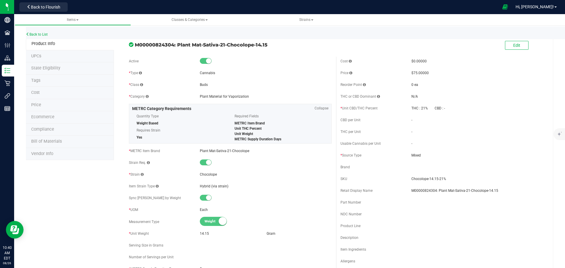
click at [38, 105] on span "Price" at bounding box center [36, 104] width 10 height 5
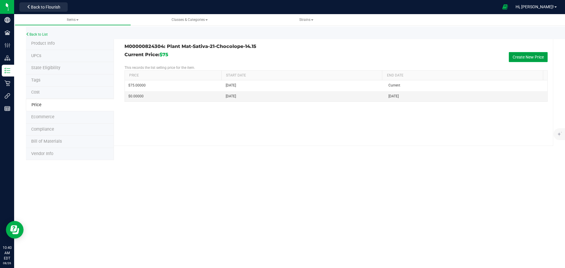
click at [520, 57] on button "Create New Price" at bounding box center [528, 57] width 39 height 10
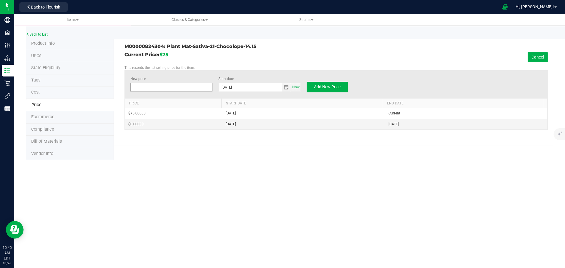
click at [169, 90] on span at bounding box center [171, 87] width 82 height 9
type input "90.00"
click at [322, 88] on span "Add New Price" at bounding box center [327, 86] width 26 height 5
type input "$0.00000"
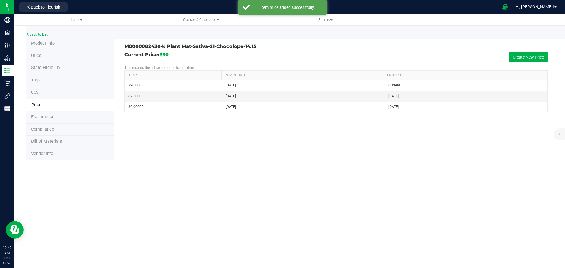
click at [47, 36] on link "Back to List" at bounding box center [37, 34] width 22 height 4
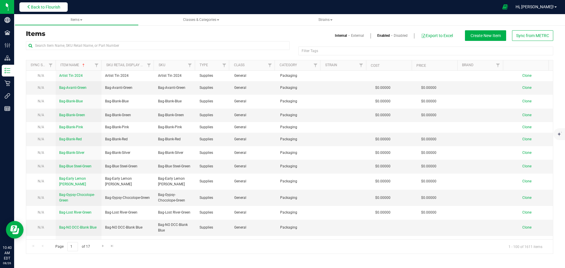
click at [37, 9] on span "Back to Flourish" at bounding box center [45, 7] width 29 height 5
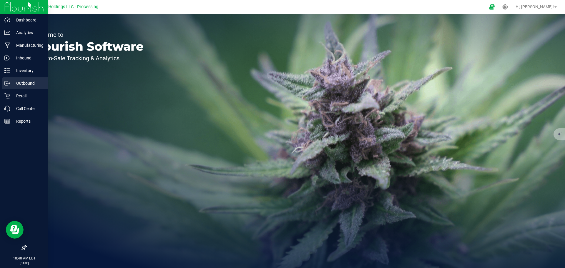
click at [24, 82] on p "Outbound" at bounding box center [27, 83] width 35 height 7
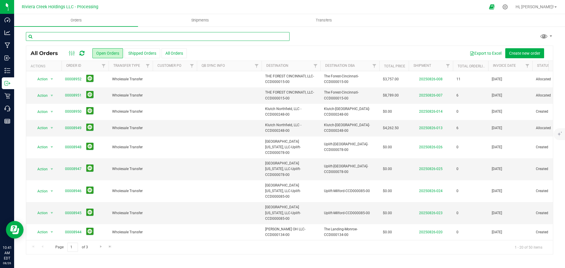
click at [66, 39] on input "text" at bounding box center [158, 36] width 264 height 9
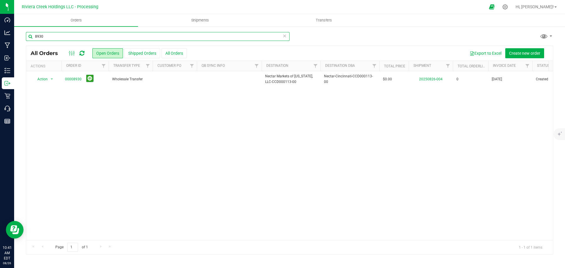
click at [46, 37] on input "8930" at bounding box center [158, 36] width 264 height 9
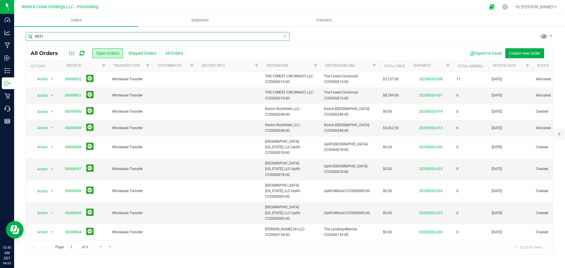
type input "8931"
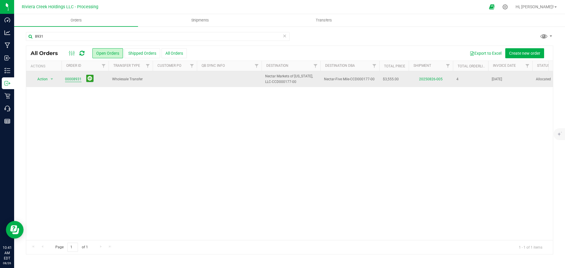
click at [74, 79] on link "00008931" at bounding box center [73, 80] width 16 height 6
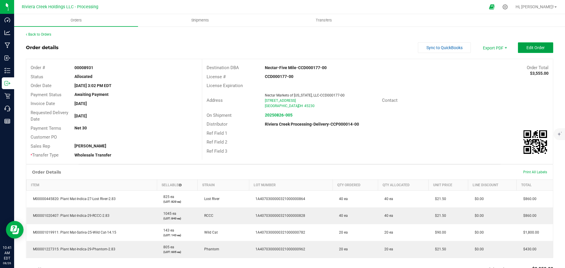
click at [533, 46] on span "Edit Order" at bounding box center [536, 47] width 18 height 5
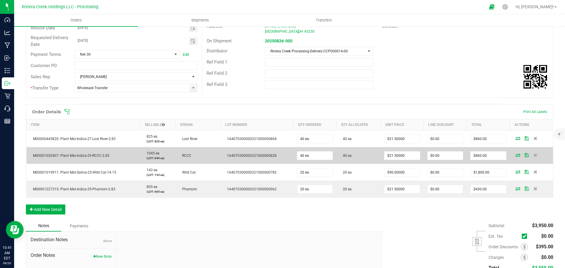
scroll to position [118, 0]
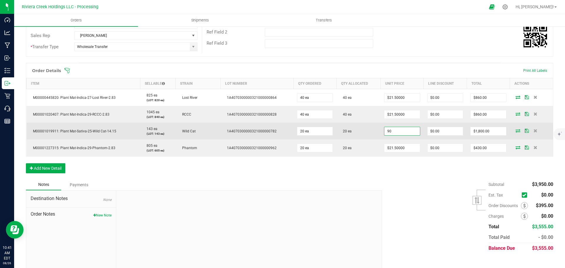
click at [394, 132] on input "90" at bounding box center [401, 131] width 35 height 8
type input "$85.00000"
type input "0"
type input "$1,700.00"
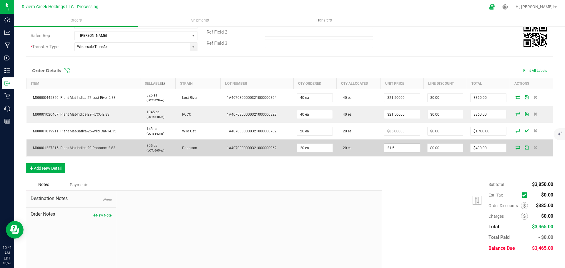
click at [404, 148] on input "21.5" at bounding box center [401, 148] width 35 height 8
type input "$20.00000"
type input "0"
type input "$400.00"
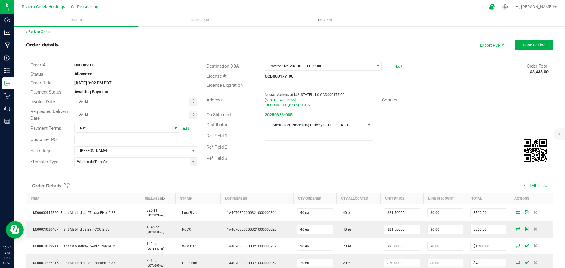
scroll to position [0, 0]
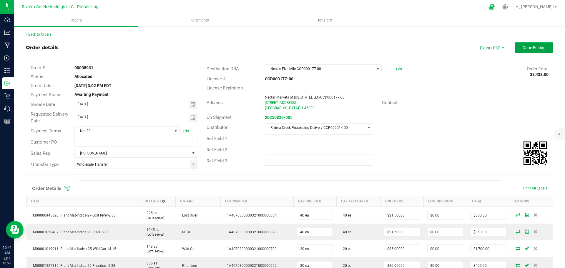
click at [523, 48] on span "Done Editing" at bounding box center [534, 47] width 23 height 5
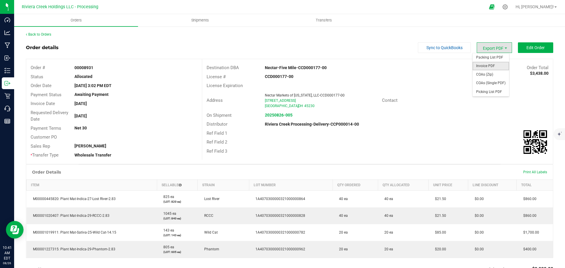
click at [484, 64] on span "Invoice PDF" at bounding box center [491, 66] width 37 height 9
click at [37, 33] on link "Back to Orders" at bounding box center [38, 34] width 25 height 4
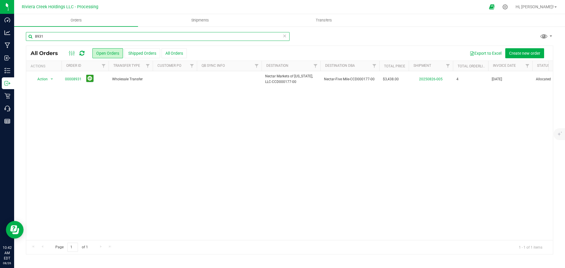
drag, startPoint x: 51, startPoint y: 36, endPoint x: 32, endPoint y: 37, distance: 18.6
click at [32, 37] on input "8931" at bounding box center [158, 36] width 264 height 9
type input "8951"
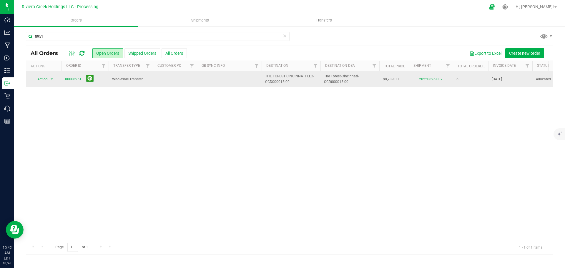
click at [75, 80] on link "00008951" at bounding box center [73, 80] width 16 height 6
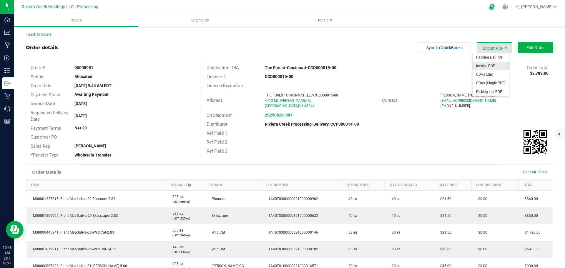
click at [485, 65] on span "Invoice PDF" at bounding box center [491, 66] width 37 height 9
click at [47, 36] on link "Back to Orders" at bounding box center [38, 34] width 25 height 4
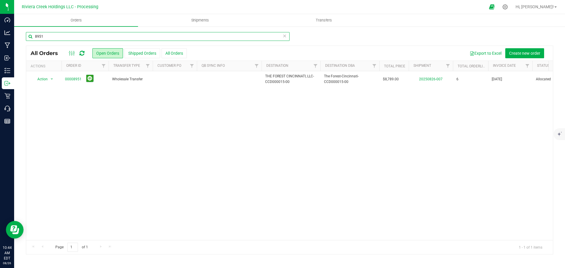
click at [46, 37] on input "8951" at bounding box center [158, 36] width 264 height 9
type input "8952"
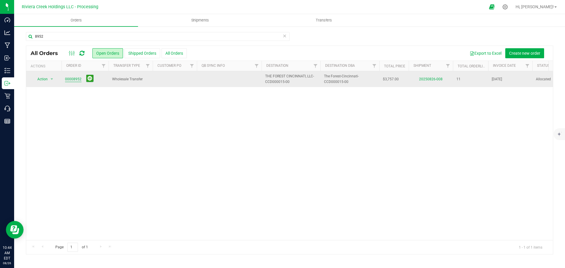
click at [74, 81] on link "00008952" at bounding box center [73, 80] width 16 height 6
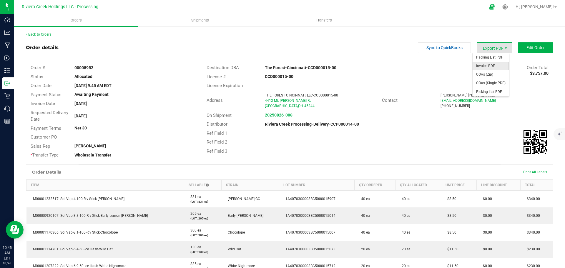
click at [486, 62] on span "Invoice PDF" at bounding box center [491, 66] width 37 height 9
click at [51, 34] on link "Back to Orders" at bounding box center [38, 34] width 25 height 4
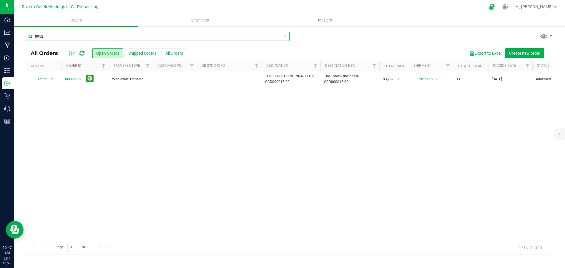
click at [49, 34] on input "8952" at bounding box center [158, 36] width 264 height 9
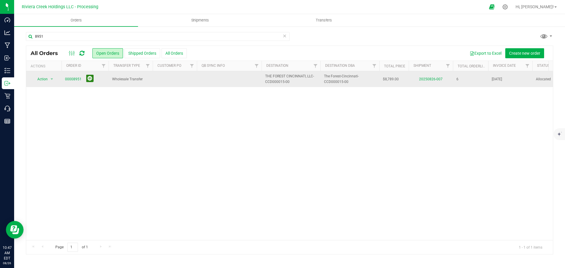
click at [90, 79] on button at bounding box center [89, 78] width 7 height 7
click at [45, 37] on input "8951" at bounding box center [158, 36] width 264 height 9
type input "8933"
click at [76, 79] on link "00008933" at bounding box center [73, 80] width 16 height 6
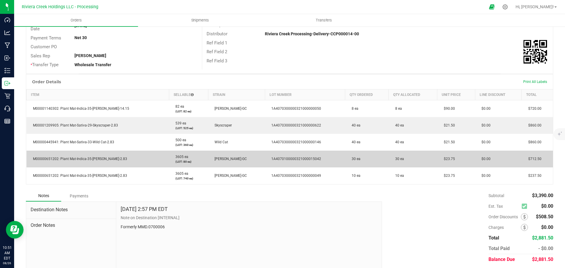
scroll to position [109, 0]
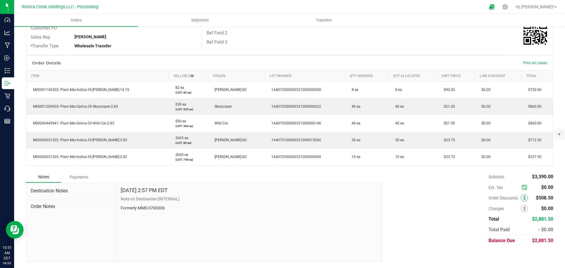
click at [521, 198] on span at bounding box center [524, 198] width 7 height 7
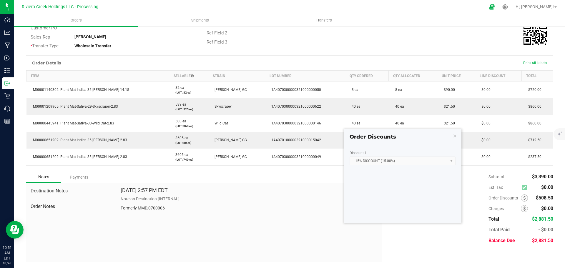
click at [451, 135] on kendo-window-titlebar "Order Discounts" at bounding box center [403, 134] width 118 height 11
click at [455, 138] on icon "button" at bounding box center [455, 135] width 4 height 7
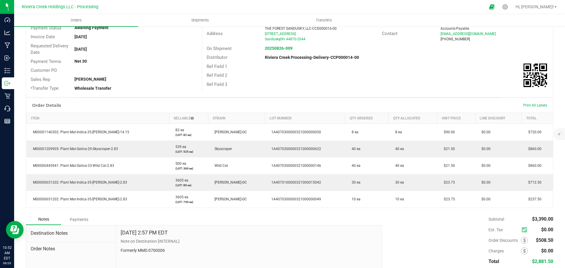
scroll to position [0, 0]
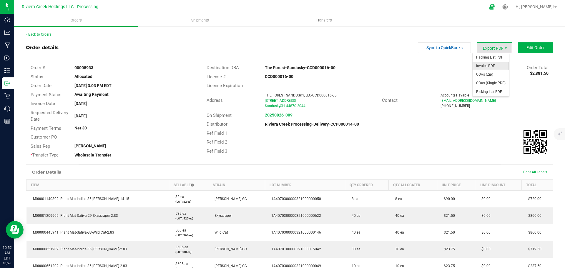
click at [485, 66] on span "Invoice PDF" at bounding box center [491, 66] width 37 height 9
click at [42, 34] on link "Back to Orders" at bounding box center [38, 34] width 25 height 4
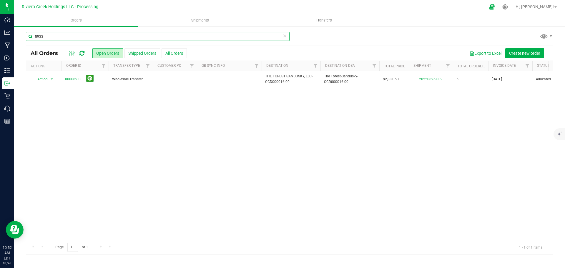
click at [54, 38] on input "8933" at bounding box center [158, 36] width 264 height 9
type input "8934"
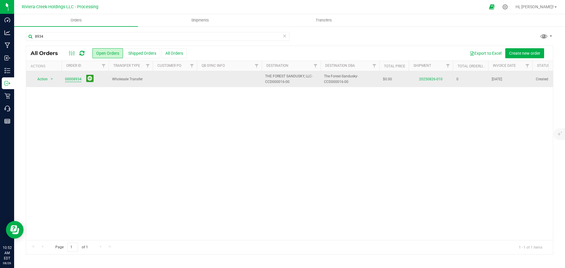
click at [78, 81] on link "00008934" at bounding box center [73, 80] width 16 height 6
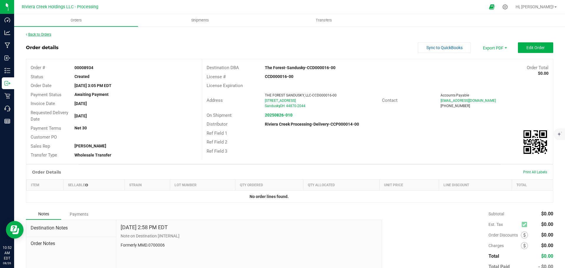
click at [47, 35] on link "Back to Orders" at bounding box center [38, 34] width 25 height 4
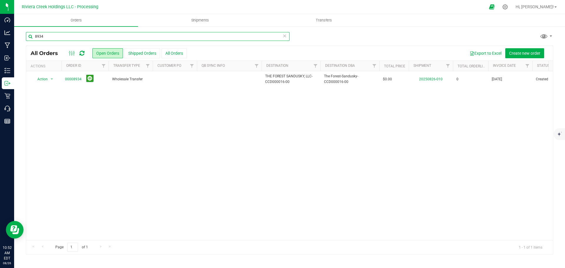
click at [57, 36] on input "8934" at bounding box center [158, 36] width 264 height 9
type input "8935"
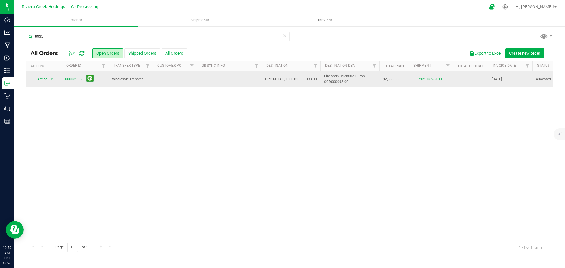
click at [72, 81] on link "00008935" at bounding box center [73, 80] width 16 height 6
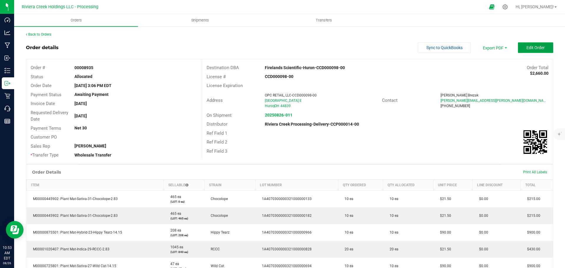
click at [521, 50] on button "Edit Order" at bounding box center [535, 47] width 35 height 11
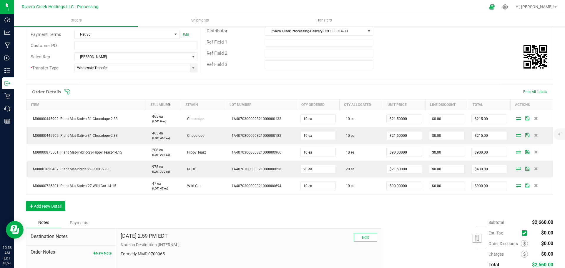
scroll to position [118, 0]
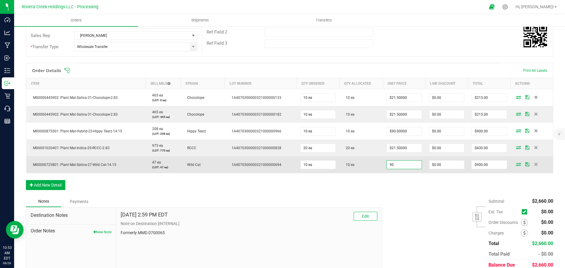
click at [389, 165] on input "90" at bounding box center [404, 165] width 35 height 8
type input "$85.00000"
type input "0"
type input "$850.00"
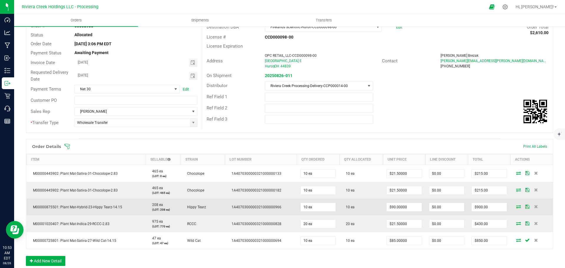
scroll to position [0, 0]
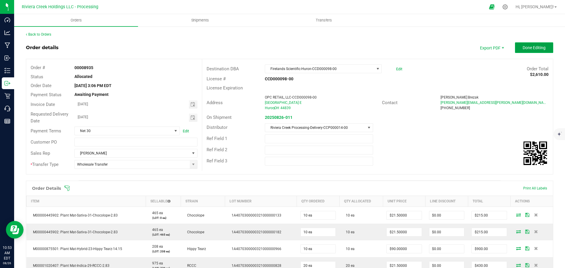
click at [522, 50] on button "Done Editing" at bounding box center [534, 47] width 38 height 11
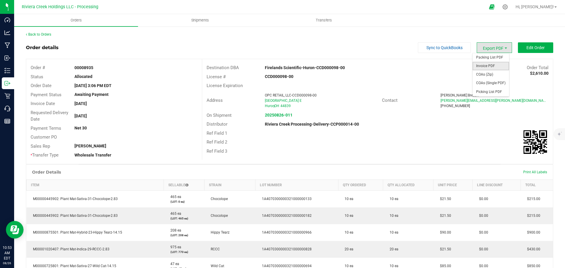
click at [480, 64] on span "Invoice PDF" at bounding box center [491, 66] width 37 height 9
click at [47, 36] on link "Back to Orders" at bounding box center [38, 34] width 25 height 4
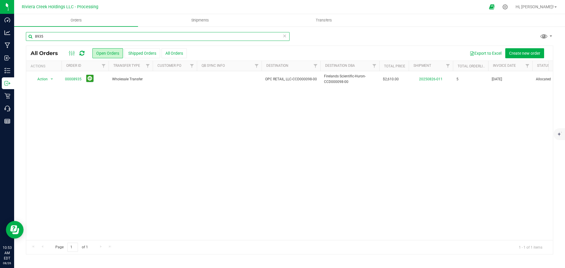
click at [47, 38] on input "8935" at bounding box center [158, 36] width 264 height 9
type input "8936"
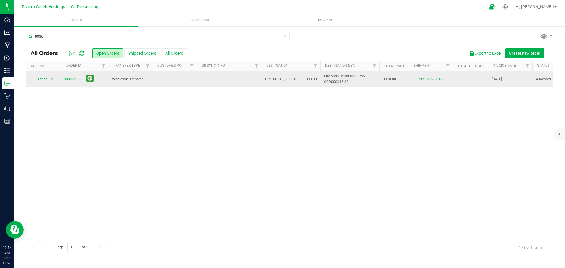
click at [74, 80] on link "00008936" at bounding box center [73, 80] width 16 height 6
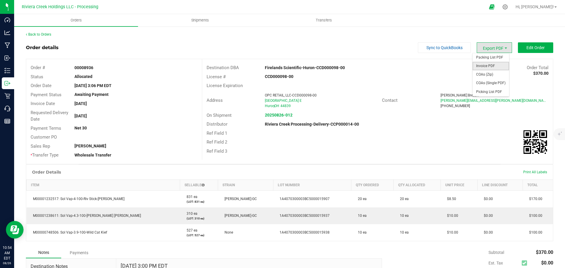
click at [485, 64] on span "Invoice PDF" at bounding box center [491, 66] width 37 height 9
click at [40, 34] on link "Back to Orders" at bounding box center [38, 34] width 25 height 4
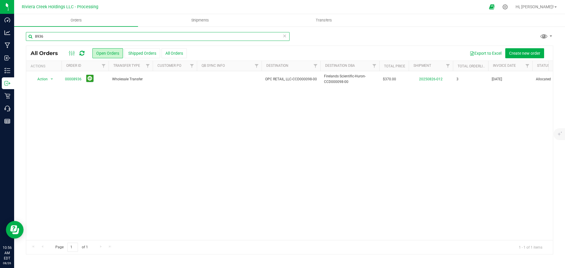
click at [48, 36] on input "8936" at bounding box center [158, 36] width 264 height 9
click at [90, 79] on button at bounding box center [89, 78] width 7 height 7
drag, startPoint x: 49, startPoint y: 35, endPoint x: 39, endPoint y: 37, distance: 10.1
click at [39, 37] on input "8935" at bounding box center [158, 36] width 264 height 9
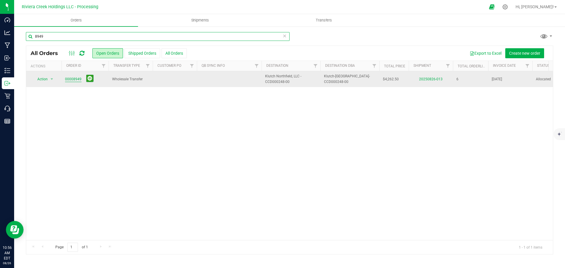
type input "8949"
click at [72, 80] on link "00008949" at bounding box center [73, 80] width 16 height 6
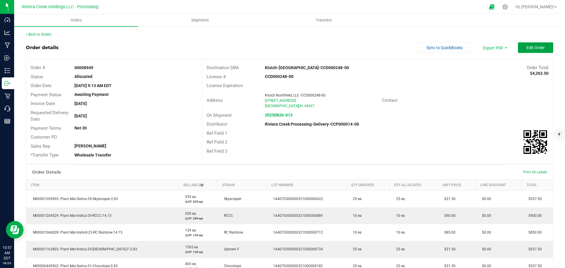
click at [519, 49] on button "Edit Order" at bounding box center [535, 47] width 35 height 11
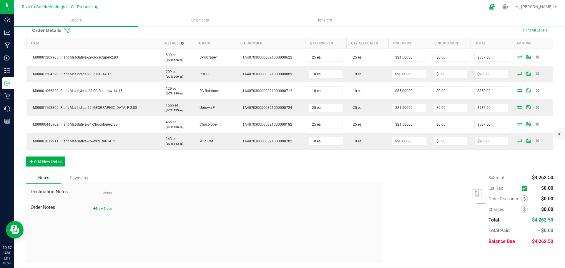
scroll to position [159, 0]
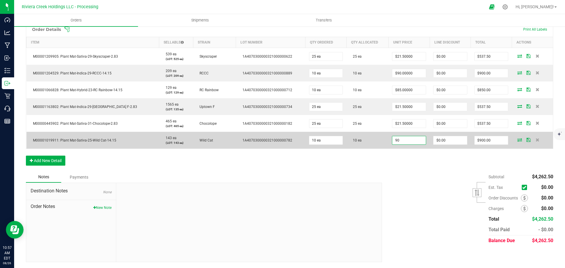
click at [398, 143] on input "90" at bounding box center [409, 140] width 34 height 8
type input "$85.00000"
type input "0"
type input "$850.00"
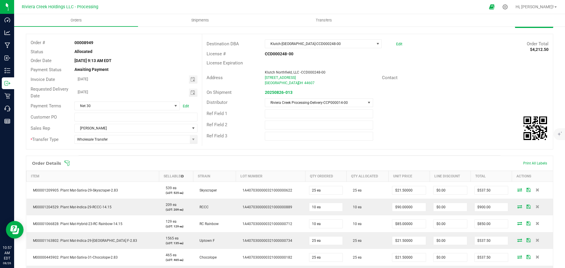
scroll to position [0, 0]
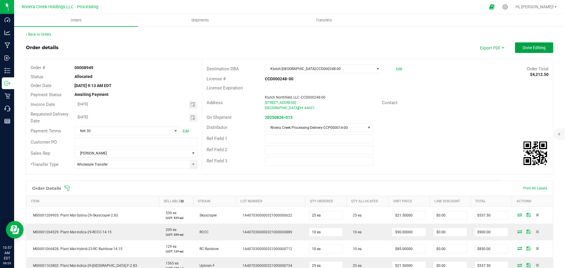
click at [520, 52] on button "Done Editing" at bounding box center [534, 47] width 38 height 11
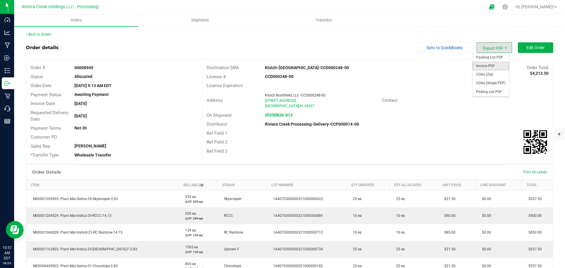
click at [486, 63] on span "Invoice PDF" at bounding box center [491, 66] width 37 height 9
click at [44, 36] on link "Back to Orders" at bounding box center [38, 34] width 25 height 4
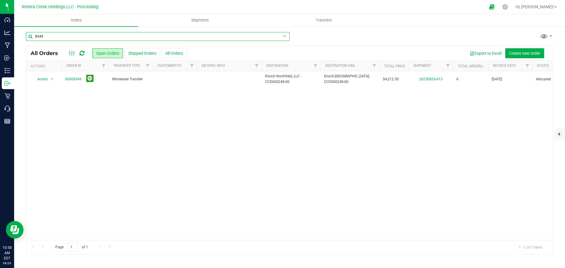
click at [49, 36] on input "8949" at bounding box center [158, 36] width 264 height 9
drag, startPoint x: 39, startPoint y: 36, endPoint x: 29, endPoint y: 35, distance: 9.5
click at [29, 35] on input "8950" at bounding box center [158, 36] width 264 height 9
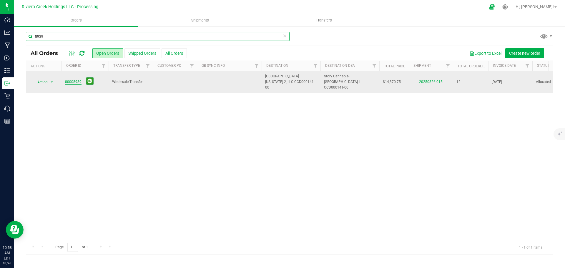
type input "8939"
click at [71, 79] on link "00008939" at bounding box center [73, 82] width 16 height 6
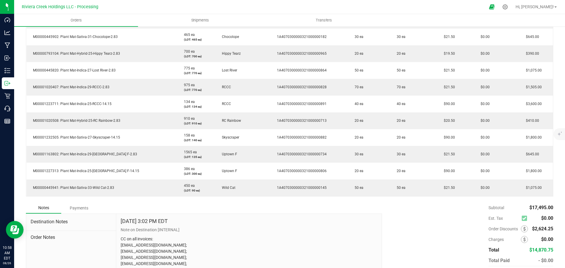
scroll to position [206, 0]
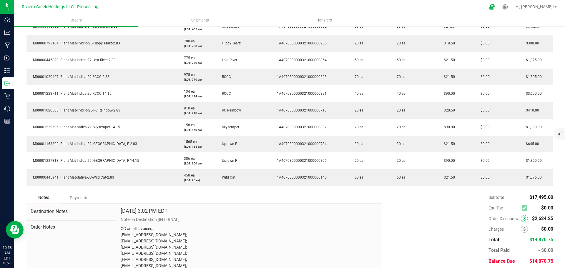
click at [523, 220] on icon at bounding box center [524, 219] width 2 height 4
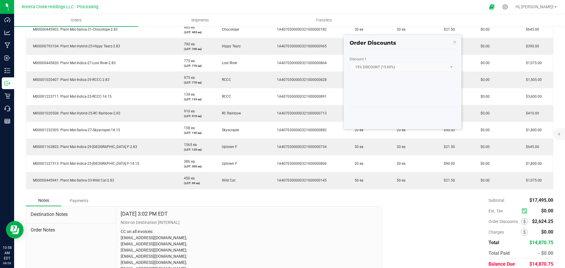
scroll to position [118, 0]
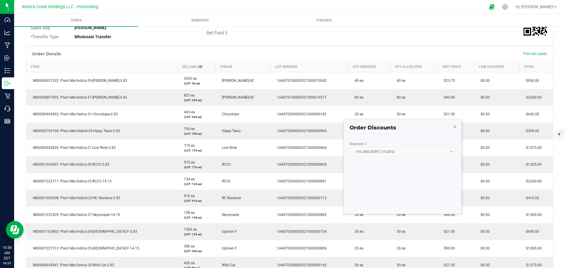
click at [455, 126] on icon "button" at bounding box center [455, 126] width 4 height 7
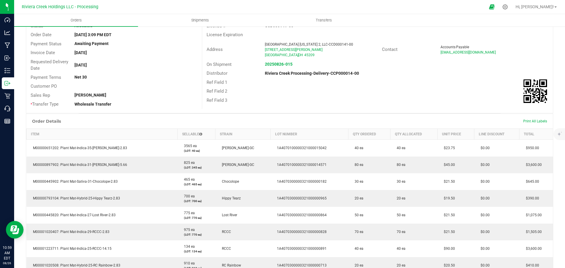
scroll to position [0, 0]
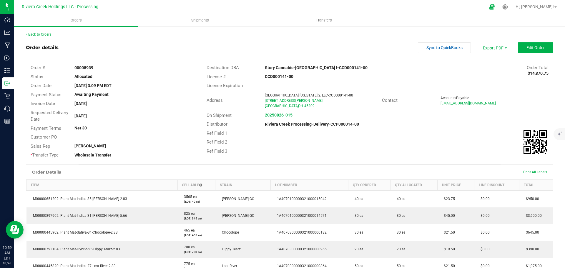
click at [42, 36] on link "Back to Orders" at bounding box center [38, 34] width 25 height 4
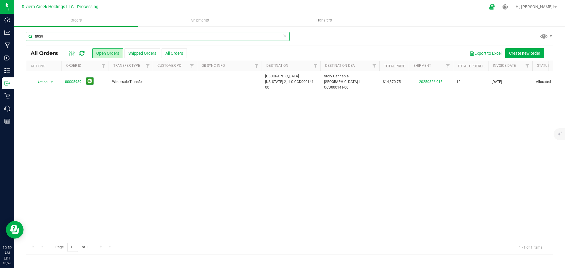
click at [45, 37] on input "8939" at bounding box center [158, 36] width 264 height 9
type input "8940"
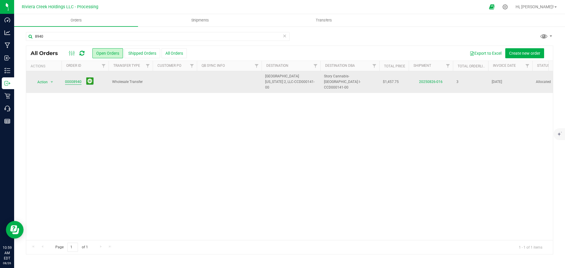
click at [74, 79] on link "00008940" at bounding box center [73, 82] width 16 height 6
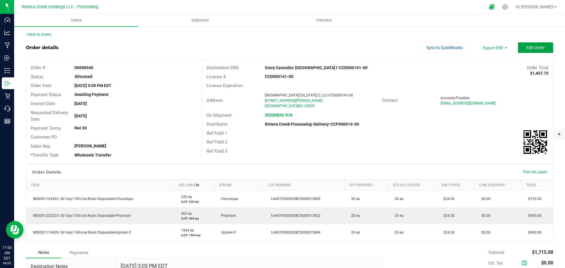
click at [532, 46] on span "Edit Order" at bounding box center [536, 47] width 18 height 5
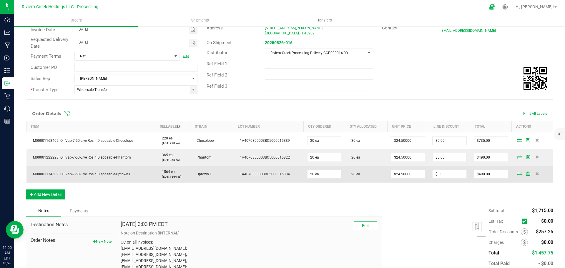
scroll to position [88, 0]
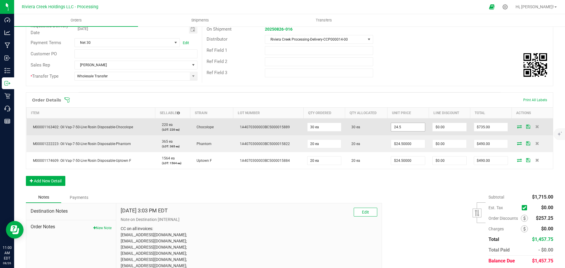
click at [398, 129] on input "24.5" at bounding box center [408, 127] width 34 height 8
type input "$17.75000"
type input "0"
type input "$532.50"
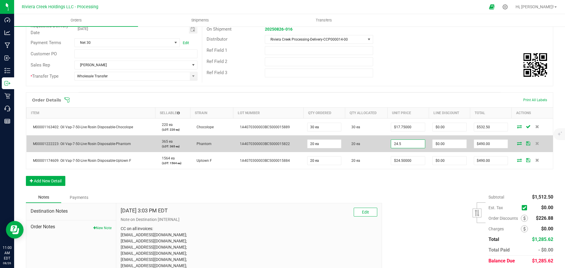
click at [400, 144] on input "24.5" at bounding box center [408, 144] width 34 height 8
type input "$17.75000"
type input "0"
type input "$355.00"
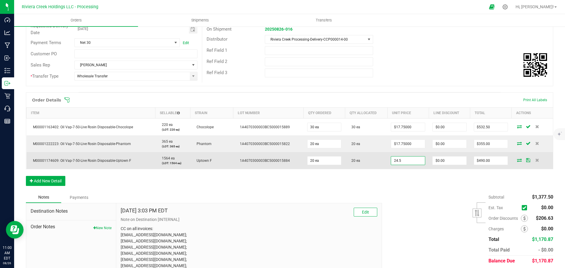
click at [391, 159] on input "24.5" at bounding box center [408, 161] width 34 height 8
type input "$17.75000"
type input "0"
type input "$355.00"
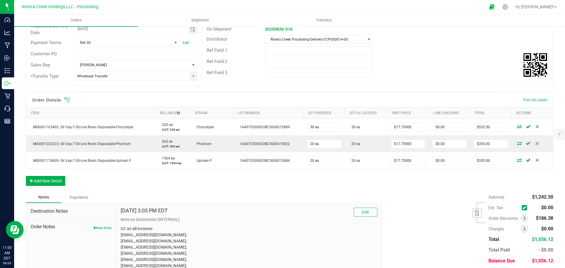
scroll to position [0, 0]
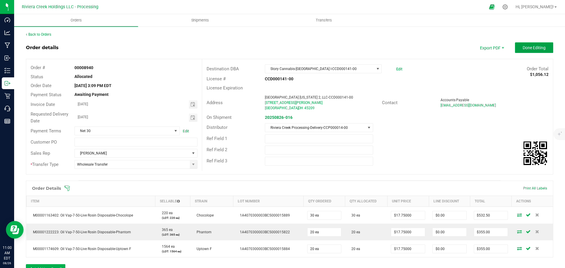
click at [516, 49] on button "Done Editing" at bounding box center [534, 47] width 38 height 11
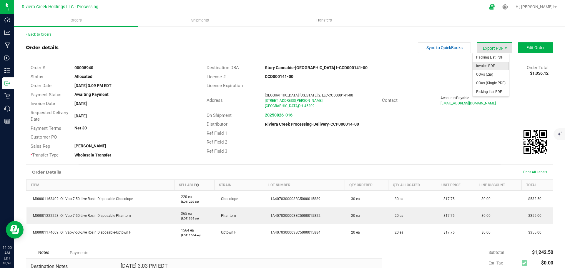
click at [484, 65] on span "Invoice PDF" at bounding box center [491, 66] width 37 height 9
click at [38, 32] on div "Back to Orders" at bounding box center [290, 34] width 528 height 5
click at [37, 34] on link "Back to Orders" at bounding box center [38, 34] width 25 height 4
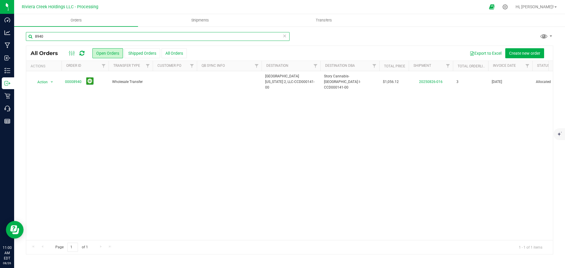
click at [49, 37] on input "8940" at bounding box center [158, 36] width 264 height 9
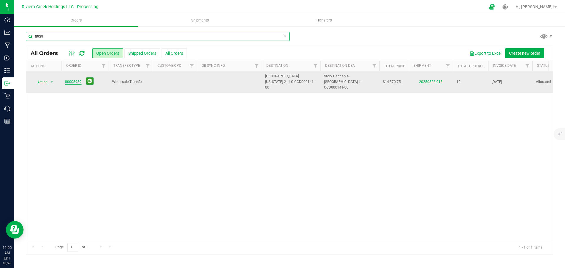
type input "8939"
click at [75, 79] on link "00008939" at bounding box center [73, 82] width 16 height 6
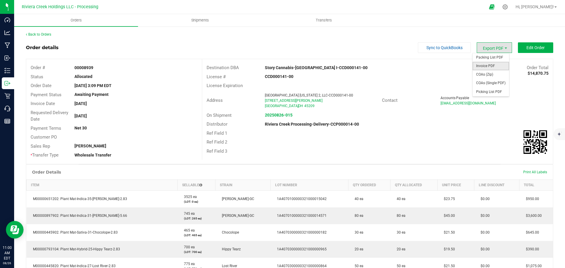
click at [480, 64] on span "Invoice PDF" at bounding box center [491, 66] width 37 height 9
click at [39, 33] on link "Back to Orders" at bounding box center [38, 34] width 25 height 4
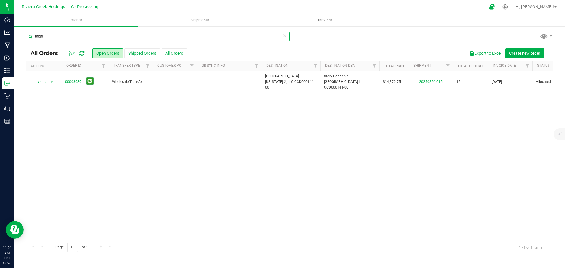
drag, startPoint x: 50, startPoint y: 39, endPoint x: 48, endPoint y: 36, distance: 3.5
click at [49, 37] on input "8939" at bounding box center [158, 36] width 264 height 9
type input "8940"
click at [73, 81] on link "00008940" at bounding box center [73, 82] width 16 height 6
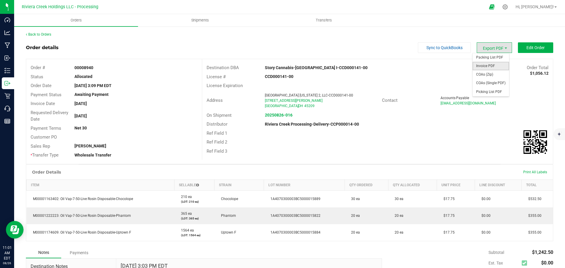
click at [482, 66] on span "Invoice PDF" at bounding box center [491, 66] width 37 height 9
click at [45, 34] on link "Back to Orders" at bounding box center [38, 34] width 25 height 4
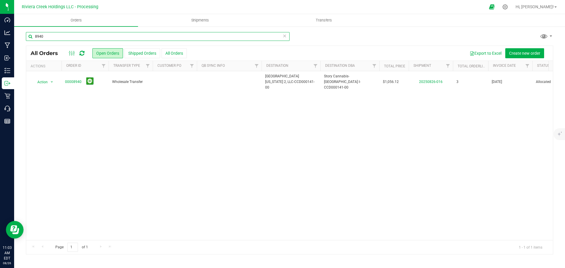
drag, startPoint x: 45, startPoint y: 39, endPoint x: 39, endPoint y: 39, distance: 6.2
click at [39, 39] on input "8940" at bounding box center [158, 36] width 264 height 9
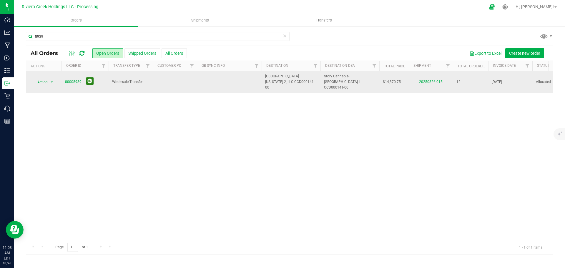
click at [91, 79] on button at bounding box center [89, 80] width 7 height 7
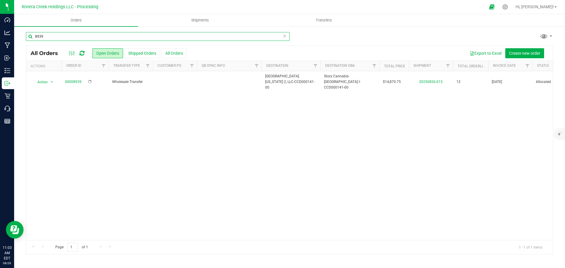
drag, startPoint x: 48, startPoint y: 37, endPoint x: 31, endPoint y: 37, distance: 16.8
click at [31, 37] on input "8939" at bounding box center [158, 36] width 264 height 9
type input "8941"
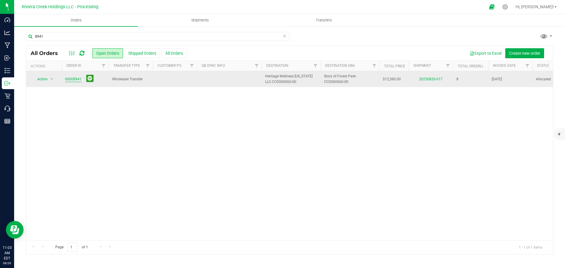
drag, startPoint x: 76, startPoint y: 78, endPoint x: 74, endPoint y: 82, distance: 4.2
click at [74, 82] on link "00008941" at bounding box center [73, 80] width 16 height 6
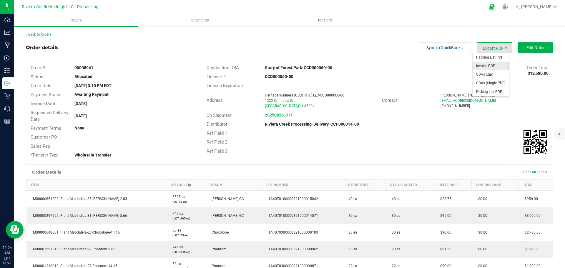
click at [488, 64] on span "Invoice PDF" at bounding box center [491, 66] width 37 height 9
click at [38, 35] on link "Back to Orders" at bounding box center [38, 34] width 25 height 4
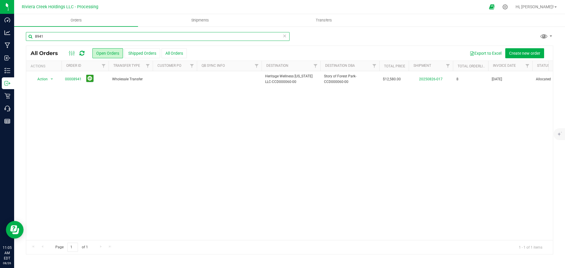
click at [48, 40] on input "8941" at bounding box center [158, 36] width 264 height 9
type input "8942"
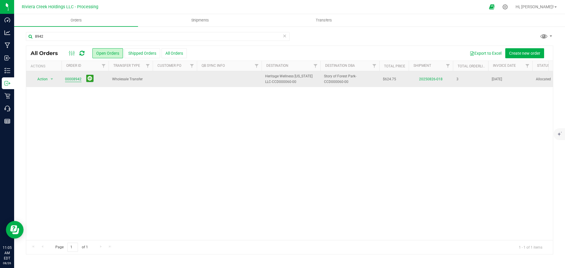
click at [75, 79] on link "00008942" at bounding box center [73, 80] width 16 height 6
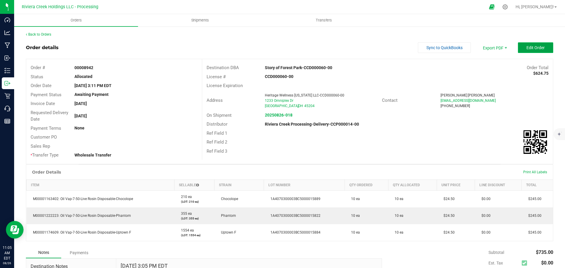
click at [528, 47] on span "Edit Order" at bounding box center [536, 47] width 18 height 5
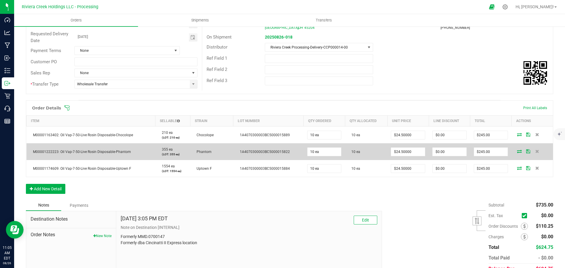
scroll to position [88, 0]
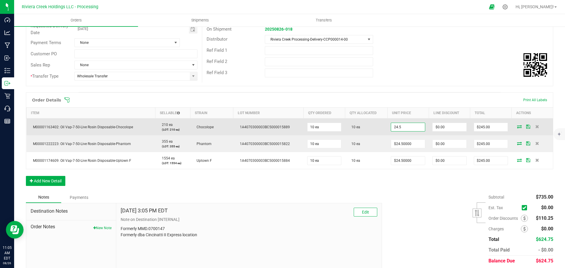
click at [394, 129] on input "24.5" at bounding box center [408, 127] width 34 height 8
type input "17."
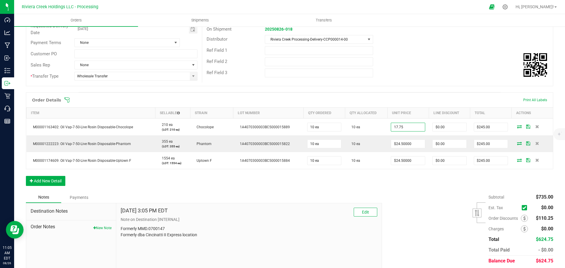
type input "$17.75000"
type input "0"
type input "$177.50"
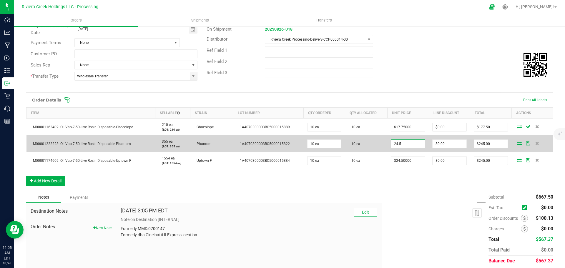
click at [401, 144] on input "24.5" at bounding box center [408, 144] width 34 height 8
type input "$17.75000"
type input "0"
type input "$177.50"
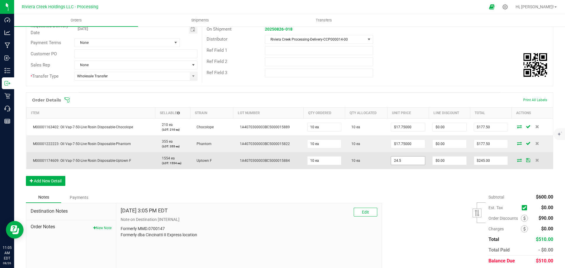
click at [395, 161] on input "24.5" at bounding box center [408, 161] width 34 height 8
type input "$17.75000"
type input "0"
type input "$177.50"
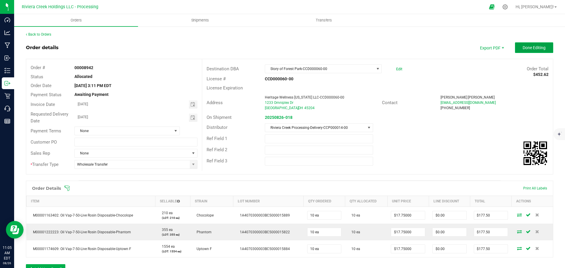
click at [523, 47] on span "Done Editing" at bounding box center [534, 47] width 23 height 5
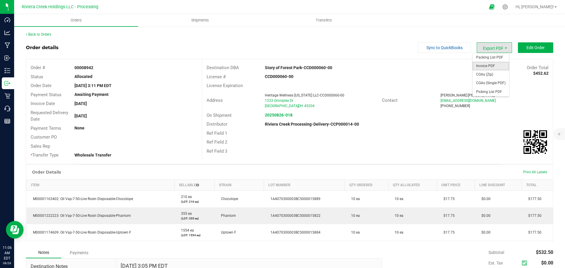
click at [482, 63] on span "Invoice PDF" at bounding box center [491, 66] width 37 height 9
click at [39, 33] on link "Back to Orders" at bounding box center [38, 34] width 25 height 4
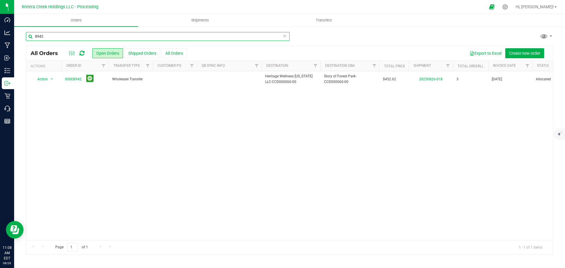
click at [54, 37] on input "8942" at bounding box center [158, 36] width 264 height 9
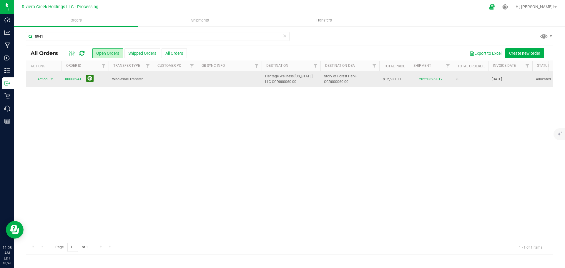
click at [89, 80] on button at bounding box center [89, 78] width 7 height 7
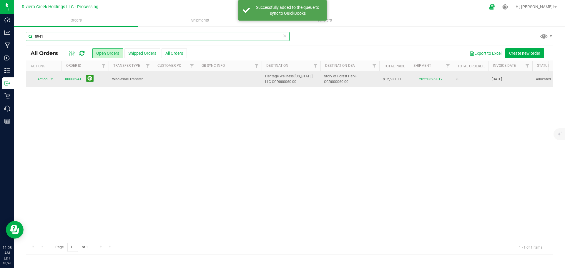
click at [51, 33] on input "8941" at bounding box center [158, 36] width 264 height 9
type input "8943"
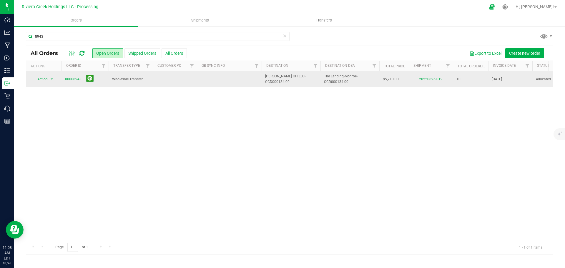
click at [70, 79] on link "00008943" at bounding box center [73, 80] width 16 height 6
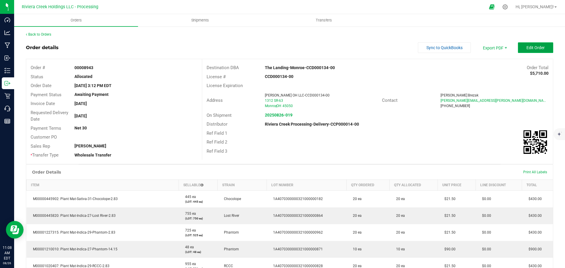
click at [522, 49] on button "Edit Order" at bounding box center [535, 47] width 35 height 11
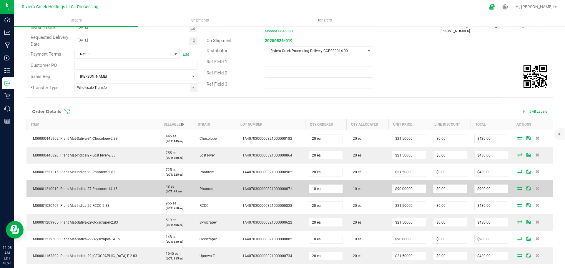
scroll to position [118, 0]
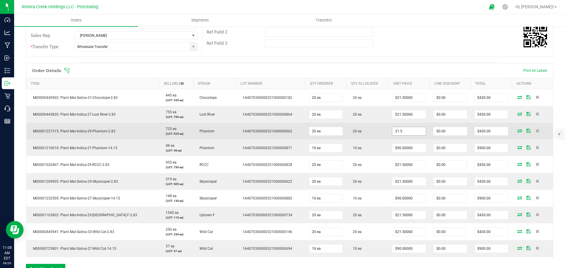
click at [394, 133] on input "21.5" at bounding box center [409, 131] width 34 height 8
type input "$20.00000"
type input "0"
type input "$400.00"
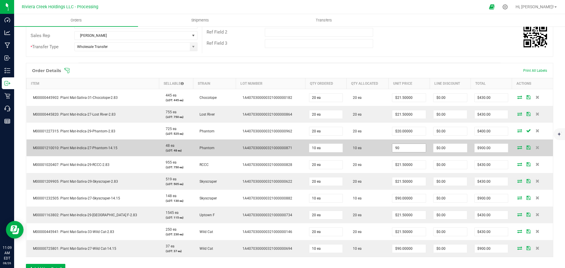
click at [401, 150] on input "90" at bounding box center [409, 148] width 34 height 8
type input "$85.00000"
type input "0"
type input "$850.00"
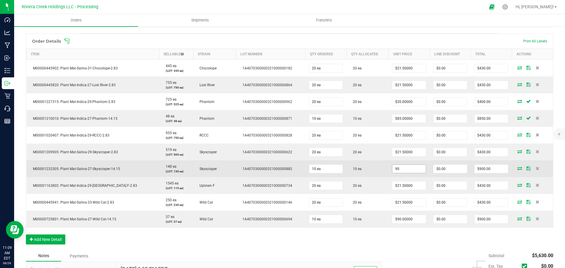
click at [399, 170] on input "90" at bounding box center [409, 169] width 34 height 8
type input "$85.00000"
type input "0"
type input "$850.00"
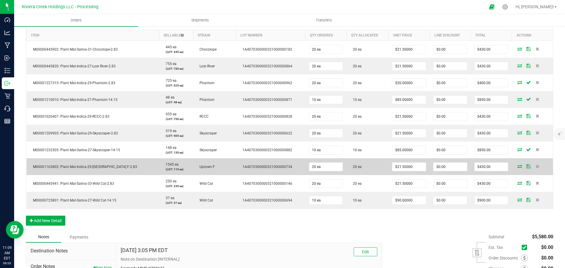
scroll to position [177, 0]
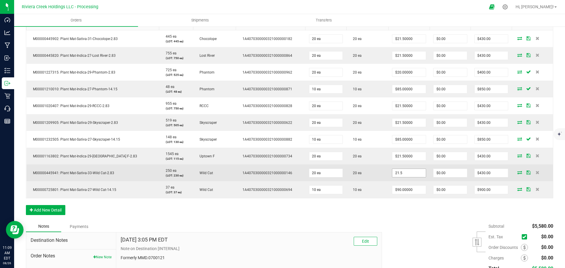
click at [406, 173] on input "21.5" at bounding box center [409, 173] width 34 height 8
type input "$20.00000"
type input "0"
type input "$400.00"
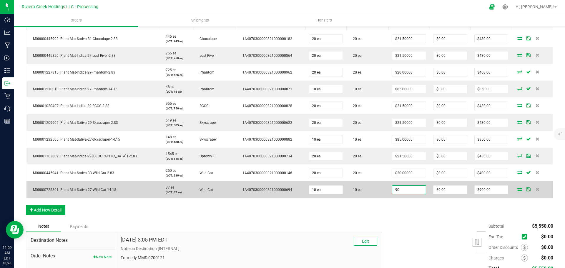
click at [399, 189] on input "90" at bounding box center [409, 190] width 34 height 8
type input "$85.00000"
type input "0"
type input "$850.00"
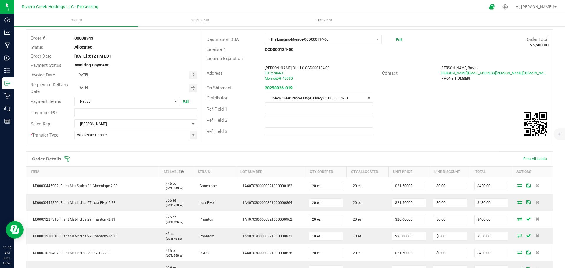
scroll to position [0, 0]
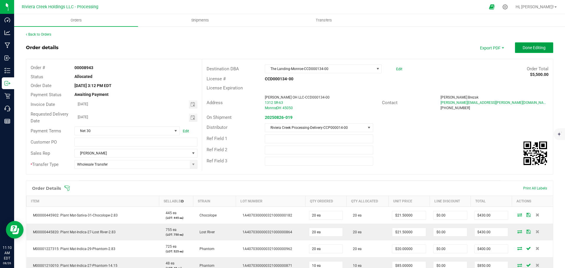
click at [518, 50] on button "Done Editing" at bounding box center [534, 47] width 38 height 11
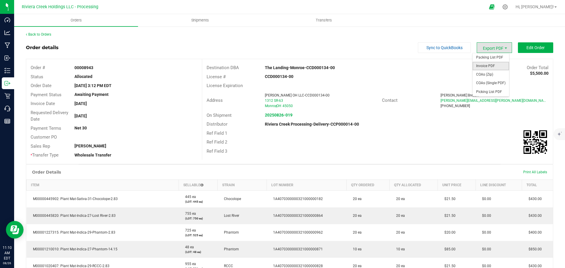
click at [484, 68] on span "Invoice PDF" at bounding box center [491, 66] width 37 height 9
click at [46, 35] on link "Back to Orders" at bounding box center [38, 34] width 25 height 4
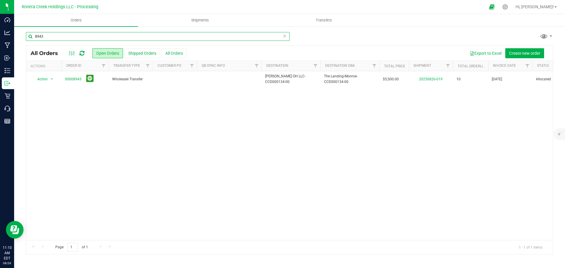
click at [43, 37] on input "8943" at bounding box center [158, 36] width 264 height 9
type input "8944"
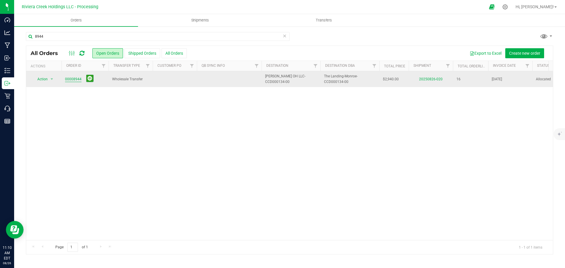
click at [69, 81] on link "00008944" at bounding box center [73, 80] width 16 height 6
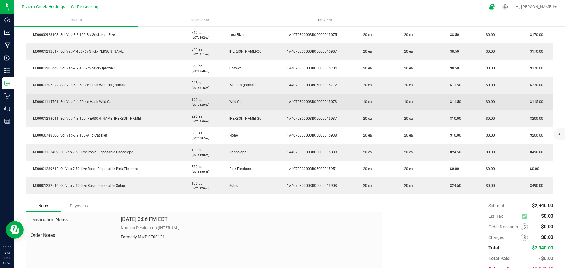
scroll to position [294, 0]
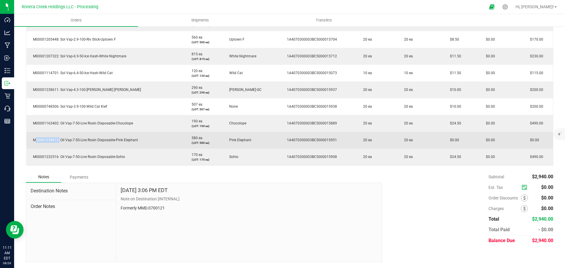
drag, startPoint x: 57, startPoint y: 140, endPoint x: 31, endPoint y: 141, distance: 26.8
click at [31, 141] on span "M00001239612: Oil Vap-7-50-Live Rosin Disposable-Pink Elephant" at bounding box center [84, 140] width 108 height 4
copy span "M00001239612"
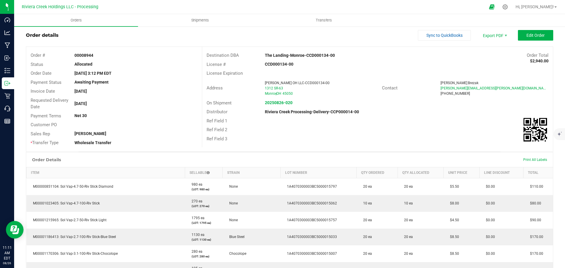
scroll to position [0, 0]
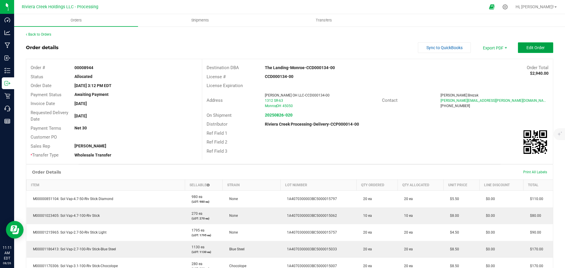
click at [527, 49] on span "Edit Order" at bounding box center [536, 47] width 18 height 5
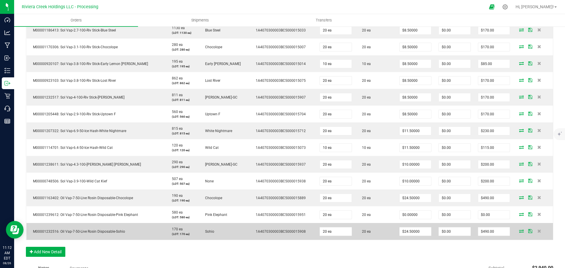
scroll to position [265, 0]
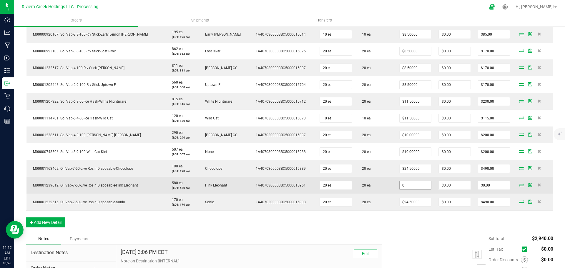
click at [401, 186] on input "0" at bounding box center [416, 185] width 32 height 8
type input "$24.50000"
type input "0"
type input "$490.00"
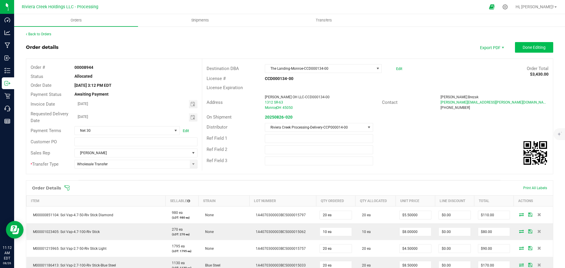
scroll to position [0, 0]
click at [529, 47] on span "Done Editing" at bounding box center [534, 47] width 23 height 5
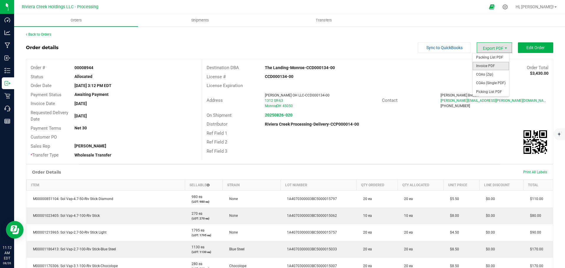
click at [480, 66] on span "Invoice PDF" at bounding box center [491, 66] width 37 height 9
click at [508, 8] on icon at bounding box center [505, 7] width 6 height 6
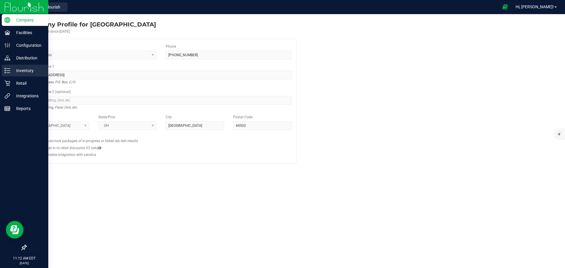
click at [27, 68] on p "Inventory" at bounding box center [27, 70] width 35 height 7
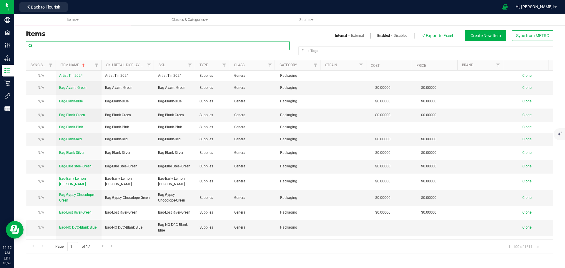
click at [87, 44] on input "text" at bounding box center [158, 45] width 264 height 9
paste input "M00001239612"
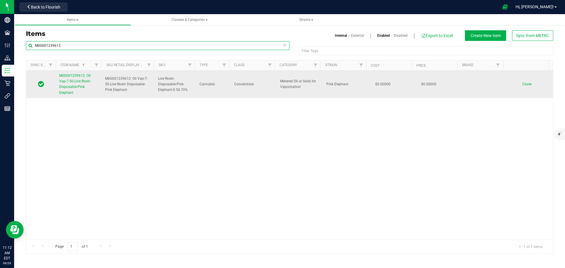
type input "M00001239612"
click at [78, 87] on span "M00001239612: Oil Vap-7-50-Live Rosin Disposable-Pink Elephant" at bounding box center [74, 84] width 31 height 21
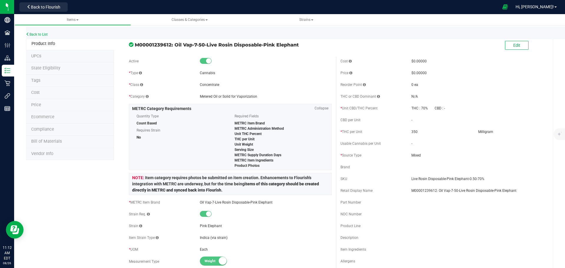
click at [40, 106] on span "Price" at bounding box center [36, 104] width 10 height 5
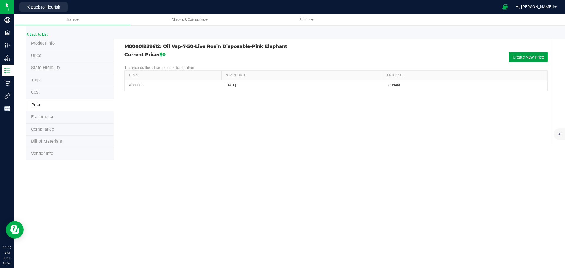
click at [530, 56] on button "Create New Price" at bounding box center [528, 57] width 39 height 10
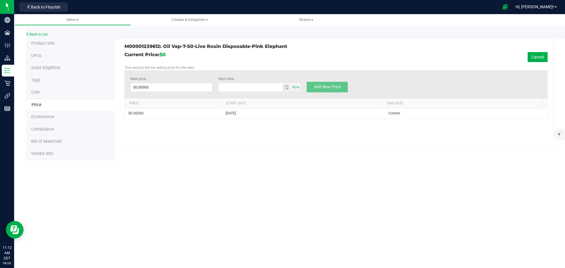
type input "[DATE]"
click at [166, 90] on span at bounding box center [171, 87] width 82 height 9
type input "24.50"
click at [322, 87] on span "Add New Price" at bounding box center [327, 86] width 26 height 5
type input "$0.00000"
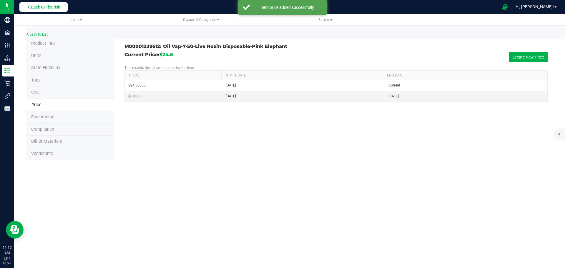
click at [54, 8] on span "Back to Flourish" at bounding box center [45, 7] width 29 height 5
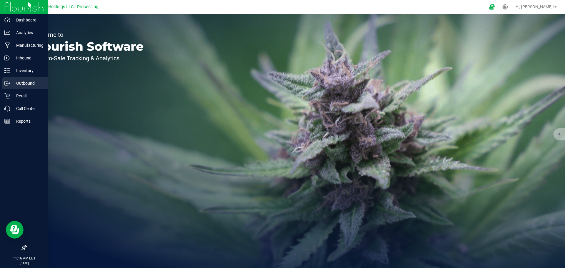
click at [21, 82] on p "Outbound" at bounding box center [27, 83] width 35 height 7
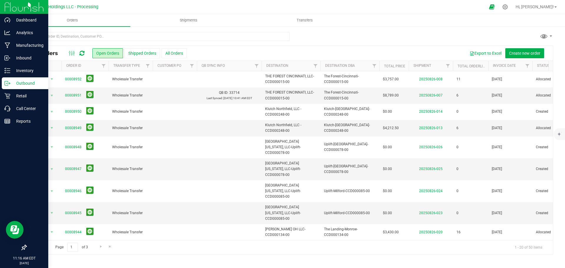
click at [88, 244] on button at bounding box center [89, 247] width 7 height 7
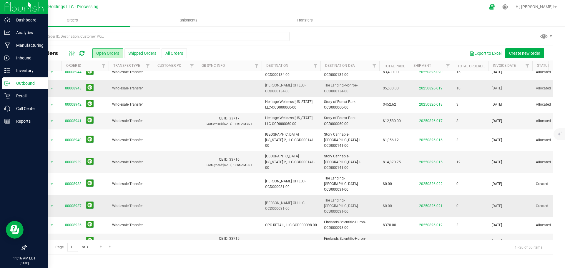
scroll to position [161, 0]
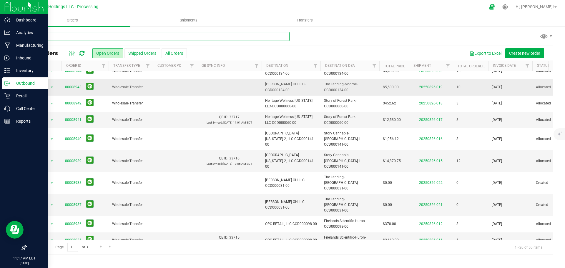
click at [53, 37] on input "text" at bounding box center [158, 36] width 264 height 9
type input "8928"
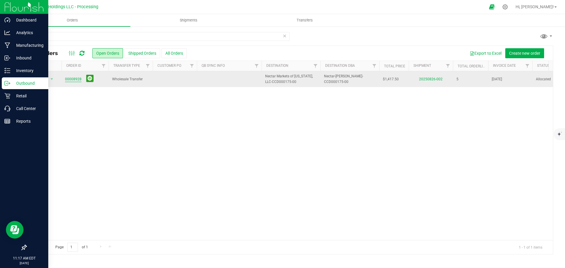
click at [71, 80] on link "00008928" at bounding box center [73, 80] width 16 height 6
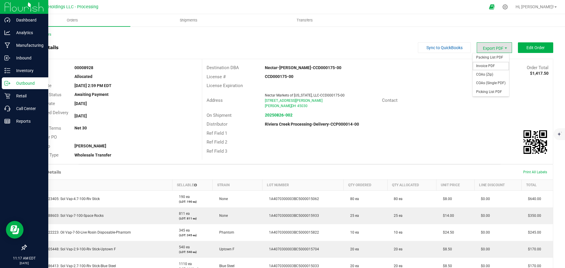
drag, startPoint x: 482, startPoint y: 65, endPoint x: 477, endPoint y: 68, distance: 5.9
click at [482, 65] on span "Invoice PDF" at bounding box center [491, 66] width 37 height 9
click at [43, 35] on link "Back to Orders" at bounding box center [38, 34] width 25 height 4
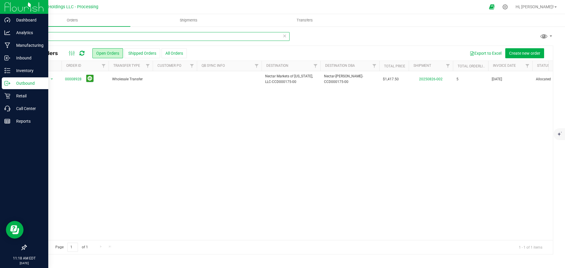
click at [45, 39] on input "8928" at bounding box center [158, 36] width 264 height 9
type input "8930"
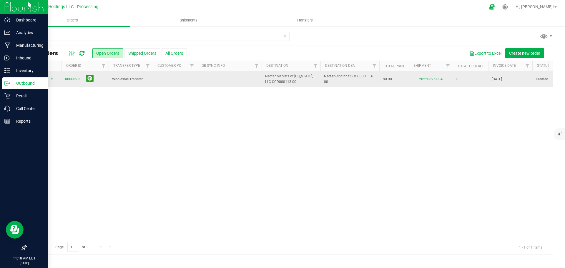
click at [74, 81] on link "00008930" at bounding box center [73, 80] width 16 height 6
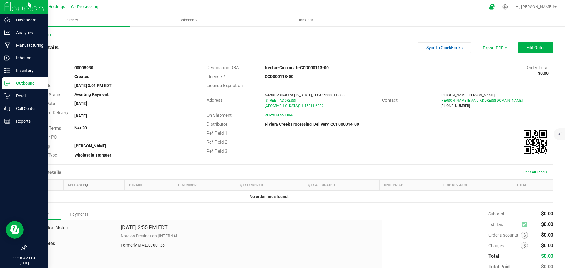
click at [48, 35] on link "Back to Orders" at bounding box center [38, 34] width 25 height 4
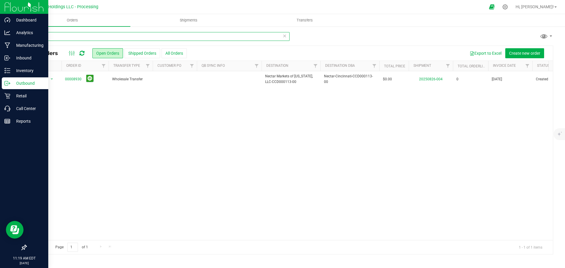
click at [49, 39] on input "8930" at bounding box center [158, 36] width 264 height 9
click at [88, 79] on button at bounding box center [89, 78] width 7 height 7
click at [50, 38] on input "8929" at bounding box center [158, 36] width 264 height 9
drag, startPoint x: 52, startPoint y: 37, endPoint x: 39, endPoint y: 36, distance: 12.4
click at [39, 36] on input "8929" at bounding box center [158, 36] width 264 height 9
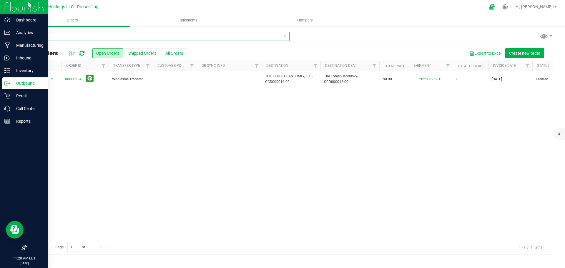
drag, startPoint x: 46, startPoint y: 34, endPoint x: 39, endPoint y: 36, distance: 7.0
click at [39, 36] on input "8934" at bounding box center [158, 36] width 264 height 9
type input "8950"
click at [72, 22] on span "Orders" at bounding box center [72, 20] width 27 height 5
drag, startPoint x: 43, startPoint y: 37, endPoint x: 25, endPoint y: 37, distance: 18.0
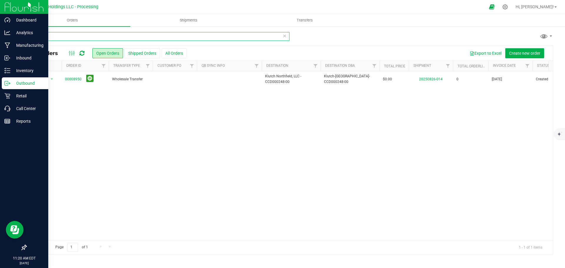
click at [25, 37] on div "8950 All Orders Open Orders Shipped Orders All Orders Export to Excel Create ne…" at bounding box center [289, 143] width 551 height 235
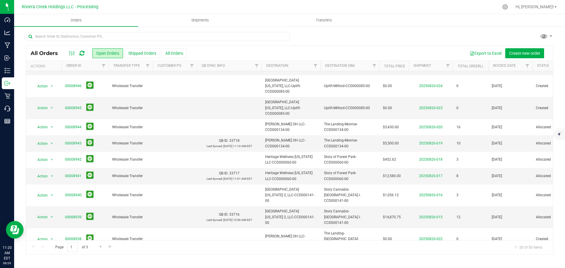
scroll to position [102, 0]
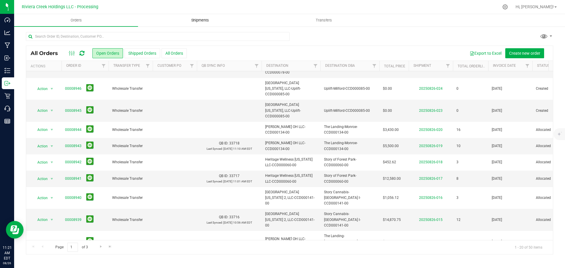
click at [195, 20] on span "Shipments" at bounding box center [200, 20] width 34 height 5
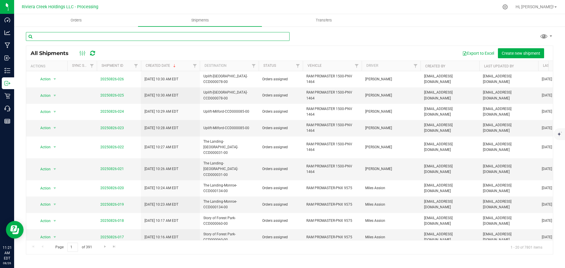
click at [62, 34] on input "text" at bounding box center [158, 36] width 264 height 9
paste input "CCD000095-00"
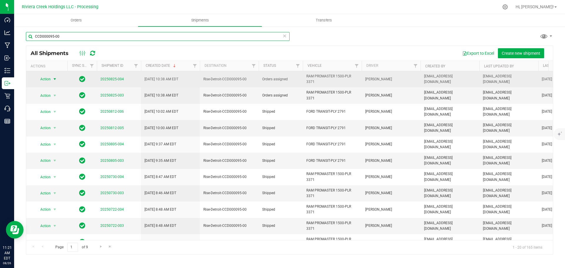
type input "CCD000095-00"
click at [52, 81] on span "select" at bounding box center [54, 79] width 7 height 8
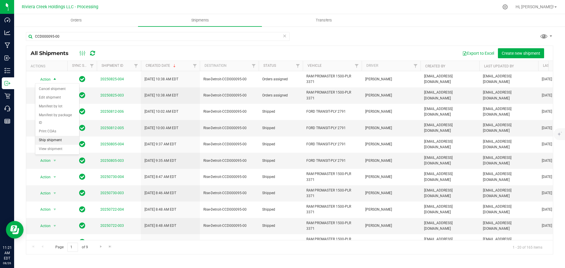
click at [46, 136] on li "Ship shipment" at bounding box center [57, 140] width 44 height 9
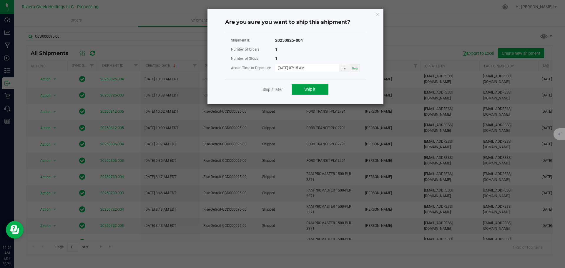
click at [296, 90] on button "Ship it" at bounding box center [310, 89] width 37 height 11
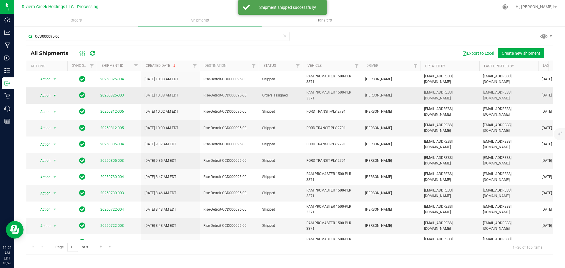
click at [53, 95] on span "select" at bounding box center [54, 95] width 5 height 5
click at [55, 152] on li "Ship shipment" at bounding box center [57, 156] width 44 height 9
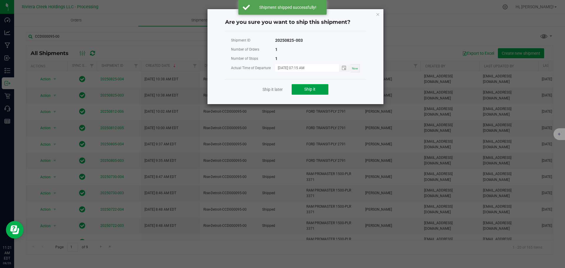
click at [309, 92] on button "Ship it" at bounding box center [310, 89] width 37 height 11
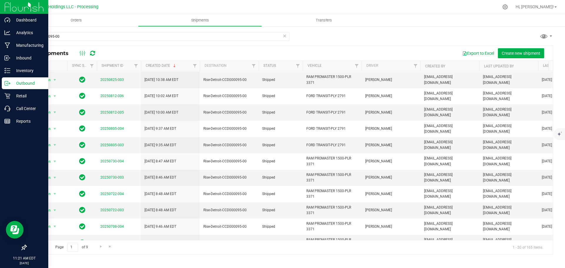
scroll to position [7, 0]
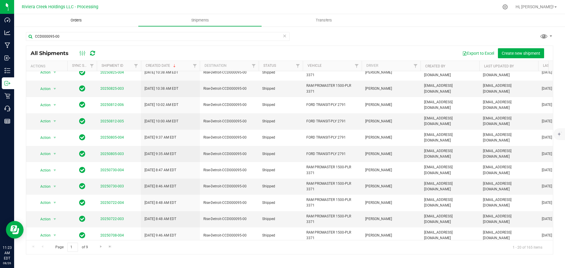
click at [77, 20] on span "Orders" at bounding box center [76, 20] width 27 height 5
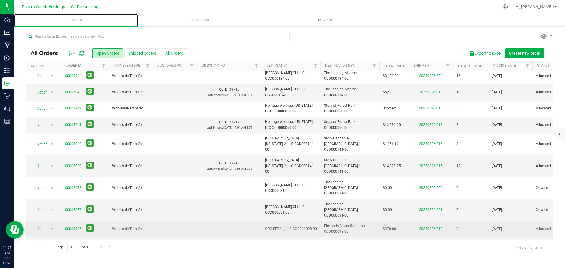
scroll to position [161, 0]
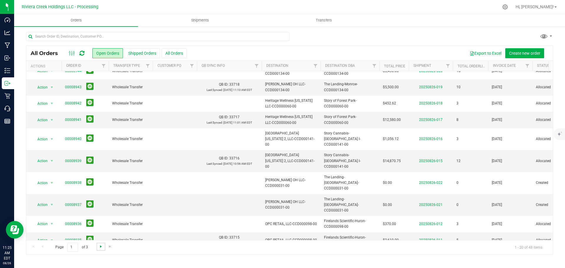
click at [101, 248] on span "Go to the next page" at bounding box center [101, 246] width 5 height 5
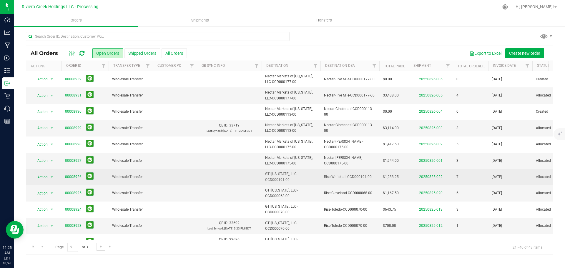
scroll to position [29, 0]
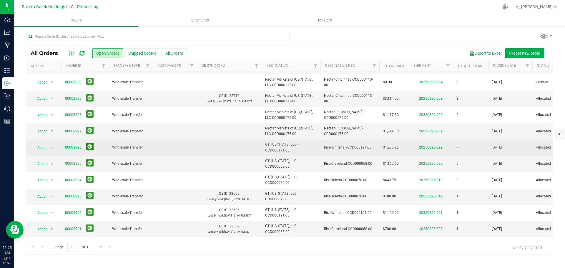
click at [90, 148] on button at bounding box center [89, 146] width 7 height 7
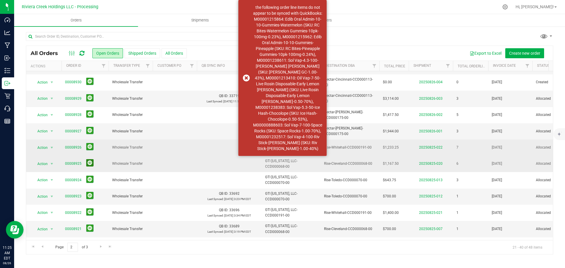
click at [89, 162] on button at bounding box center [89, 162] width 7 height 7
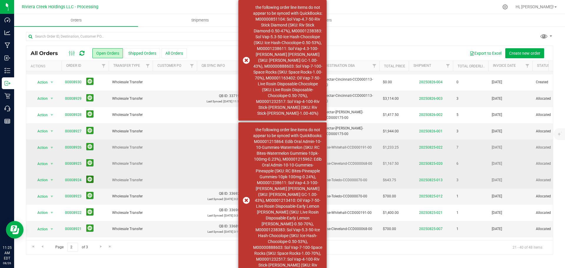
click at [89, 178] on button at bounding box center [89, 179] width 7 height 7
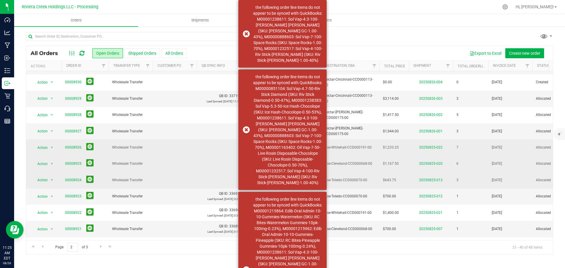
click at [200, 141] on td at bounding box center [229, 148] width 65 height 16
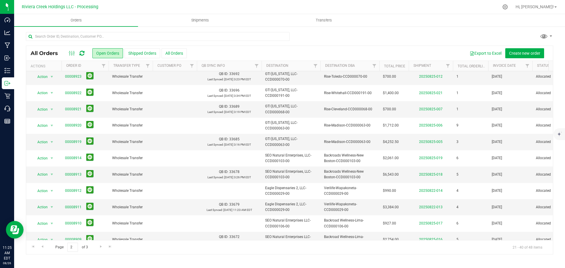
scroll to position [161, 0]
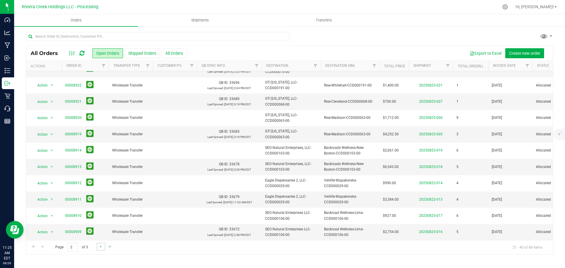
click at [97, 247] on link "Go to the next page" at bounding box center [101, 247] width 9 height 8
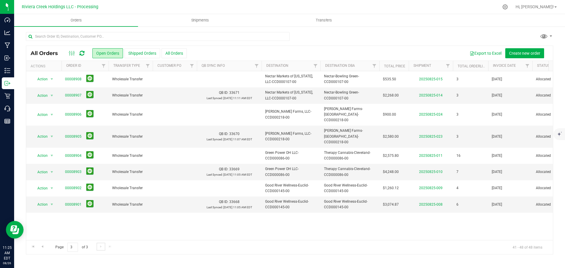
scroll to position [0, 0]
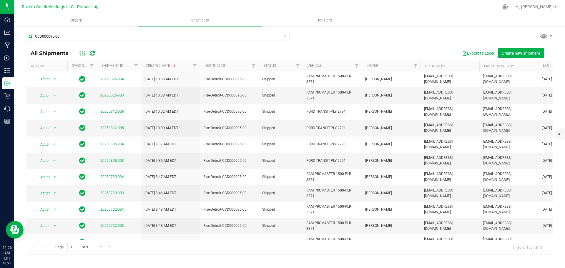
click at [72, 19] on span "Orders" at bounding box center [76, 20] width 27 height 5
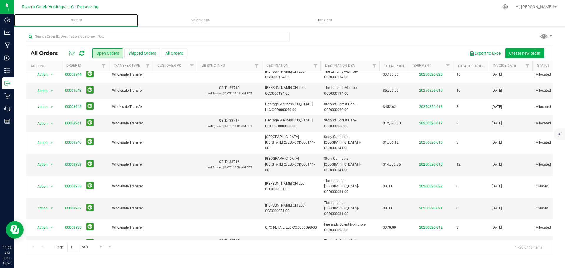
scroll to position [161, 0]
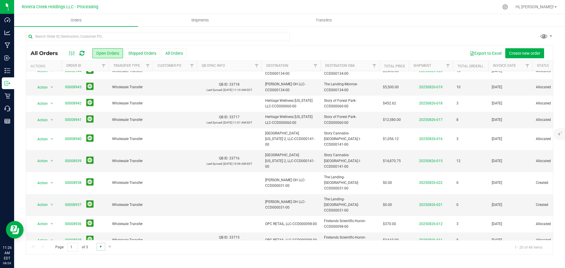
click at [100, 246] on span "Go to the next page" at bounding box center [101, 246] width 5 height 5
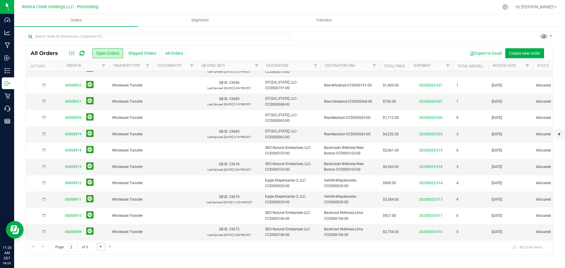
scroll to position [0, 0]
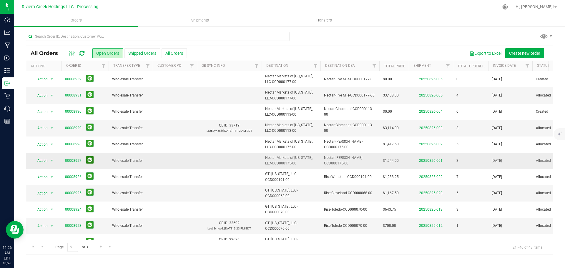
click at [90, 160] on button at bounding box center [89, 159] width 7 height 7
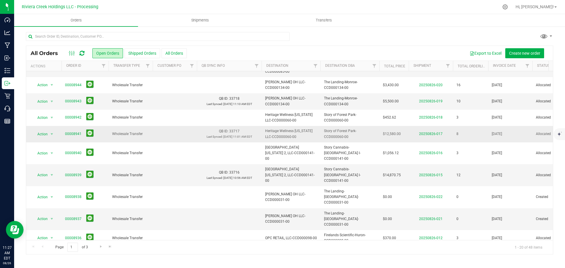
scroll to position [161, 0]
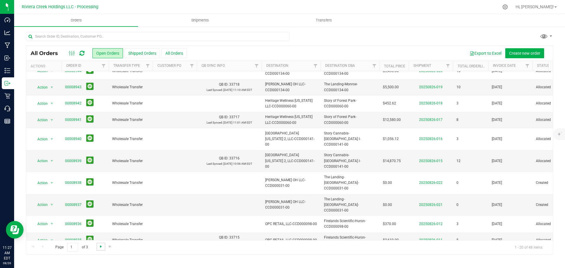
click at [100, 245] on span "Go to the next page" at bounding box center [101, 246] width 5 height 5
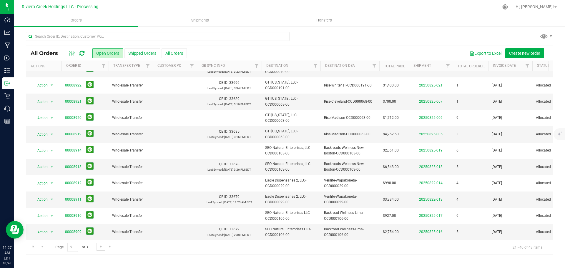
scroll to position [0, 0]
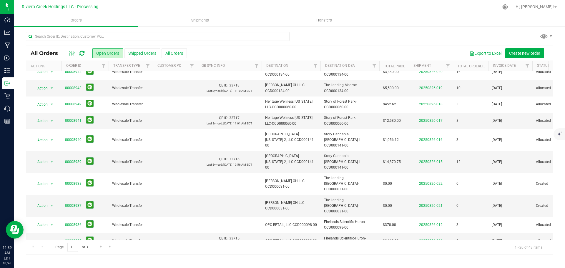
scroll to position [161, 0]
click at [99, 247] on span "Go to the next page" at bounding box center [101, 246] width 5 height 5
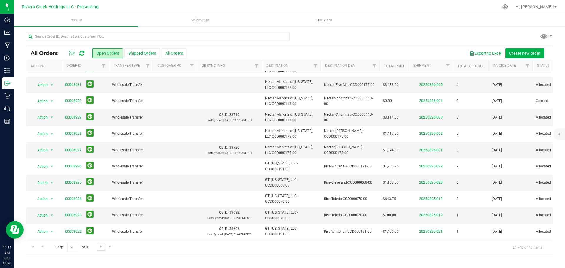
scroll to position [0, 0]
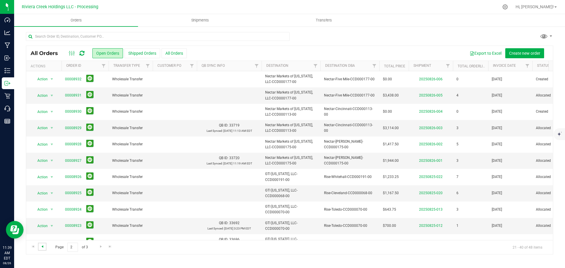
click at [42, 248] on span "Go to the previous page" at bounding box center [42, 246] width 5 height 5
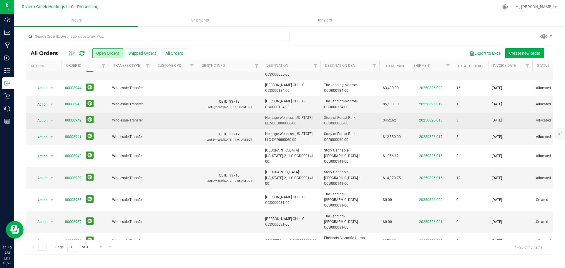
scroll to position [161, 0]
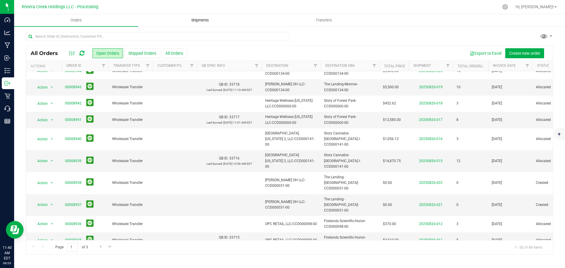
click at [203, 22] on span "Shipments" at bounding box center [200, 20] width 34 height 5
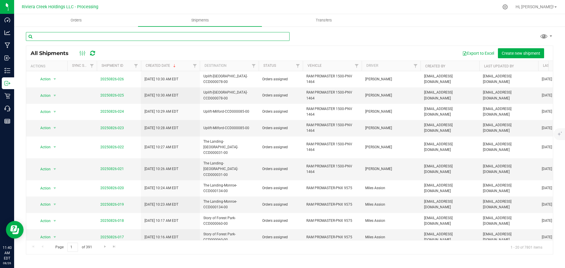
click at [47, 37] on input "text" at bounding box center [158, 36] width 264 height 9
paste input "CCD000063-00"
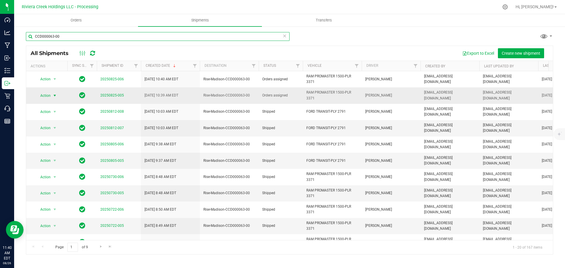
type input "CCD000063-00"
click at [49, 94] on span "Action" at bounding box center [43, 96] width 16 height 8
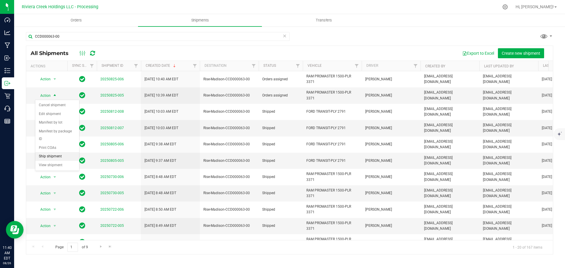
click at [52, 152] on li "Ship shipment" at bounding box center [57, 156] width 44 height 9
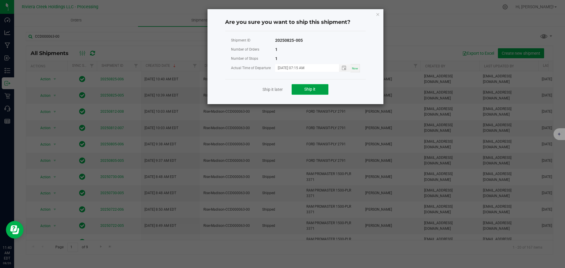
click at [308, 89] on span "Ship it" at bounding box center [309, 89] width 11 height 5
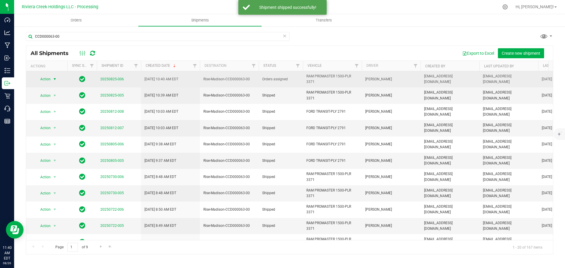
click at [51, 79] on span "select" at bounding box center [54, 79] width 7 height 8
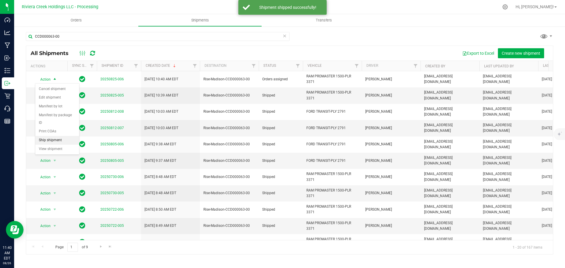
click at [56, 136] on li "Ship shipment" at bounding box center [57, 140] width 44 height 9
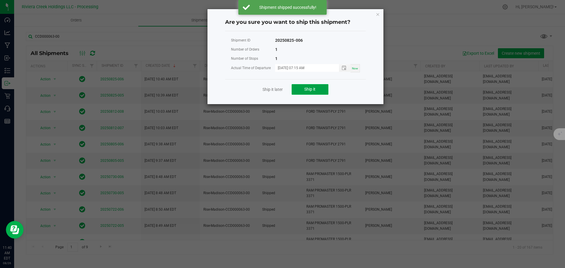
click at [314, 88] on span "Ship it" at bounding box center [309, 89] width 11 height 5
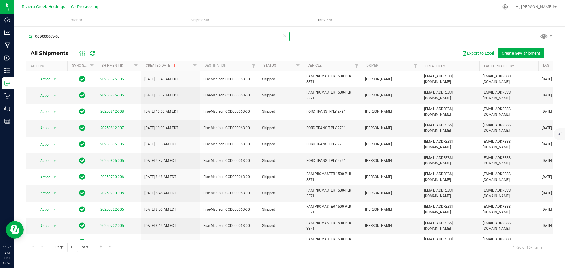
drag, startPoint x: 61, startPoint y: 38, endPoint x: 33, endPoint y: 40, distance: 28.3
click at [33, 40] on input "CCD000063-00" at bounding box center [158, 36] width 264 height 9
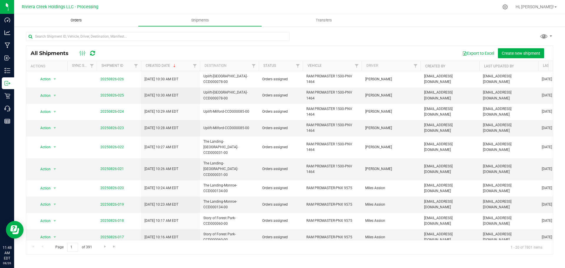
click at [74, 23] on span "Orders" at bounding box center [76, 20] width 27 height 5
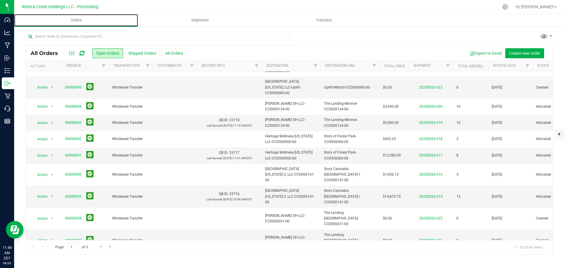
scroll to position [132, 0]
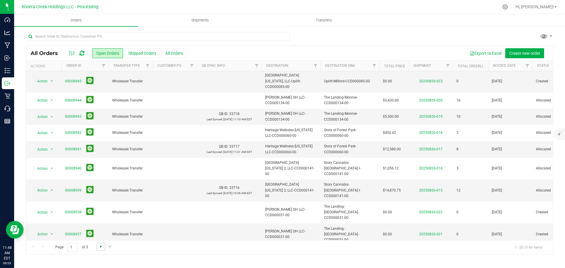
click at [100, 248] on span "Go to the next page" at bounding box center [101, 246] width 5 height 5
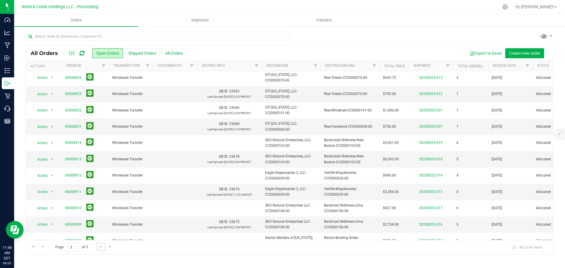
scroll to position [0, 0]
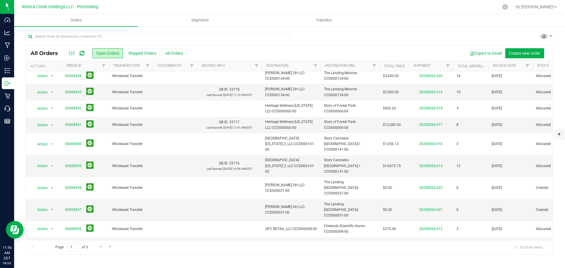
scroll to position [161, 0]
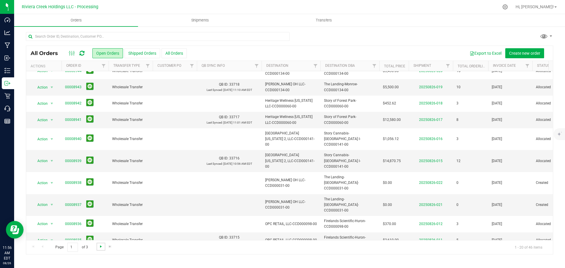
click at [99, 247] on span "Go to the next page" at bounding box center [101, 246] width 5 height 5
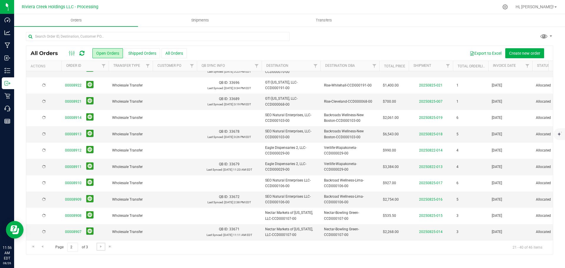
scroll to position [0, 0]
